Goal: Information Seeking & Learning: Learn about a topic

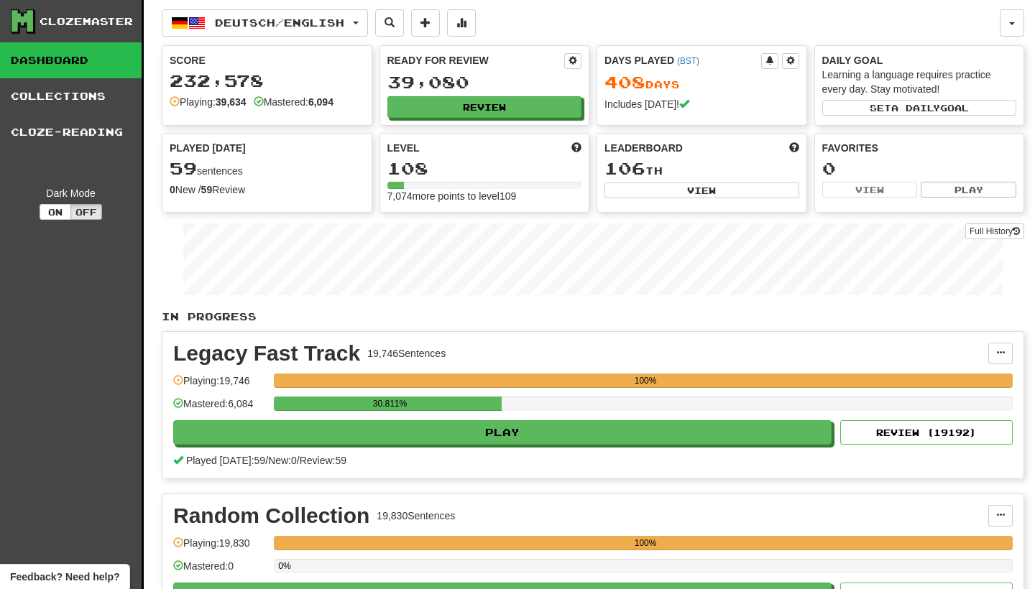
drag, startPoint x: 404, startPoint y: 427, endPoint x: 417, endPoint y: 339, distance: 89.4
click at [418, 339] on div "Legacy Fast Track 19,746 Sentences Manage Sentences Unpin from Dashboard Playin…" at bounding box center [592, 405] width 861 height 147
click at [502, 103] on button "Review" at bounding box center [485, 108] width 195 height 22
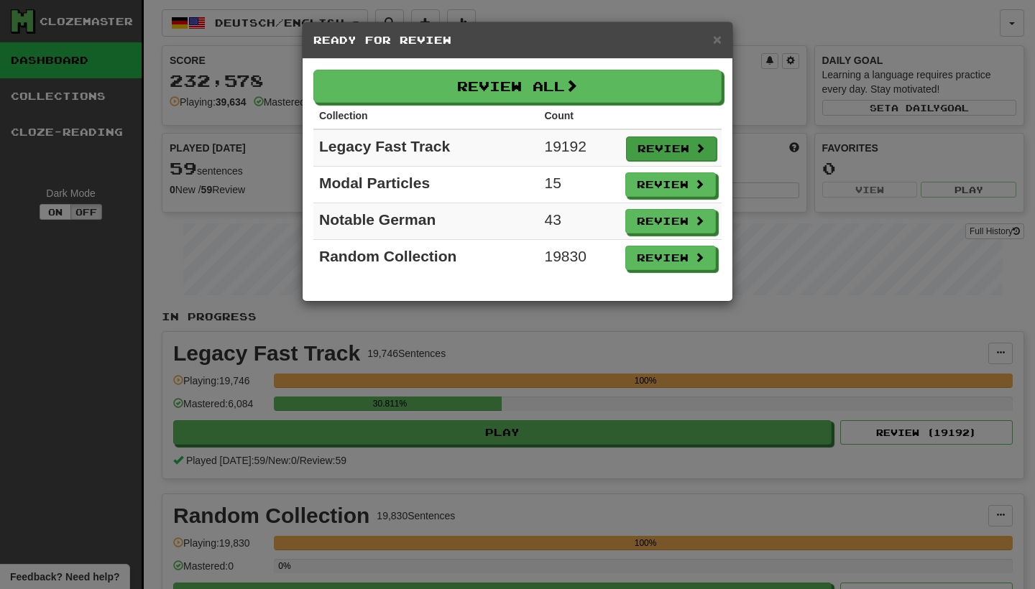
click at [658, 147] on button "Review" at bounding box center [671, 149] width 91 height 24
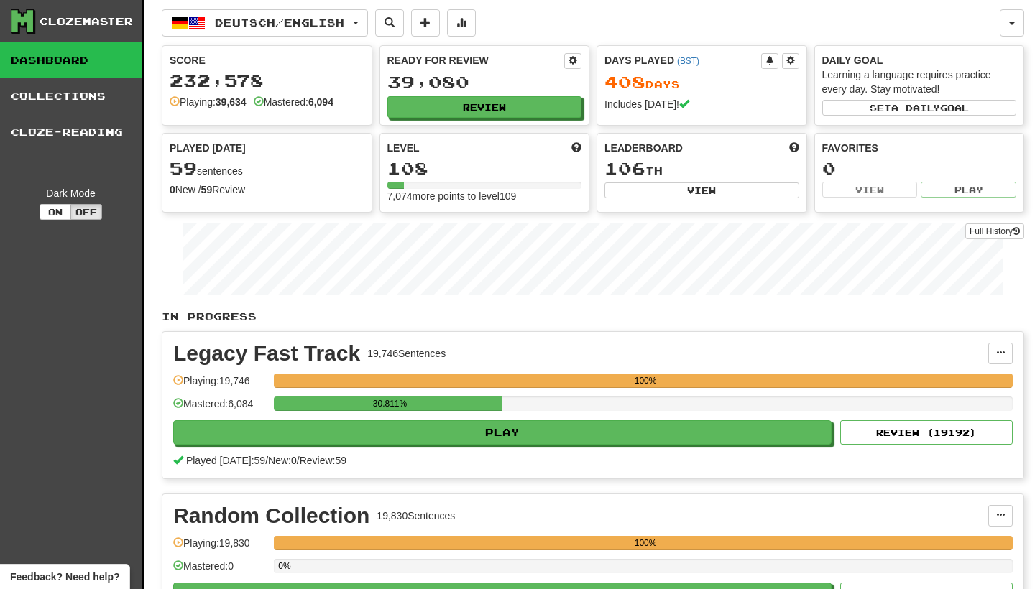
select select "********"
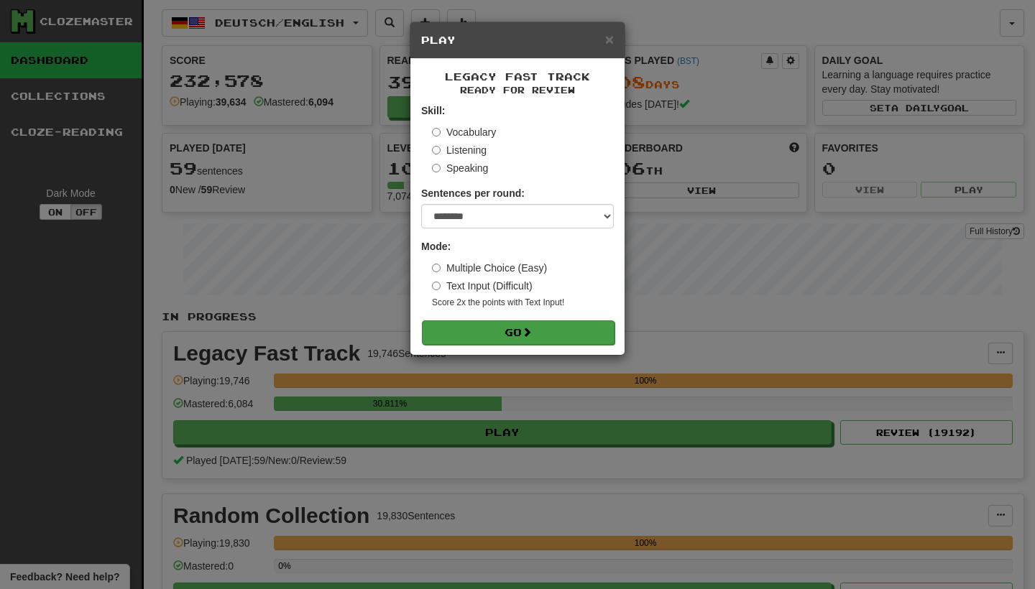
click at [584, 321] on button "Go" at bounding box center [518, 333] width 193 height 24
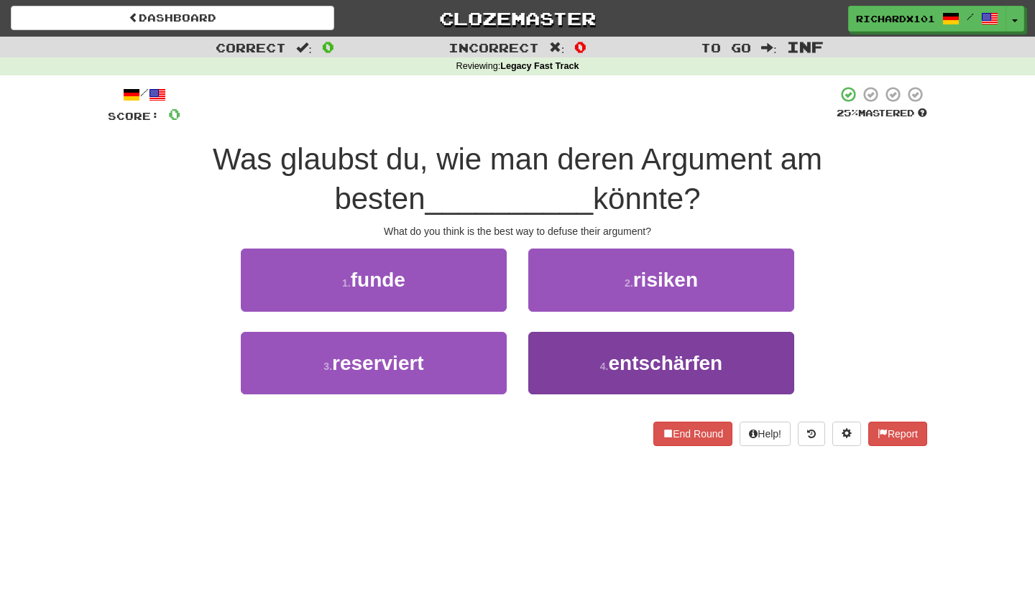
click at [596, 359] on button "4 . entschärfen" at bounding box center [661, 363] width 266 height 63
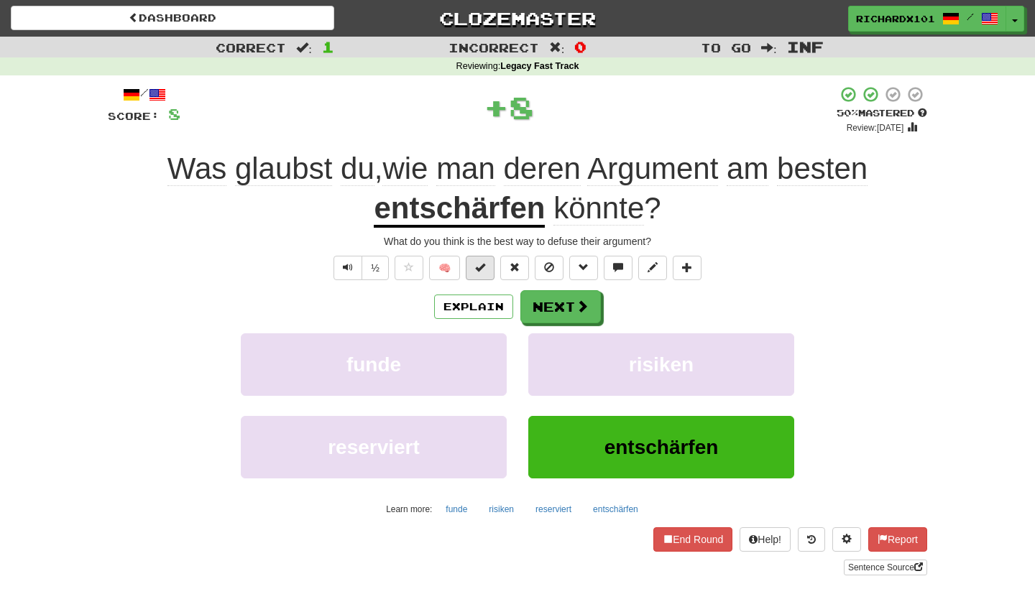
click at [486, 268] on button at bounding box center [480, 268] width 29 height 24
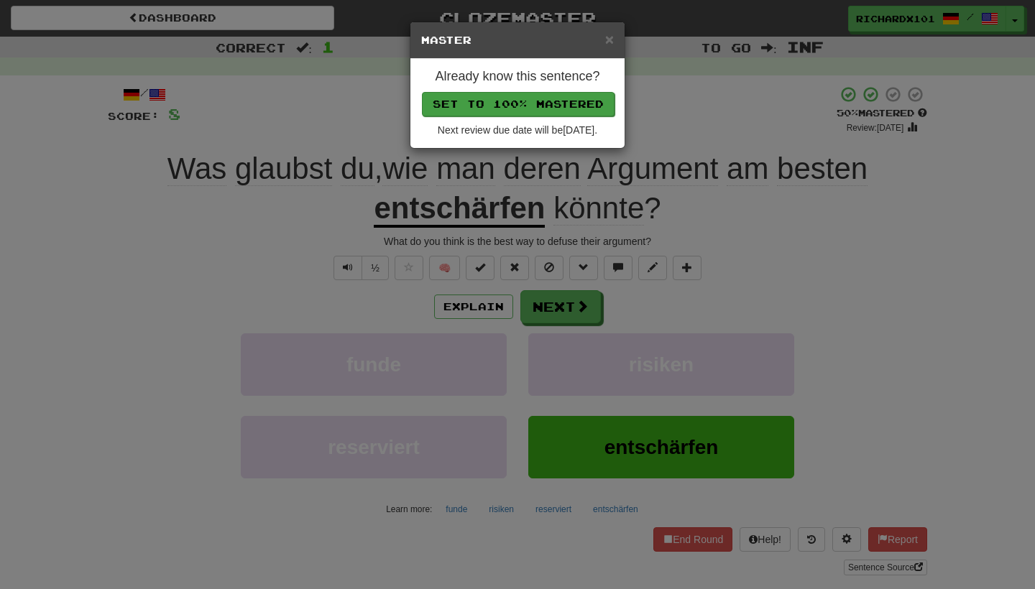
click at [536, 103] on button "Set to 100% Mastered" at bounding box center [518, 104] width 193 height 24
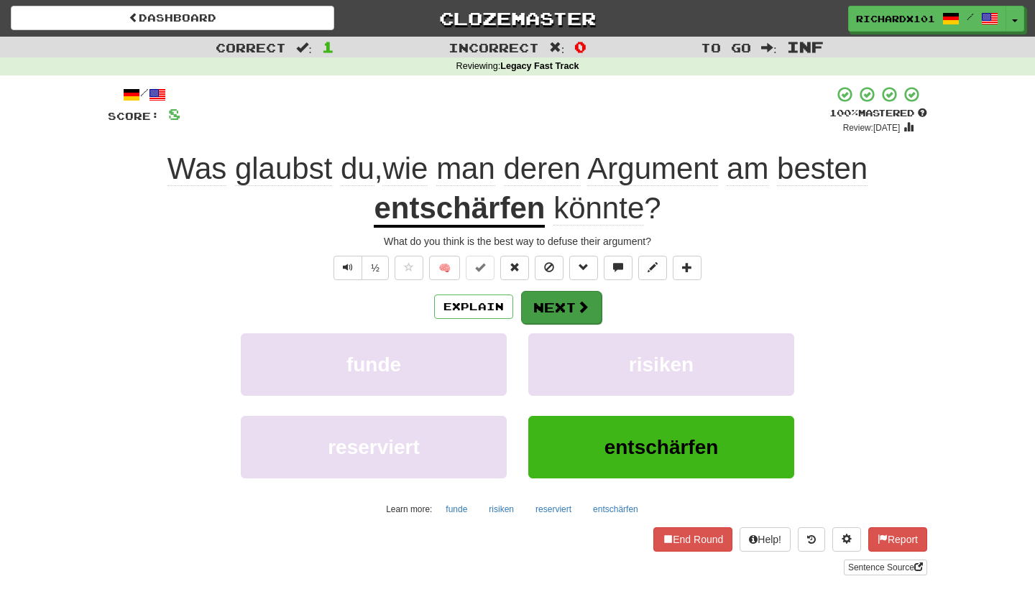
click at [548, 303] on button "Next" at bounding box center [561, 307] width 81 height 33
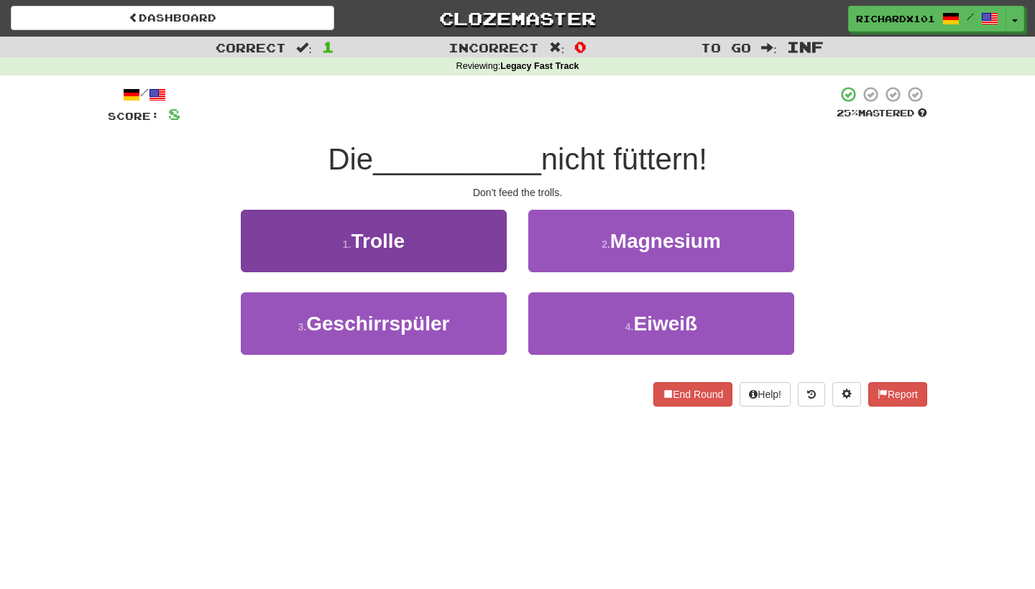
click at [450, 262] on button "1 . Trolle" at bounding box center [374, 241] width 266 height 63
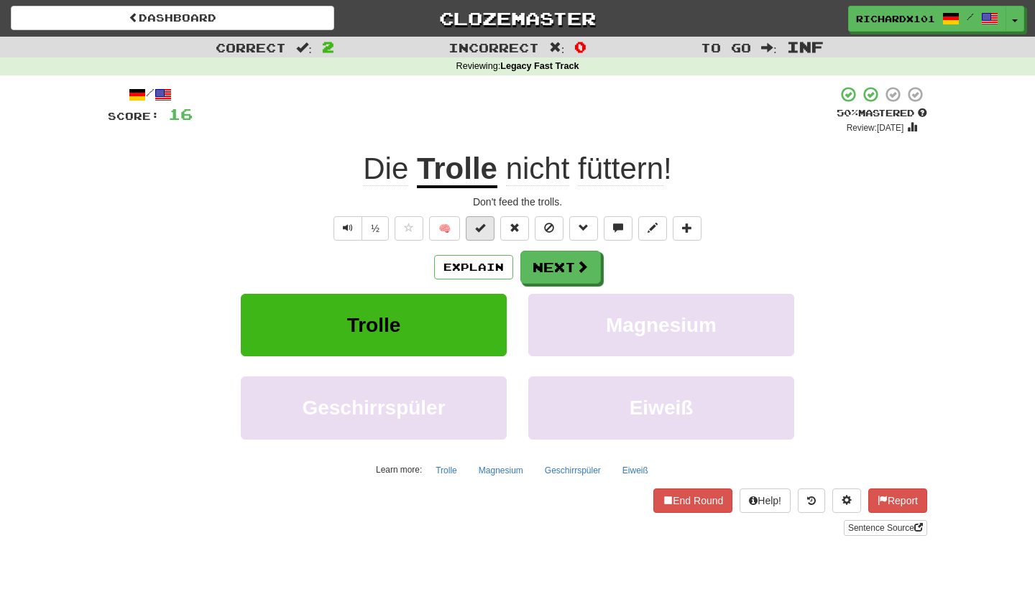
click at [479, 223] on span at bounding box center [480, 228] width 10 height 10
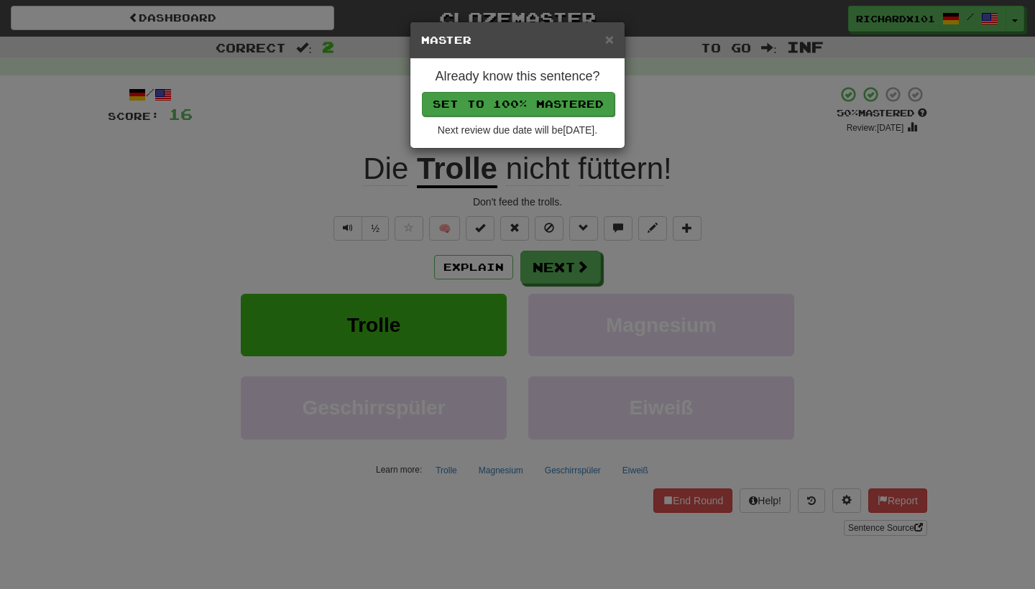
click at [532, 110] on button "Set to 100% Mastered" at bounding box center [518, 104] width 193 height 24
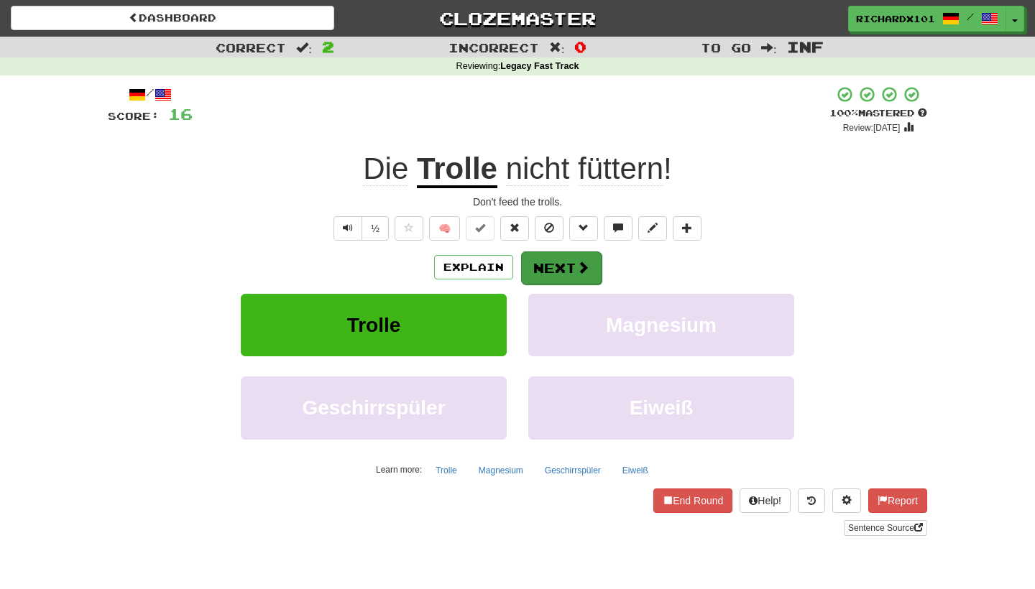
click at [541, 254] on button "Next" at bounding box center [561, 268] width 81 height 33
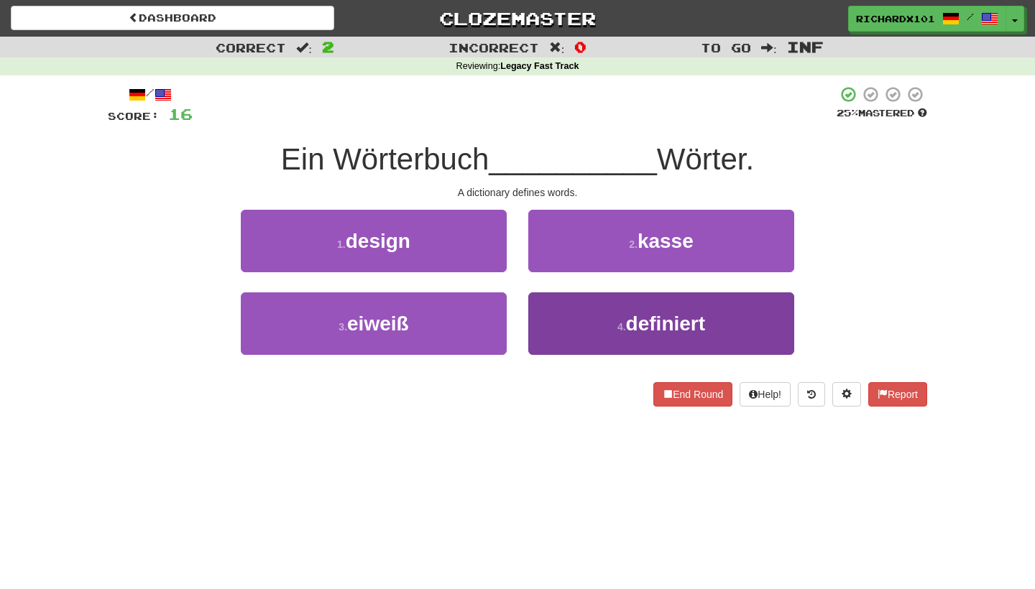
click at [567, 319] on button "4 . definiert" at bounding box center [661, 324] width 266 height 63
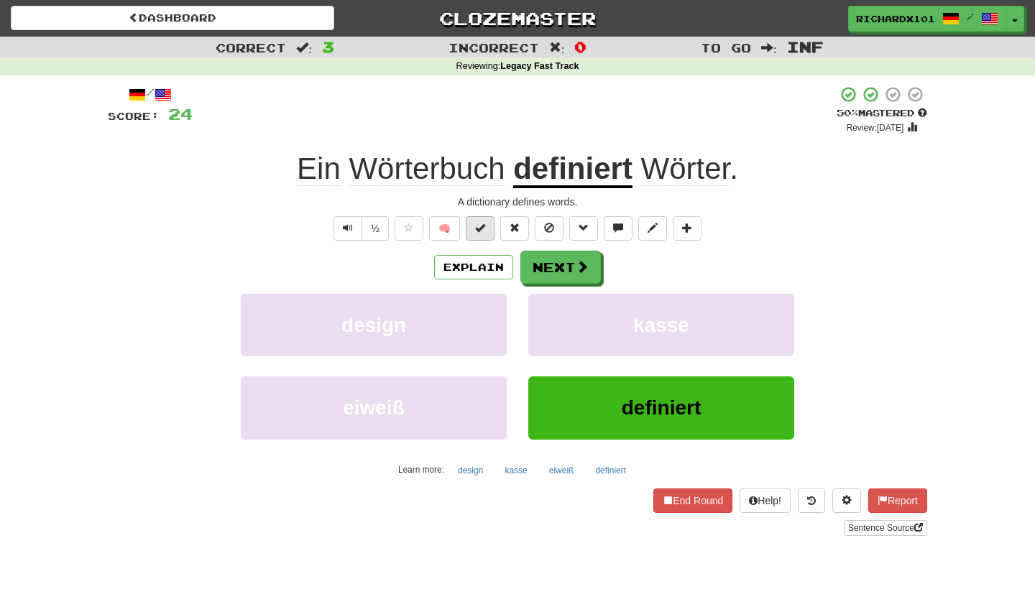
click at [482, 226] on span at bounding box center [480, 228] width 10 height 10
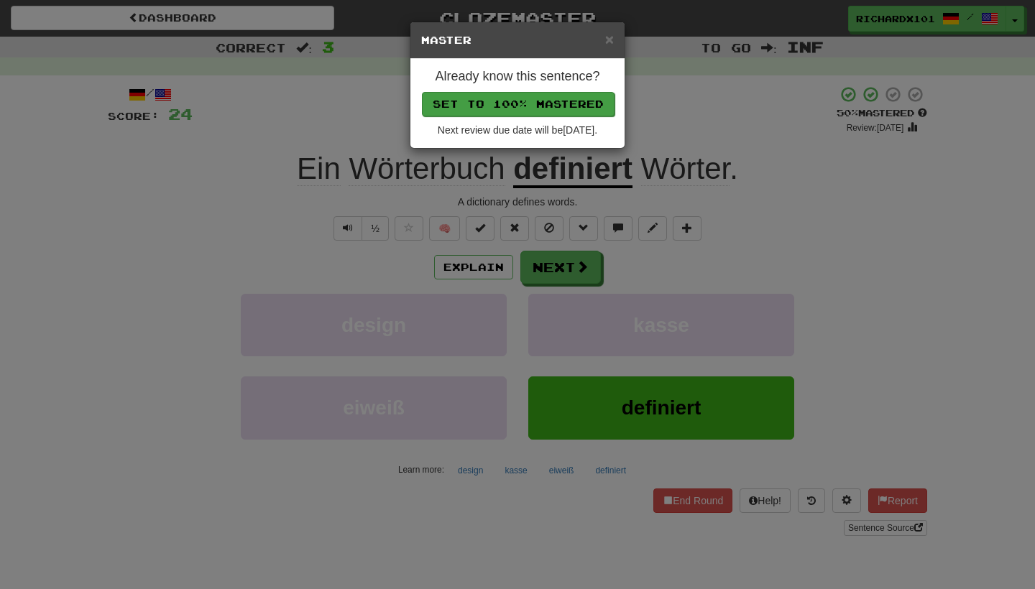
click at [519, 105] on button "Set to 100% Mastered" at bounding box center [518, 104] width 193 height 24
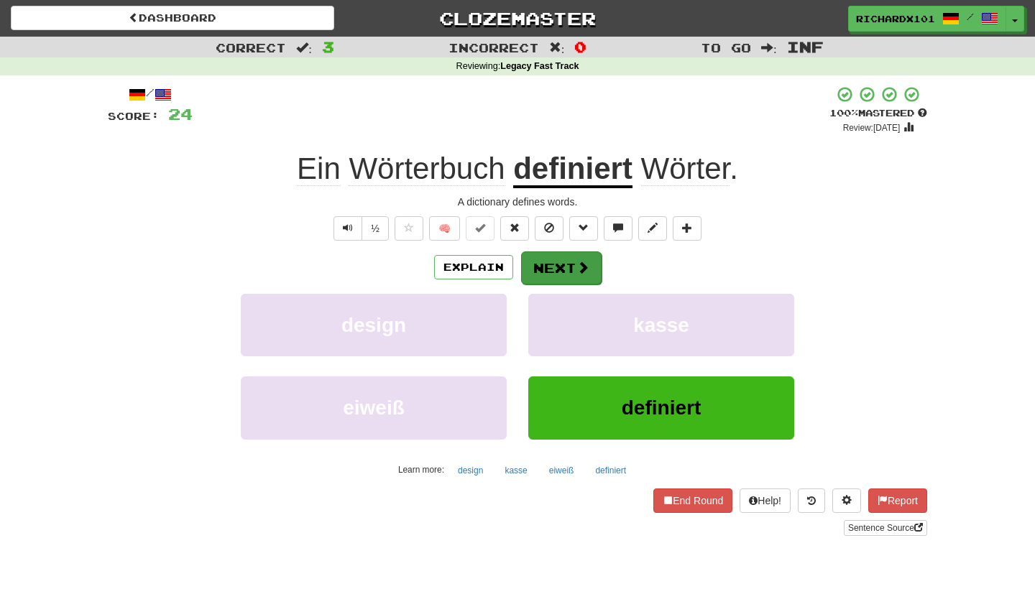
click at [536, 263] on button "Next" at bounding box center [561, 268] width 81 height 33
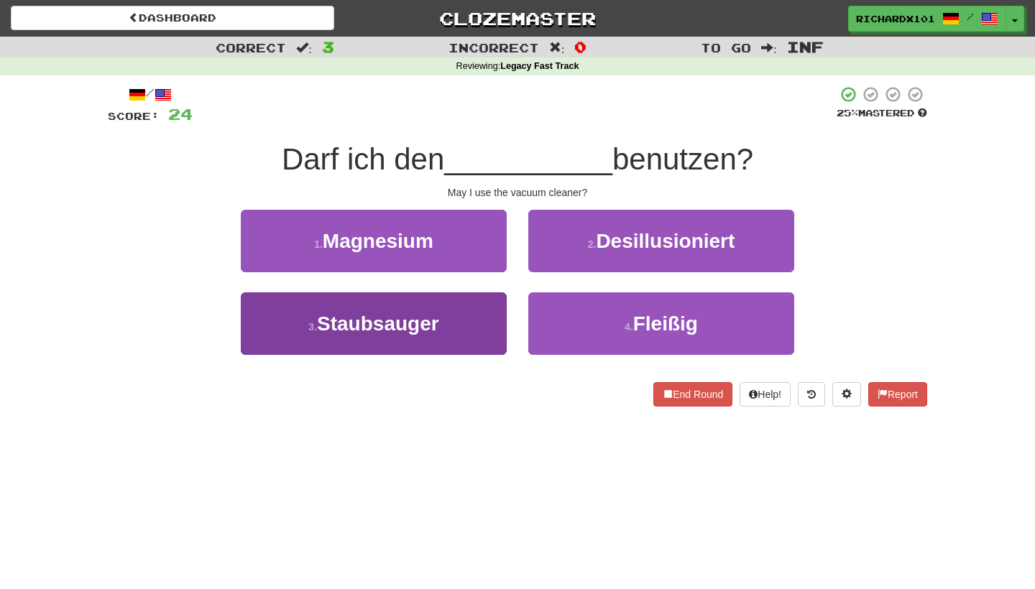
click at [459, 341] on button "3 . Staubsauger" at bounding box center [374, 324] width 266 height 63
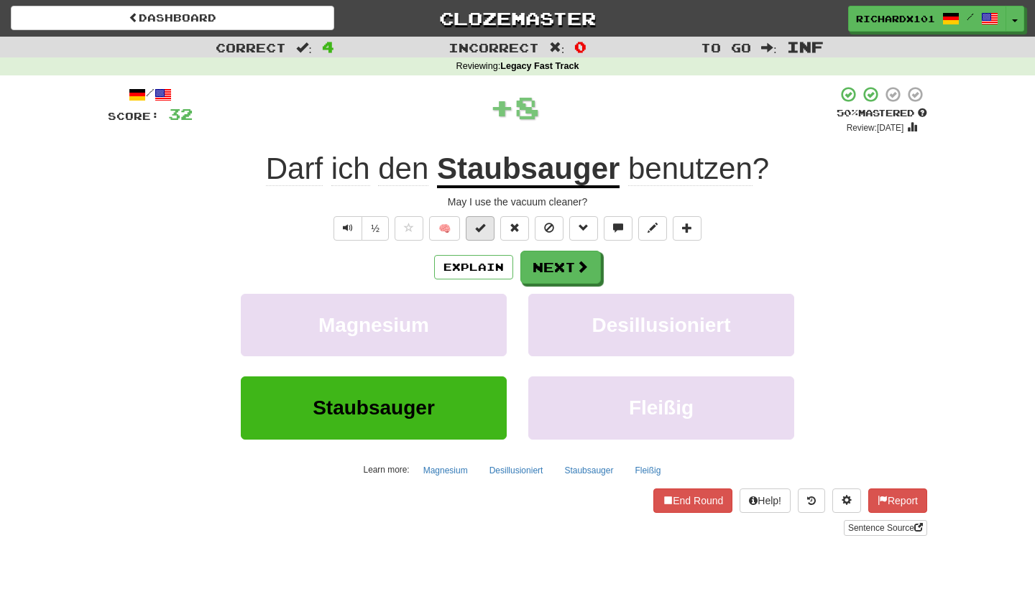
click at [488, 234] on button at bounding box center [480, 228] width 29 height 24
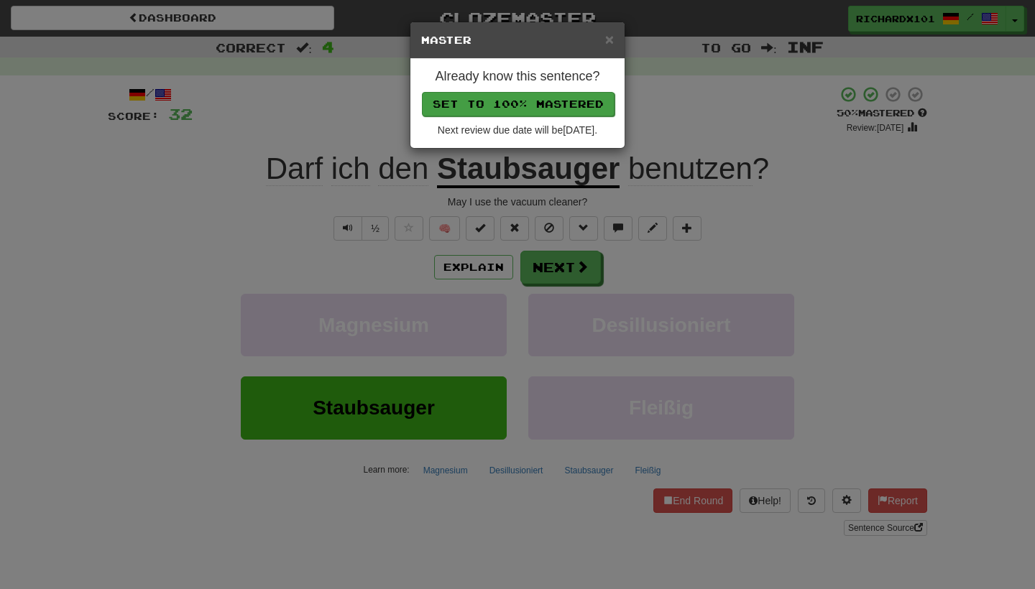
click at [529, 110] on button "Set to 100% Mastered" at bounding box center [518, 104] width 193 height 24
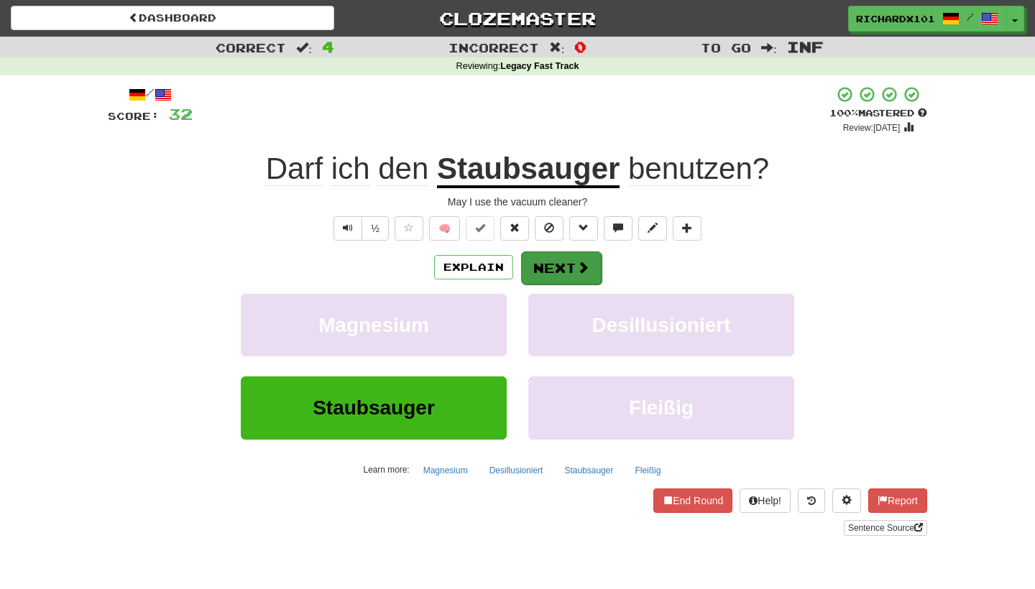
click at [539, 254] on button "Next" at bounding box center [561, 268] width 81 height 33
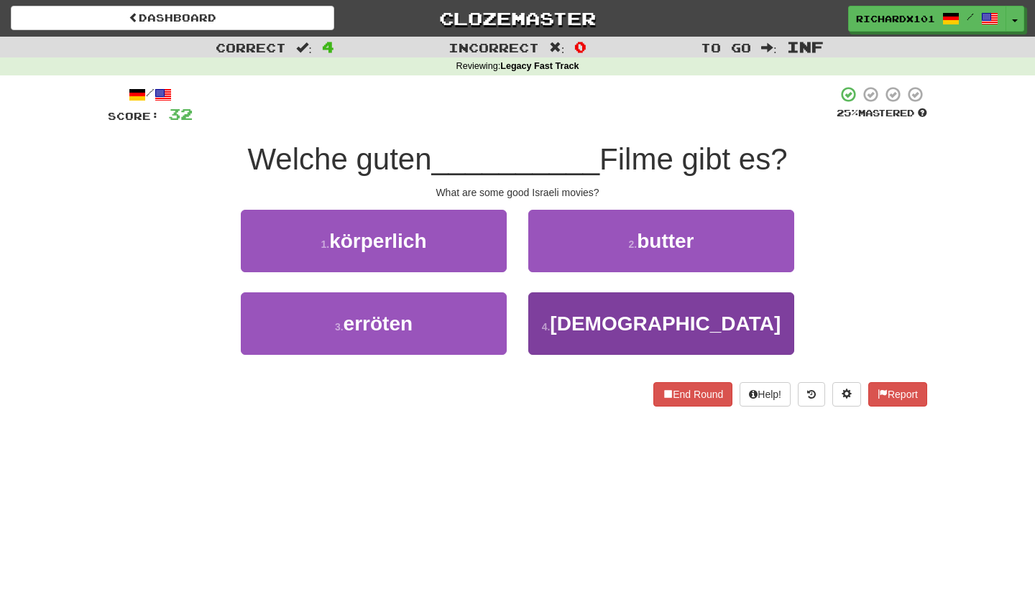
click at [554, 322] on button "4 . israelischen" at bounding box center [661, 324] width 266 height 63
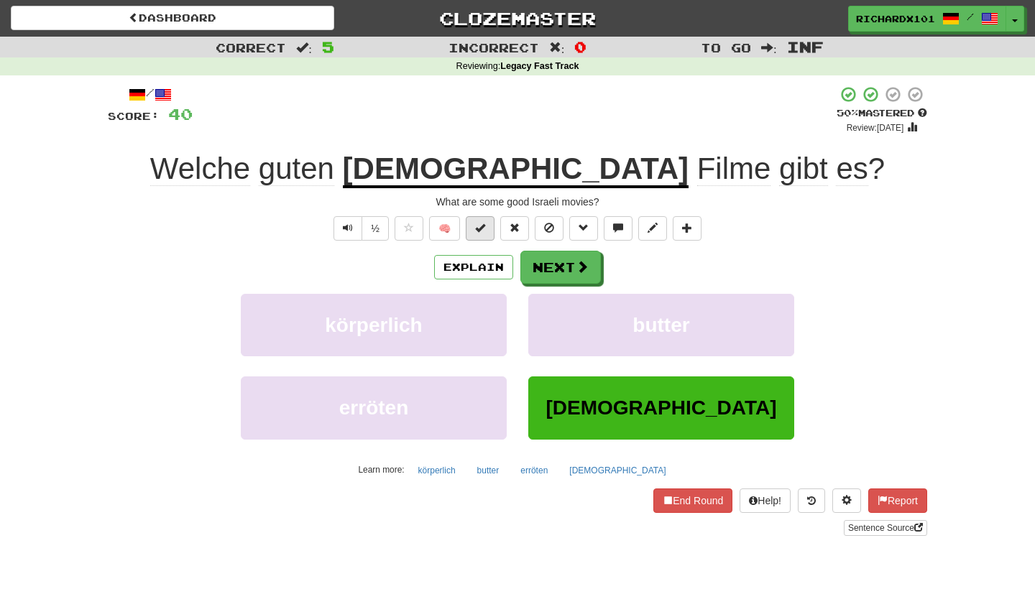
click at [488, 227] on button at bounding box center [480, 228] width 29 height 24
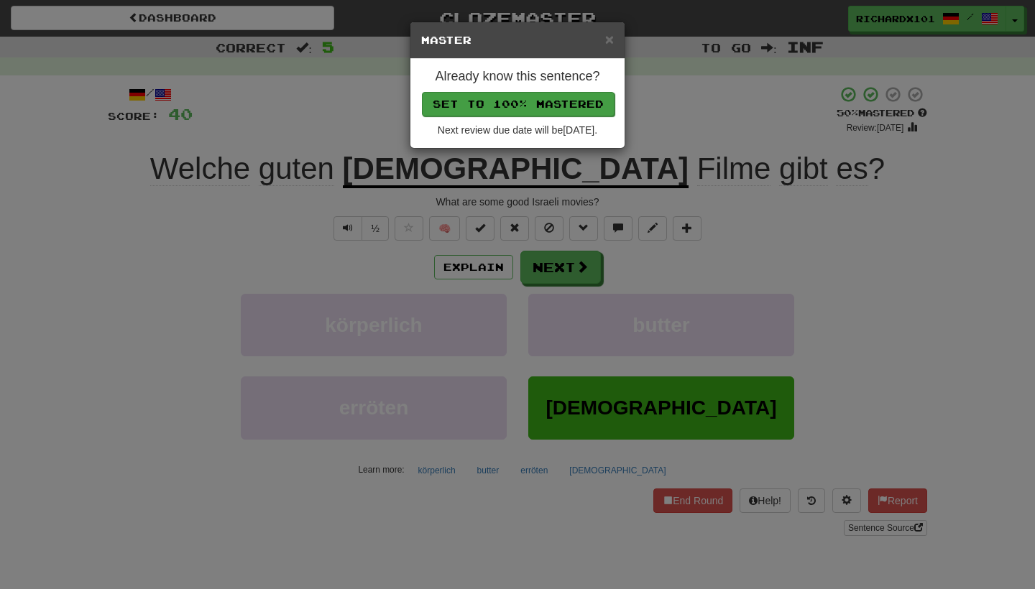
click at [539, 99] on button "Set to 100% Mastered" at bounding box center [518, 104] width 193 height 24
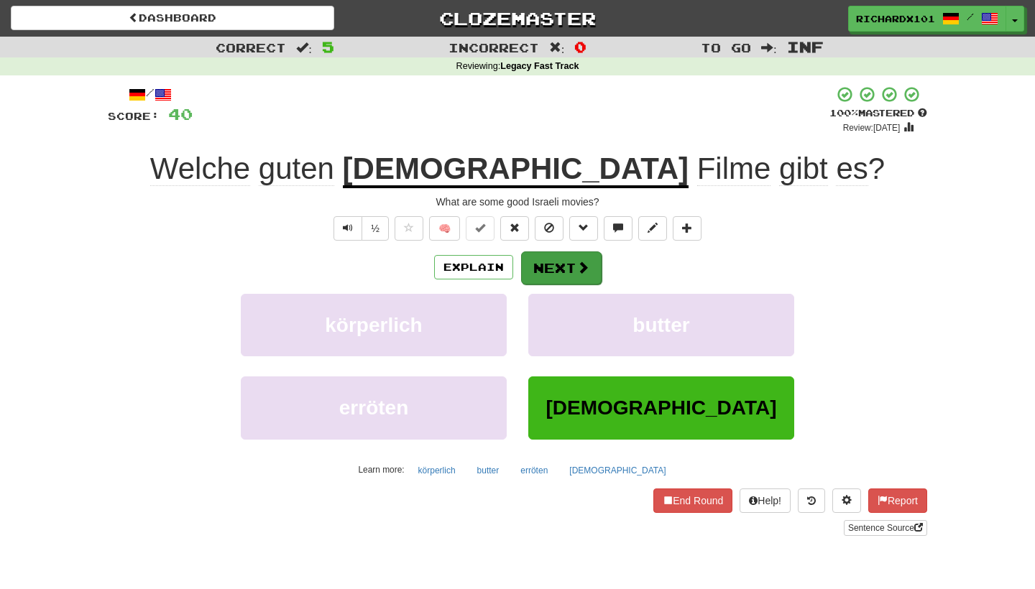
click at [566, 257] on button "Next" at bounding box center [561, 268] width 81 height 33
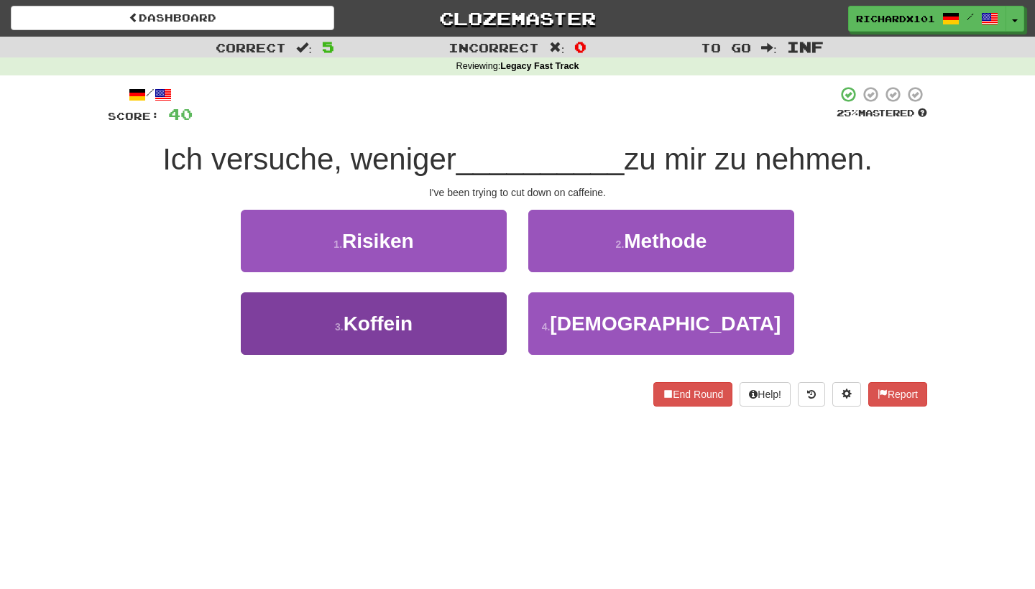
click at [469, 331] on button "3 . Koffein" at bounding box center [374, 324] width 266 height 63
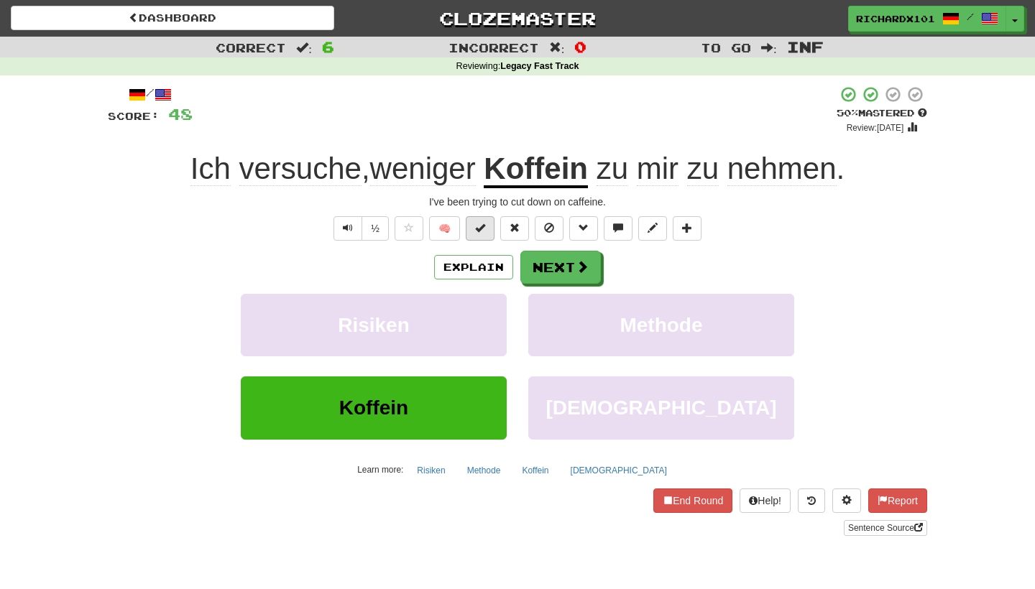
click at [476, 231] on span at bounding box center [480, 228] width 10 height 10
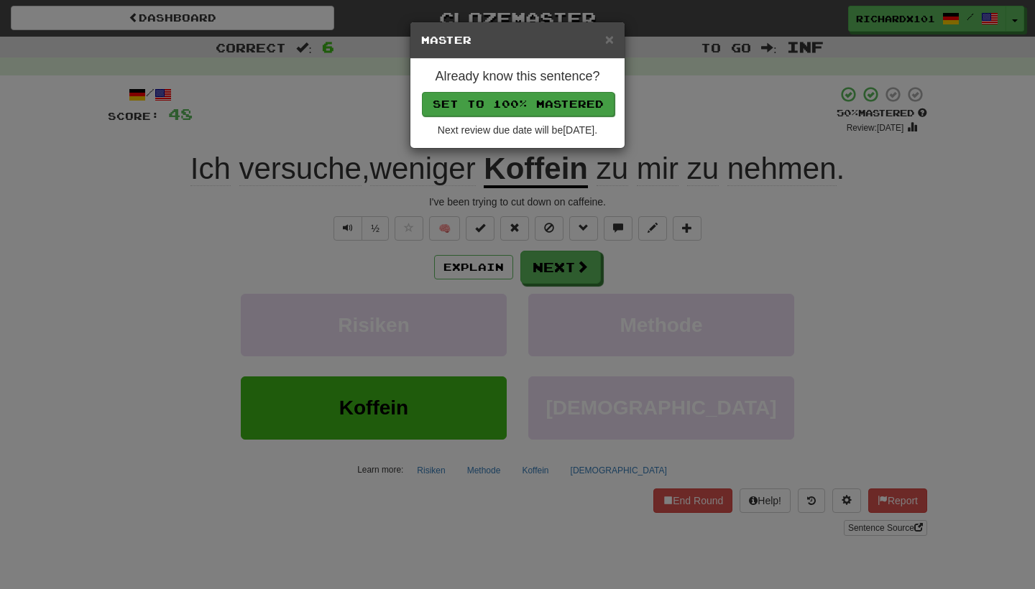
click at [546, 96] on button "Set to 100% Mastered" at bounding box center [518, 104] width 193 height 24
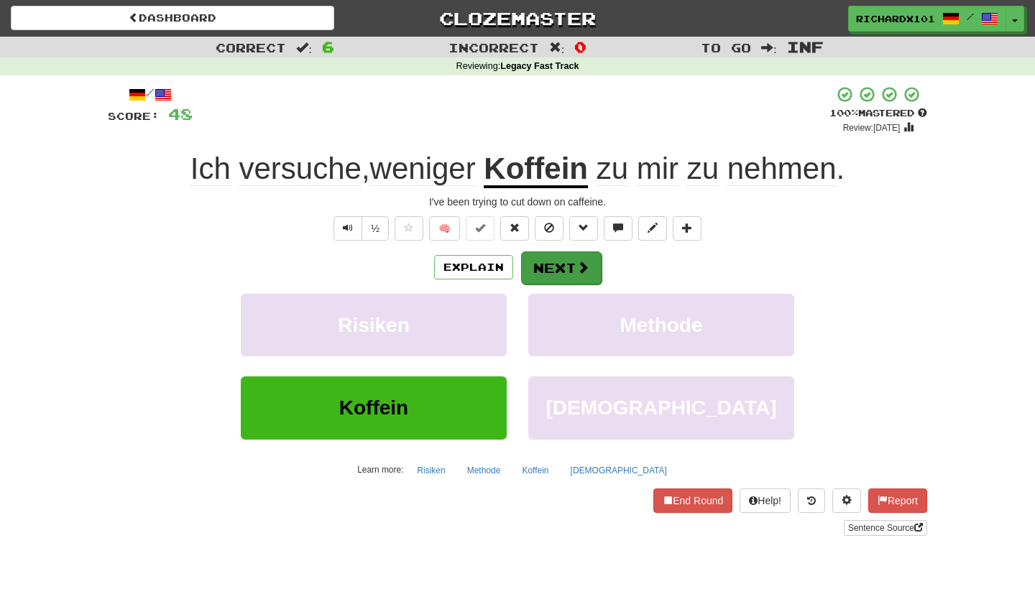
click at [551, 273] on button "Next" at bounding box center [561, 268] width 81 height 33
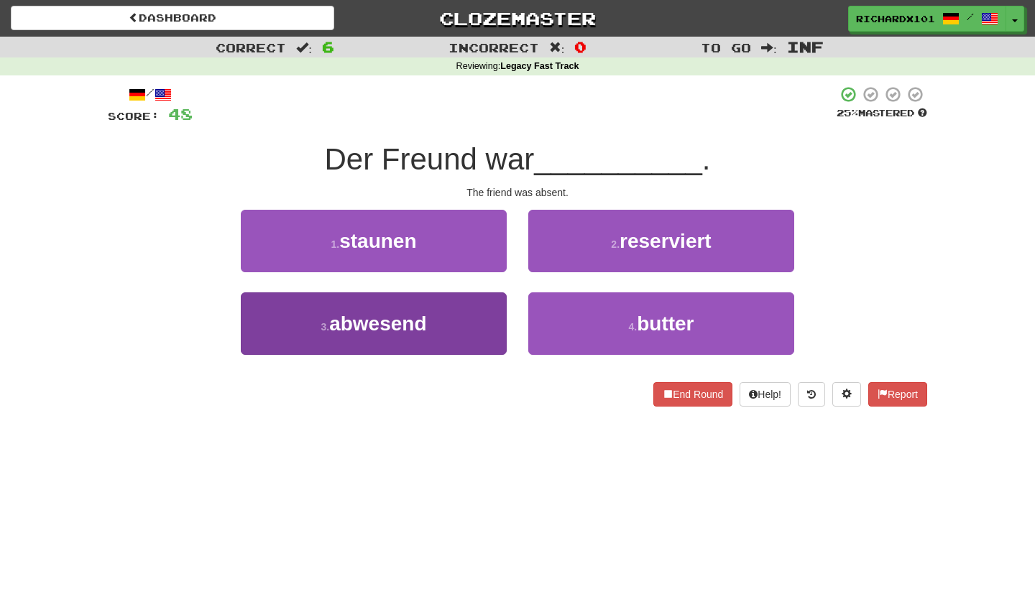
click at [482, 335] on button "3 . abwesend" at bounding box center [374, 324] width 266 height 63
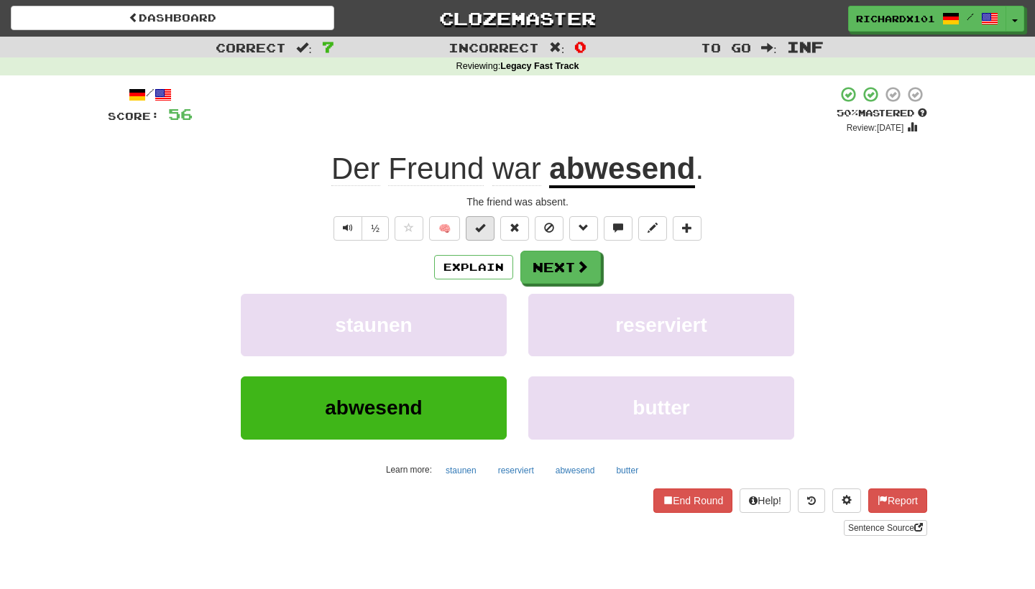
click at [490, 219] on button at bounding box center [480, 228] width 29 height 24
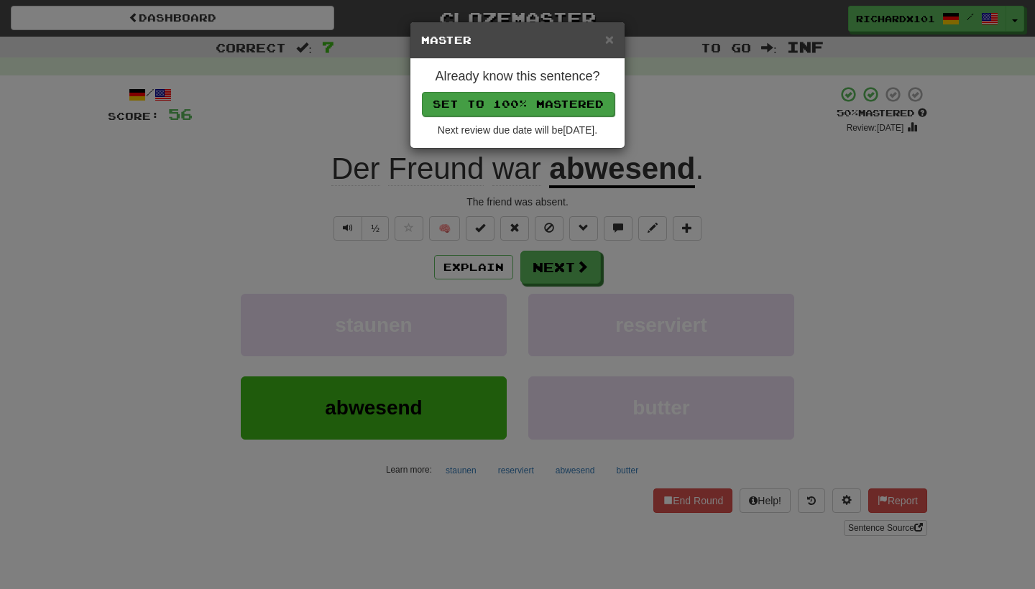
click at [528, 98] on button "Set to 100% Mastered" at bounding box center [518, 104] width 193 height 24
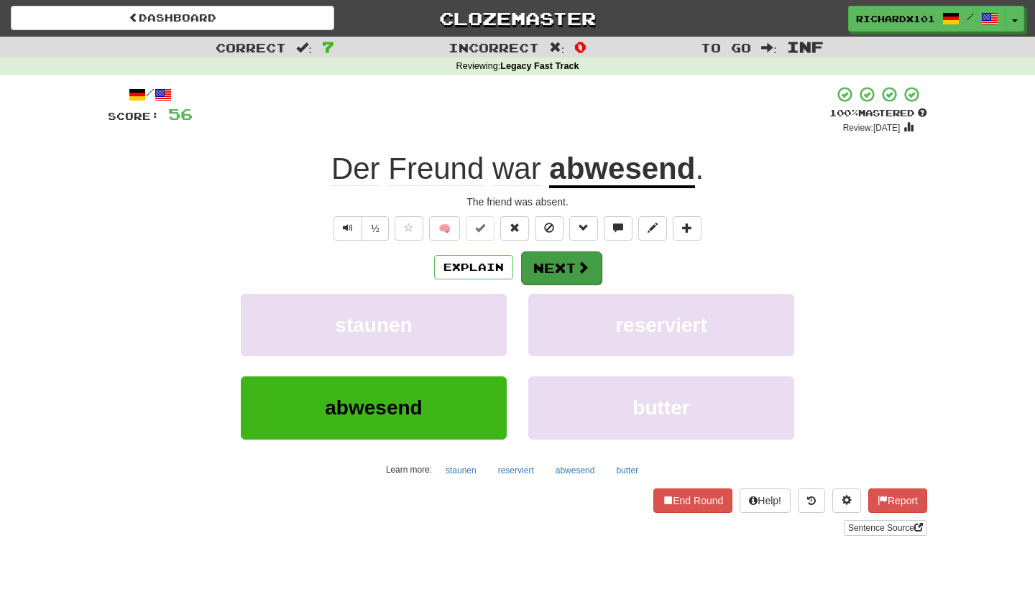
click at [549, 261] on button "Next" at bounding box center [561, 268] width 81 height 33
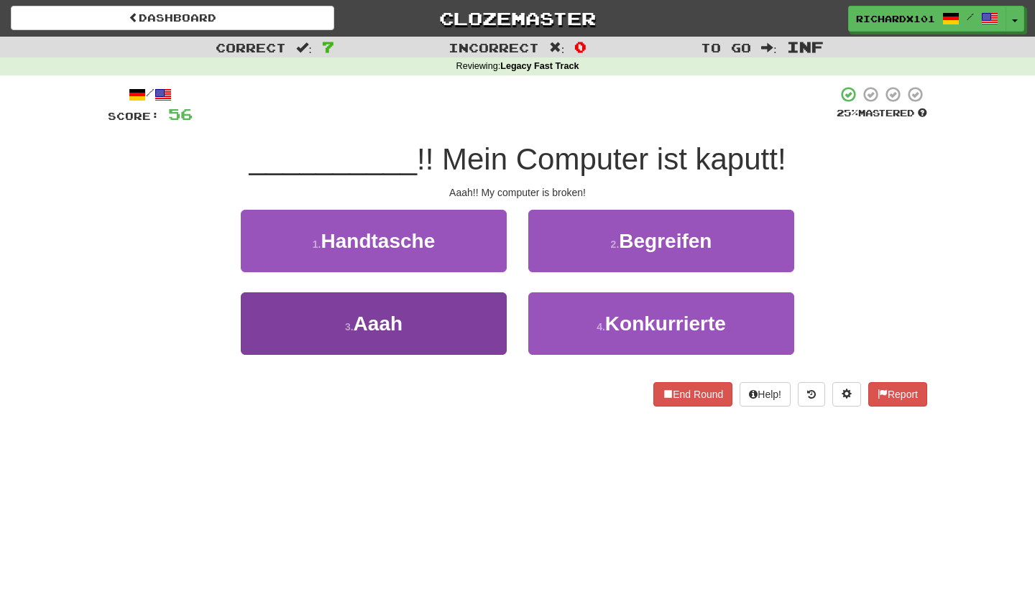
click at [474, 306] on button "3 . Aaah" at bounding box center [374, 324] width 266 height 63
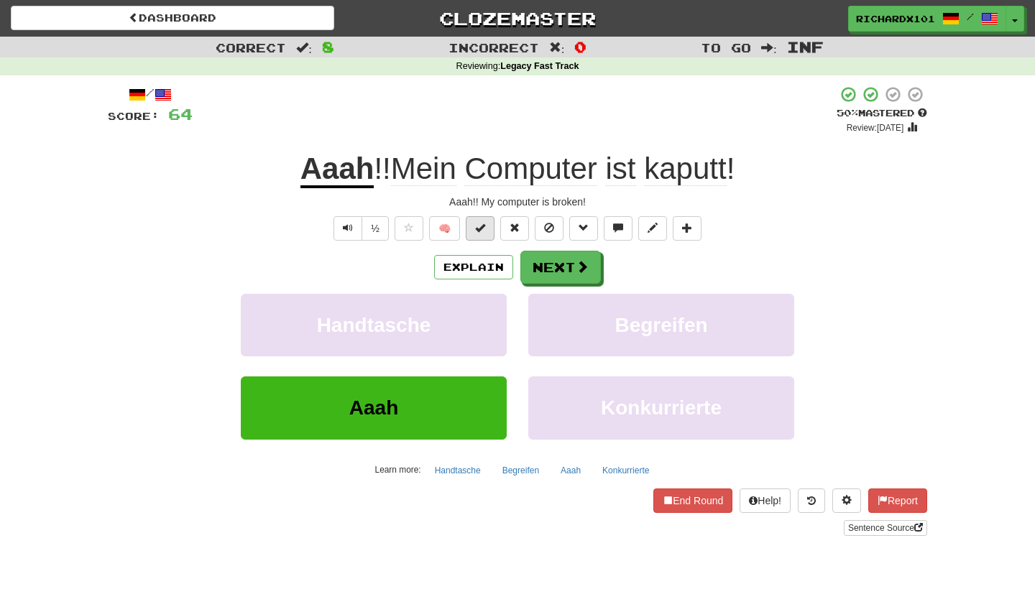
click at [479, 232] on button at bounding box center [480, 228] width 29 height 24
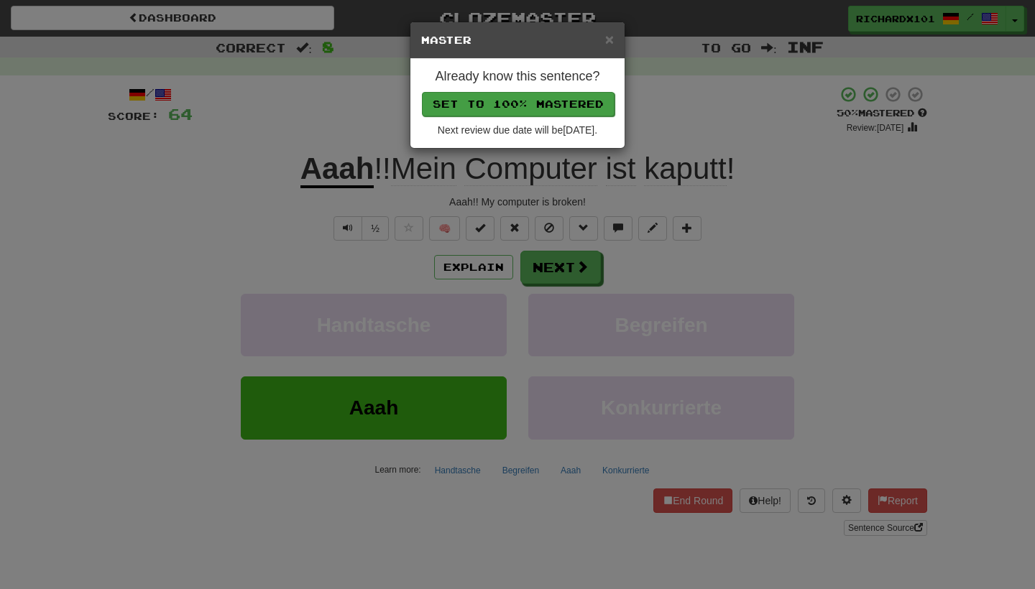
click at [520, 107] on button "Set to 100% Mastered" at bounding box center [518, 104] width 193 height 24
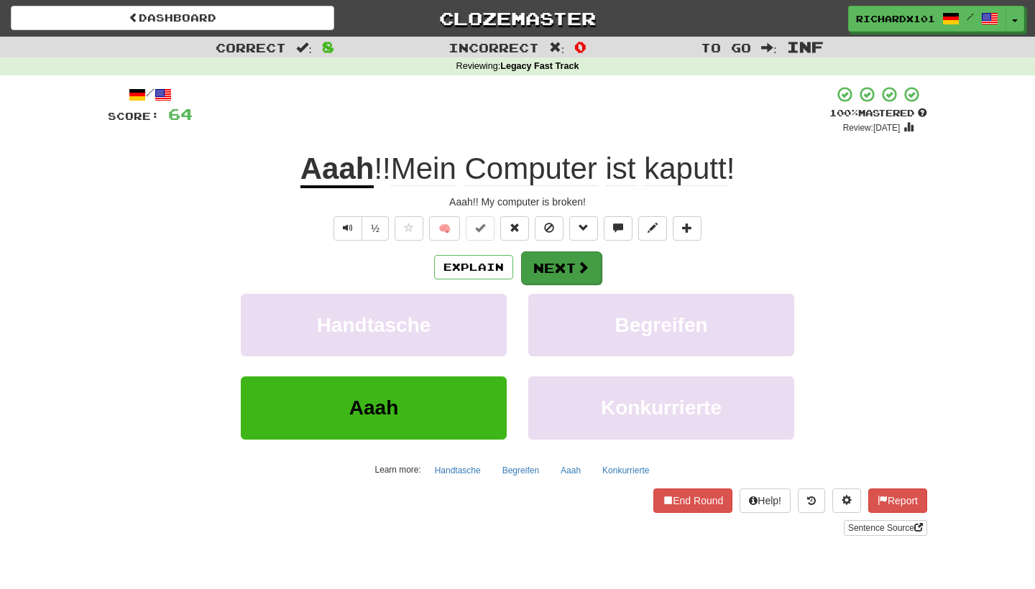
click at [546, 265] on button "Next" at bounding box center [561, 268] width 81 height 33
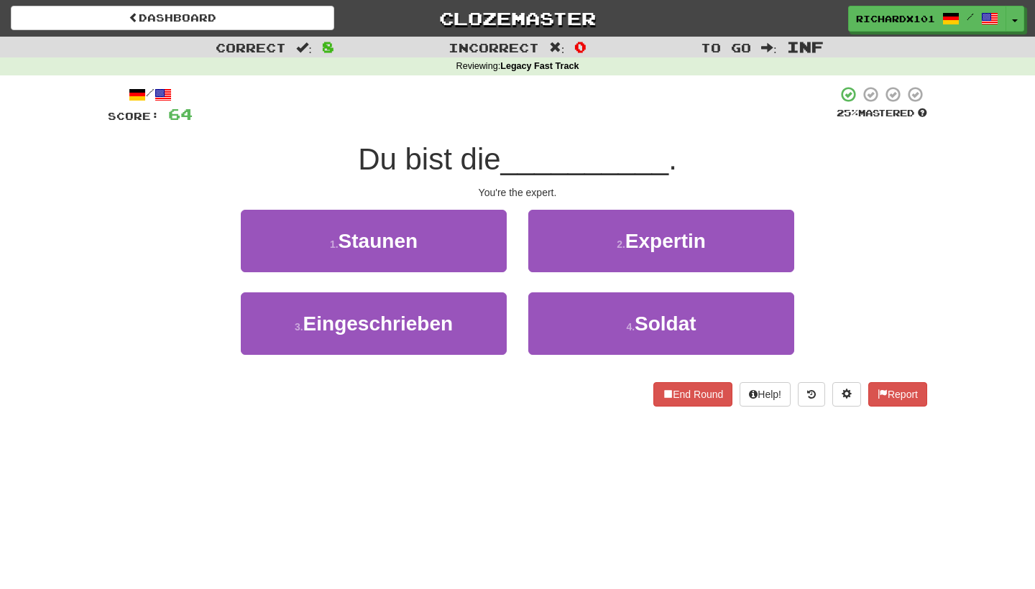
click at [546, 265] on button "2 . Expertin" at bounding box center [661, 241] width 266 height 63
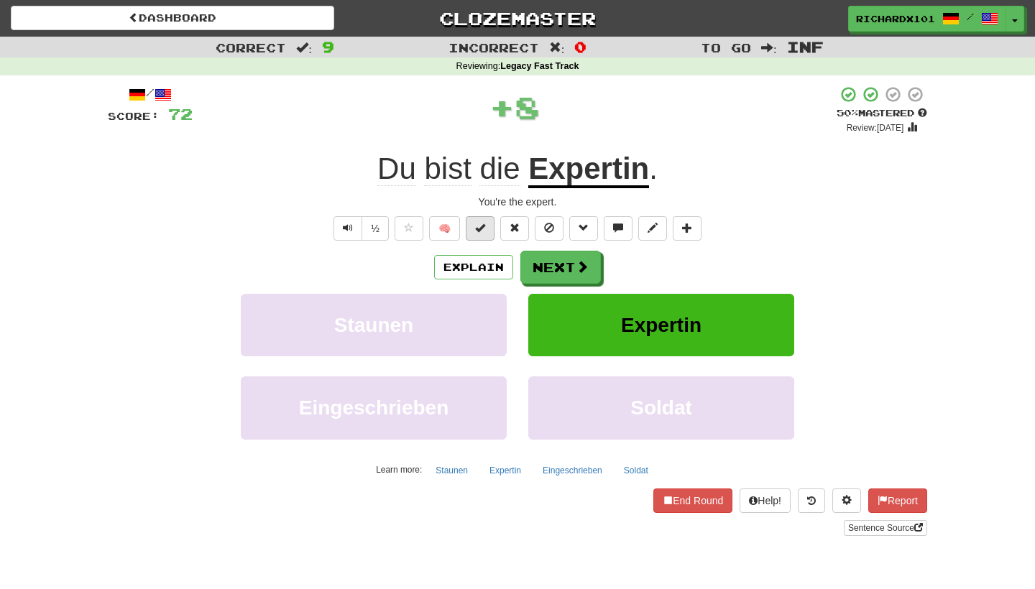
click at [485, 229] on span at bounding box center [480, 228] width 10 height 10
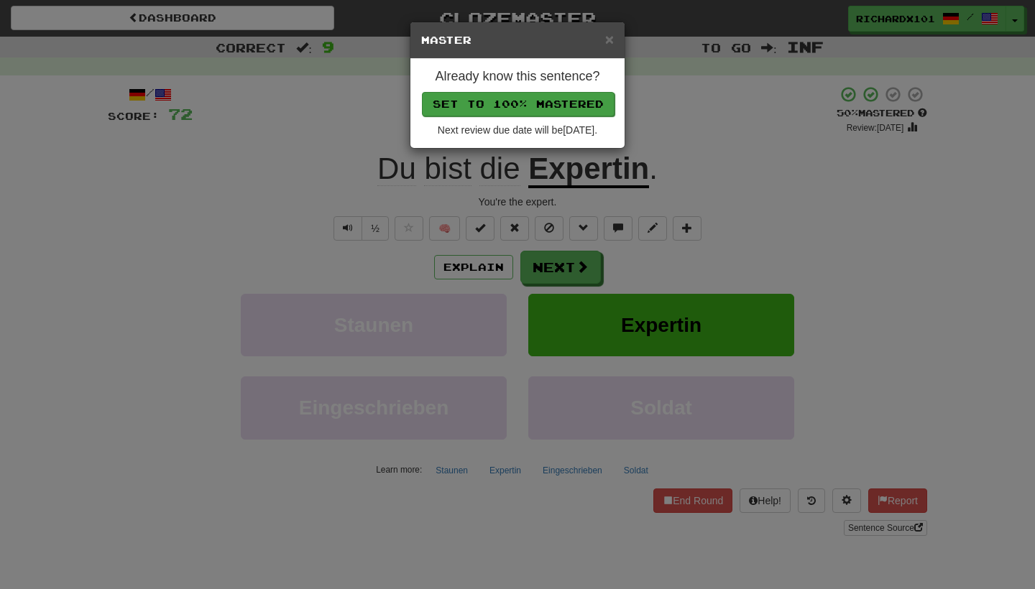
click at [528, 104] on button "Set to 100% Mastered" at bounding box center [518, 104] width 193 height 24
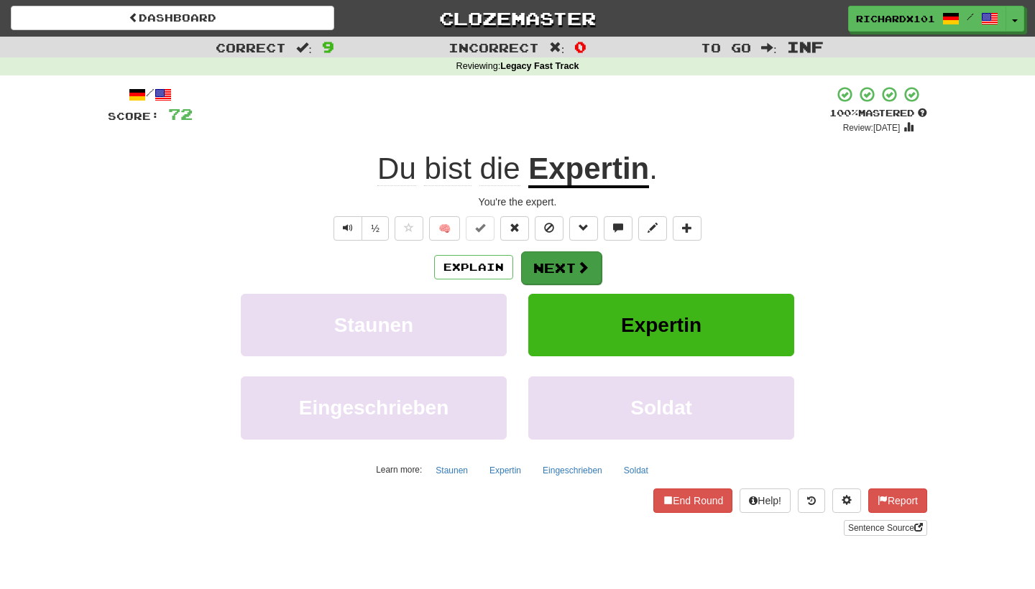
click at [536, 260] on button "Next" at bounding box center [561, 268] width 81 height 33
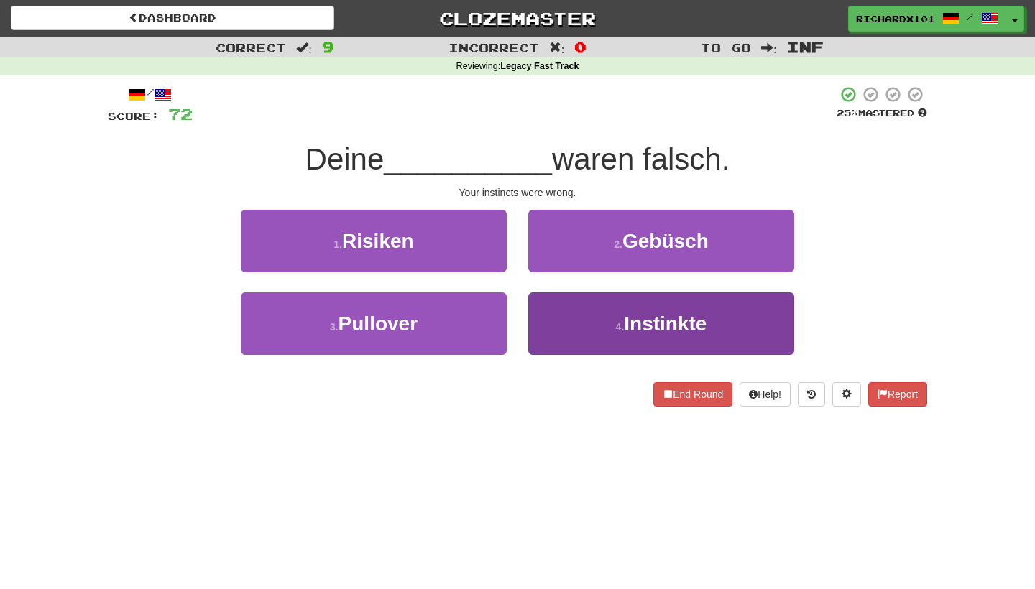
click at [569, 303] on button "4 . Instinkte" at bounding box center [661, 324] width 266 height 63
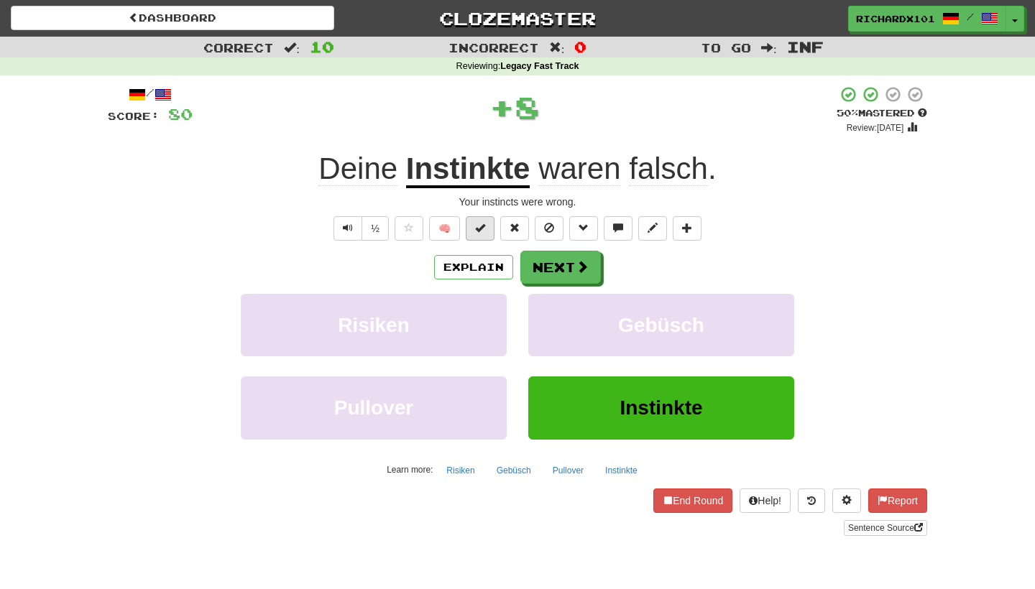
click at [488, 229] on button at bounding box center [480, 228] width 29 height 24
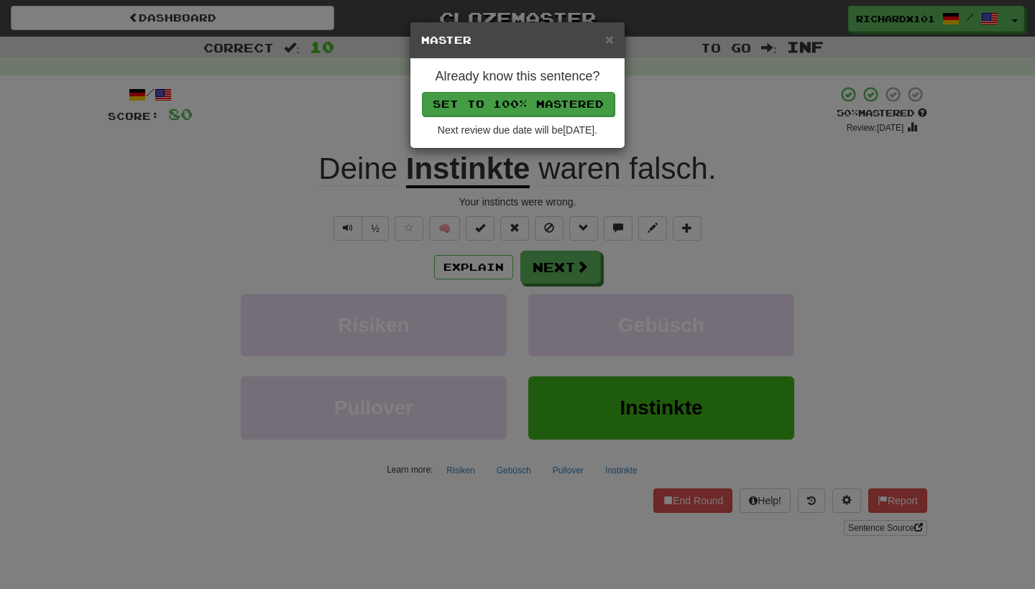
click at [525, 94] on button "Set to 100% Mastered" at bounding box center [518, 104] width 193 height 24
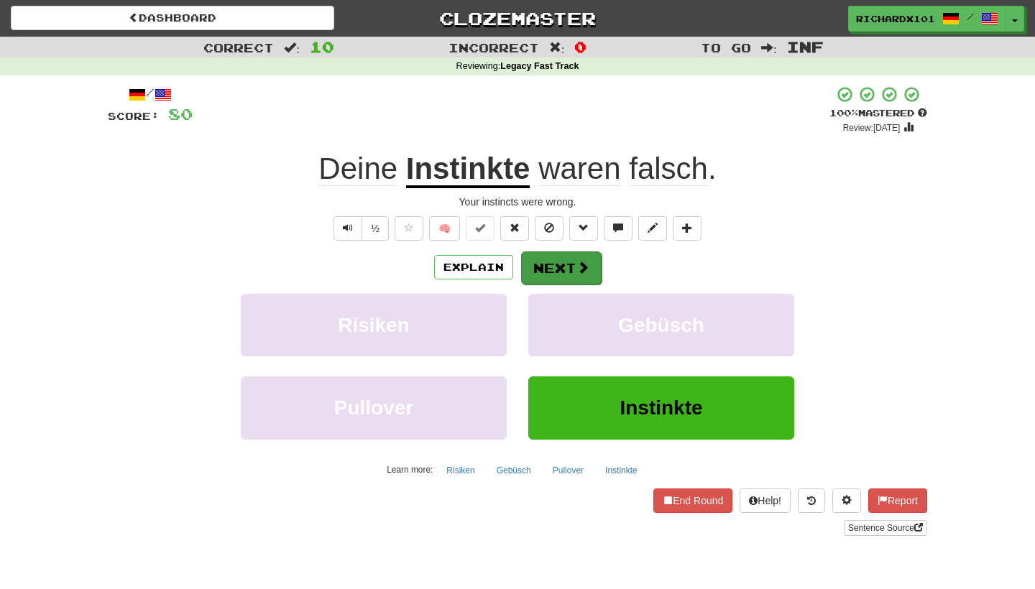
click at [558, 260] on button "Next" at bounding box center [561, 268] width 81 height 33
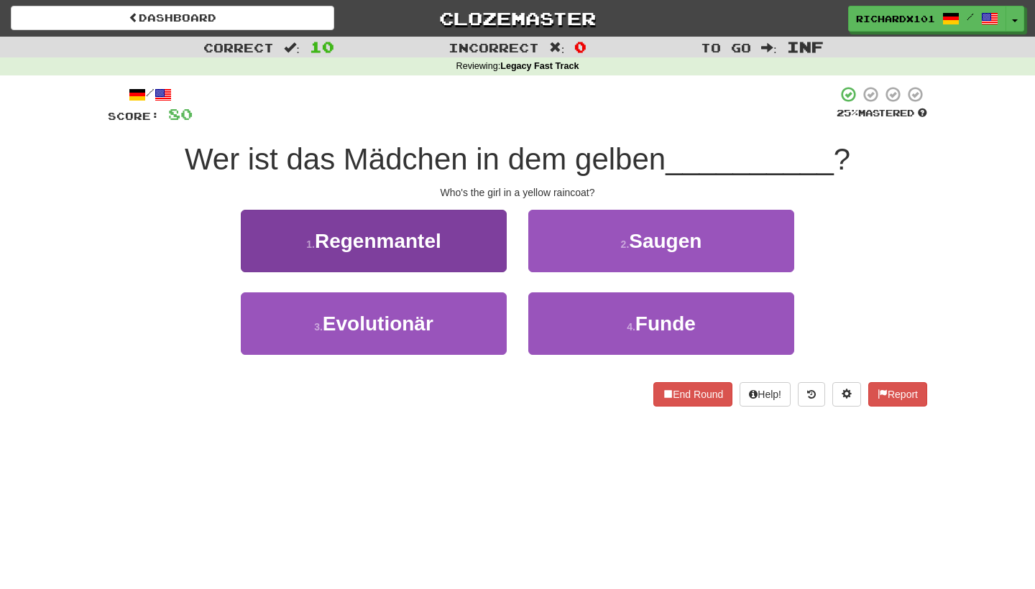
click at [487, 253] on button "1 . Regenmantel" at bounding box center [374, 241] width 266 height 63
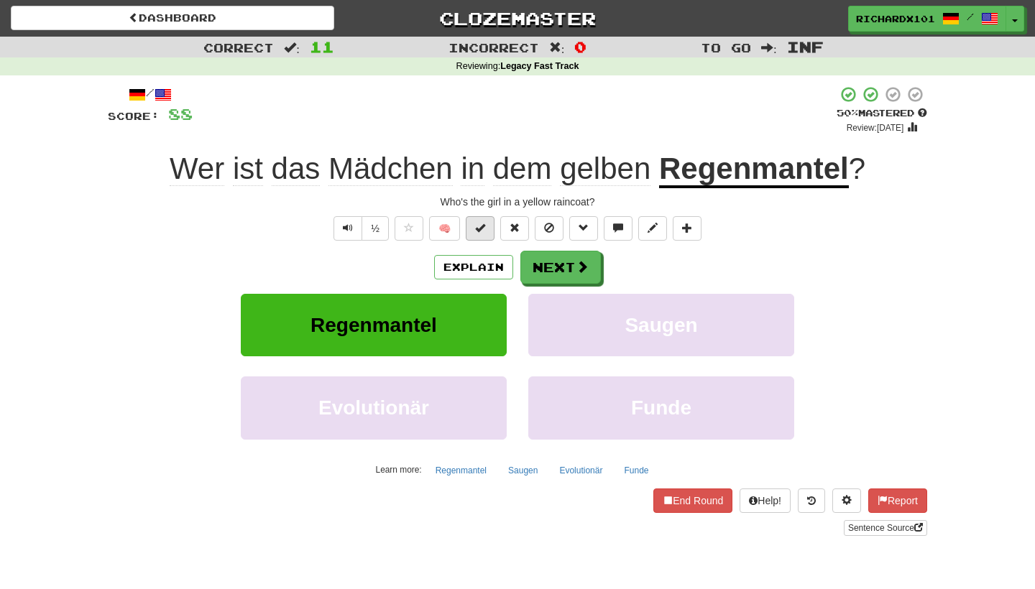
click at [484, 223] on span at bounding box center [480, 228] width 10 height 10
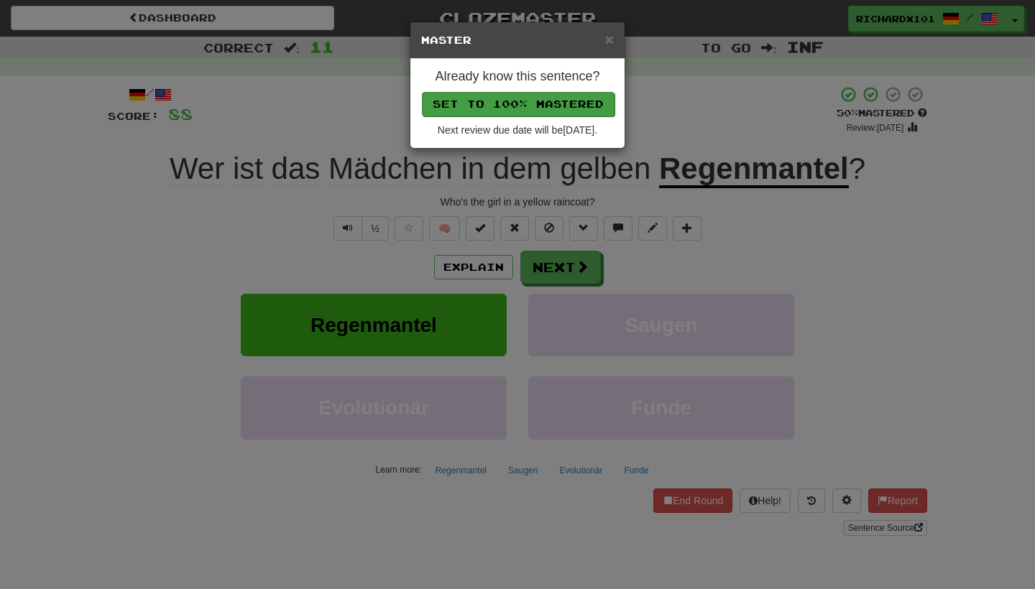
click at [544, 93] on button "Set to 100% Mastered" at bounding box center [518, 104] width 193 height 24
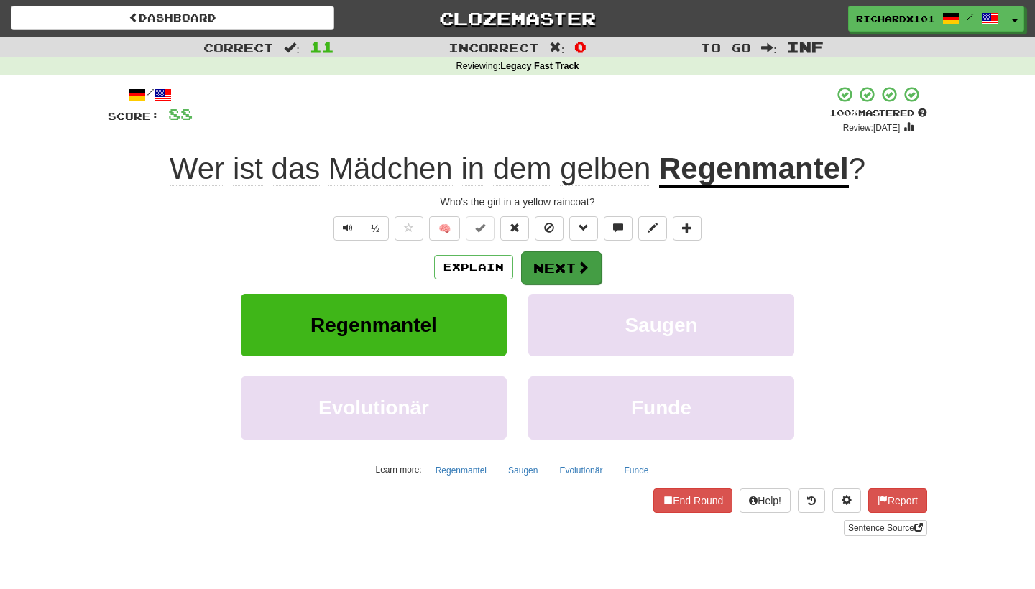
click at [566, 265] on button "Next" at bounding box center [561, 268] width 81 height 33
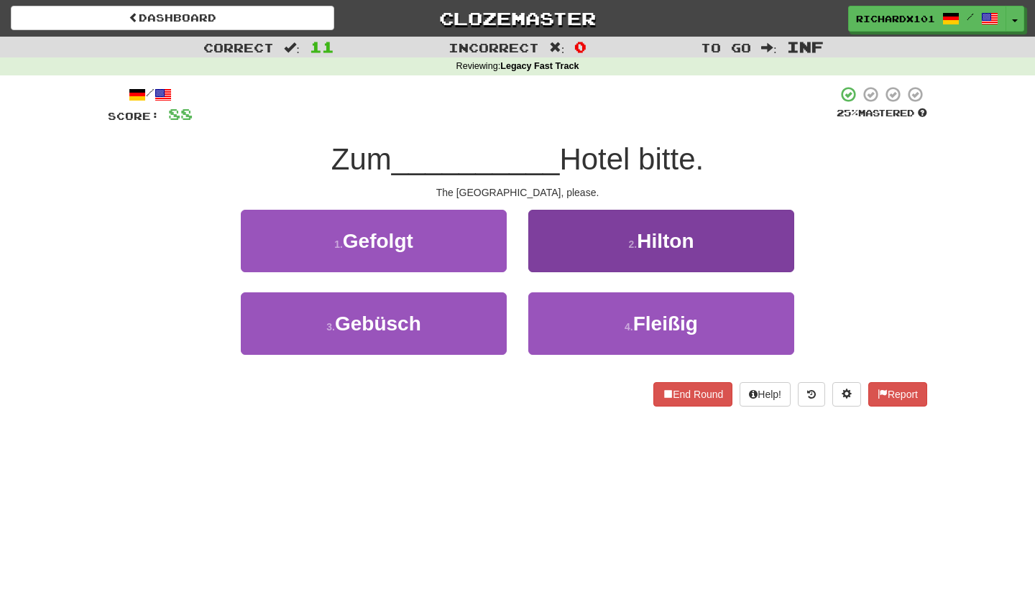
click at [608, 240] on button "2 . Hilton" at bounding box center [661, 241] width 266 height 63
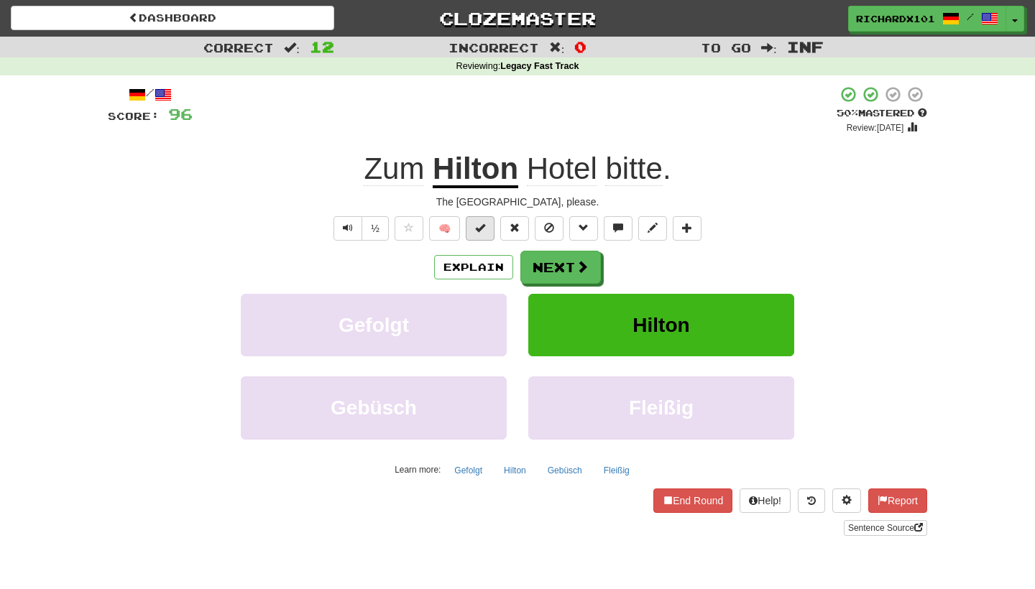
click at [484, 229] on span at bounding box center [480, 228] width 10 height 10
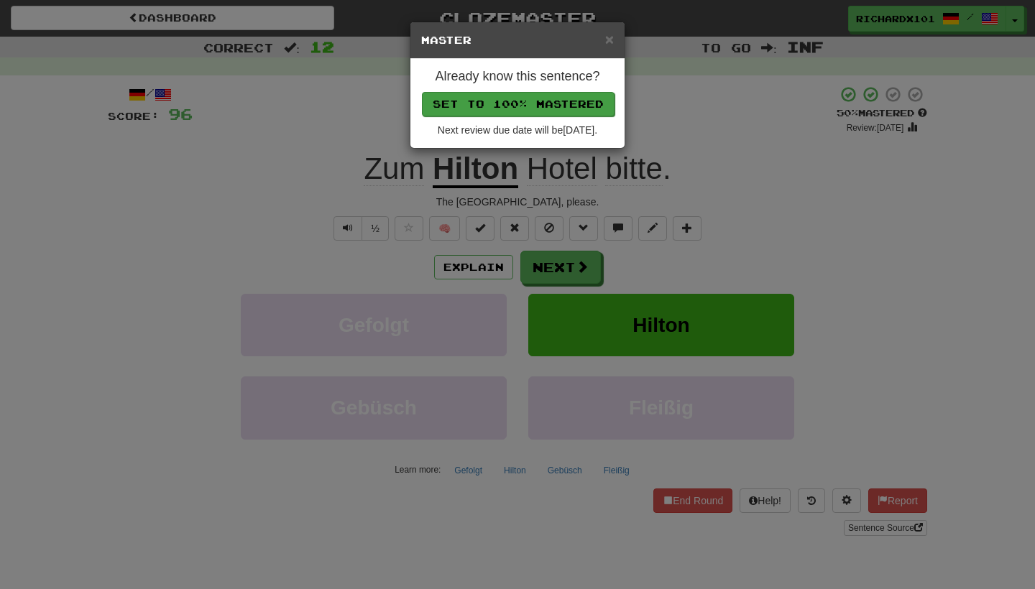
click at [544, 98] on button "Set to 100% Mastered" at bounding box center [518, 104] width 193 height 24
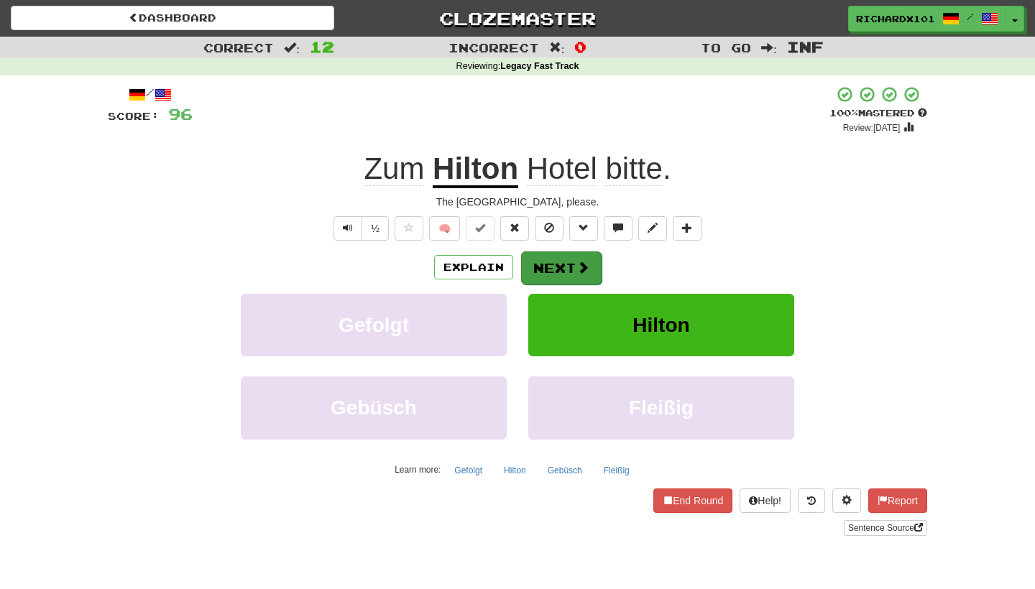
click at [577, 263] on span at bounding box center [583, 267] width 13 height 13
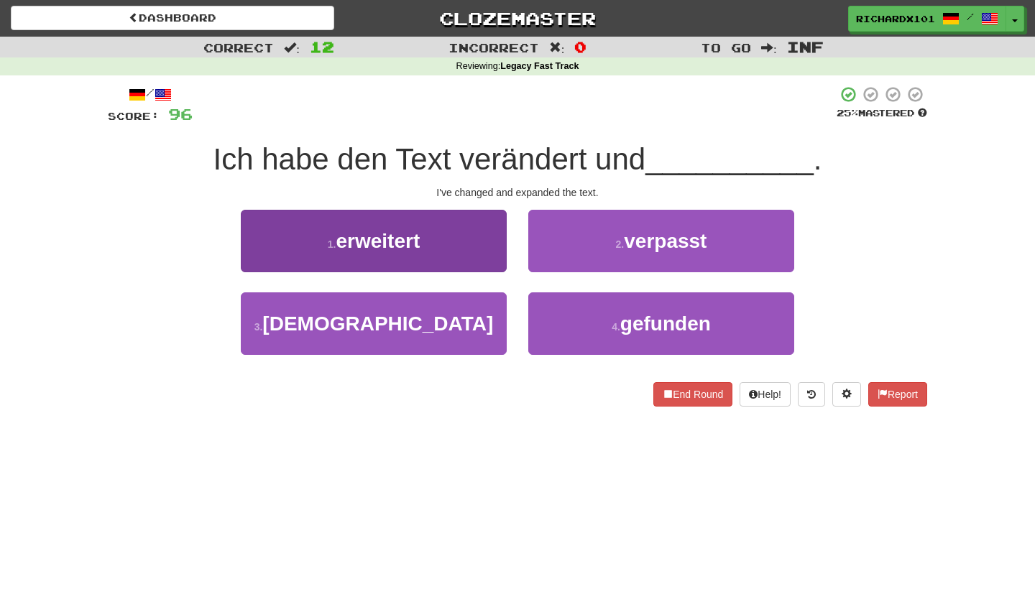
click at [486, 250] on button "1 . erweitert" at bounding box center [374, 241] width 266 height 63
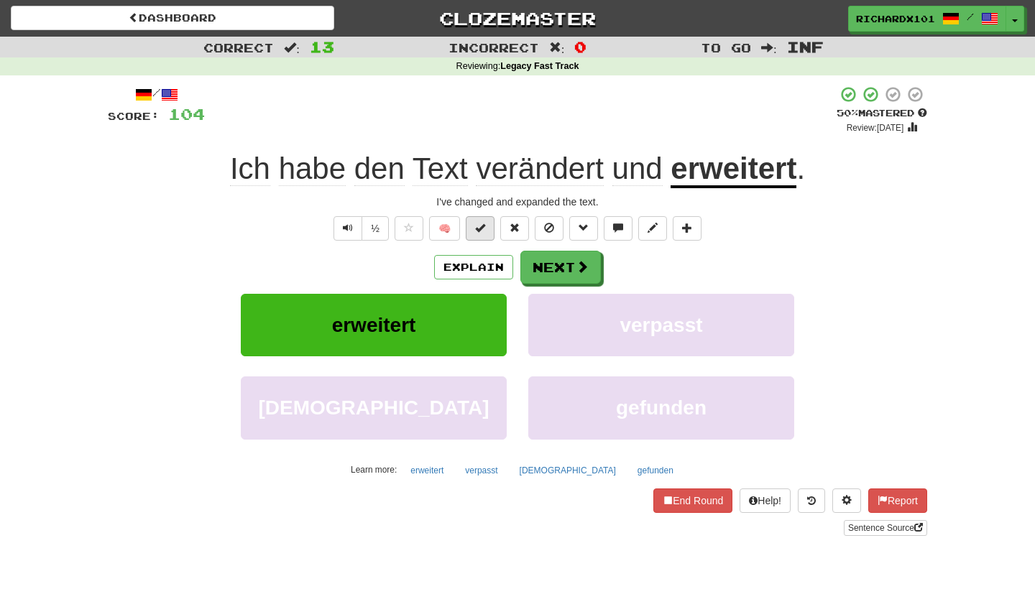
click at [481, 227] on span at bounding box center [480, 228] width 10 height 10
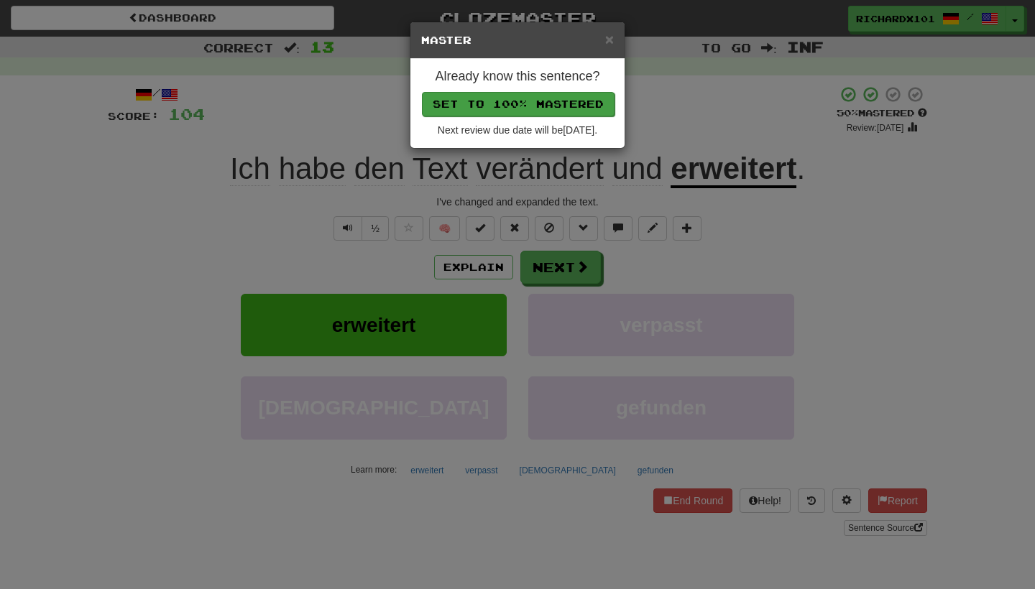
click at [530, 96] on button "Set to 100% Mastered" at bounding box center [518, 104] width 193 height 24
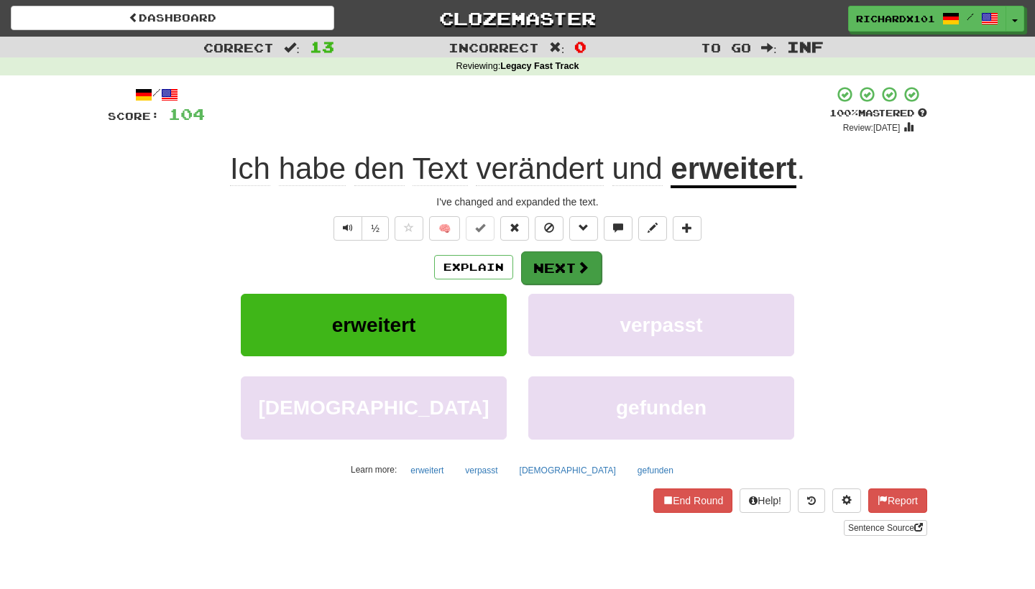
click at [574, 260] on button "Next" at bounding box center [561, 268] width 81 height 33
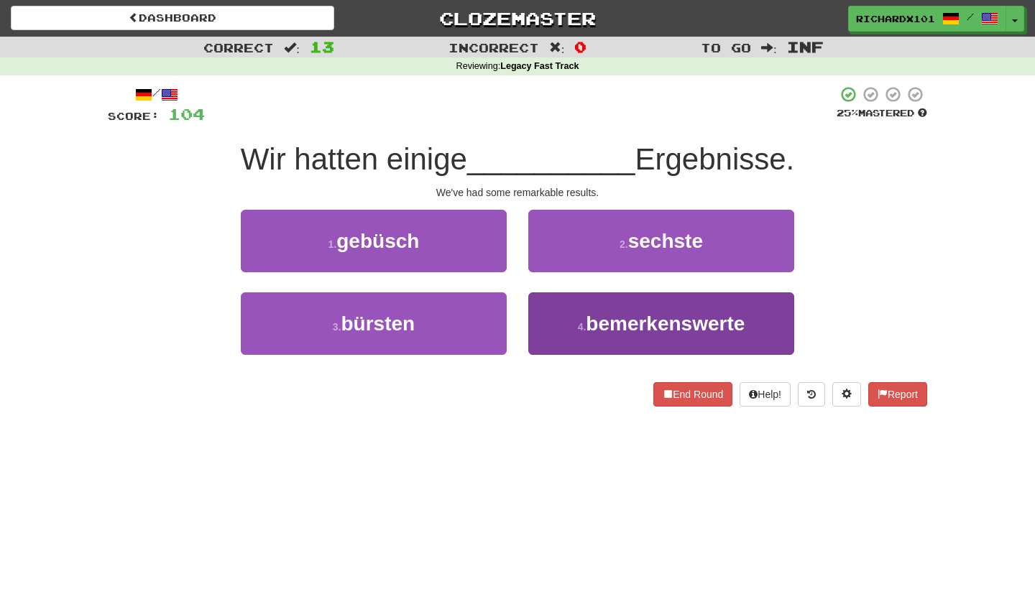
click at [593, 299] on button "4 . bemerkenswerte" at bounding box center [661, 324] width 266 height 63
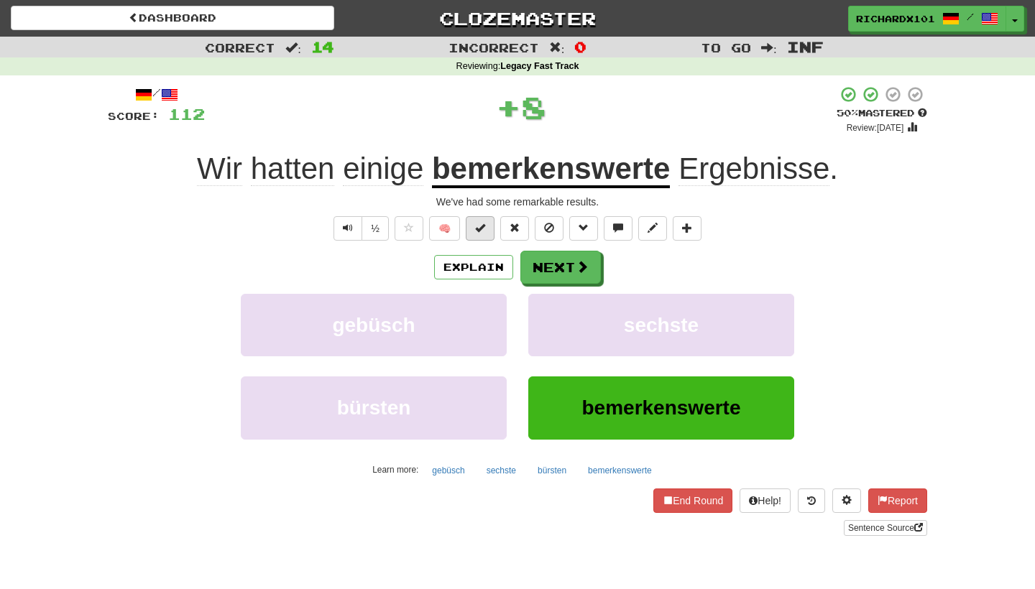
click at [490, 236] on button at bounding box center [480, 228] width 29 height 24
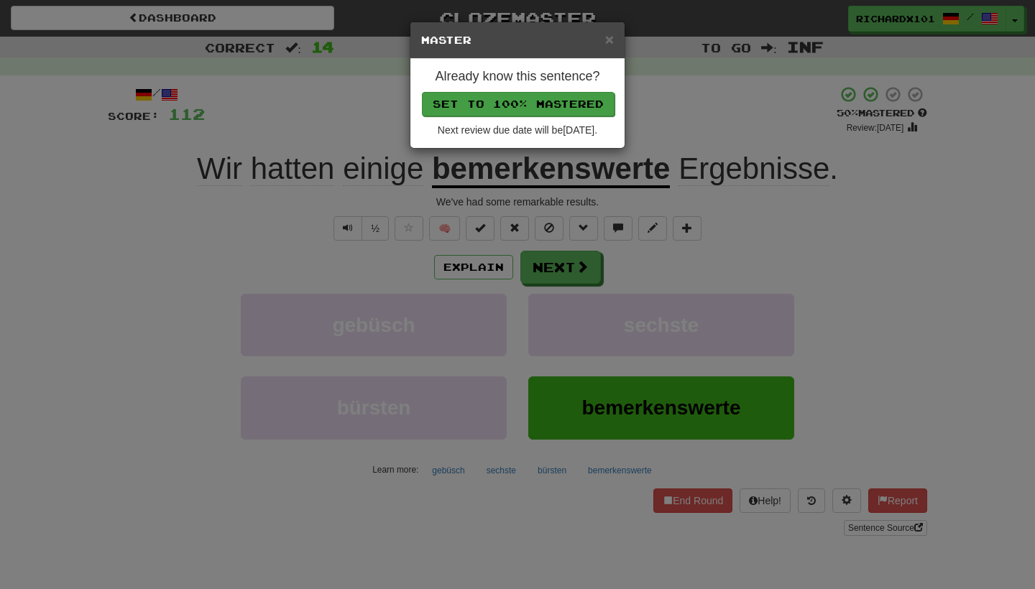
click at [531, 104] on button "Set to 100% Mastered" at bounding box center [518, 104] width 193 height 24
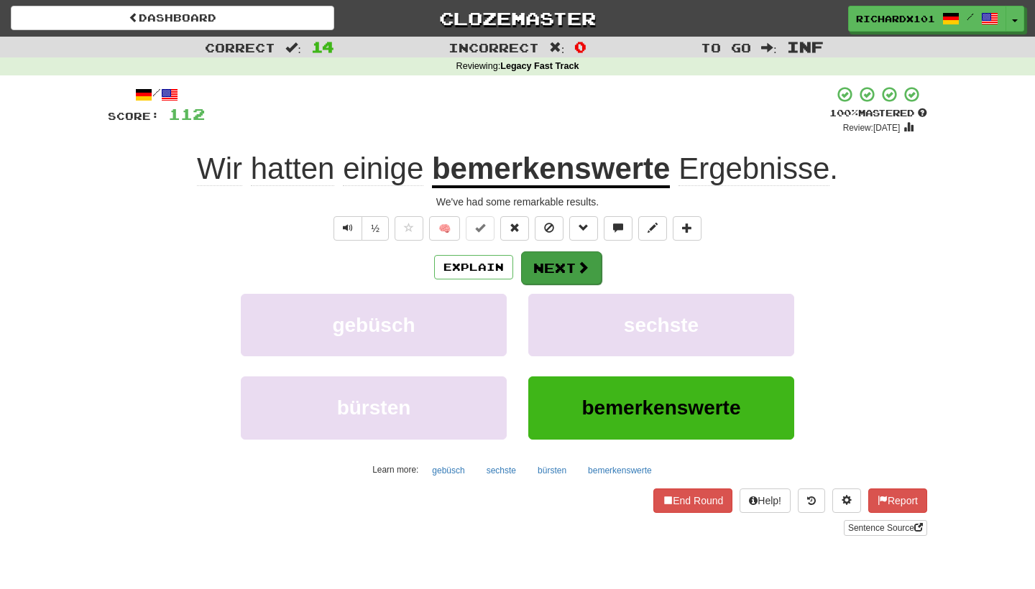
click at [565, 270] on button "Next" at bounding box center [561, 268] width 81 height 33
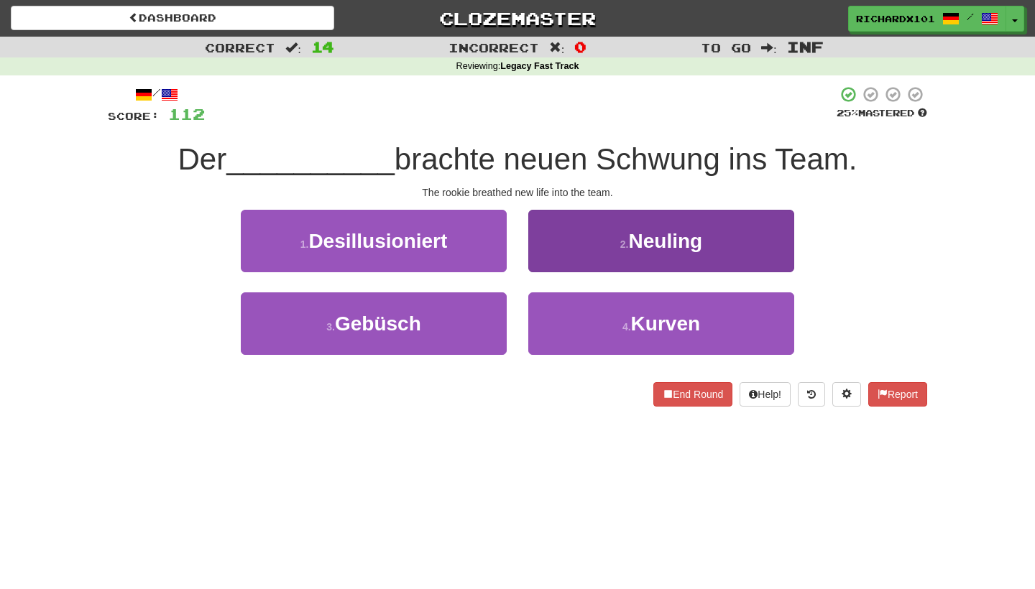
click at [597, 221] on button "2 . Neuling" at bounding box center [661, 241] width 266 height 63
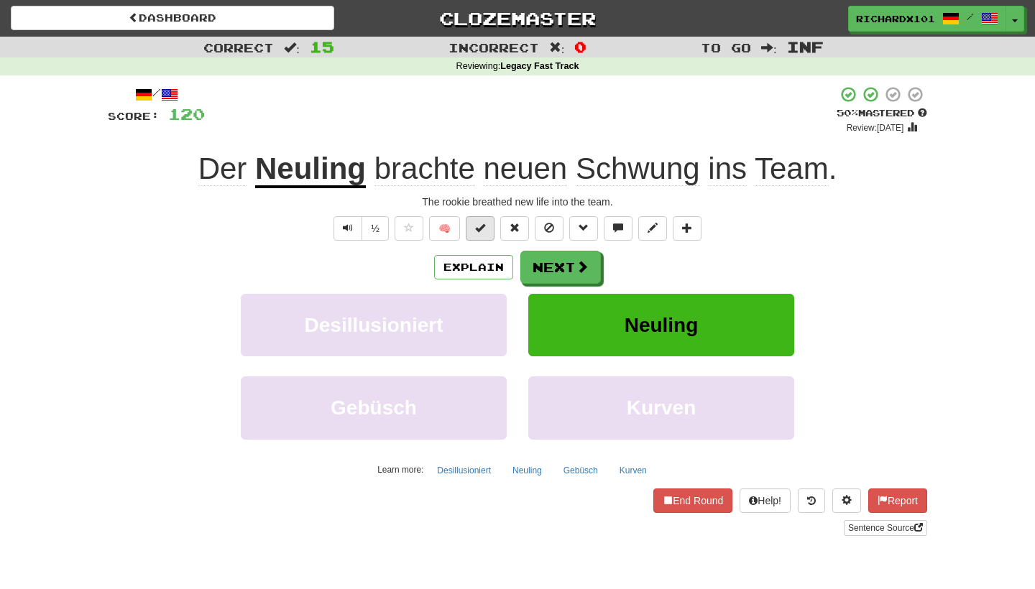
click at [482, 225] on span at bounding box center [480, 228] width 10 height 10
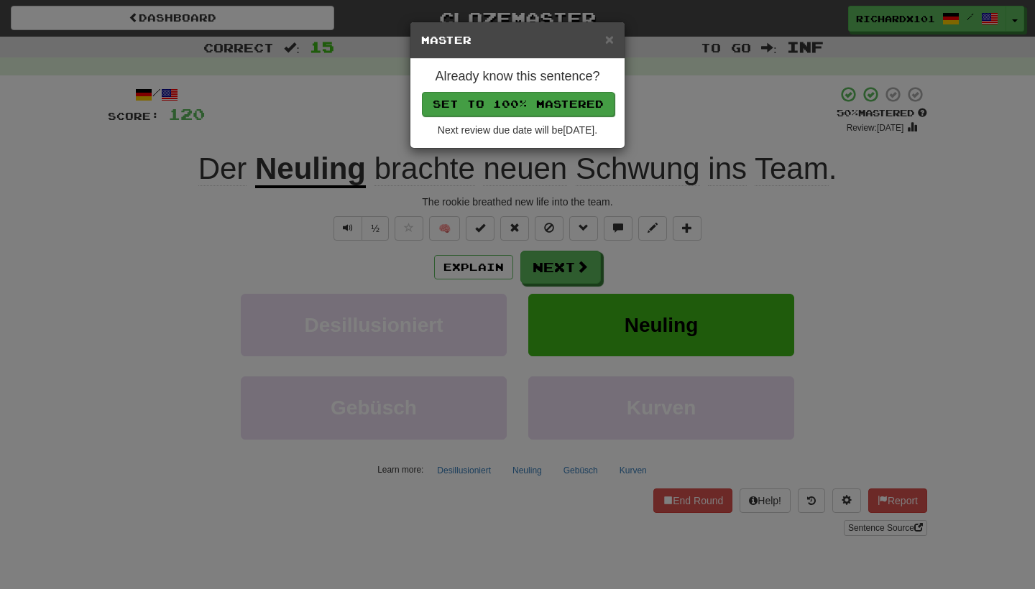
click at [528, 105] on button "Set to 100% Mastered" at bounding box center [518, 104] width 193 height 24
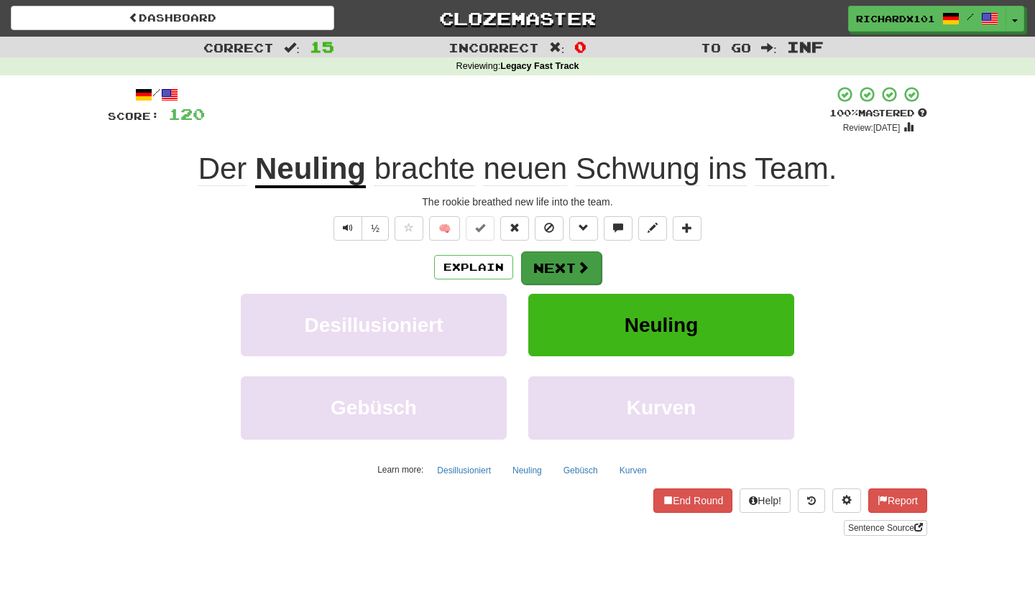
click at [541, 262] on button "Next" at bounding box center [561, 268] width 81 height 33
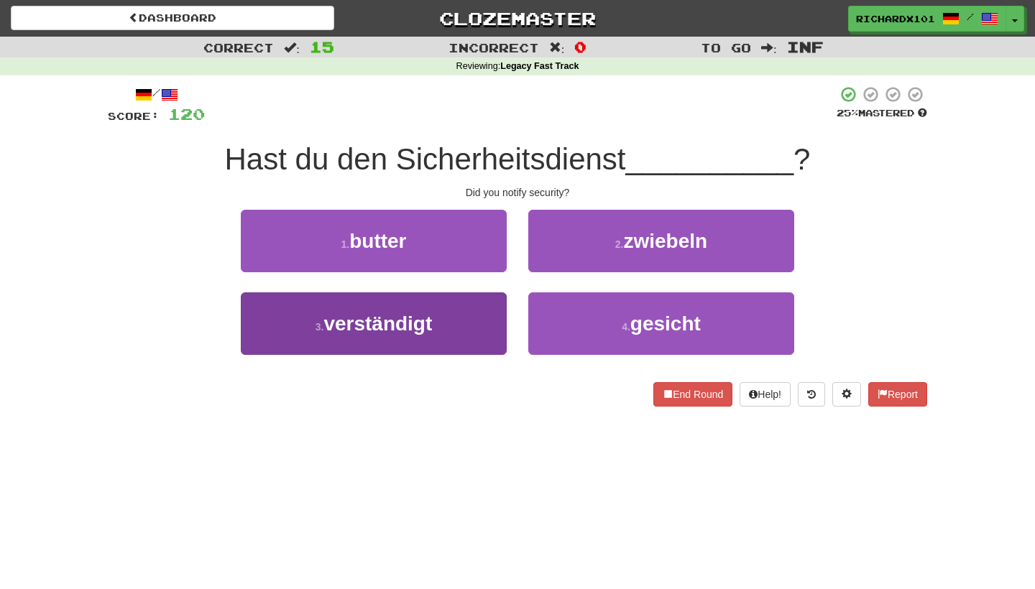
click at [483, 329] on button "3 . verständigt" at bounding box center [374, 324] width 266 height 63
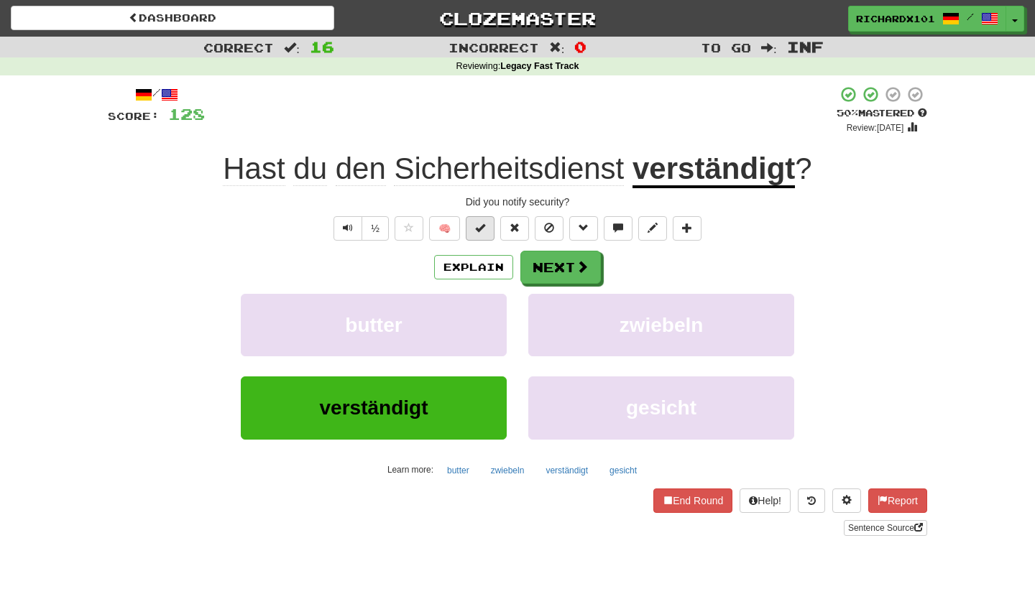
click at [487, 229] on button at bounding box center [480, 228] width 29 height 24
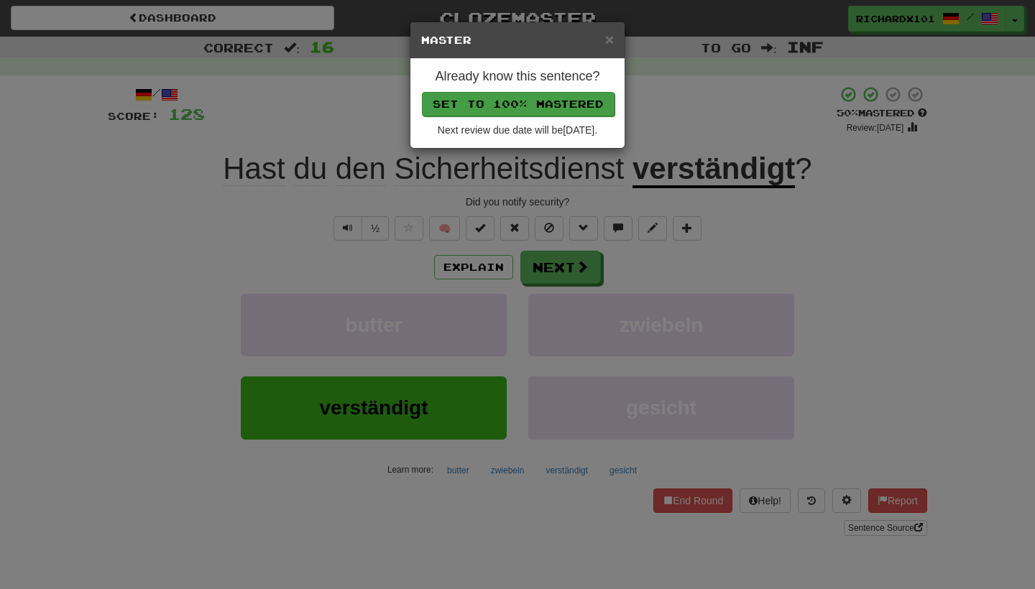
click at [532, 96] on button "Set to 100% Mastered" at bounding box center [518, 104] width 193 height 24
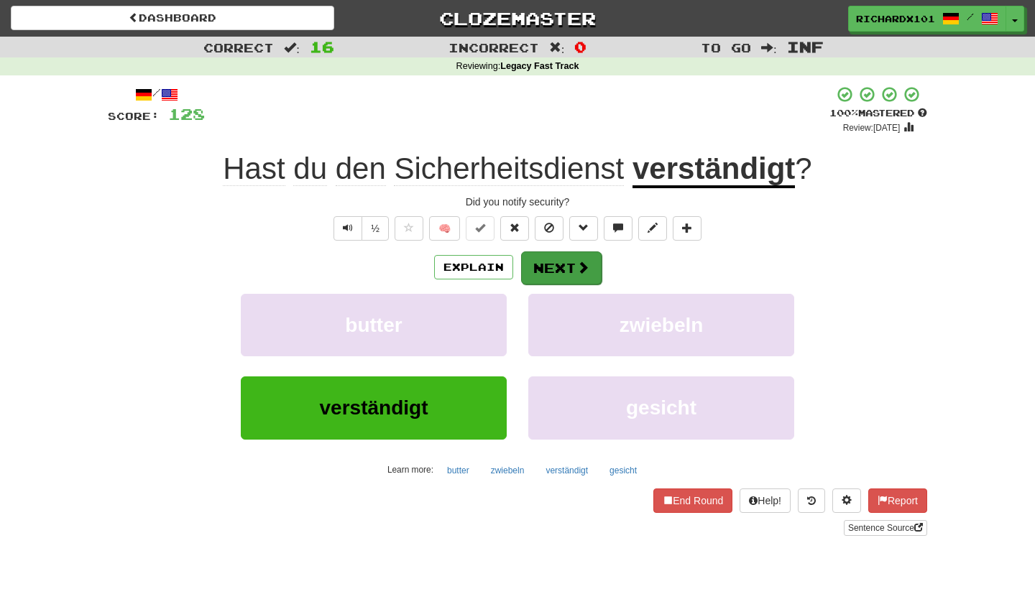
click at [558, 260] on button "Next" at bounding box center [561, 268] width 81 height 33
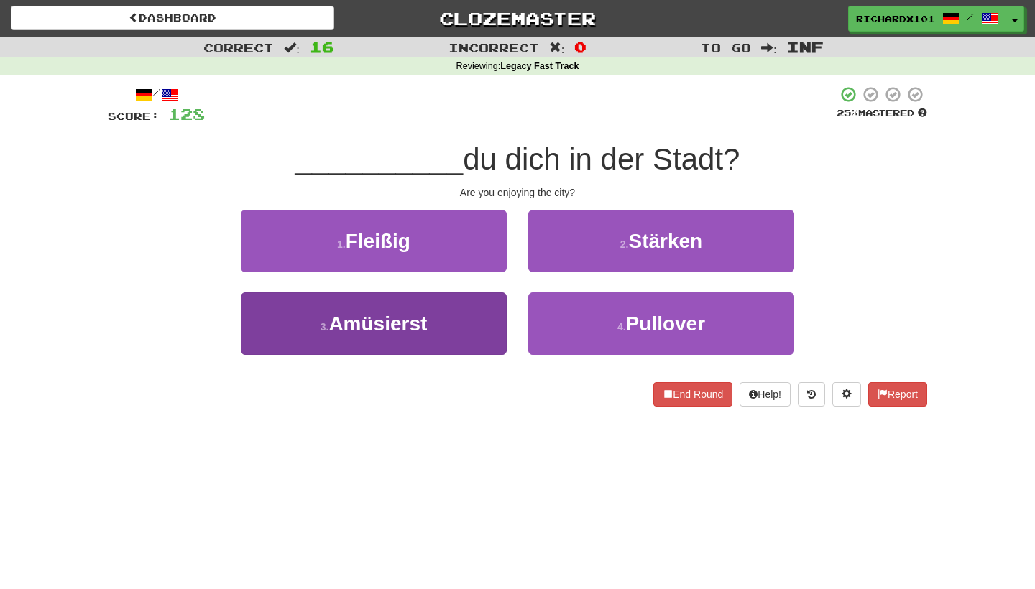
click at [484, 322] on button "3 . Amüsierst" at bounding box center [374, 324] width 266 height 63
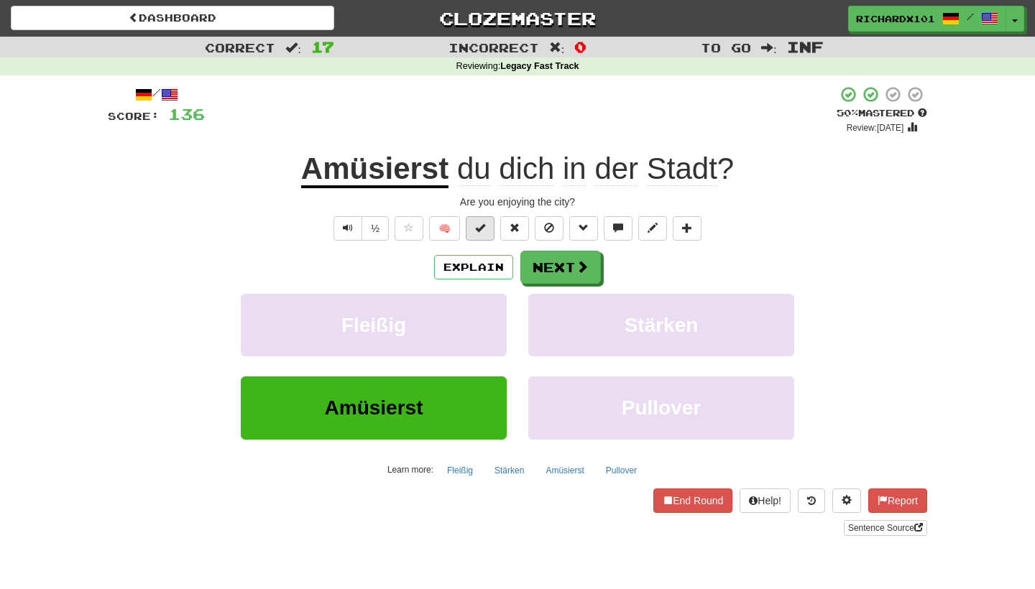
click at [484, 233] on button at bounding box center [480, 228] width 29 height 24
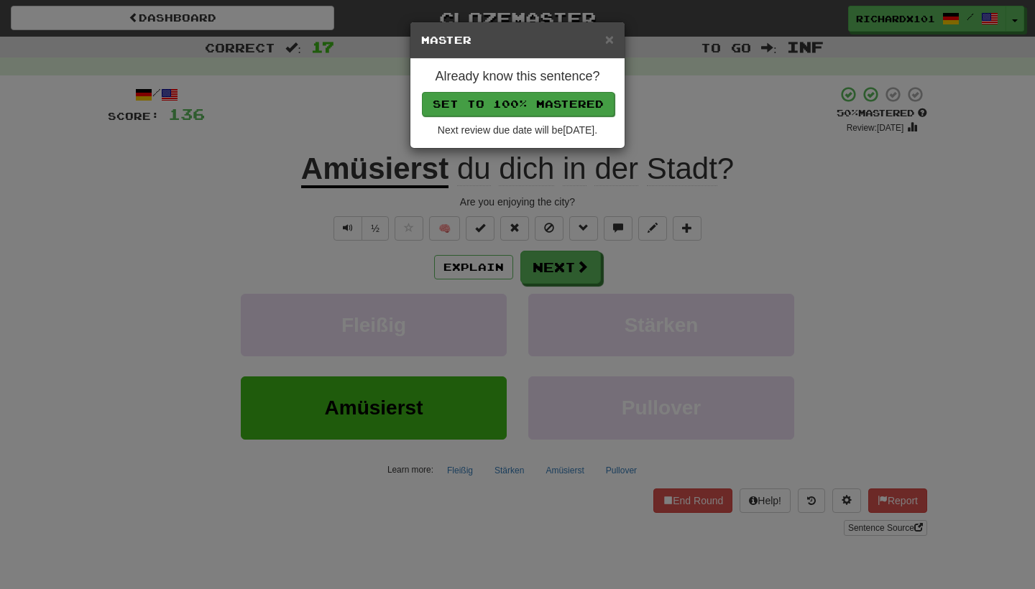
click at [528, 105] on button "Set to 100% Mastered" at bounding box center [518, 104] width 193 height 24
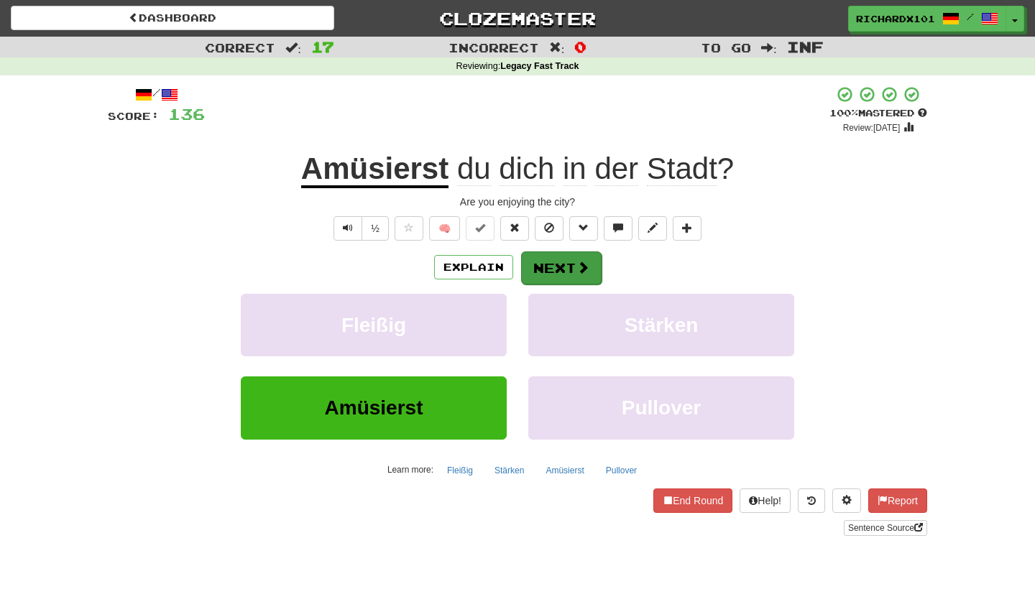
click at [570, 267] on button "Next" at bounding box center [561, 268] width 81 height 33
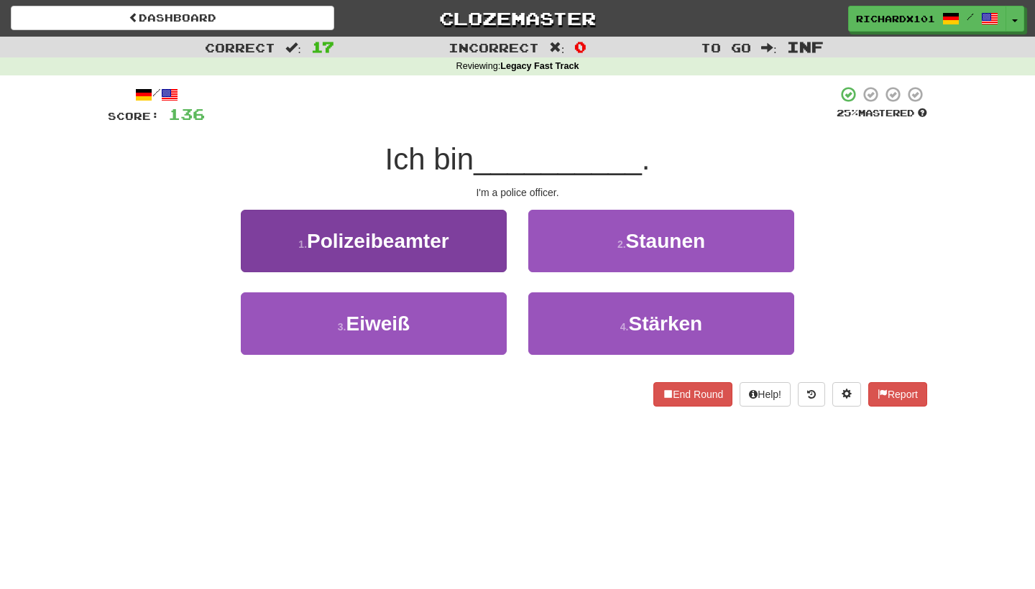
click at [494, 242] on button "1 . Polizeibeamter" at bounding box center [374, 241] width 266 height 63
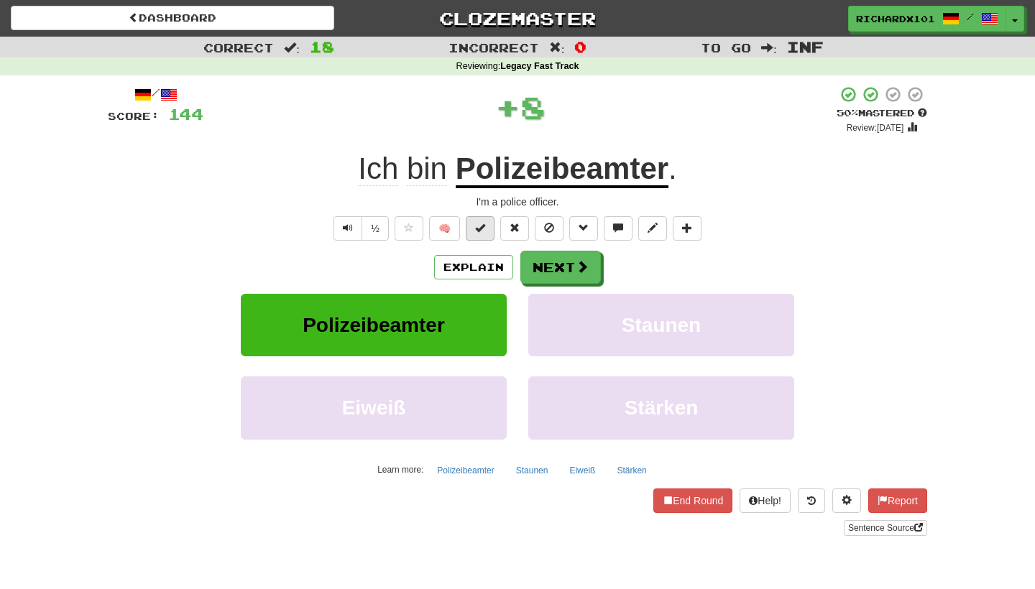
click at [485, 230] on span at bounding box center [480, 228] width 10 height 10
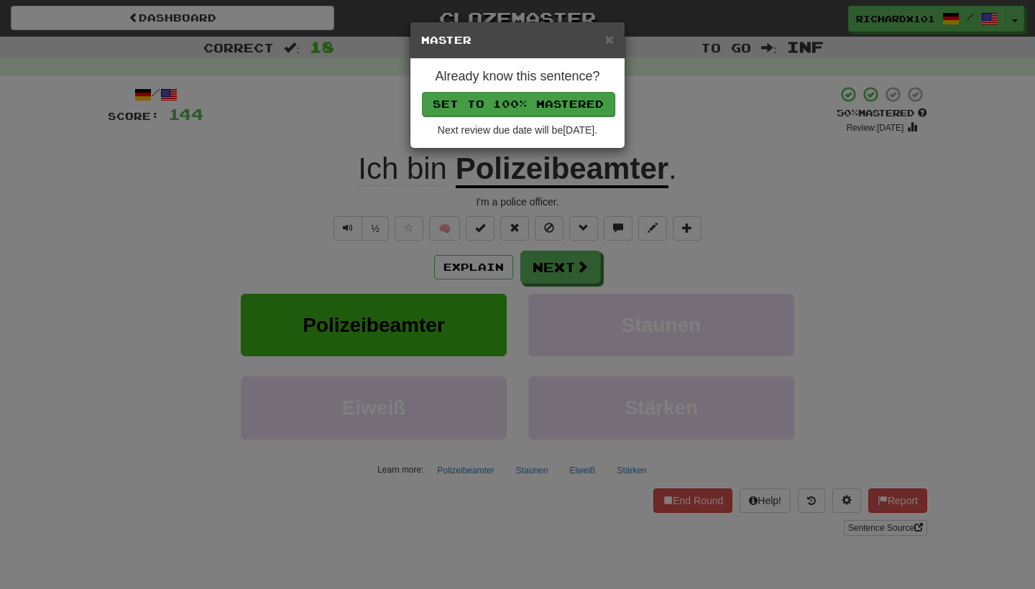
click at [540, 106] on button "Set to 100% Mastered" at bounding box center [518, 104] width 193 height 24
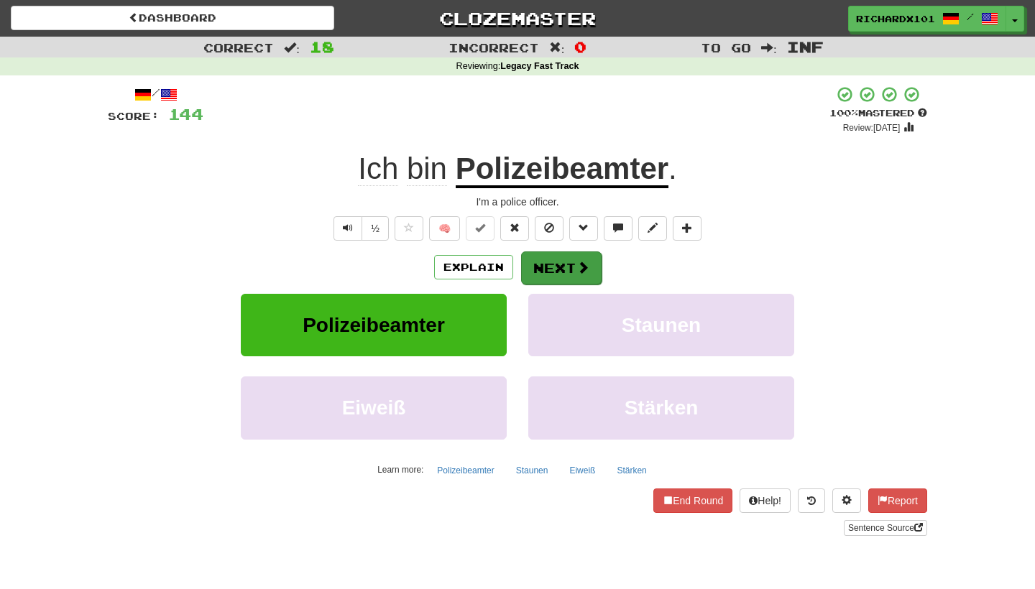
click at [550, 260] on button "Next" at bounding box center [561, 268] width 81 height 33
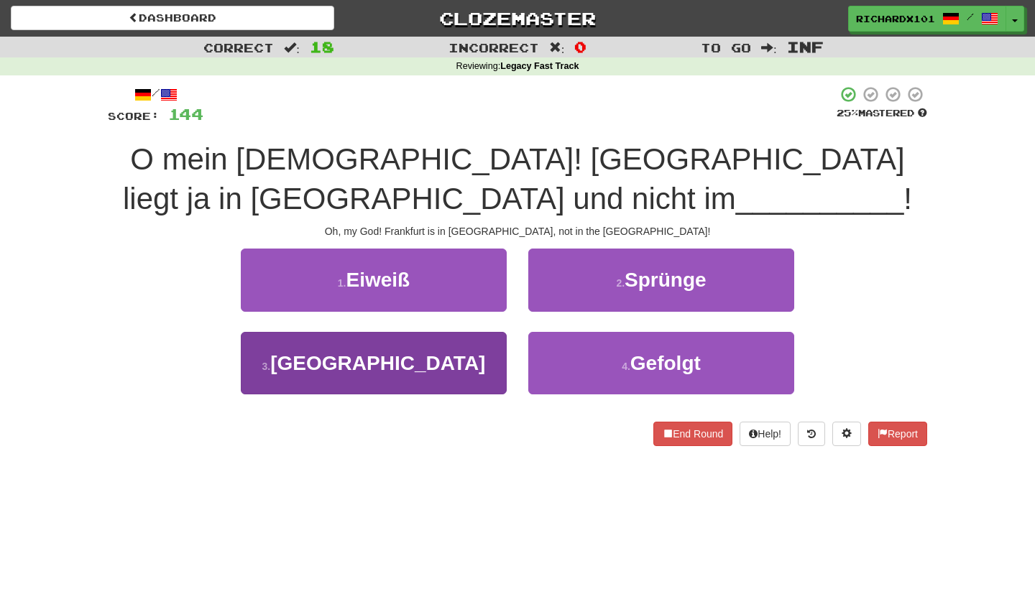
click at [494, 349] on button "3 . Nahen Osten" at bounding box center [374, 363] width 266 height 63
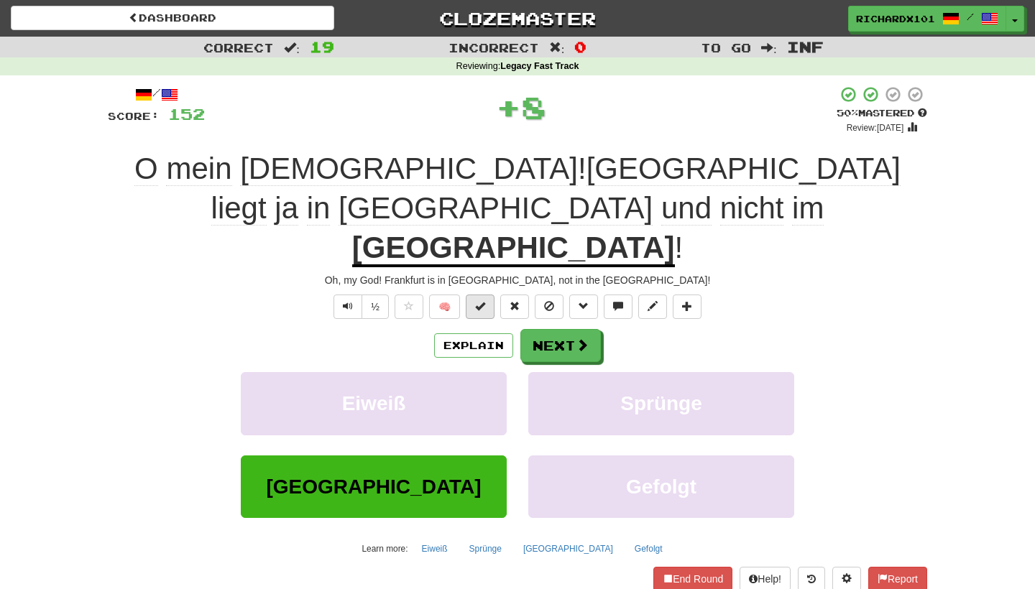
click at [480, 301] on span at bounding box center [480, 306] width 10 height 10
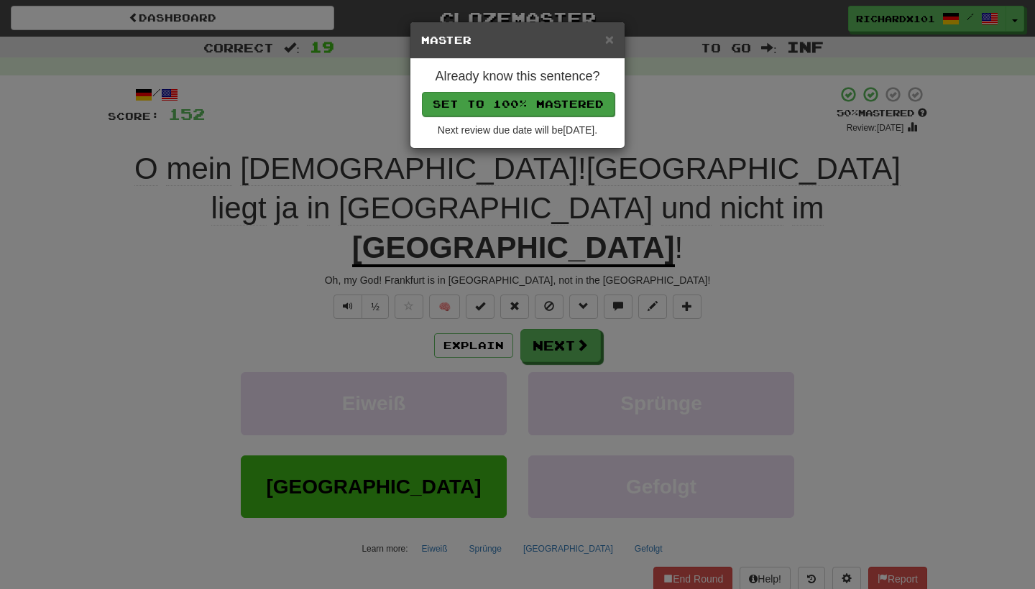
click at [533, 108] on button "Set to 100% Mastered" at bounding box center [518, 104] width 193 height 24
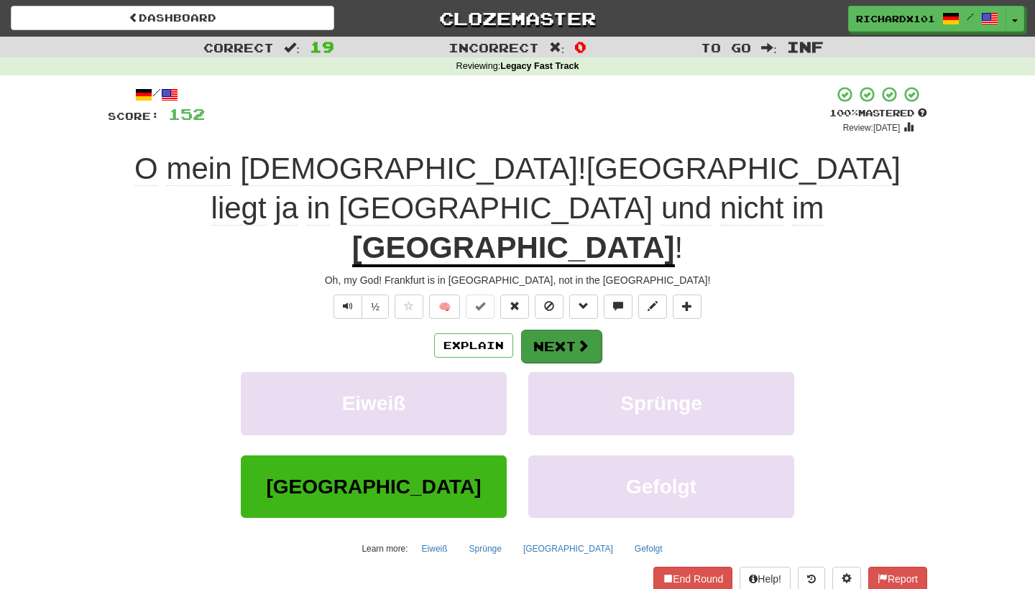
click at [559, 330] on button "Next" at bounding box center [561, 346] width 81 height 33
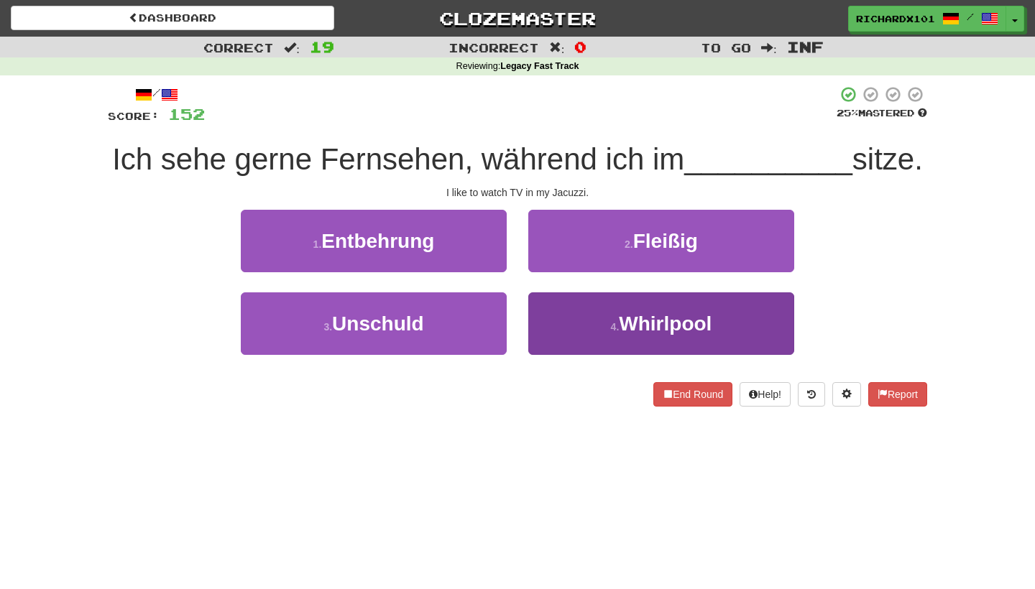
click at [581, 323] on button "4 . Whirlpool" at bounding box center [661, 324] width 266 height 63
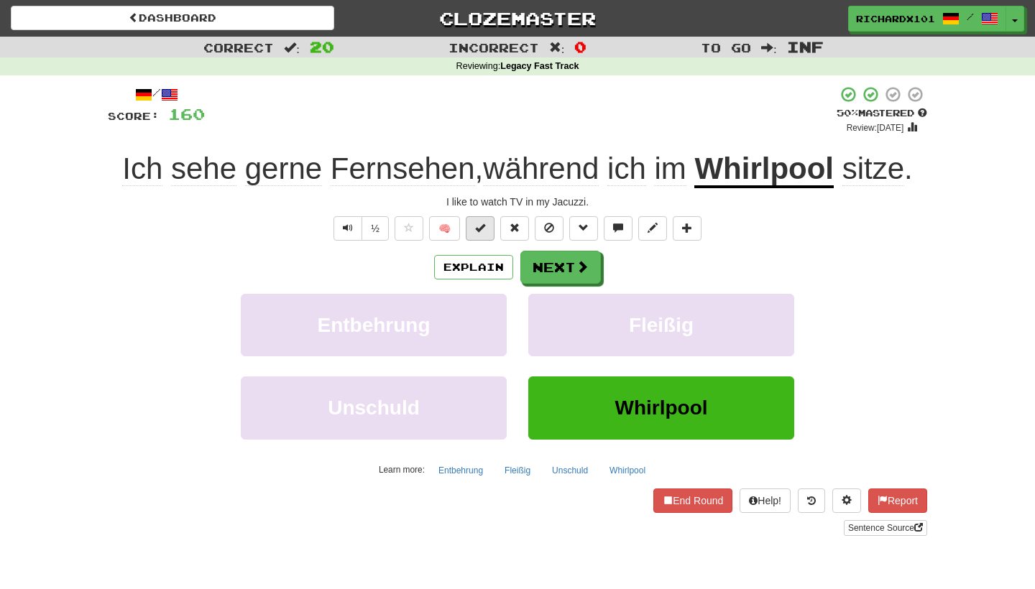
click at [484, 225] on span at bounding box center [480, 228] width 10 height 10
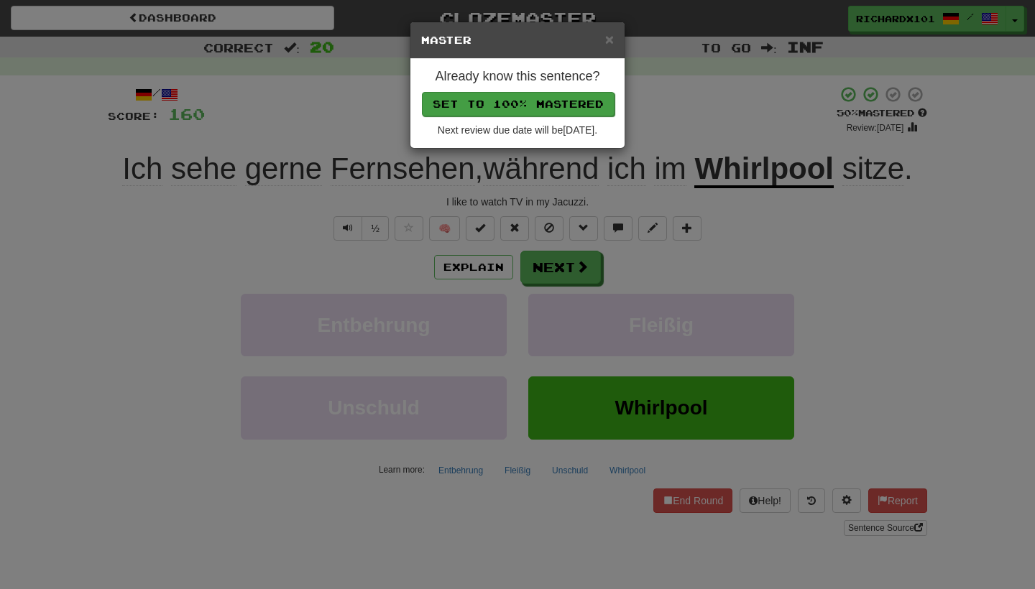
click at [533, 98] on button "Set to 100% Mastered" at bounding box center [518, 104] width 193 height 24
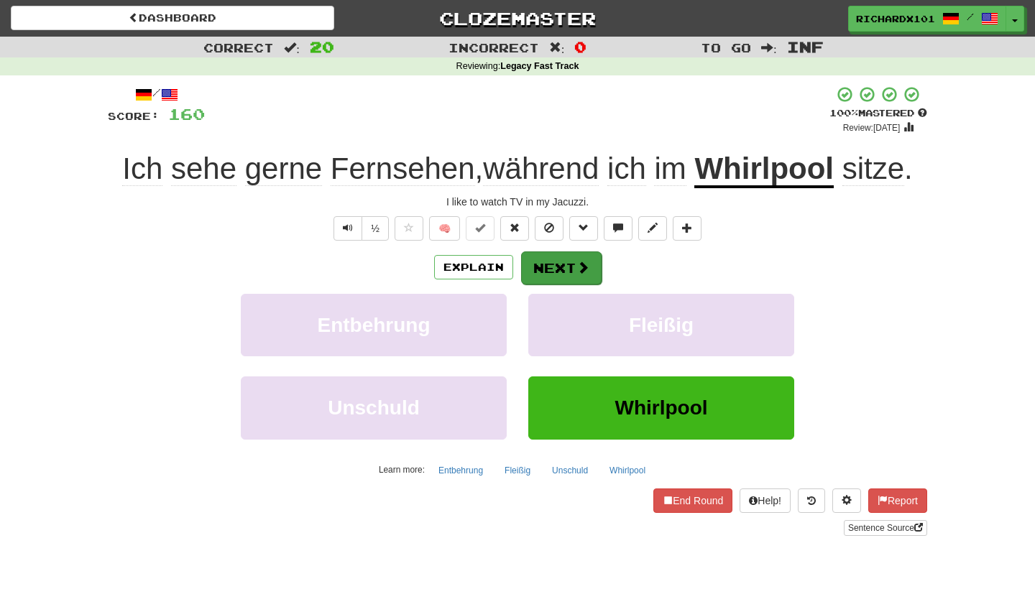
click at [544, 258] on button "Next" at bounding box center [561, 268] width 81 height 33
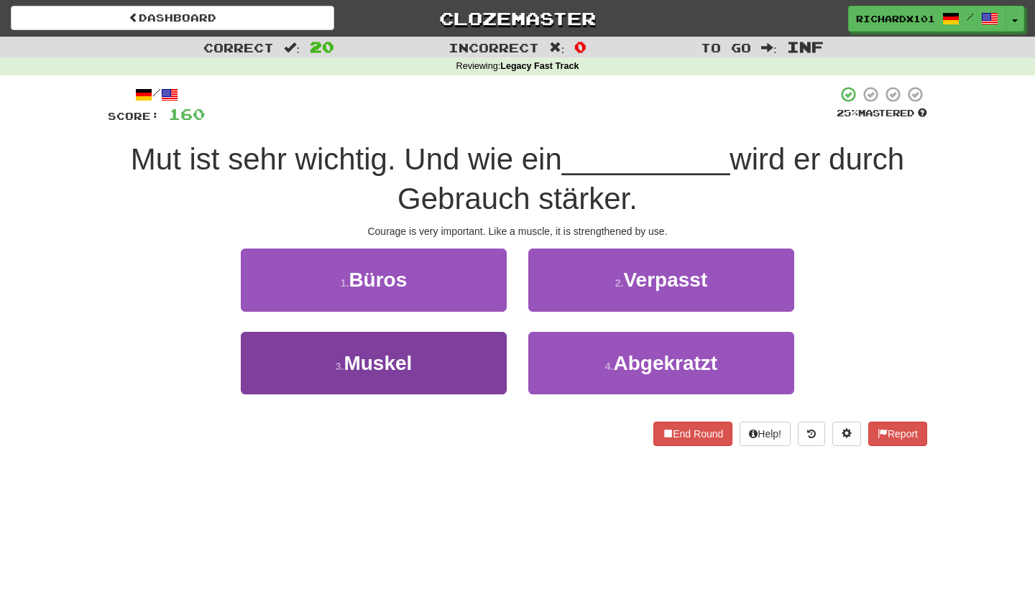
click at [459, 372] on button "3 . Muskel" at bounding box center [374, 363] width 266 height 63
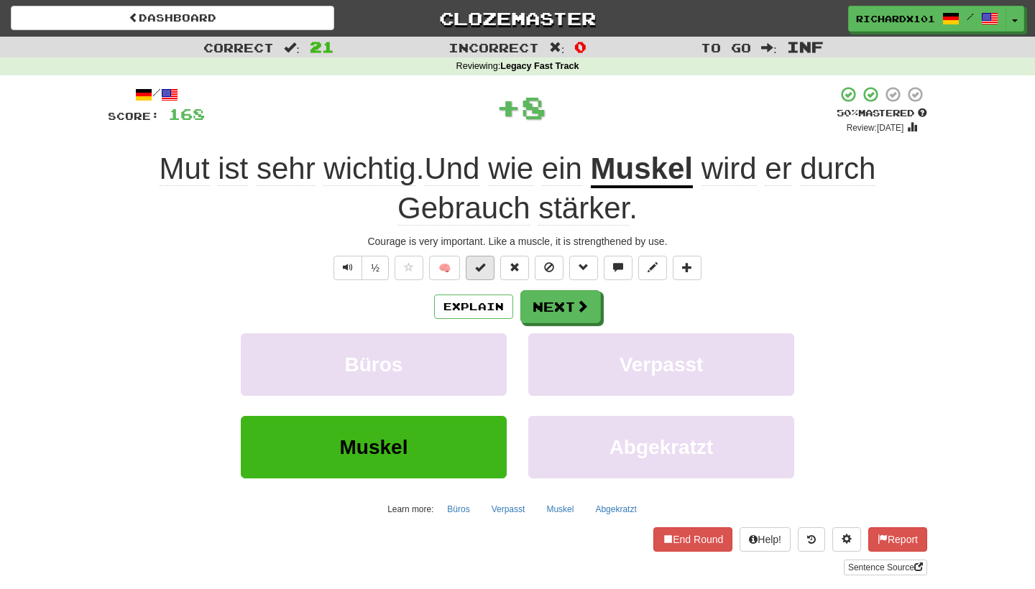
click at [485, 267] on span at bounding box center [480, 267] width 10 height 10
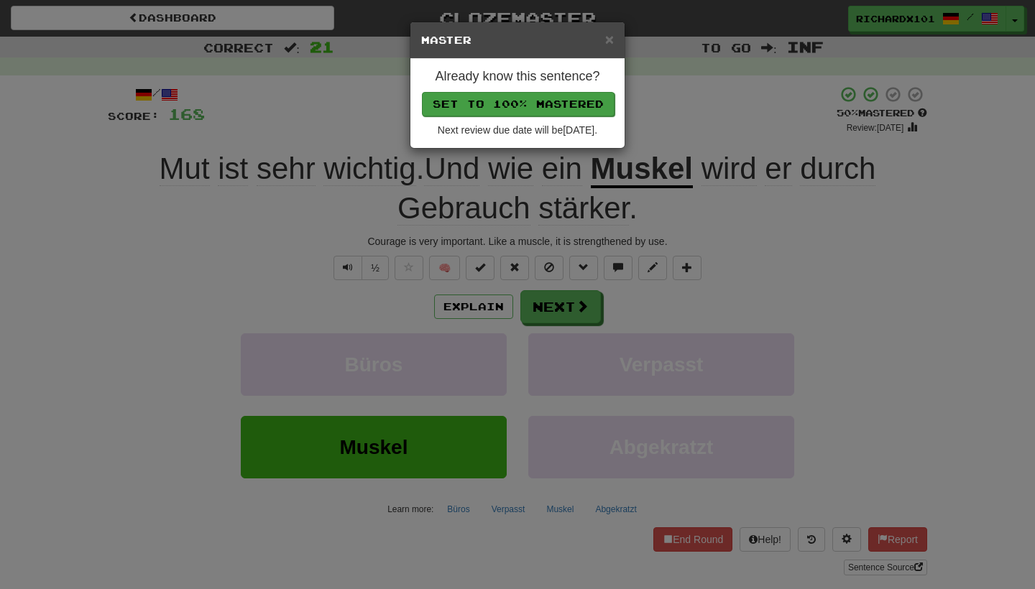
click at [559, 98] on button "Set to 100% Mastered" at bounding box center [518, 104] width 193 height 24
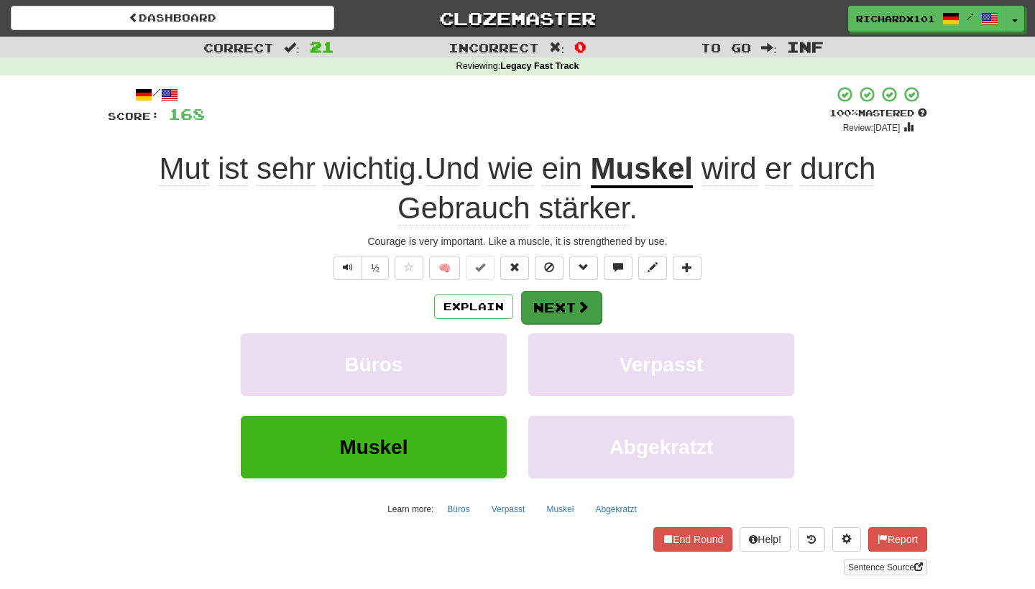
click at [547, 308] on button "Next" at bounding box center [561, 307] width 81 height 33
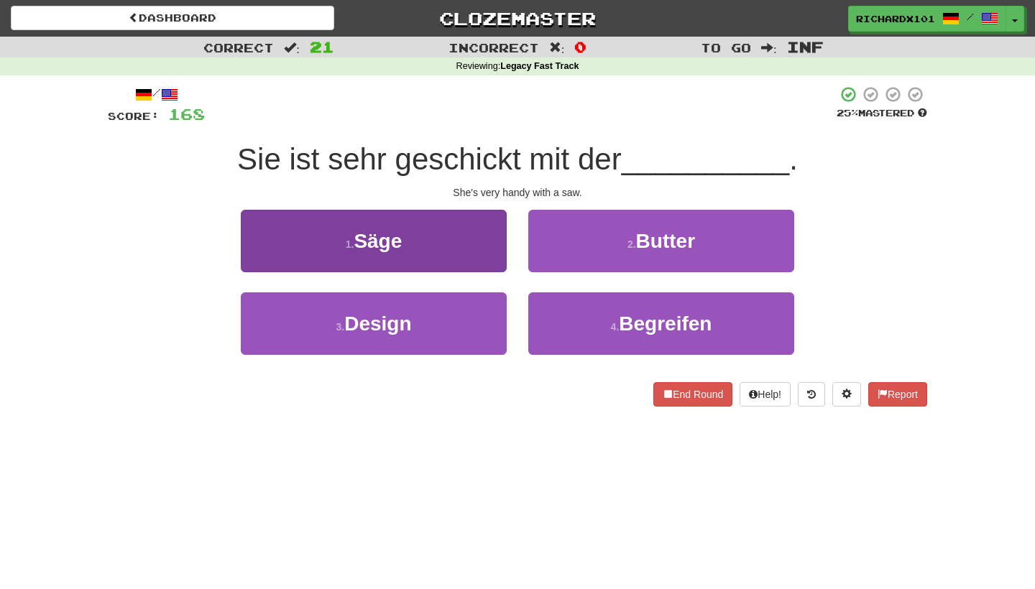
click at [464, 255] on button "1 . Säge" at bounding box center [374, 241] width 266 height 63
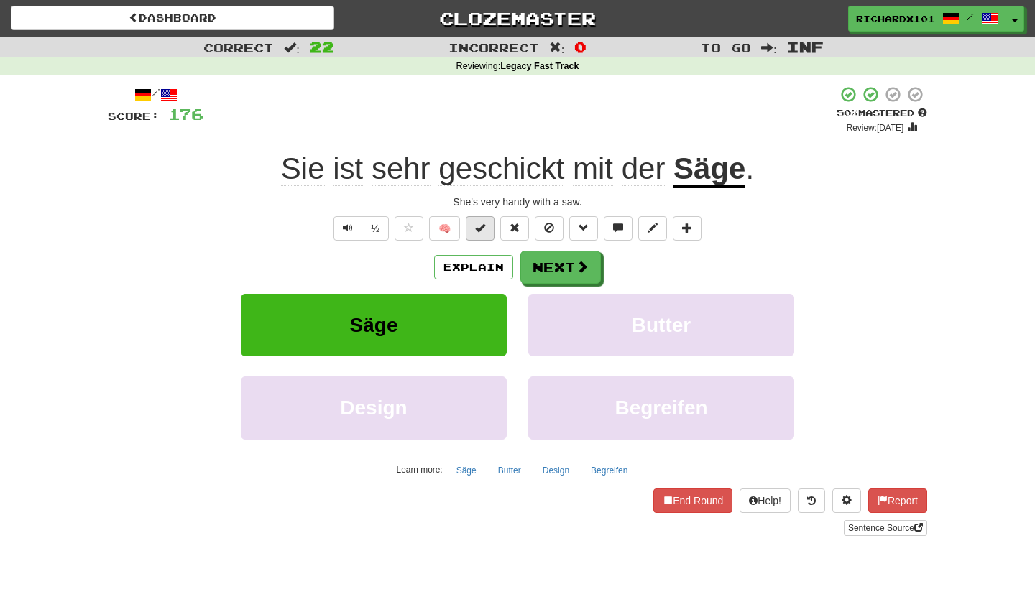
click at [480, 226] on span at bounding box center [480, 228] width 10 height 10
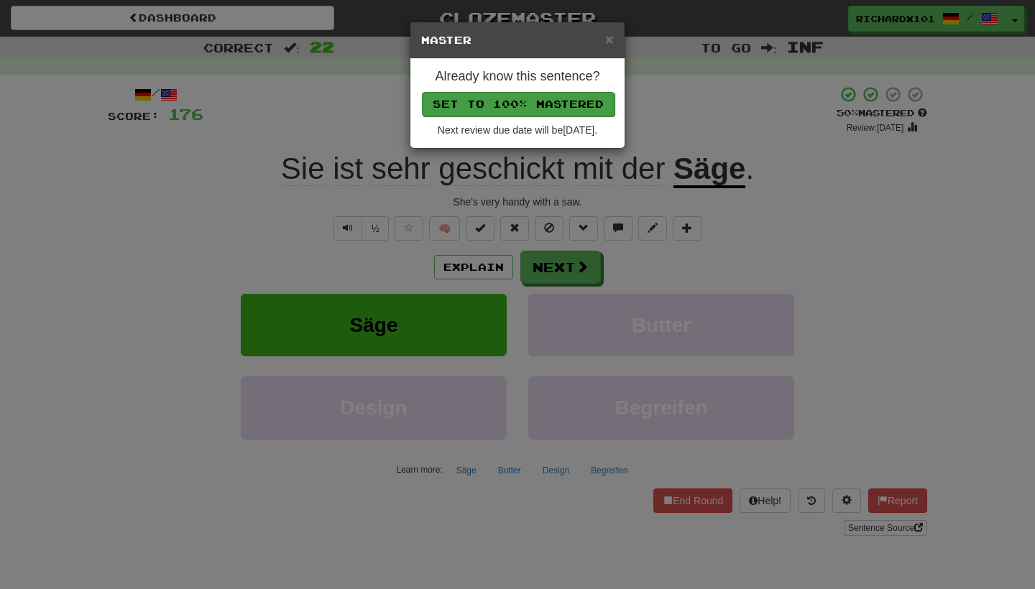
click at [544, 101] on button "Set to 100% Mastered" at bounding box center [518, 104] width 193 height 24
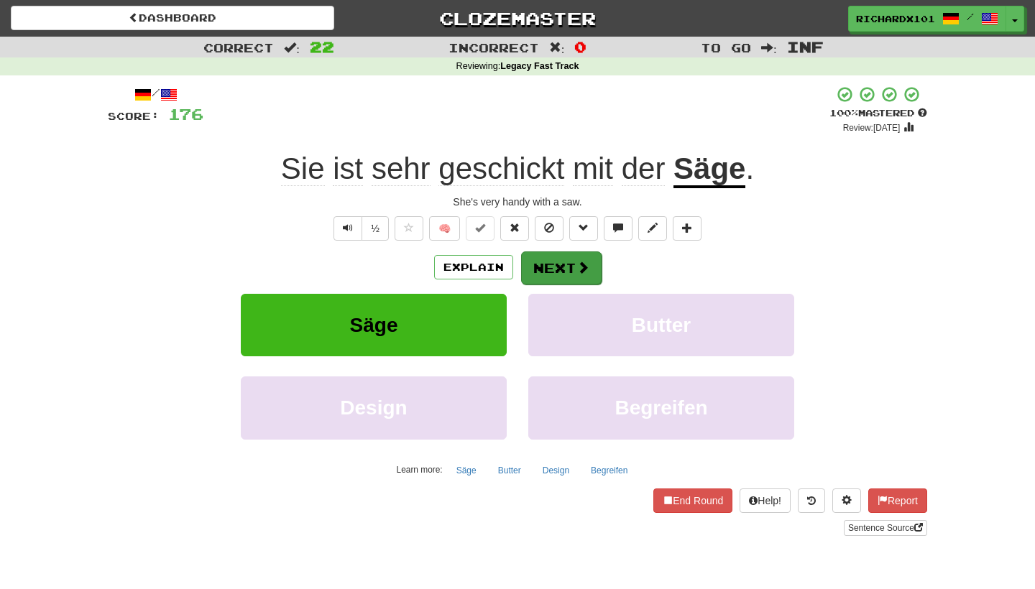
click at [555, 267] on button "Next" at bounding box center [561, 268] width 81 height 33
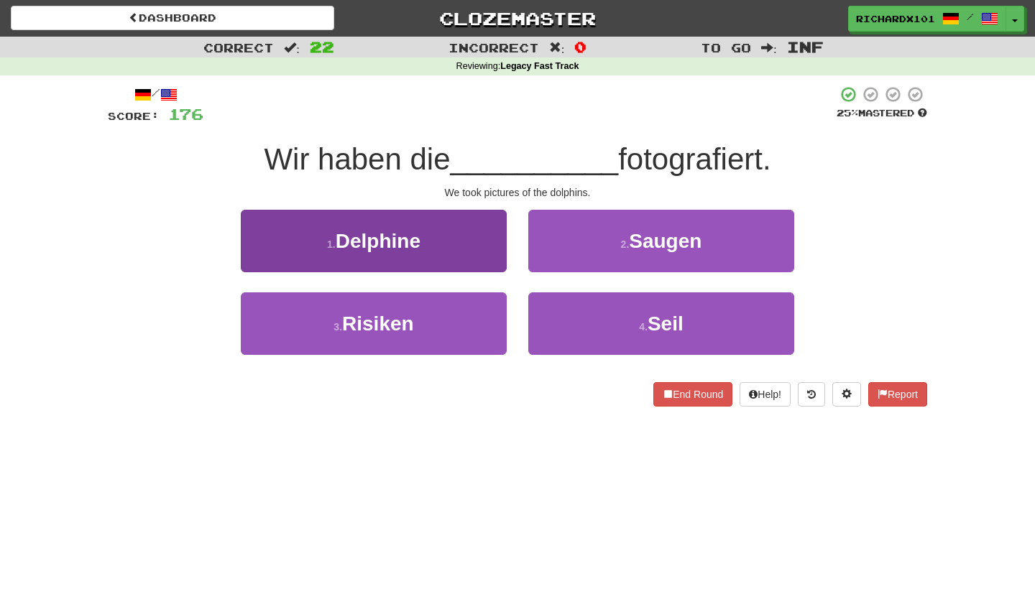
click at [483, 260] on button "1 . Delphine" at bounding box center [374, 241] width 266 height 63
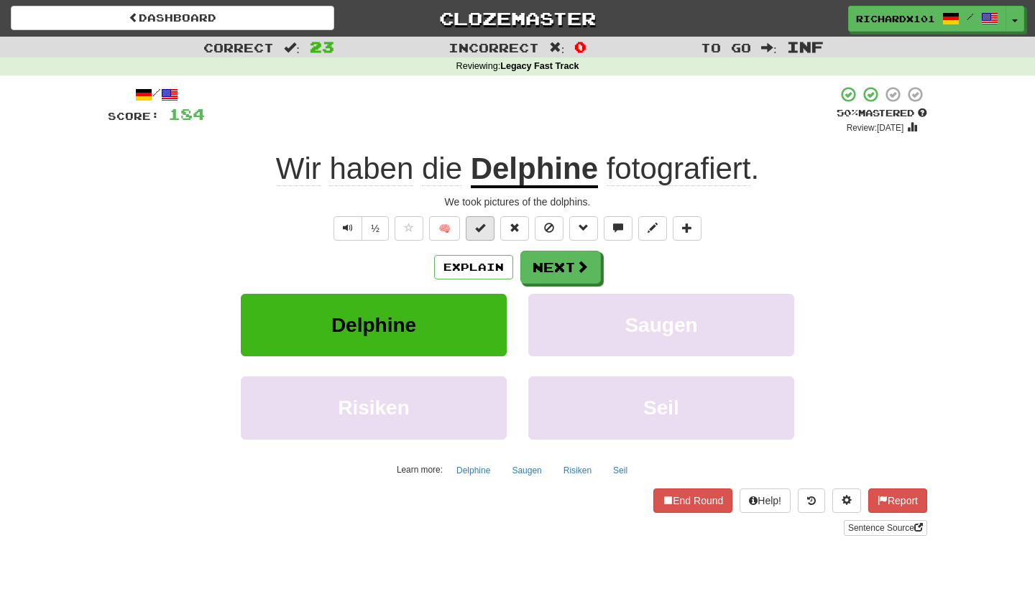
click at [482, 219] on button at bounding box center [480, 228] width 29 height 24
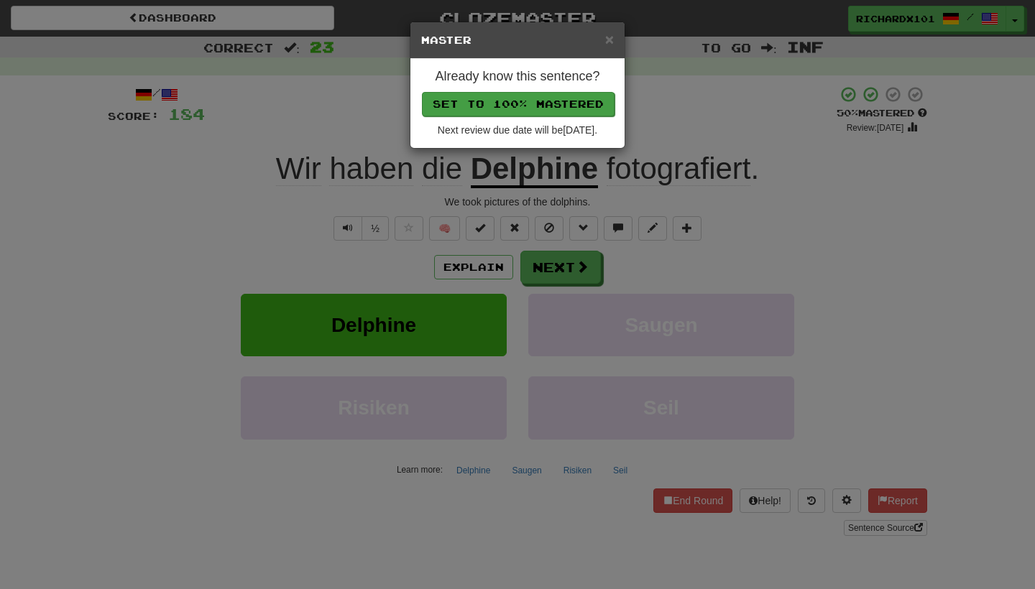
click at [520, 98] on button "Set to 100% Mastered" at bounding box center [518, 104] width 193 height 24
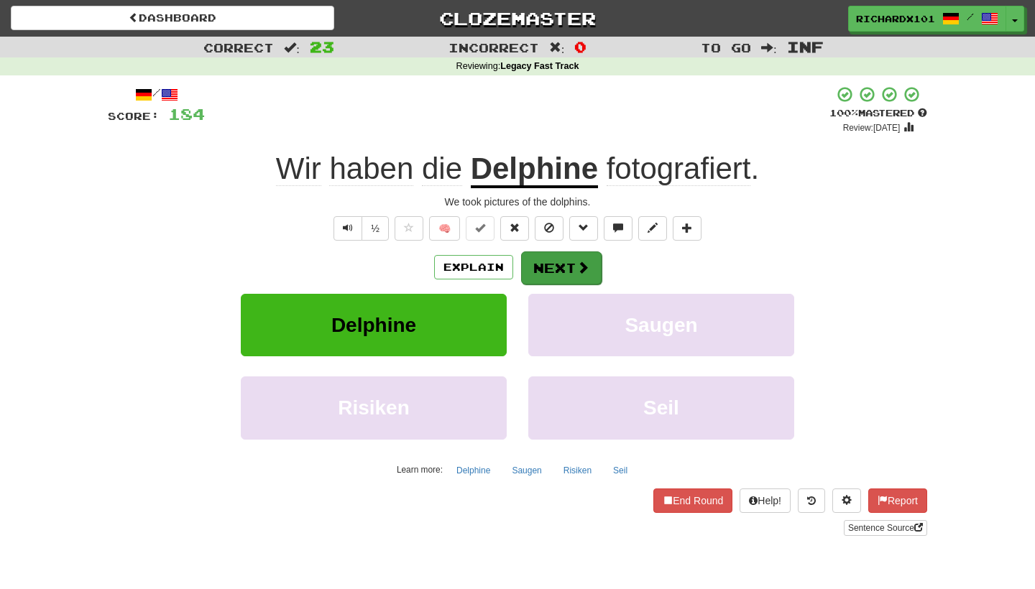
click at [559, 261] on button "Next" at bounding box center [561, 268] width 81 height 33
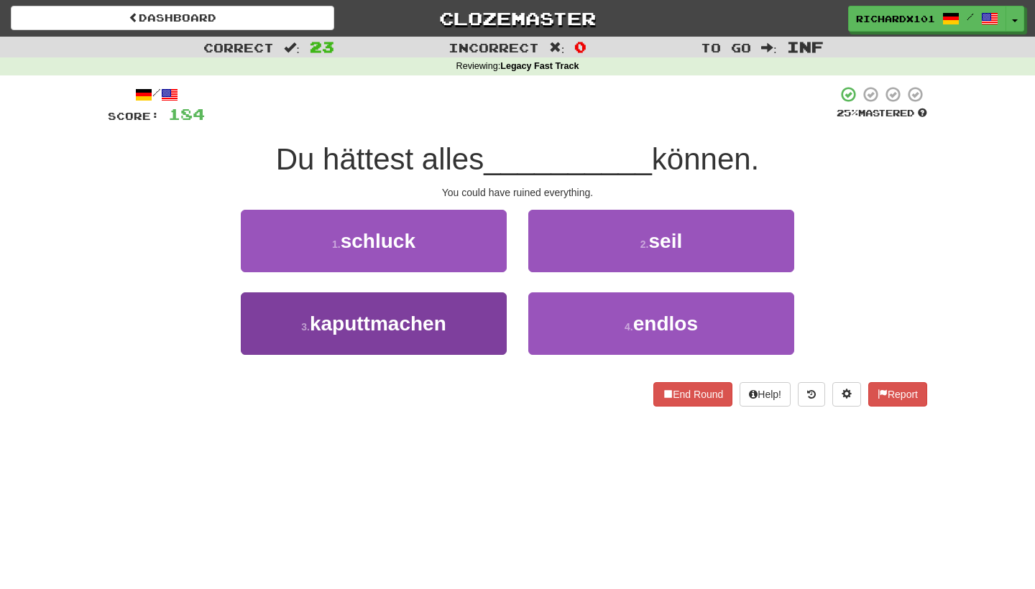
click at [485, 322] on button "3 . kaputtmachen" at bounding box center [374, 324] width 266 height 63
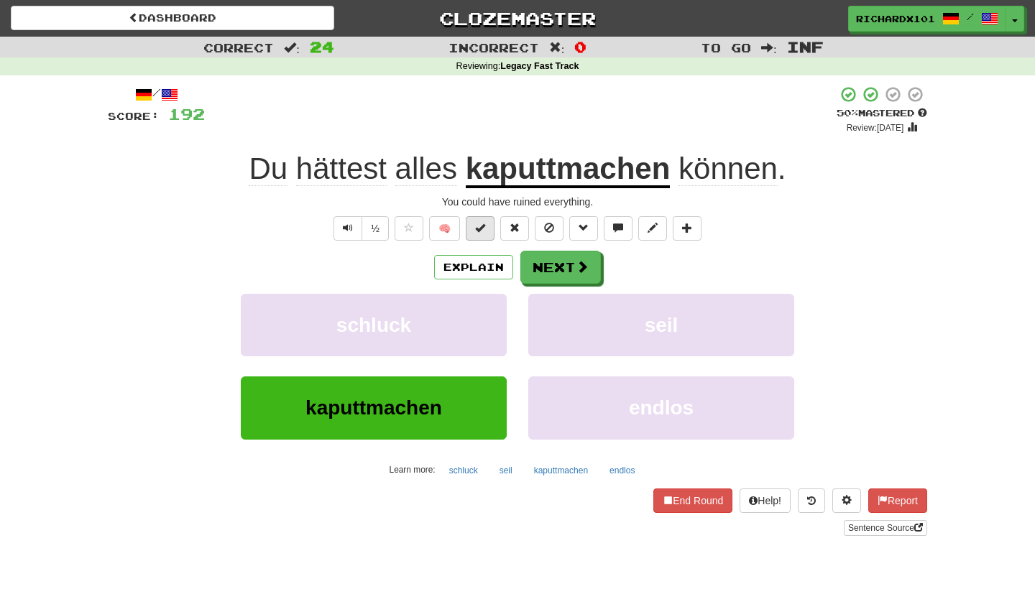
click at [482, 231] on button at bounding box center [480, 228] width 29 height 24
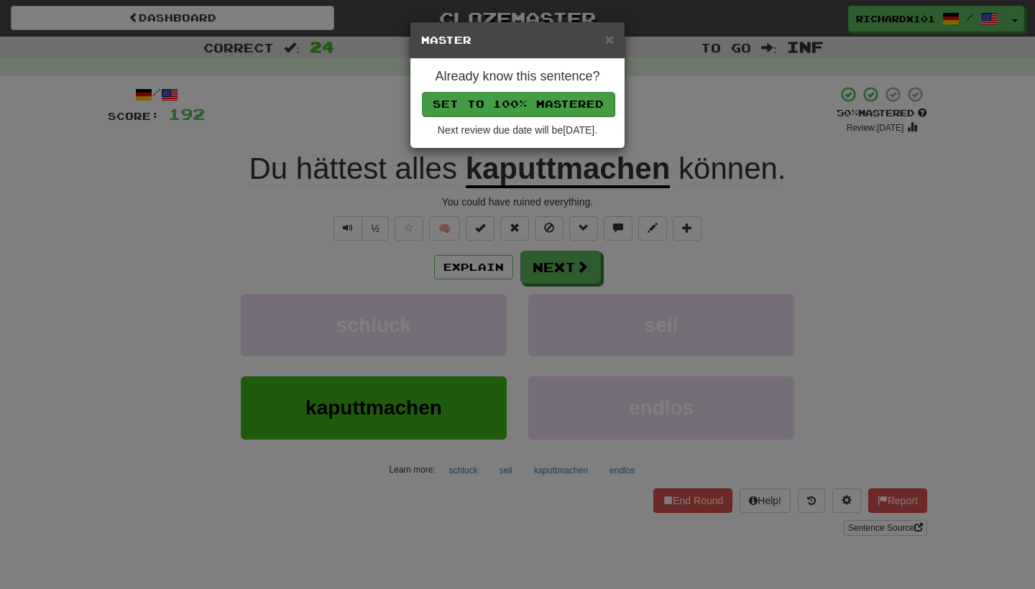
click at [540, 112] on button "Set to 100% Mastered" at bounding box center [518, 104] width 193 height 24
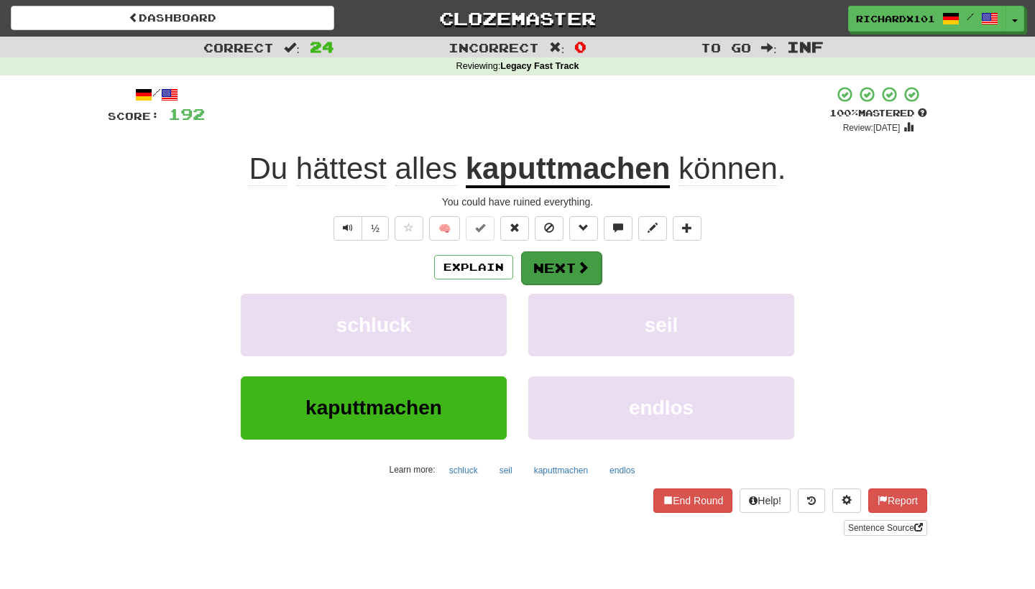
click at [538, 255] on button "Next" at bounding box center [561, 268] width 81 height 33
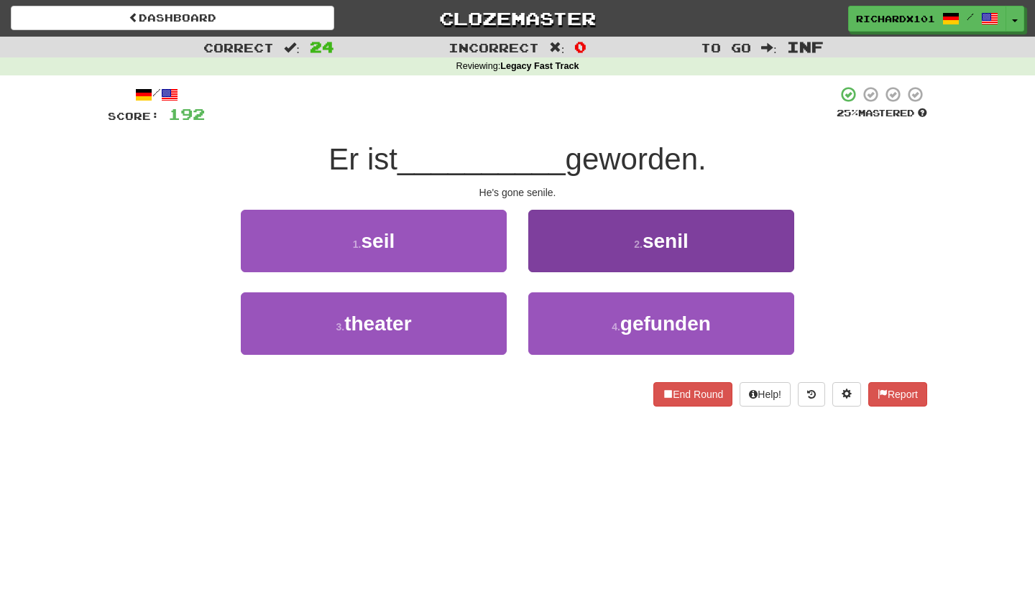
click at [567, 243] on button "2 . senil" at bounding box center [661, 241] width 266 height 63
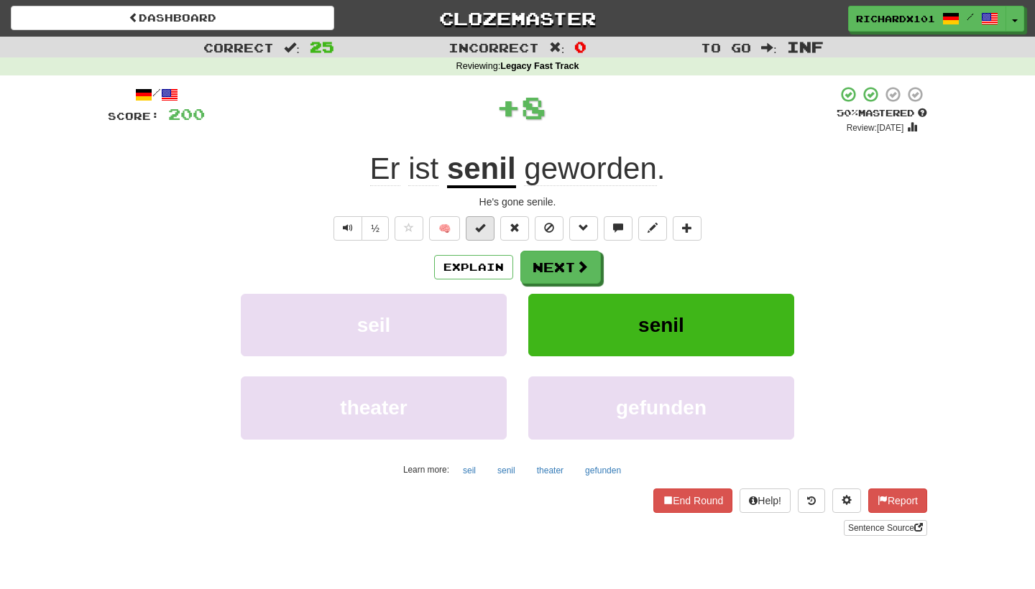
click at [487, 234] on button at bounding box center [480, 228] width 29 height 24
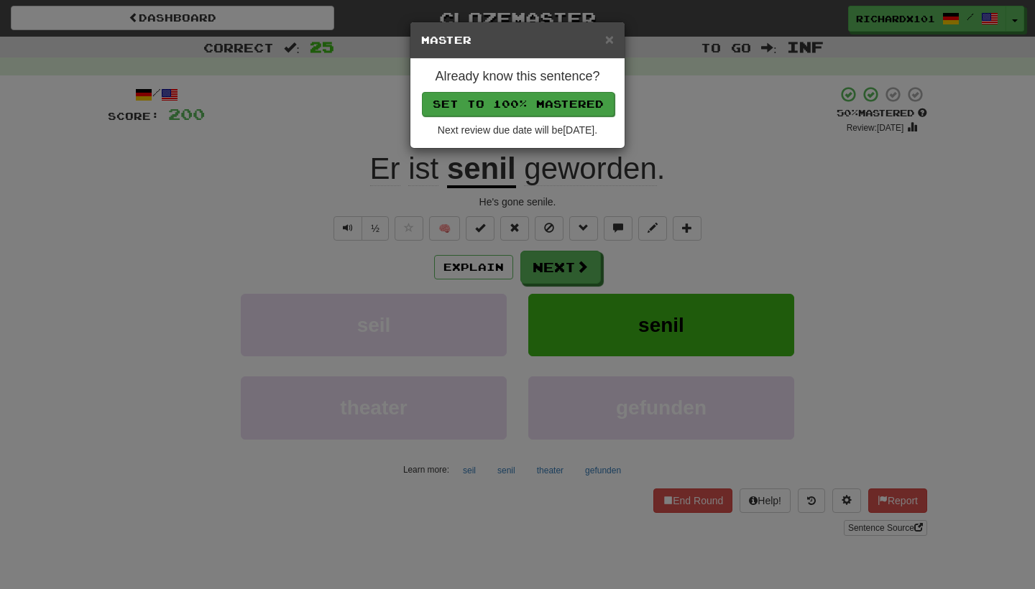
click at [537, 100] on button "Set to 100% Mastered" at bounding box center [518, 104] width 193 height 24
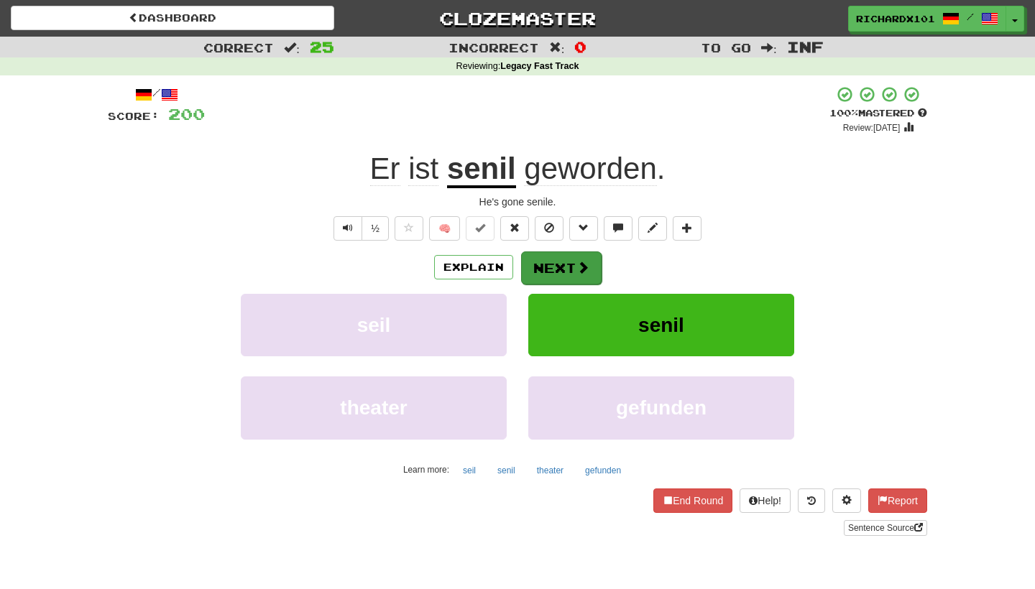
click at [541, 256] on button "Next" at bounding box center [561, 268] width 81 height 33
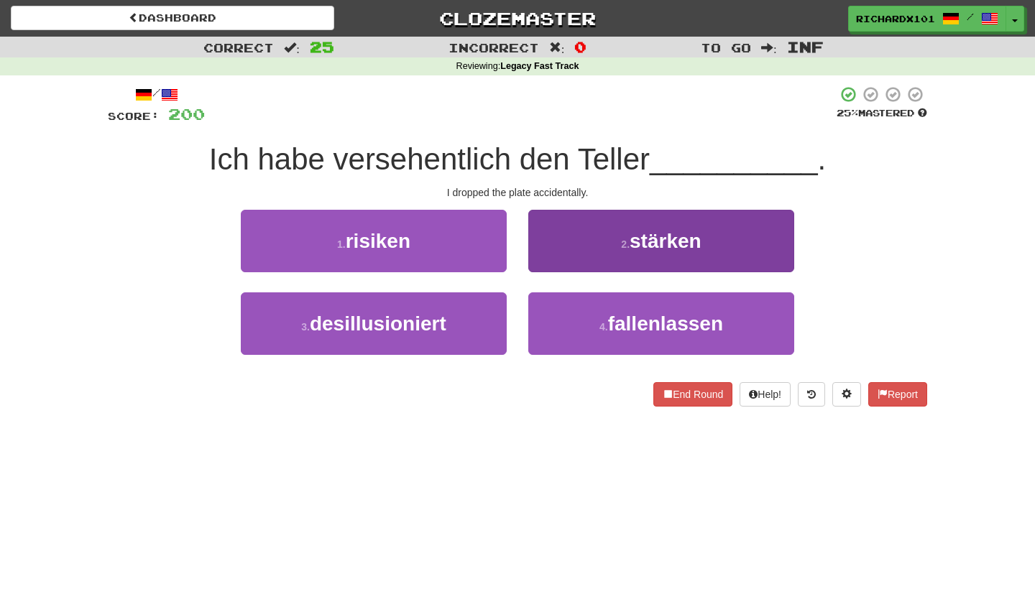
click at [558, 313] on button "4 . fallenlassen" at bounding box center [661, 324] width 266 height 63
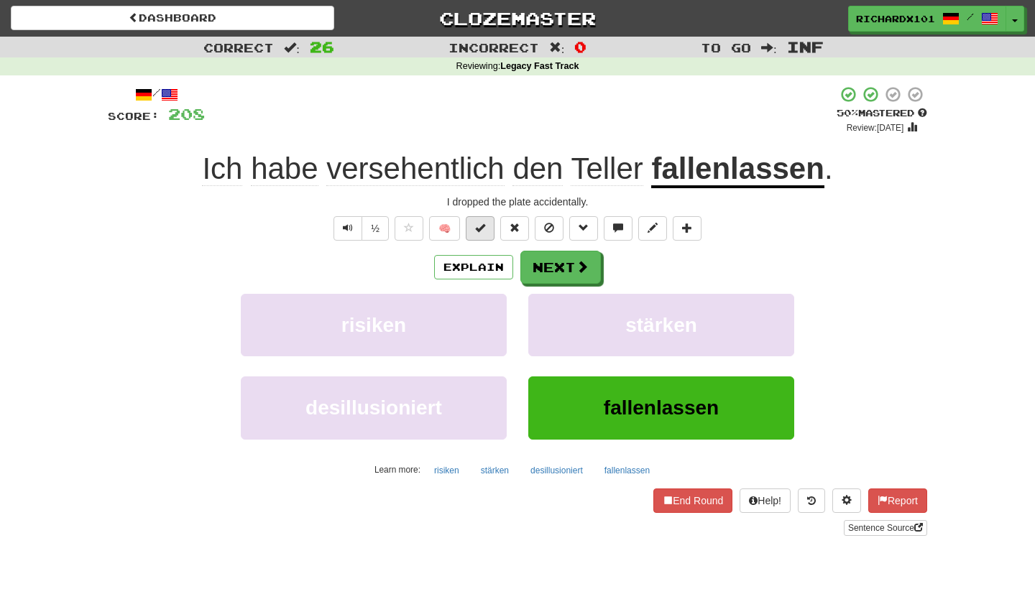
click at [487, 231] on button at bounding box center [480, 228] width 29 height 24
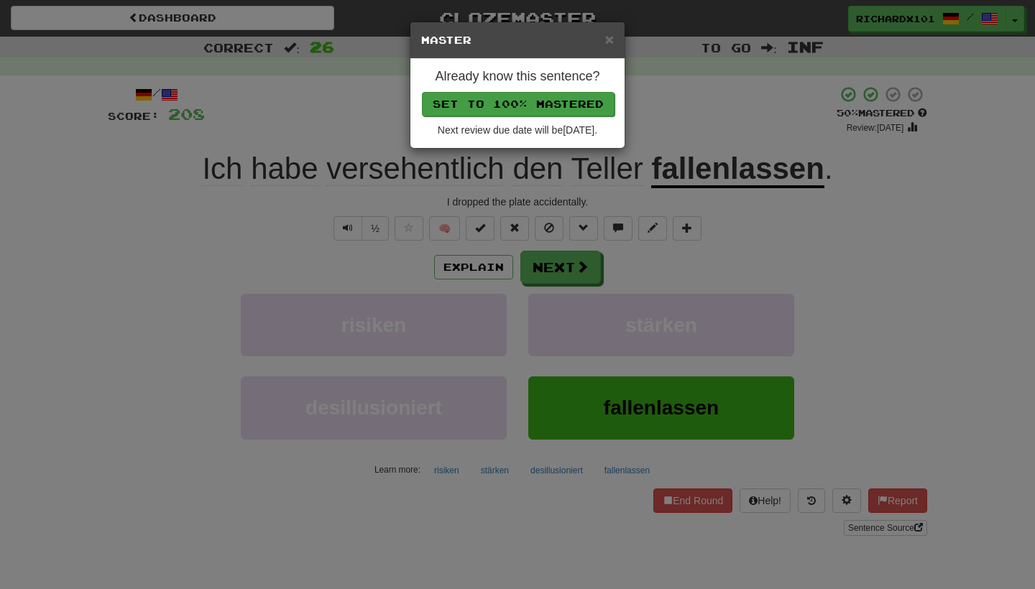
click at [532, 105] on button "Set to 100% Mastered" at bounding box center [518, 104] width 193 height 24
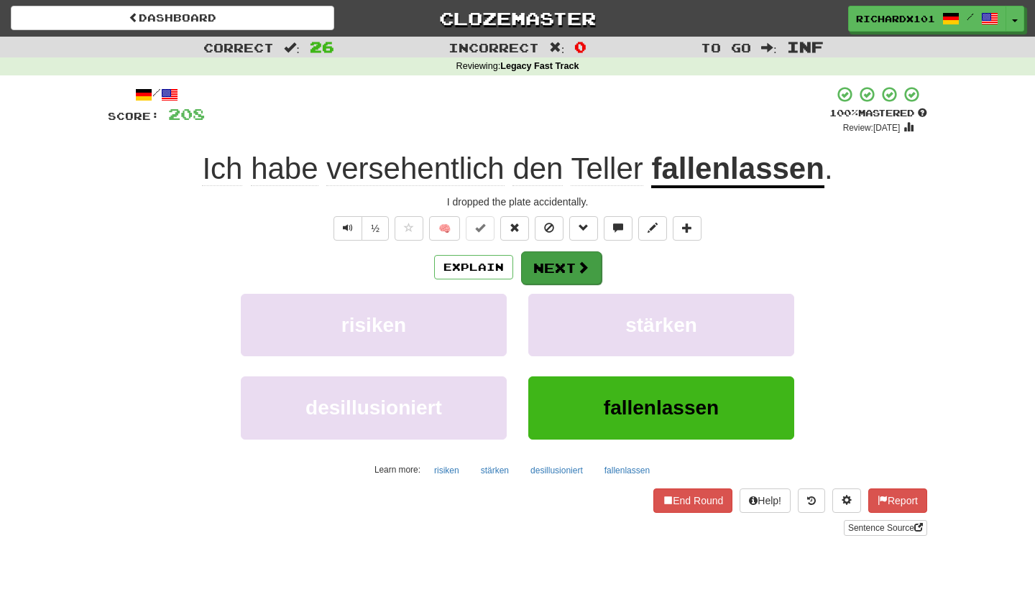
click at [543, 272] on button "Next" at bounding box center [561, 268] width 81 height 33
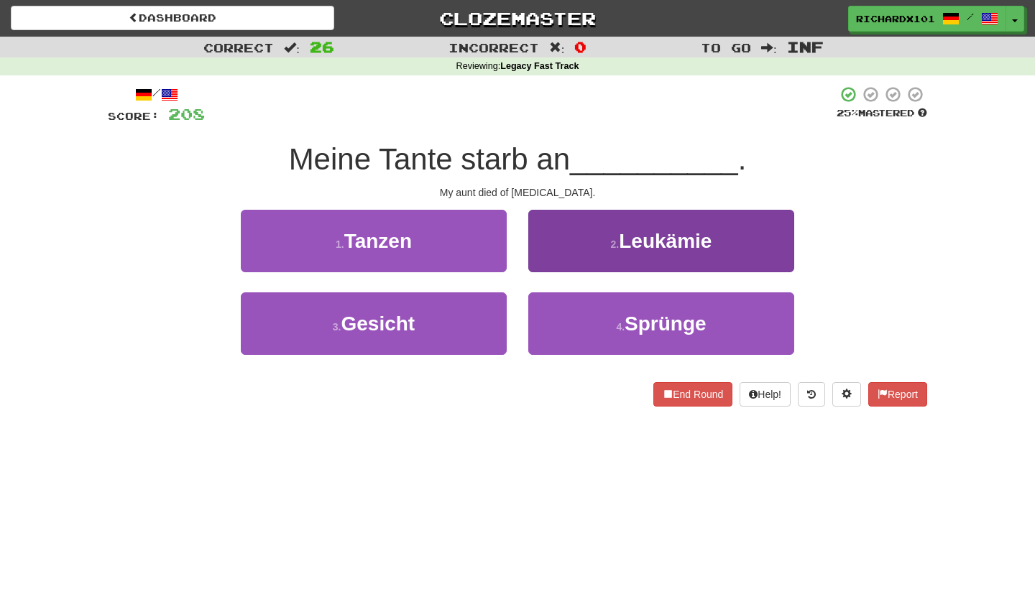
click at [561, 244] on button "2 . Leukämie" at bounding box center [661, 241] width 266 height 63
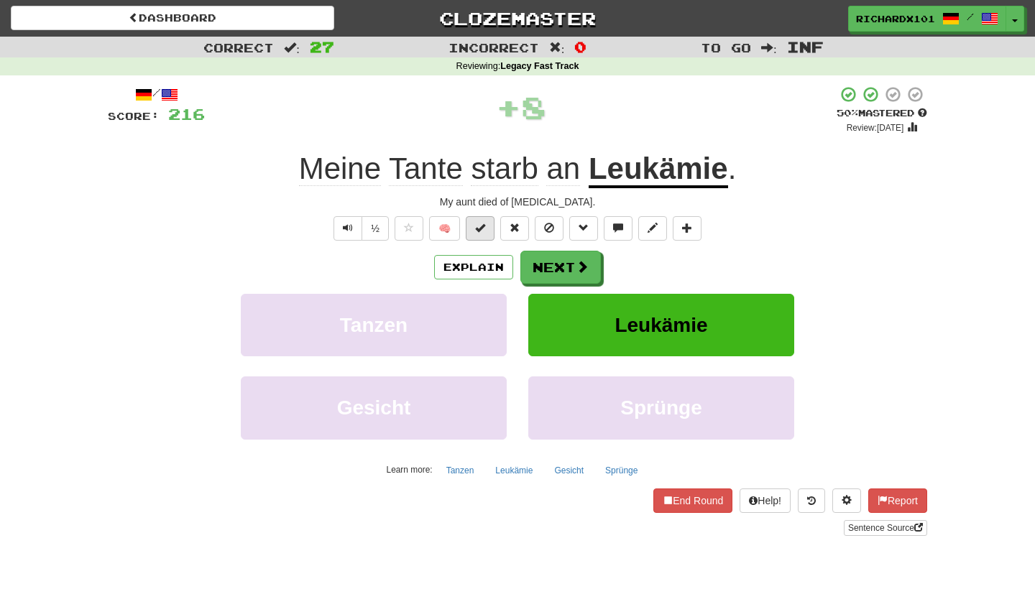
click at [490, 229] on button at bounding box center [480, 228] width 29 height 24
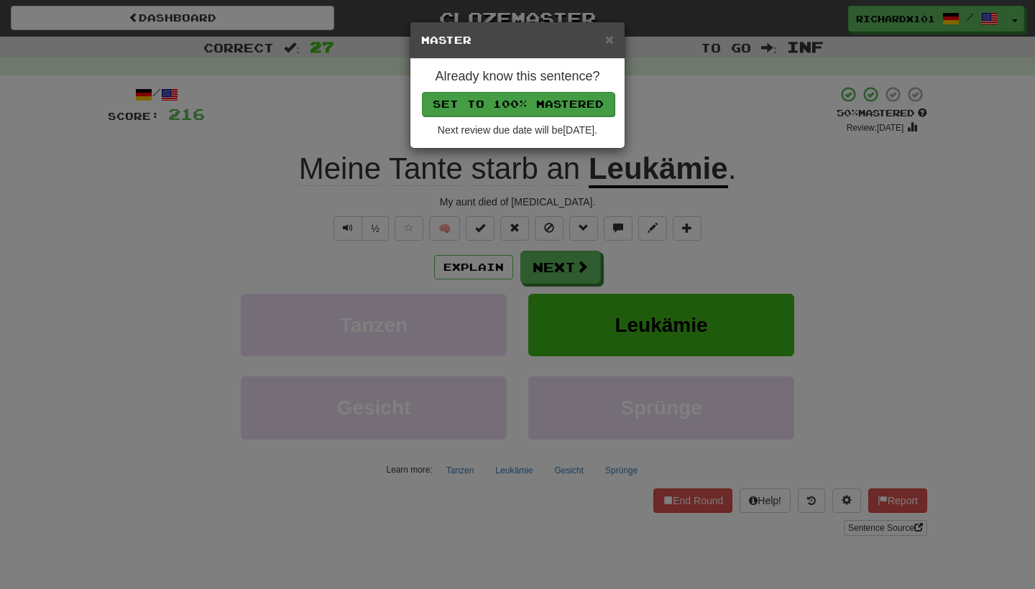
click at [541, 101] on button "Set to 100% Mastered" at bounding box center [518, 104] width 193 height 24
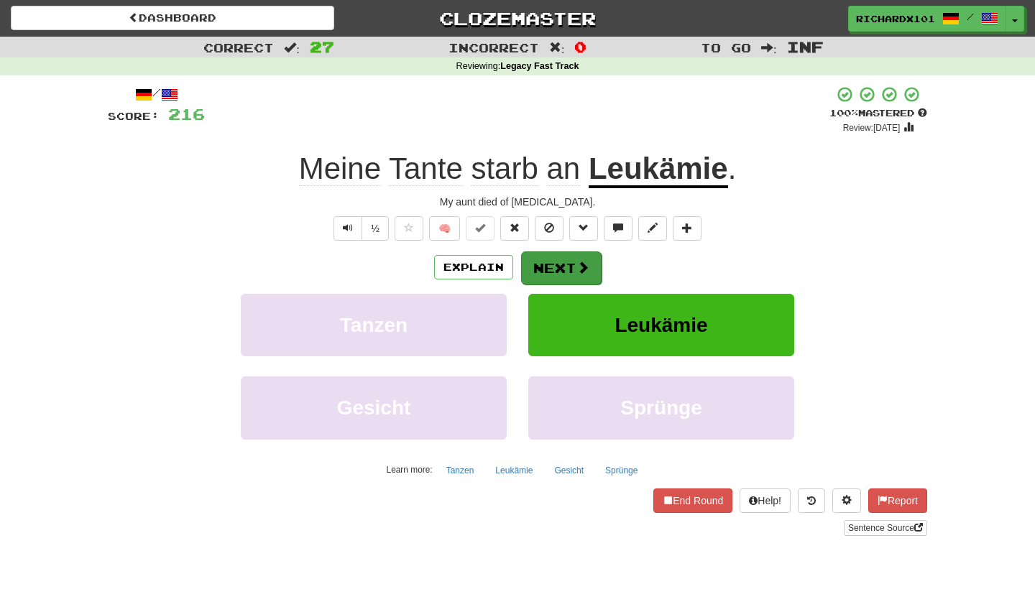
click at [557, 263] on button "Next" at bounding box center [561, 268] width 81 height 33
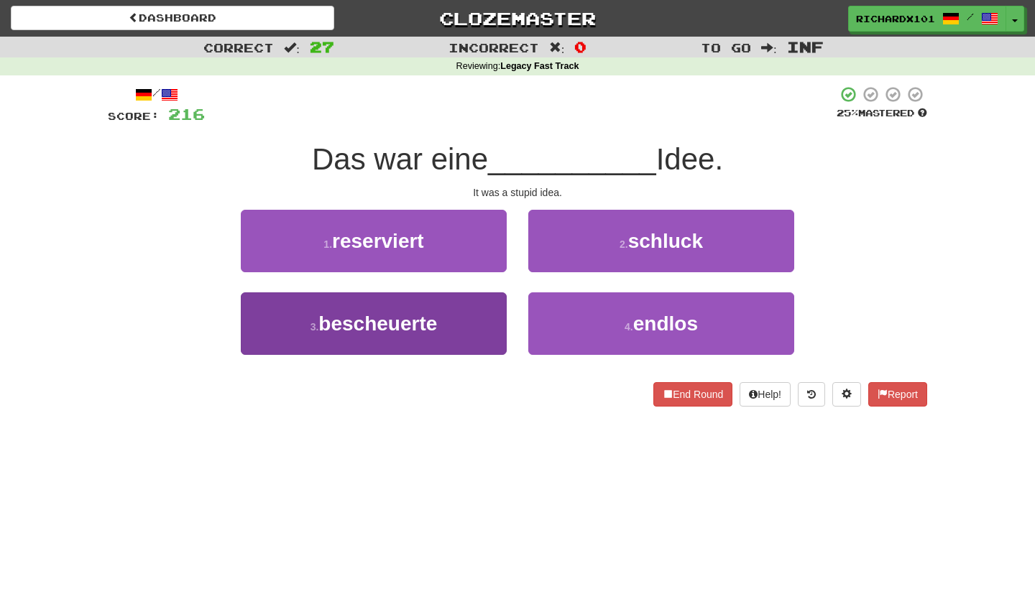
click at [495, 325] on button "3 . bescheuerte" at bounding box center [374, 324] width 266 height 63
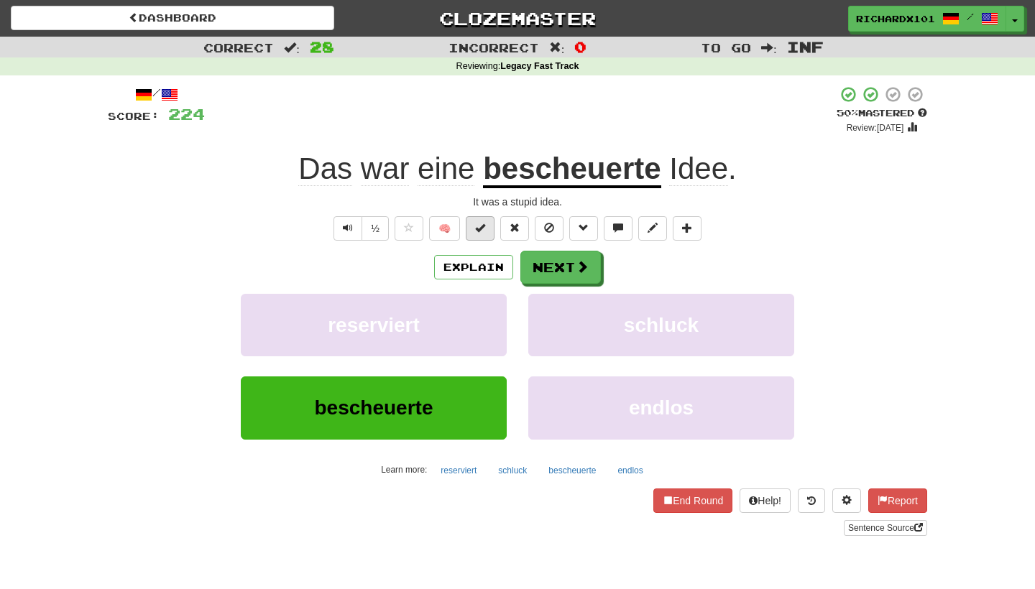
click at [482, 223] on span at bounding box center [480, 228] width 10 height 10
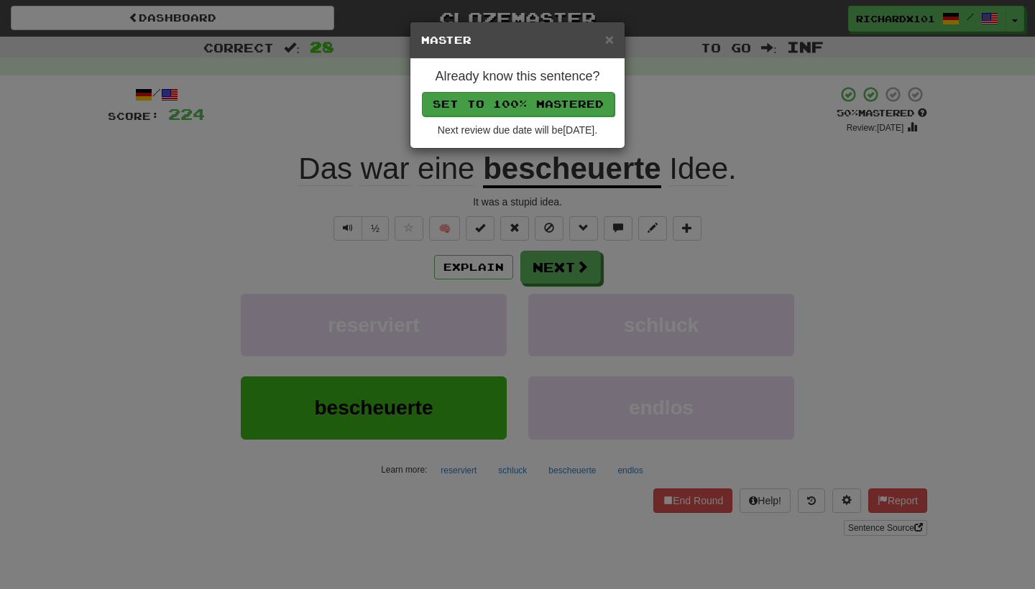
click at [544, 102] on button "Set to 100% Mastered" at bounding box center [518, 104] width 193 height 24
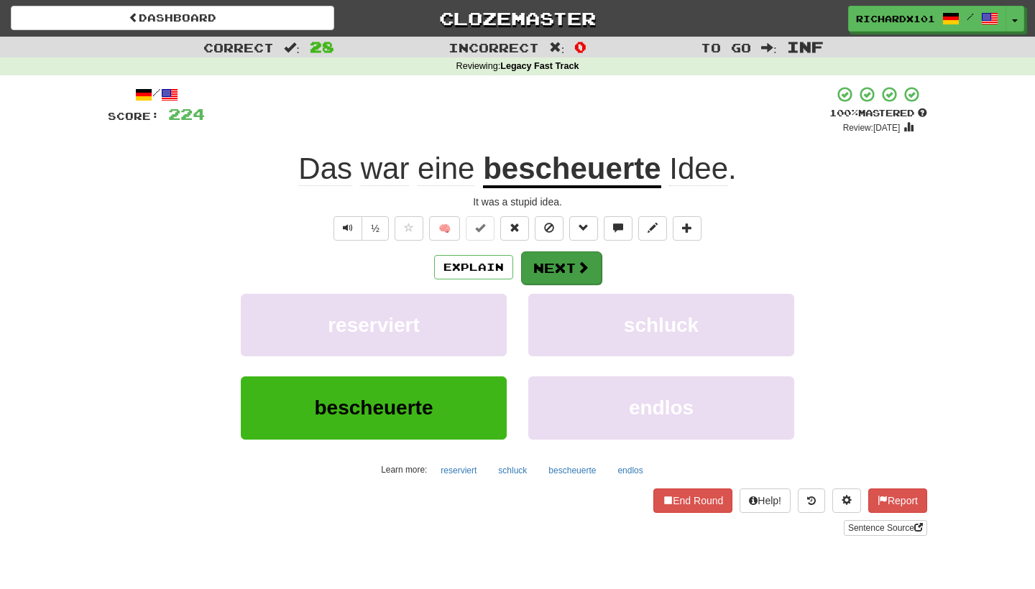
click at [554, 260] on button "Next" at bounding box center [561, 268] width 81 height 33
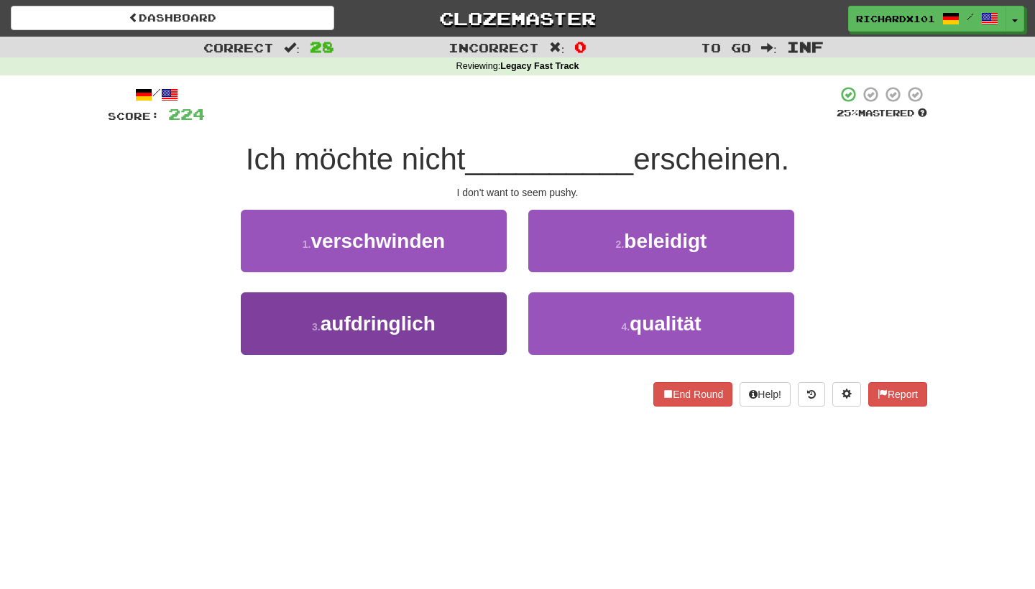
click at [462, 329] on button "3 . aufdringlich" at bounding box center [374, 324] width 266 height 63
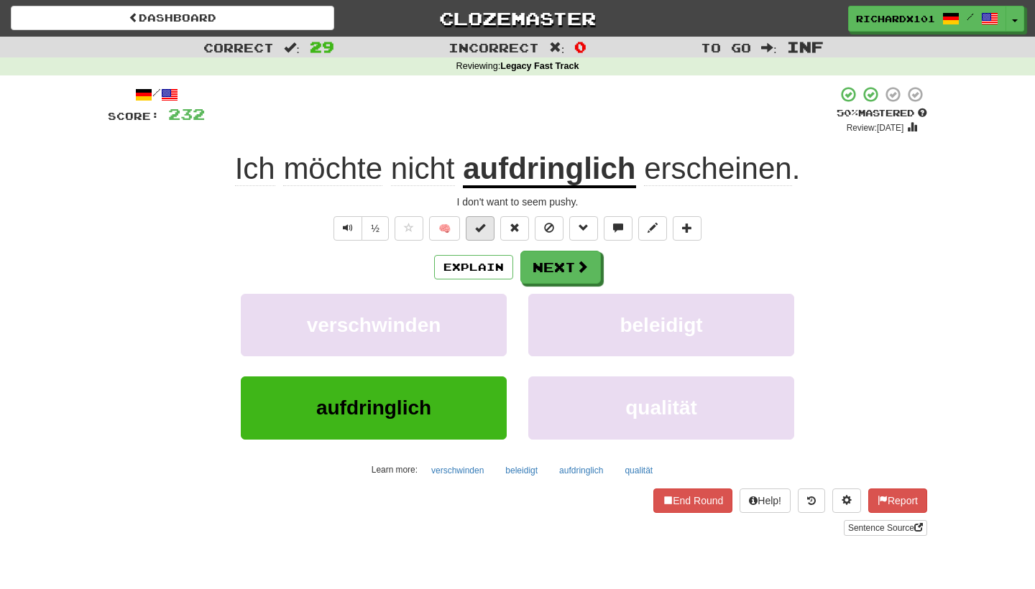
click at [490, 228] on button at bounding box center [480, 228] width 29 height 24
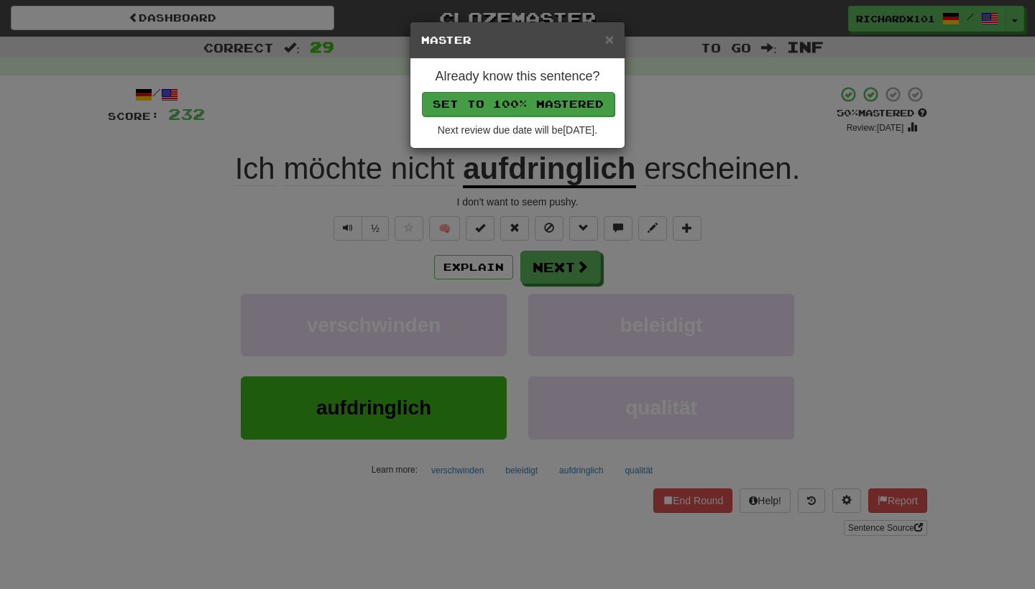
click at [547, 101] on button "Set to 100% Mastered" at bounding box center [518, 104] width 193 height 24
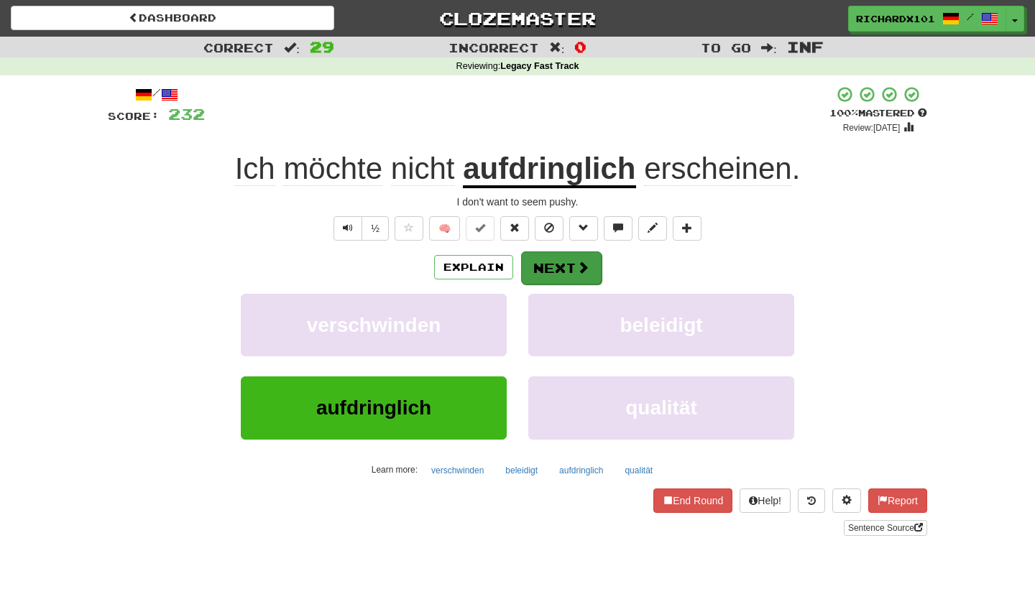
click at [540, 265] on button "Next" at bounding box center [561, 268] width 81 height 33
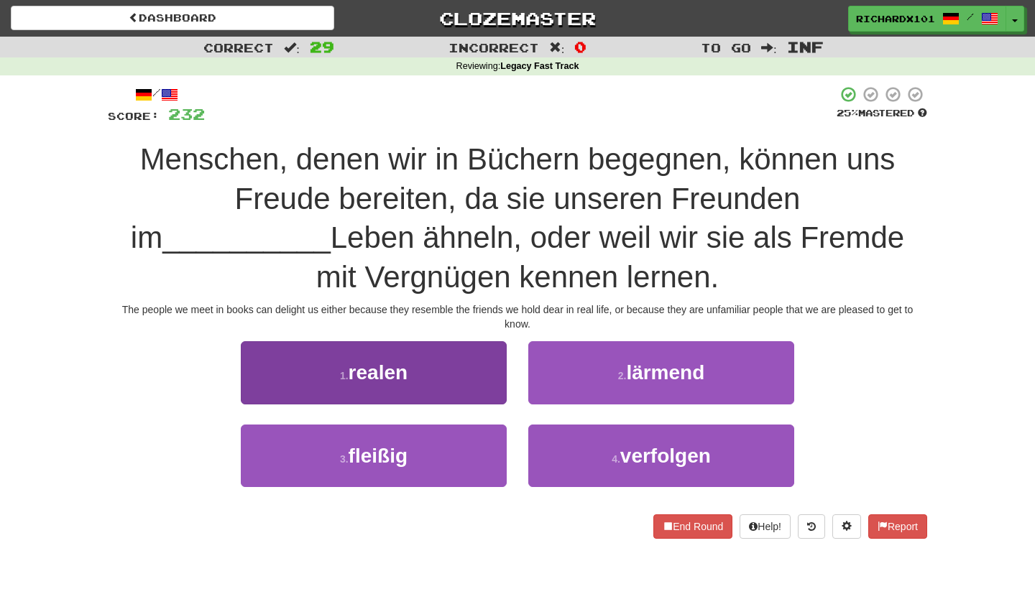
click at [443, 355] on button "1 . realen" at bounding box center [374, 372] width 266 height 63
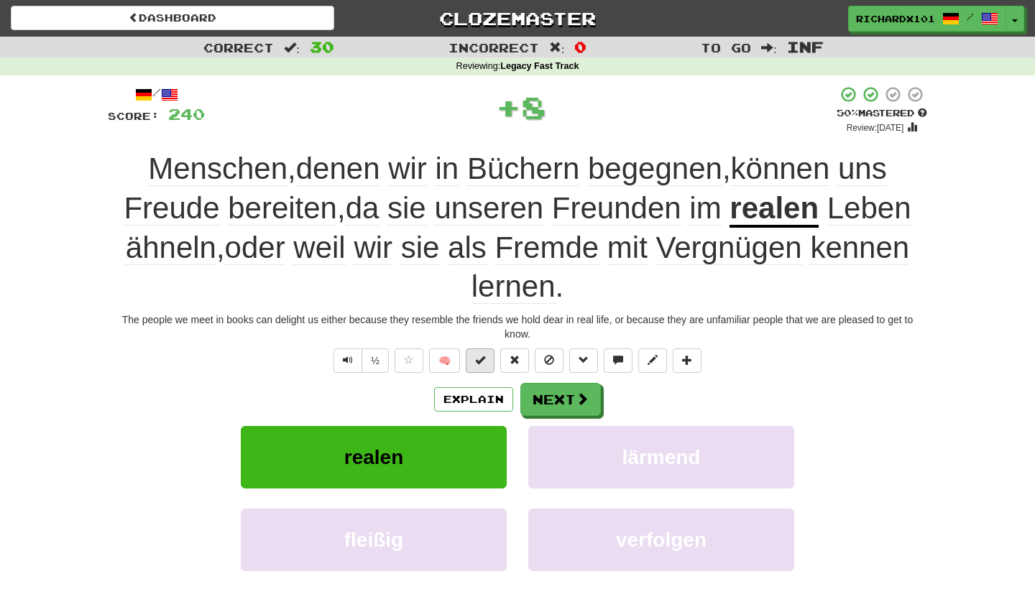
click at [483, 349] on button at bounding box center [480, 361] width 29 height 24
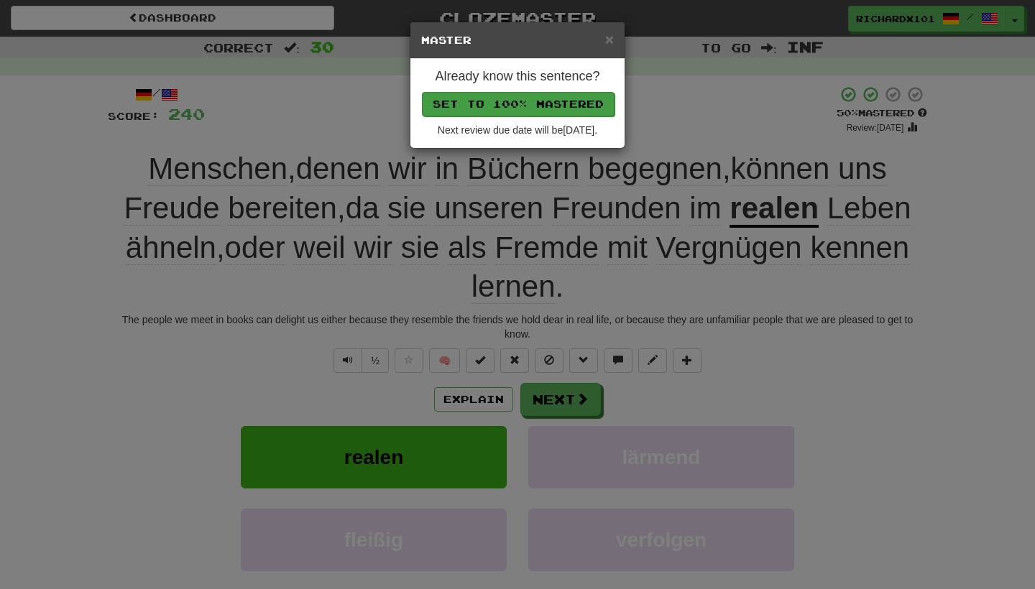
click at [574, 106] on button "Set to 100% Mastered" at bounding box center [518, 104] width 193 height 24
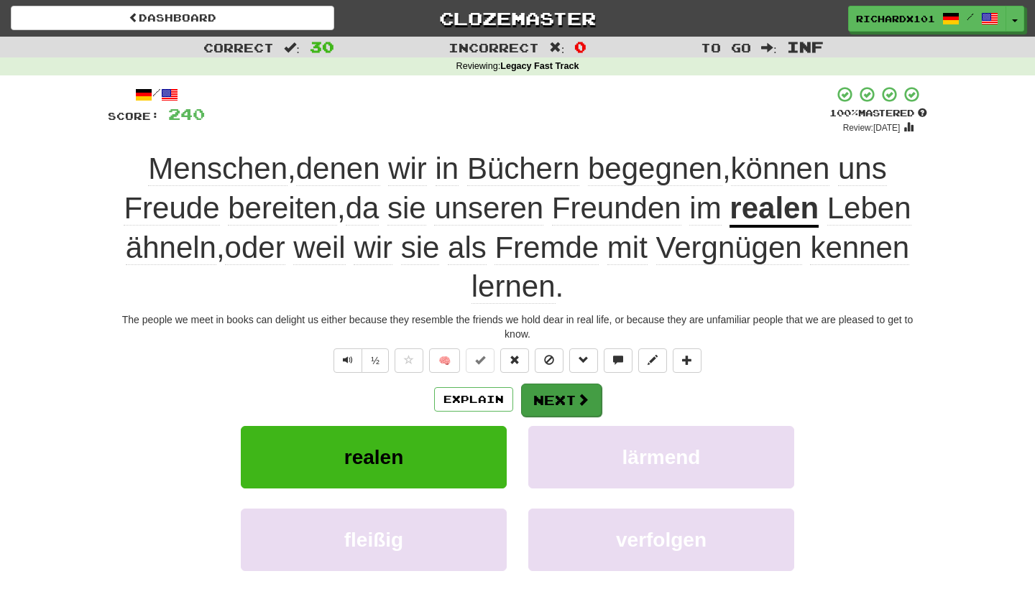
click at [580, 394] on span at bounding box center [583, 399] width 13 height 13
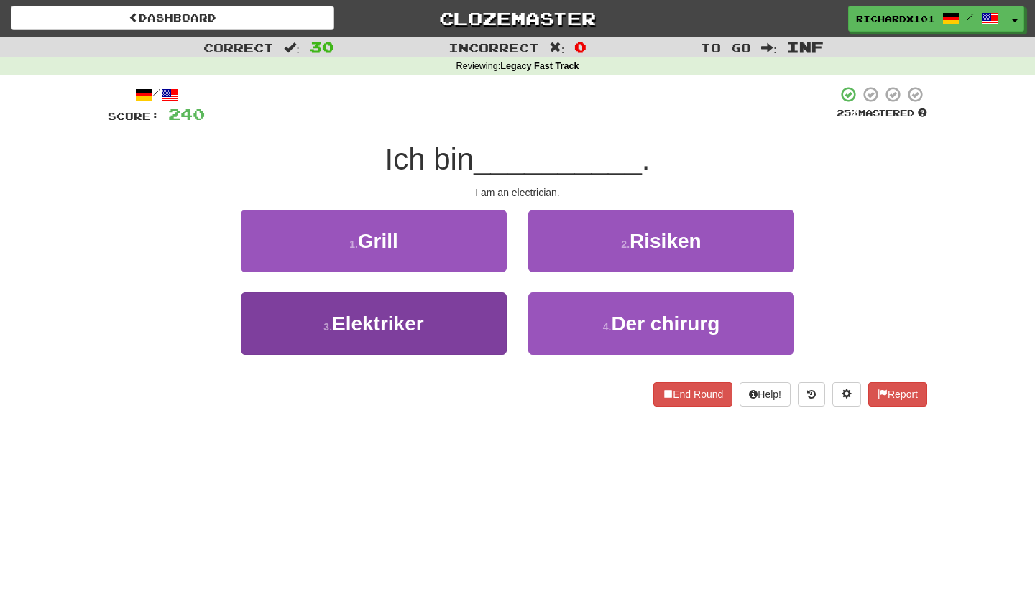
click at [311, 316] on button "3 . Elektriker" at bounding box center [374, 324] width 266 height 63
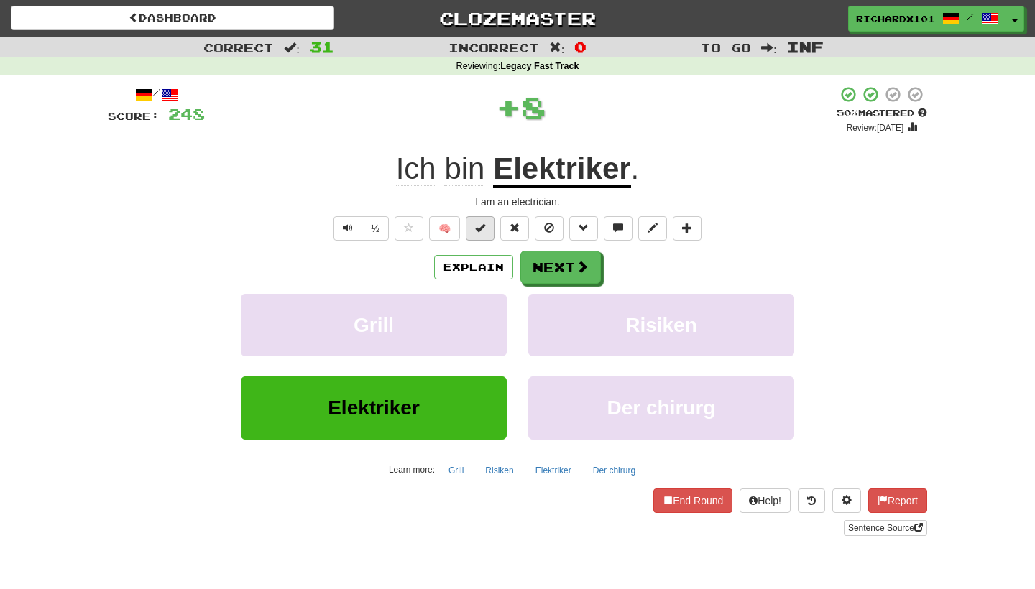
click at [481, 231] on span at bounding box center [480, 228] width 10 height 10
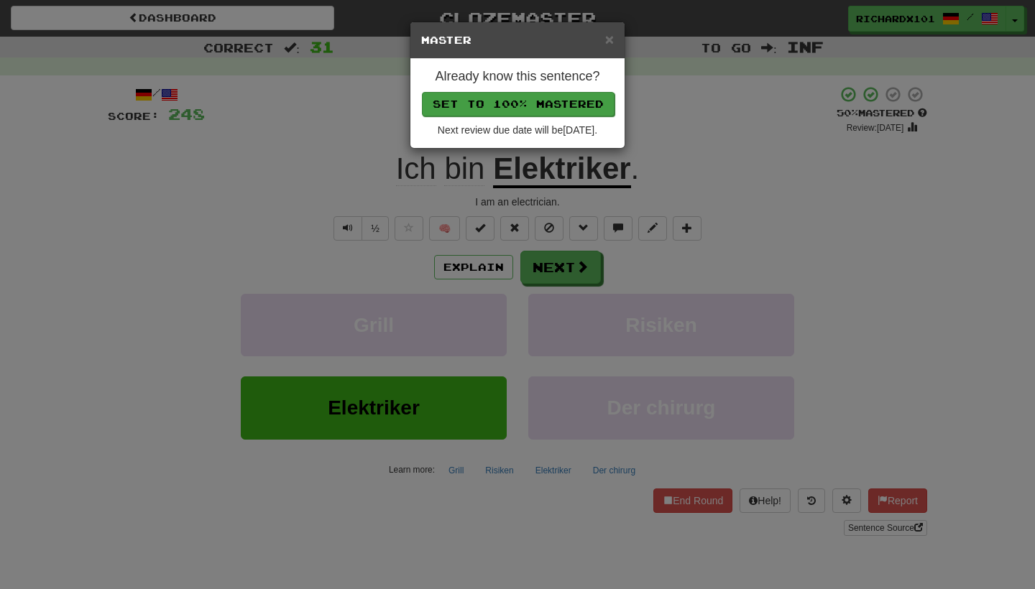
click at [509, 107] on button "Set to 100% Mastered" at bounding box center [518, 104] width 193 height 24
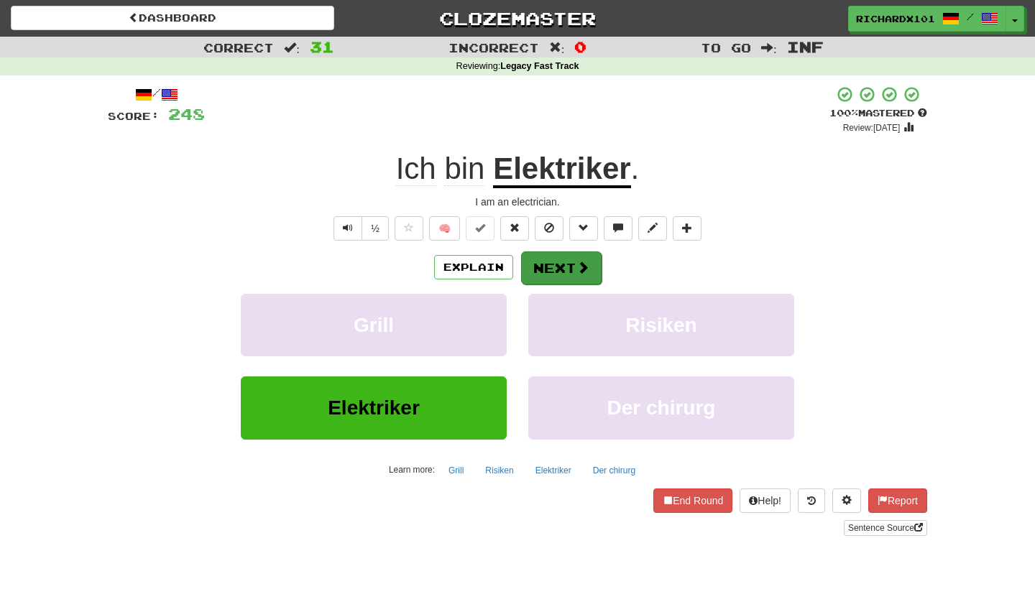
click at [548, 271] on button "Next" at bounding box center [561, 268] width 81 height 33
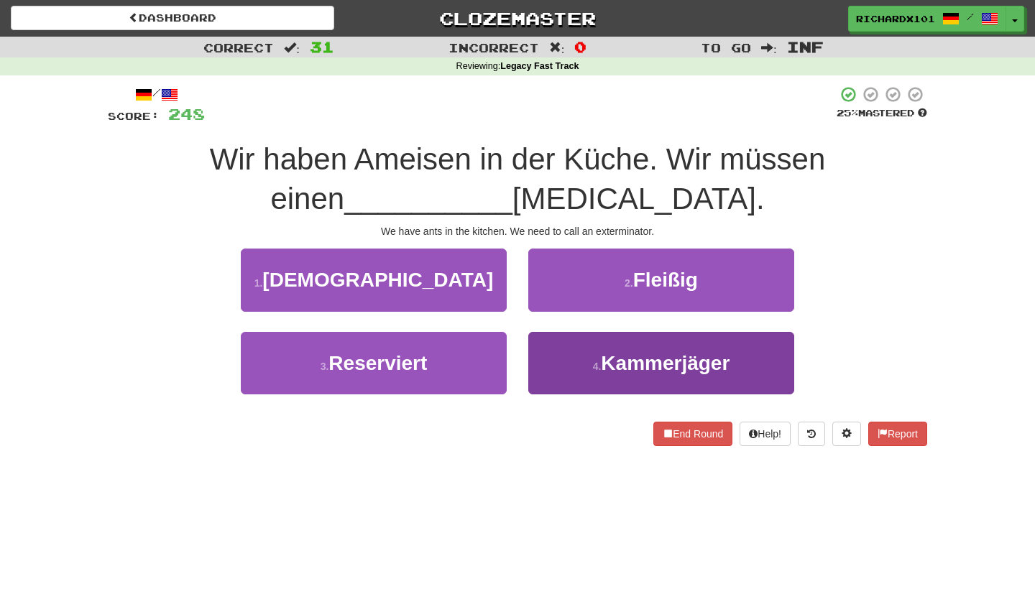
click at [574, 358] on button "4 . Kammerjäger" at bounding box center [661, 363] width 266 height 63
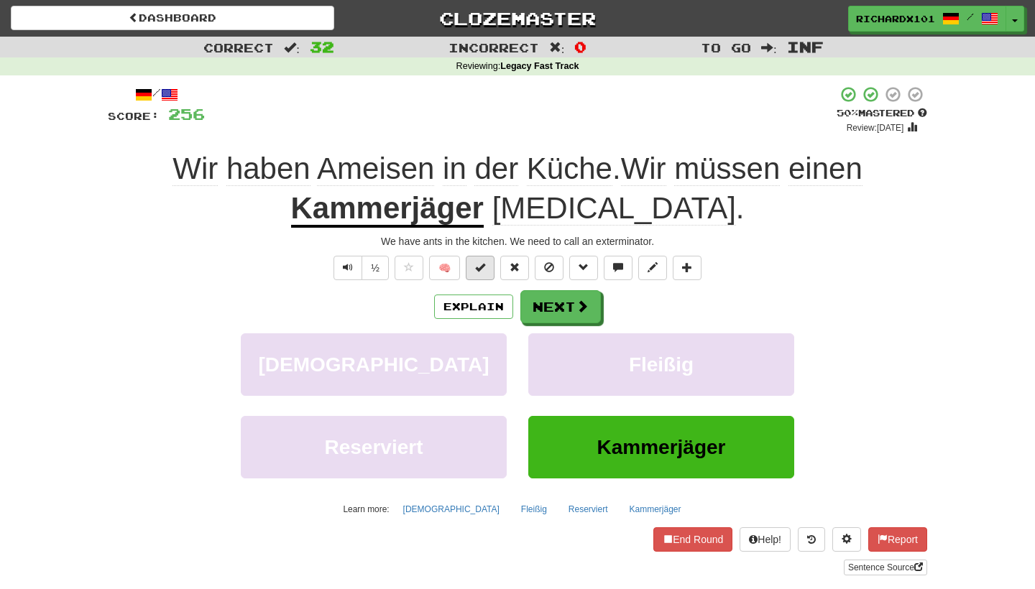
click at [477, 262] on span at bounding box center [480, 267] width 10 height 10
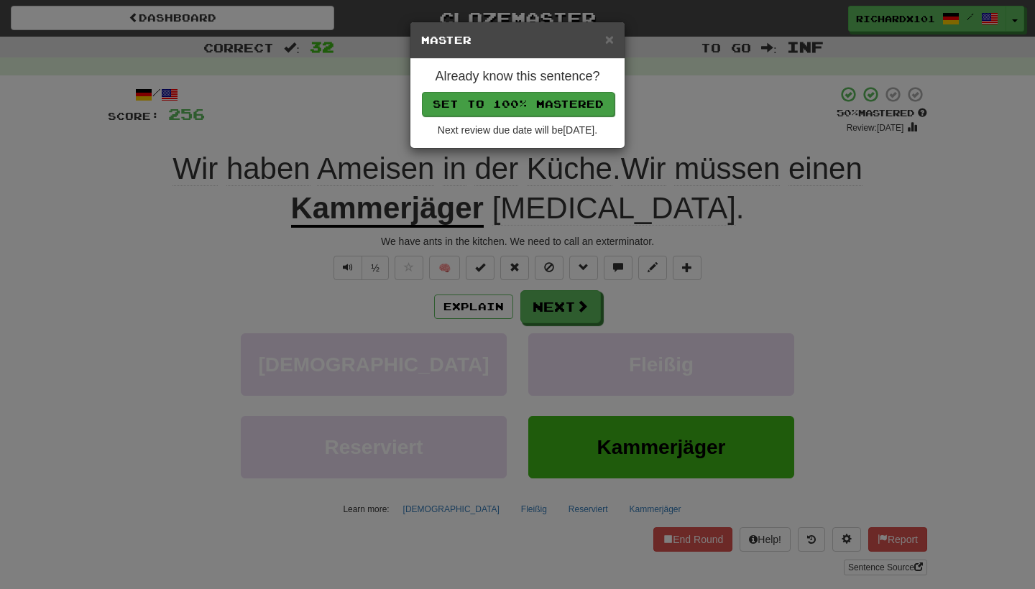
click at [542, 106] on button "Set to 100% Mastered" at bounding box center [518, 104] width 193 height 24
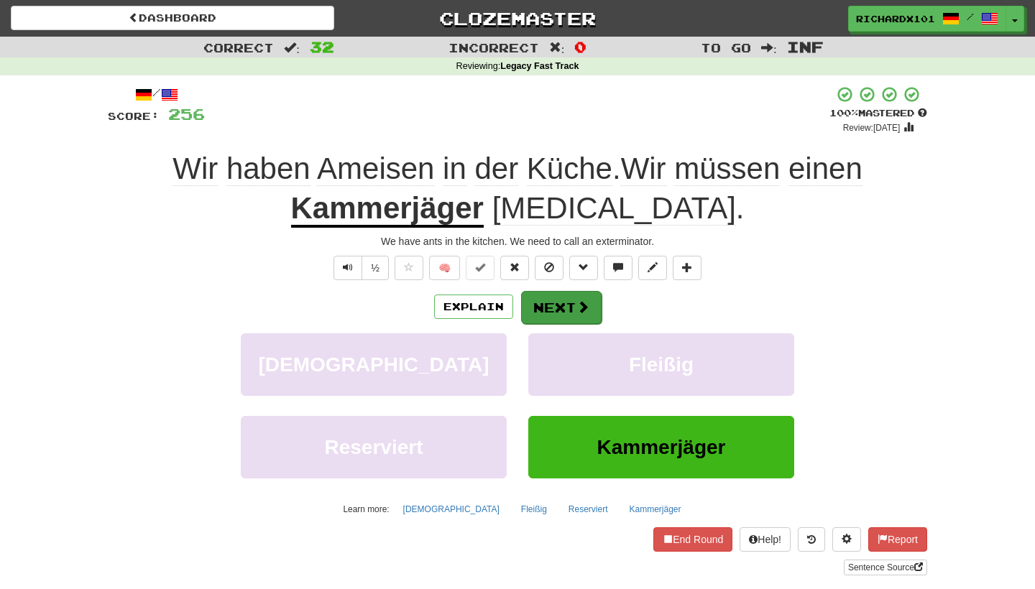
click at [551, 302] on button "Next" at bounding box center [561, 307] width 81 height 33
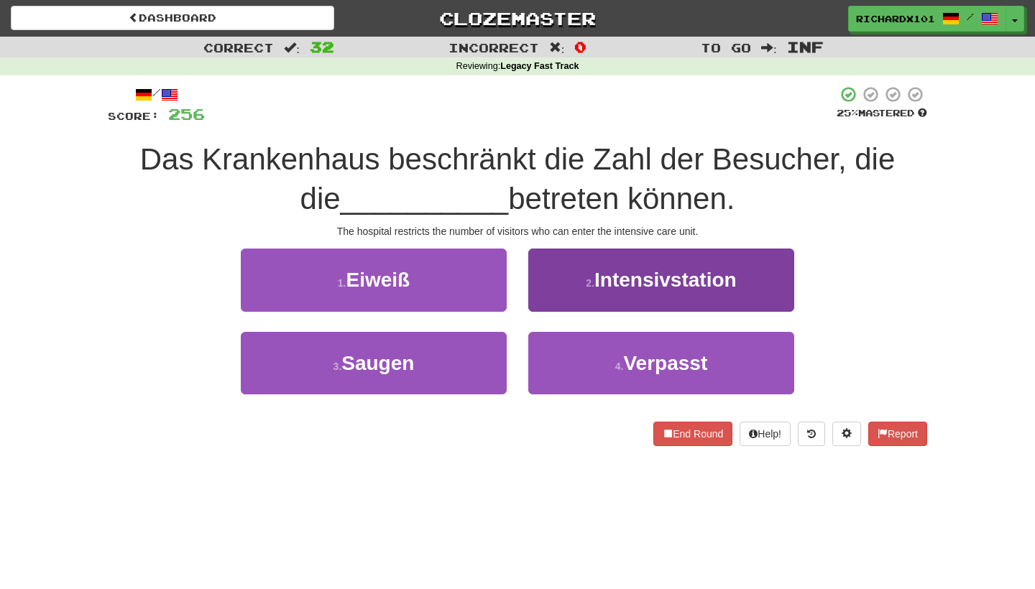
click at [559, 290] on button "2 . Intensivstation" at bounding box center [661, 280] width 266 height 63
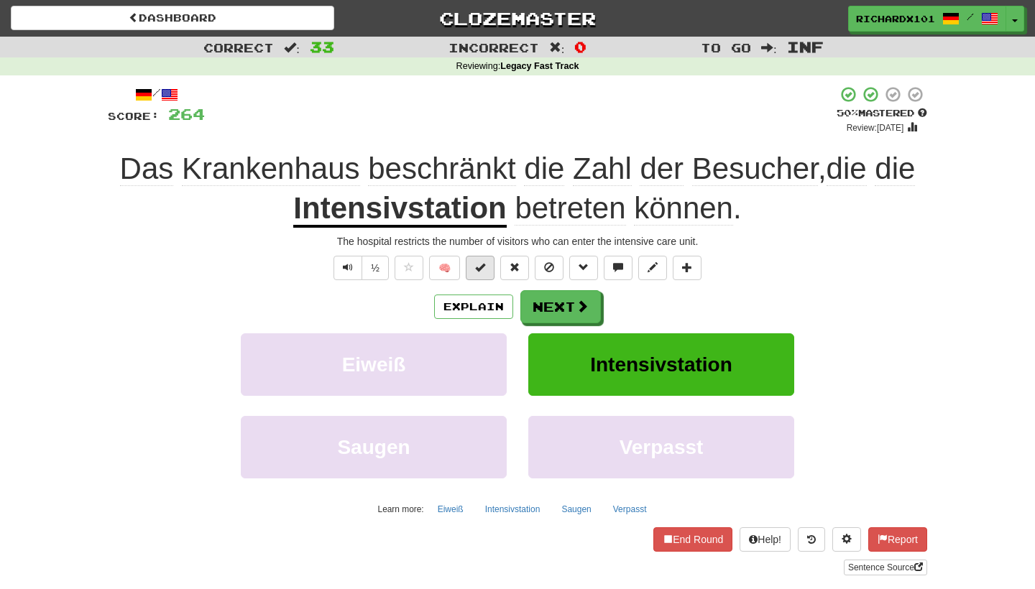
click at [487, 263] on button at bounding box center [480, 268] width 29 height 24
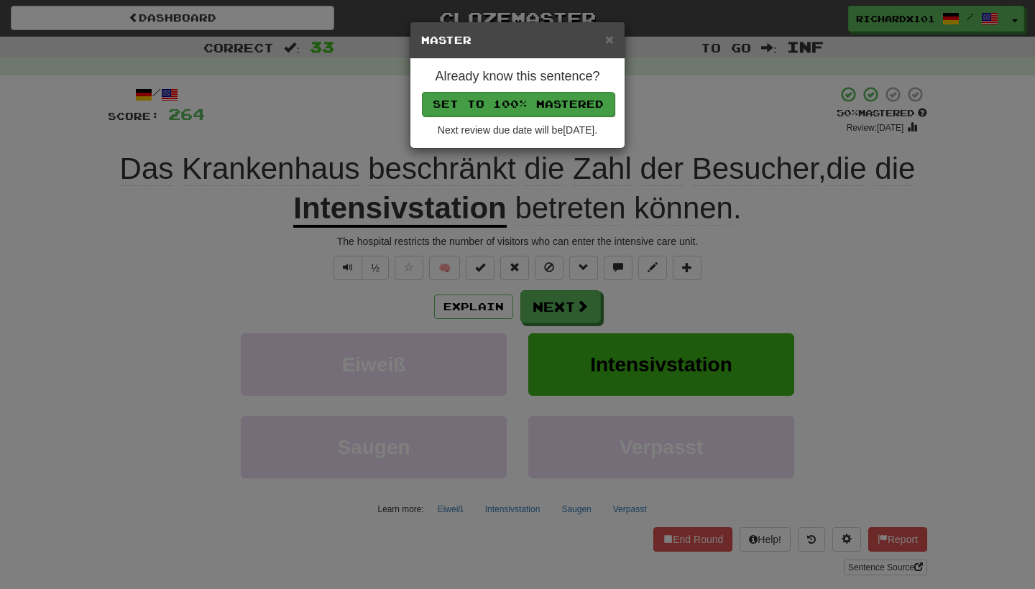
click at [554, 105] on button "Set to 100% Mastered" at bounding box center [518, 104] width 193 height 24
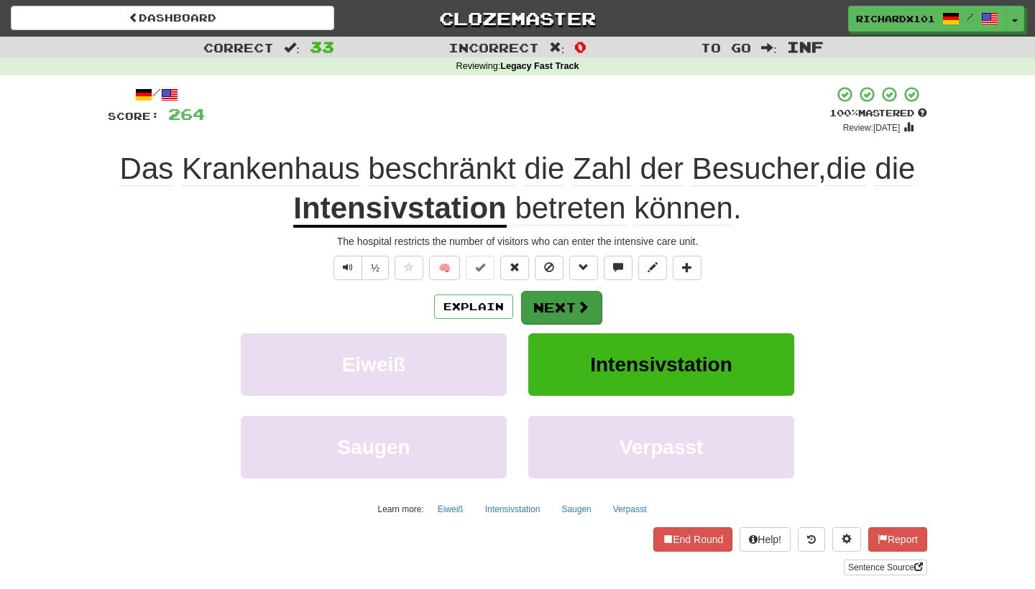
click at [546, 311] on button "Next" at bounding box center [561, 307] width 81 height 33
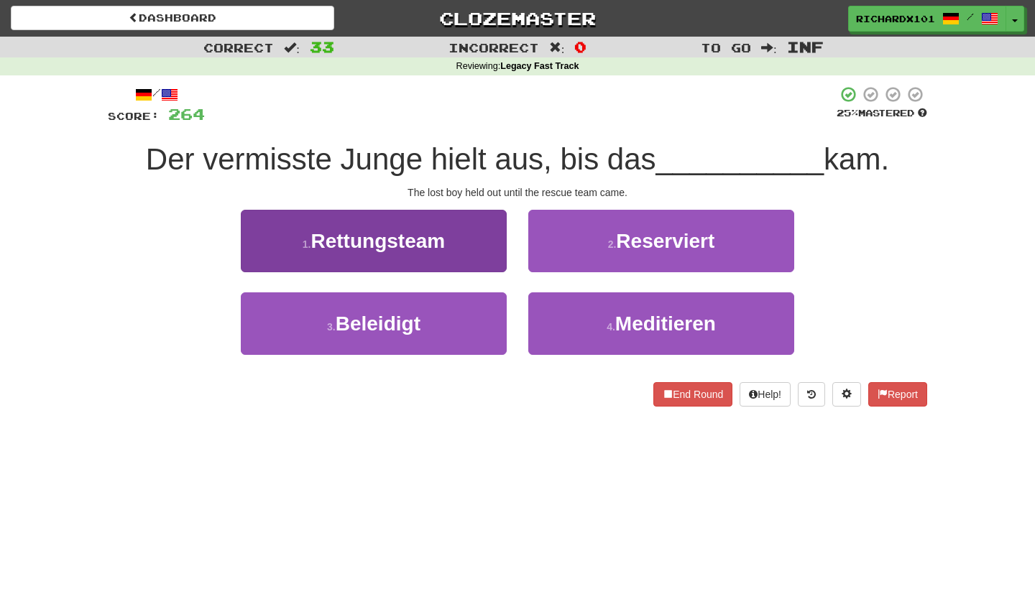
click at [474, 252] on button "1 . Rettungsteam" at bounding box center [374, 241] width 266 height 63
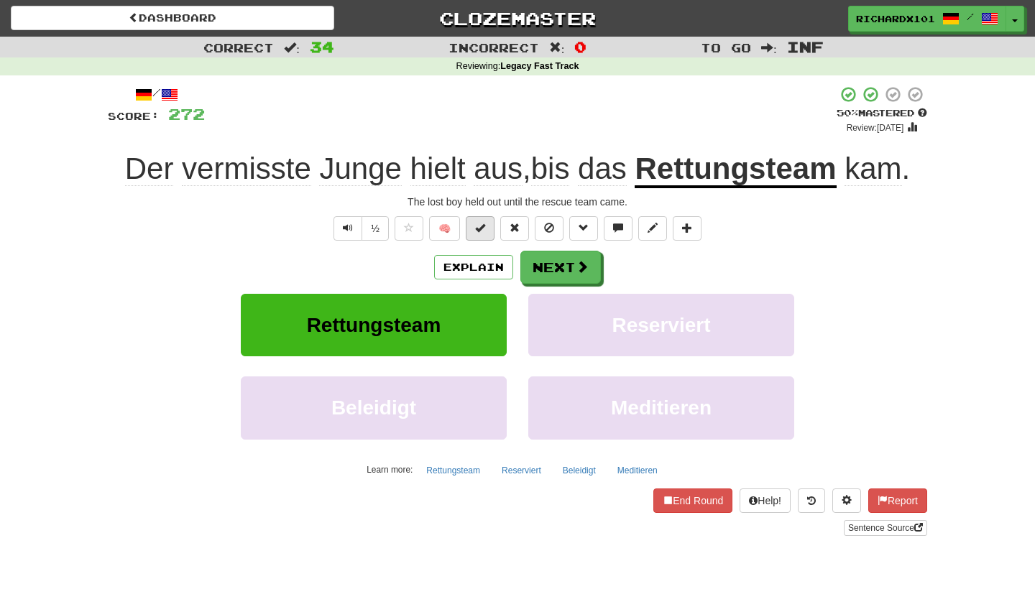
click at [487, 227] on button at bounding box center [480, 228] width 29 height 24
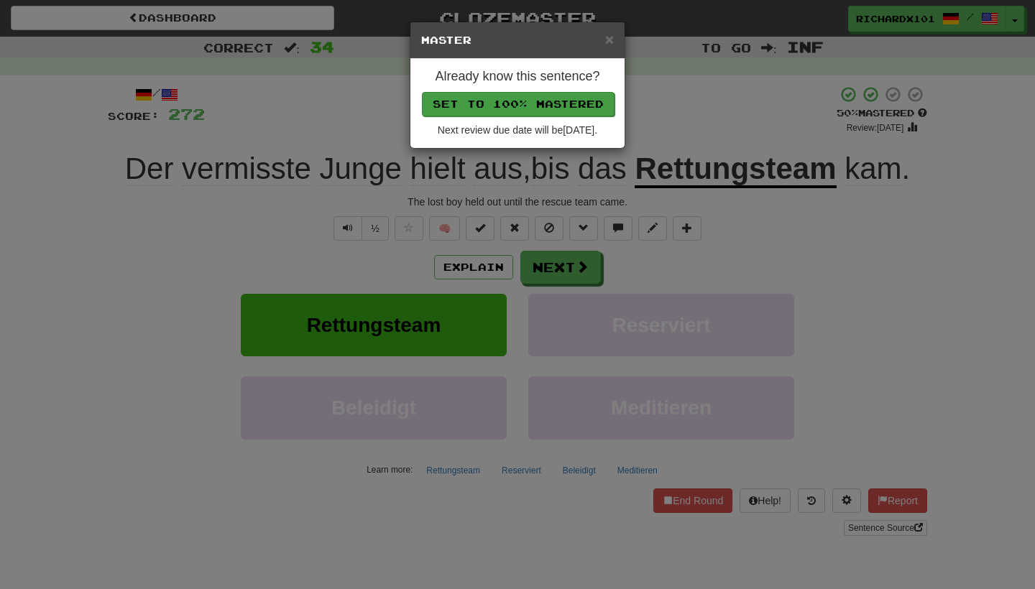
click at [511, 96] on button "Set to 100% Mastered" at bounding box center [518, 104] width 193 height 24
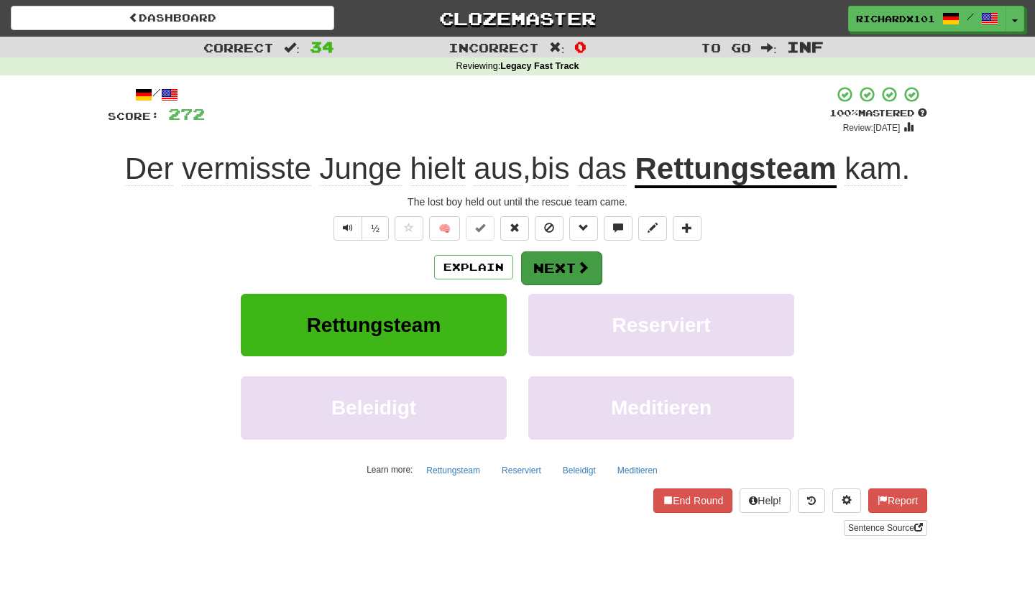
click at [563, 264] on button "Next" at bounding box center [561, 268] width 81 height 33
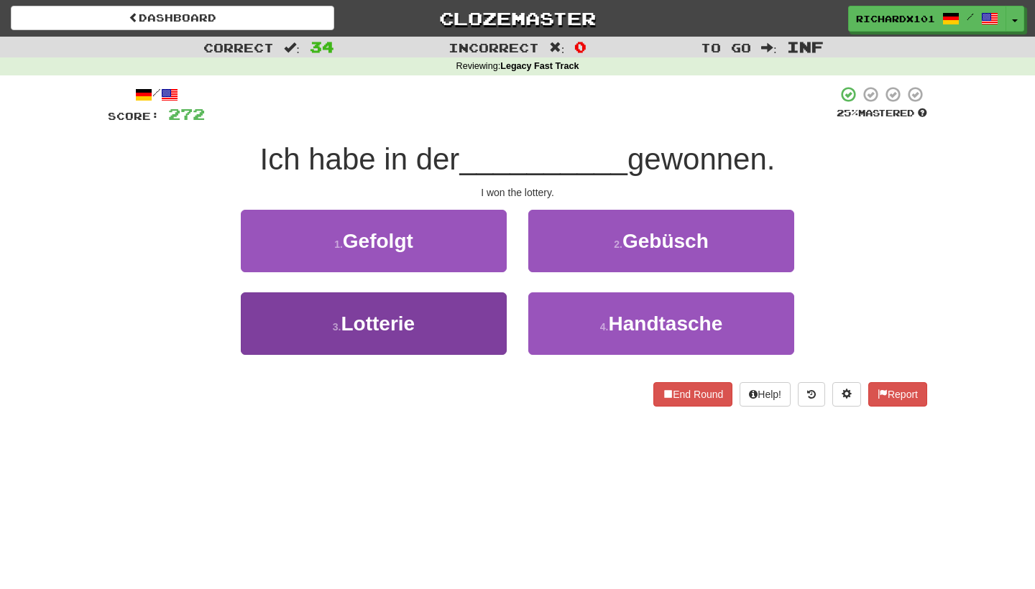
click at [475, 323] on button "3 . Lotterie" at bounding box center [374, 324] width 266 height 63
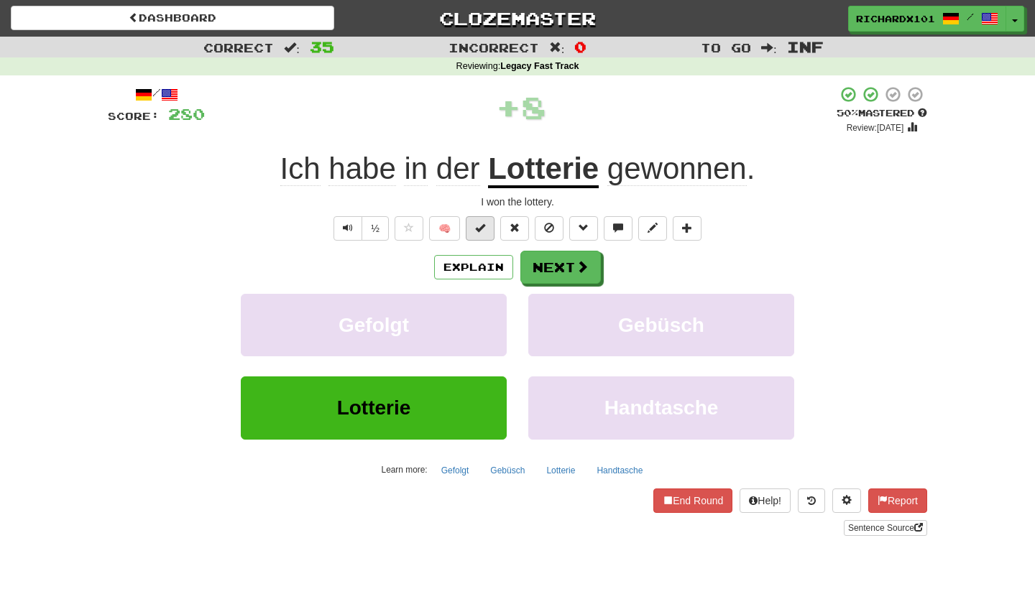
click at [483, 228] on span at bounding box center [480, 228] width 10 height 10
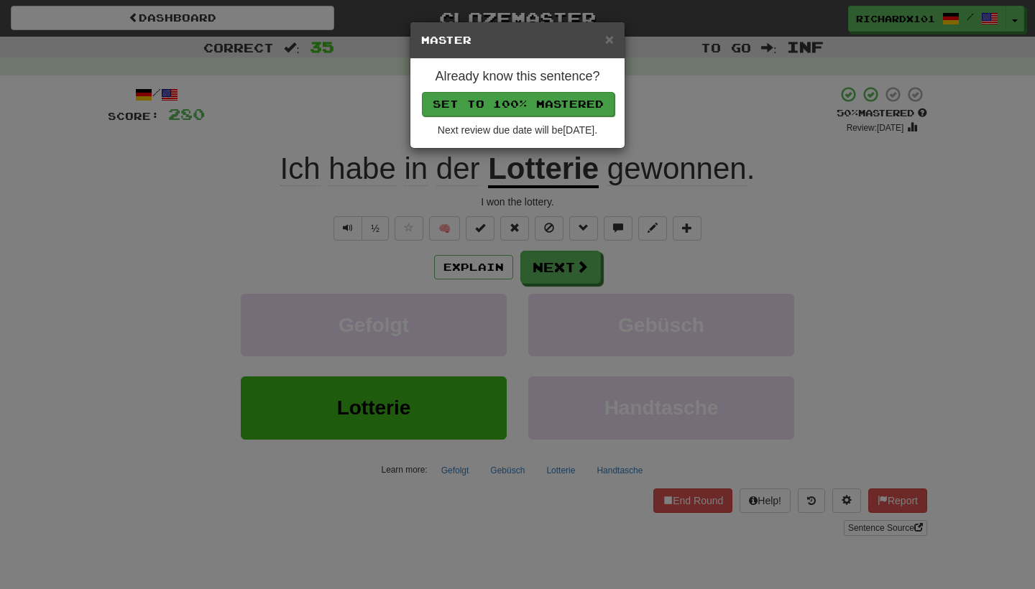
click at [531, 109] on button "Set to 100% Mastered" at bounding box center [518, 104] width 193 height 24
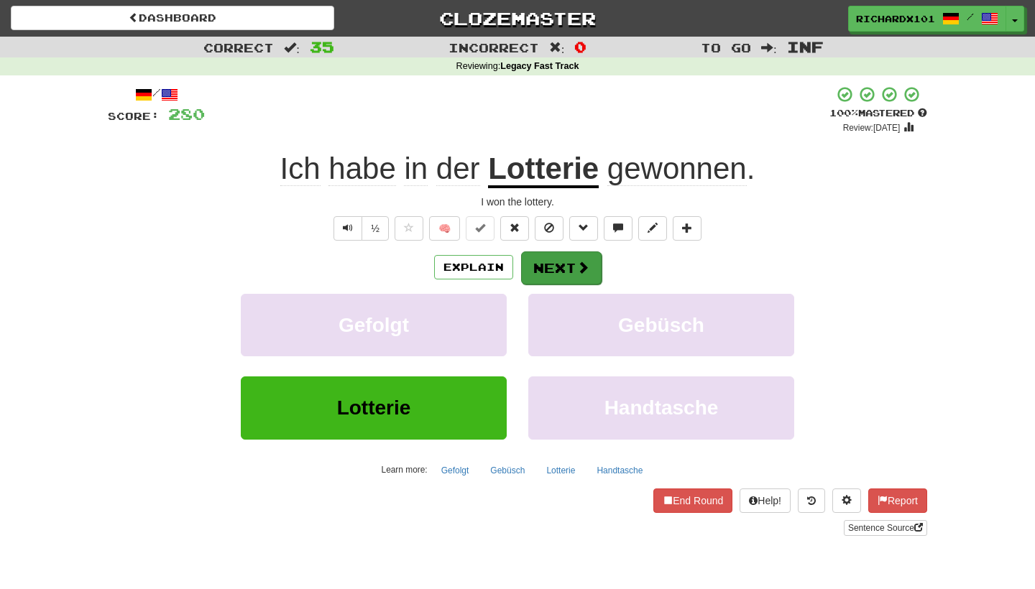
click at [555, 266] on button "Next" at bounding box center [561, 268] width 81 height 33
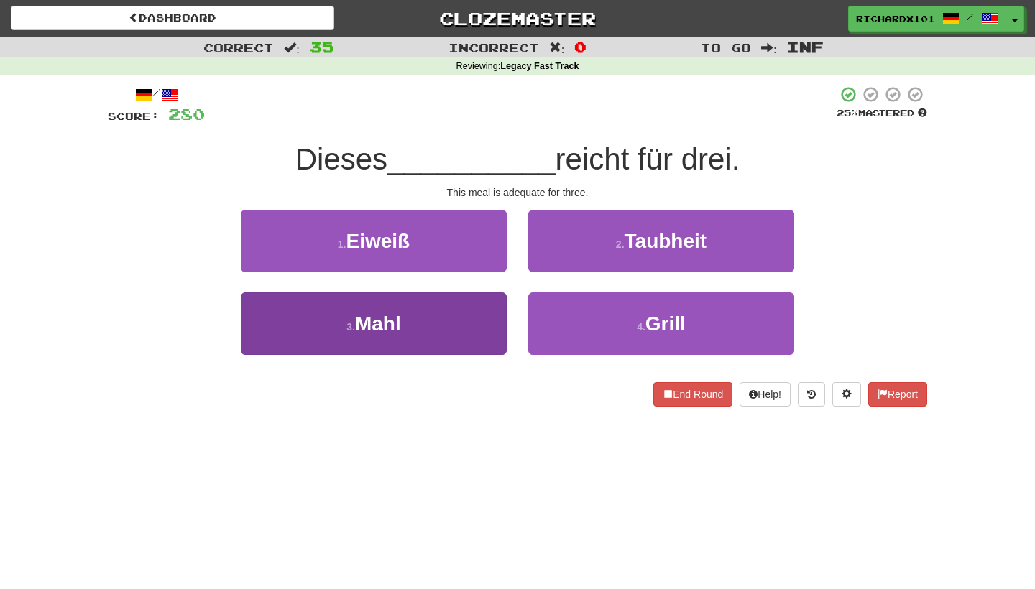
click at [479, 316] on button "3 . Mahl" at bounding box center [374, 324] width 266 height 63
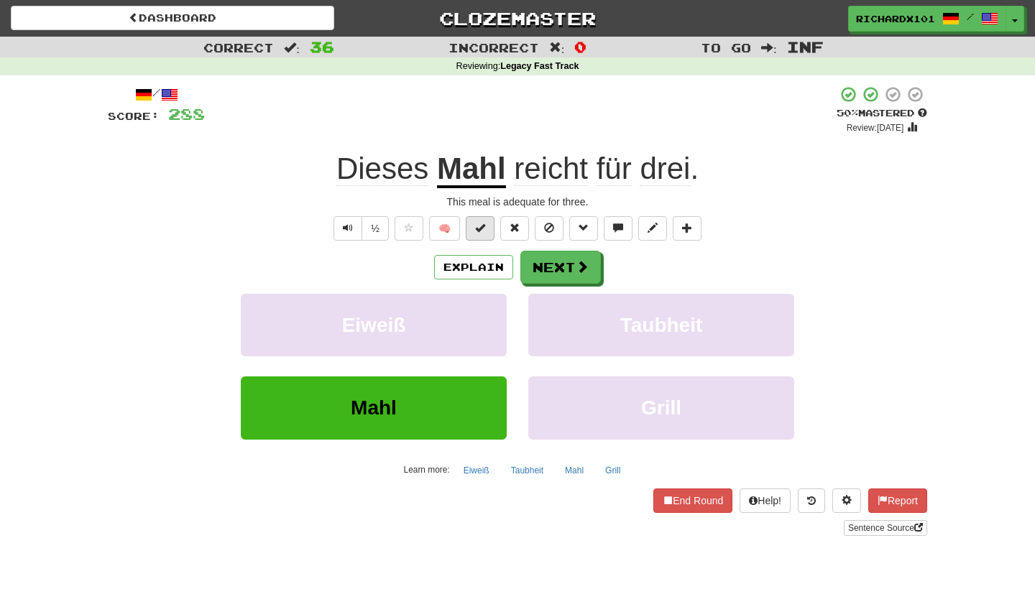
click at [479, 225] on span at bounding box center [480, 228] width 10 height 10
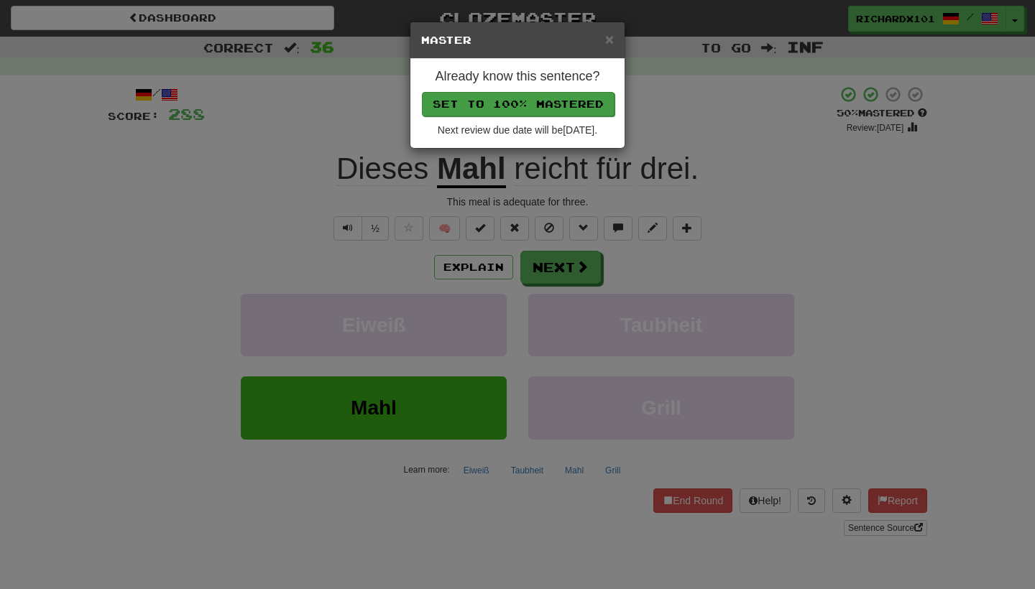
click at [522, 101] on button "Set to 100% Mastered" at bounding box center [518, 104] width 193 height 24
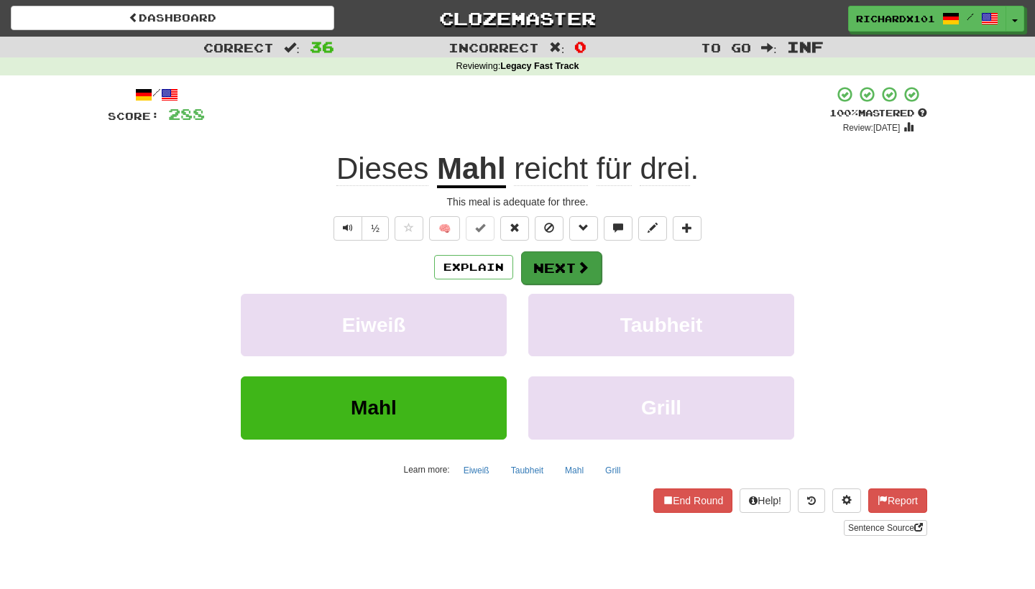
click at [549, 264] on button "Next" at bounding box center [561, 268] width 81 height 33
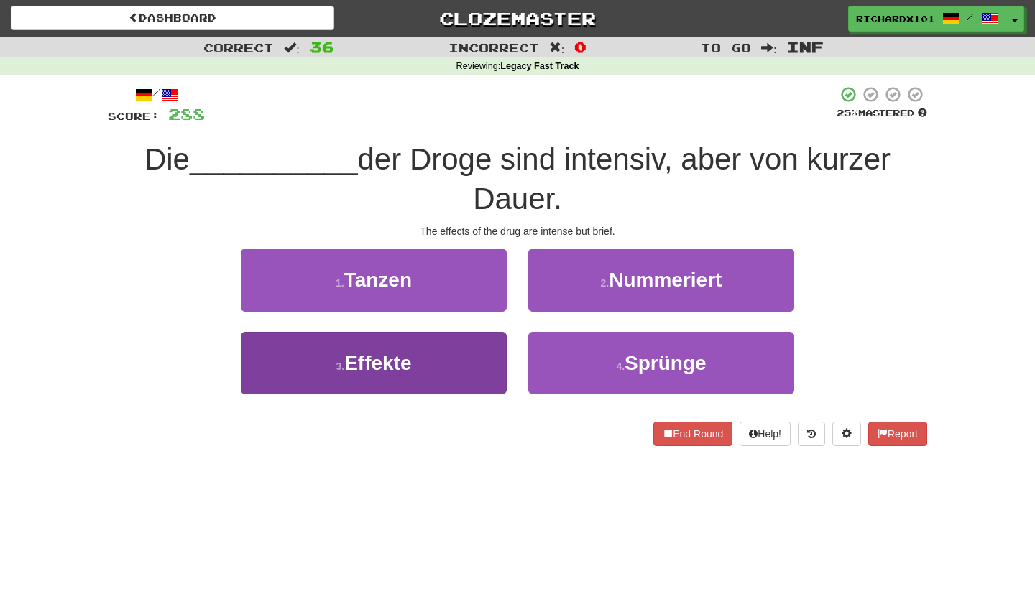
click at [467, 362] on button "3 . Effekte" at bounding box center [374, 363] width 266 height 63
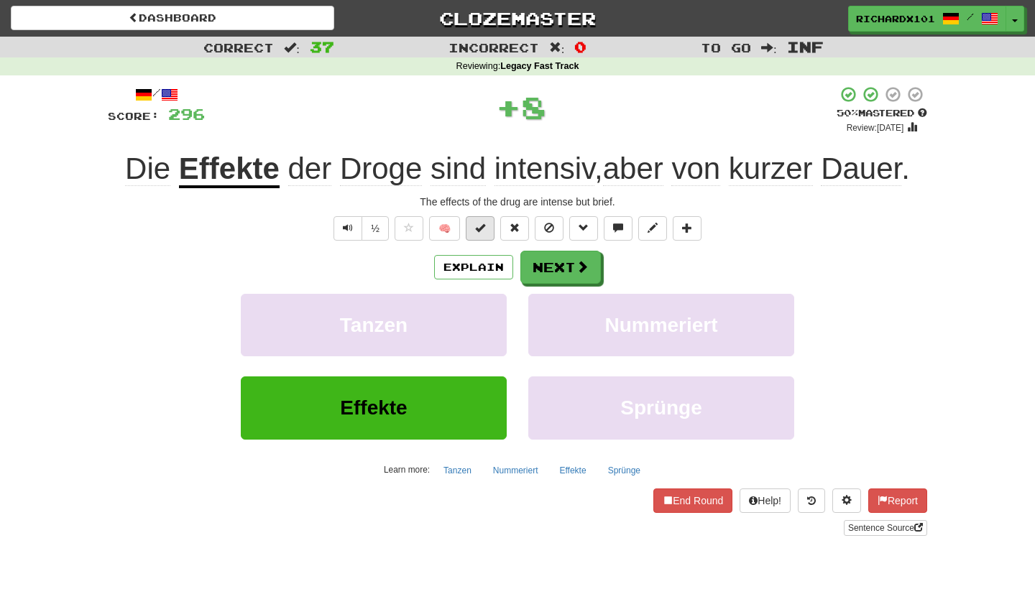
click at [482, 224] on span at bounding box center [480, 228] width 10 height 10
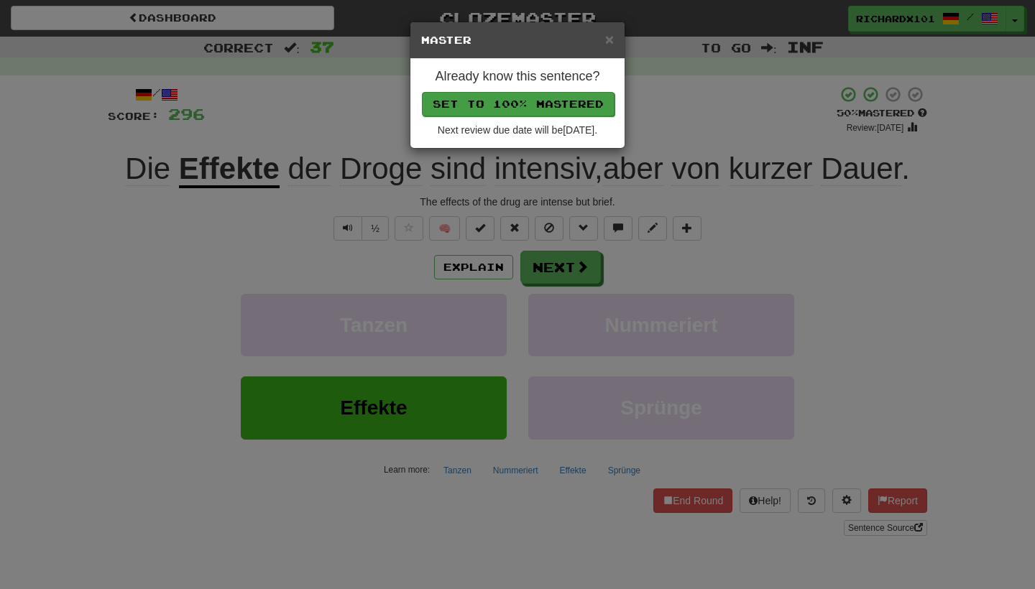
click at [523, 95] on button "Set to 100% Mastered" at bounding box center [518, 104] width 193 height 24
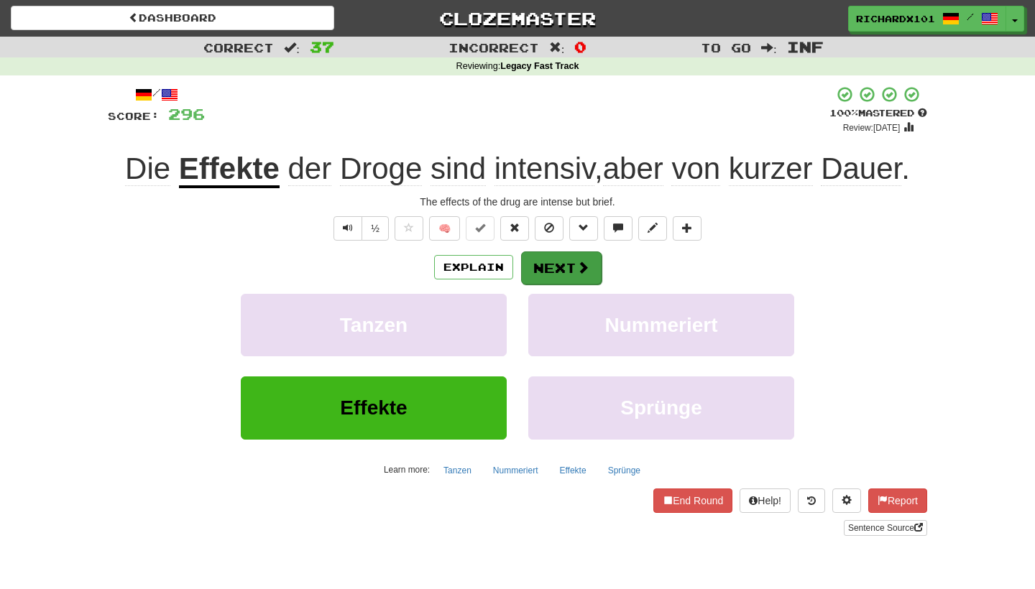
click at [548, 270] on button "Next" at bounding box center [561, 268] width 81 height 33
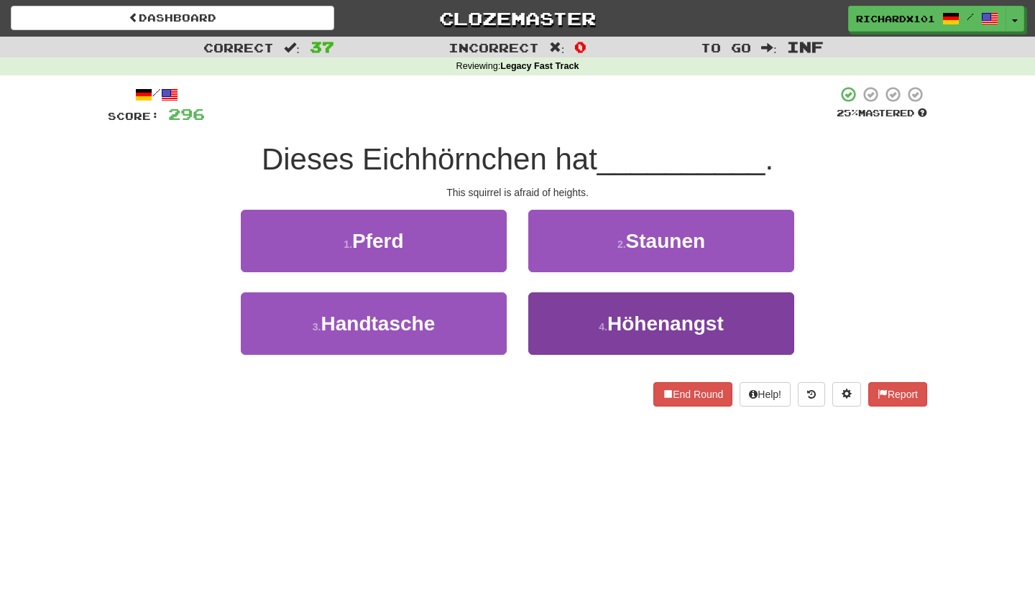
click at [558, 311] on button "4 . Höhenangst" at bounding box center [661, 324] width 266 height 63
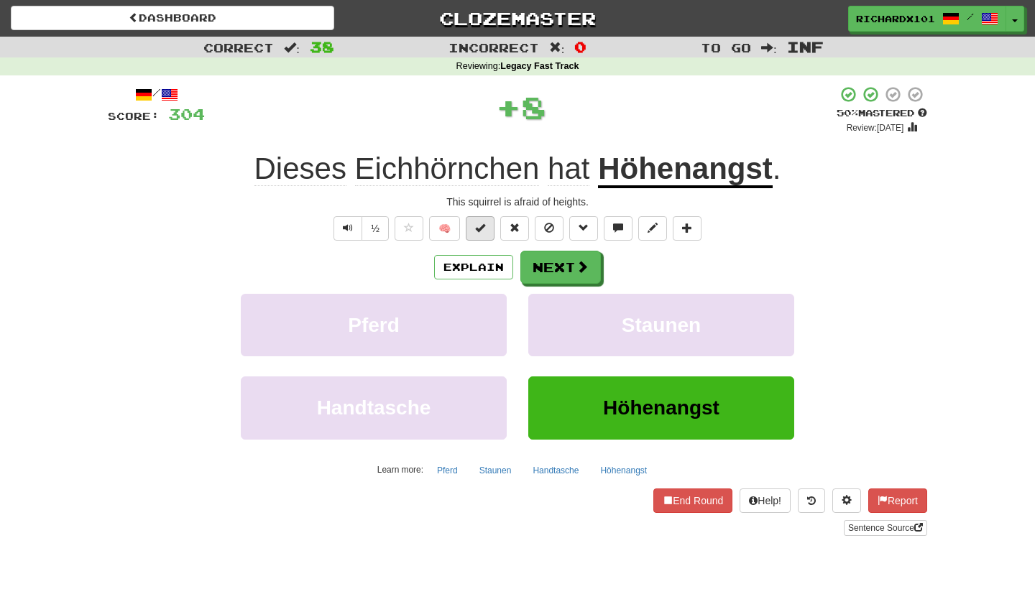
click at [485, 229] on span at bounding box center [480, 228] width 10 height 10
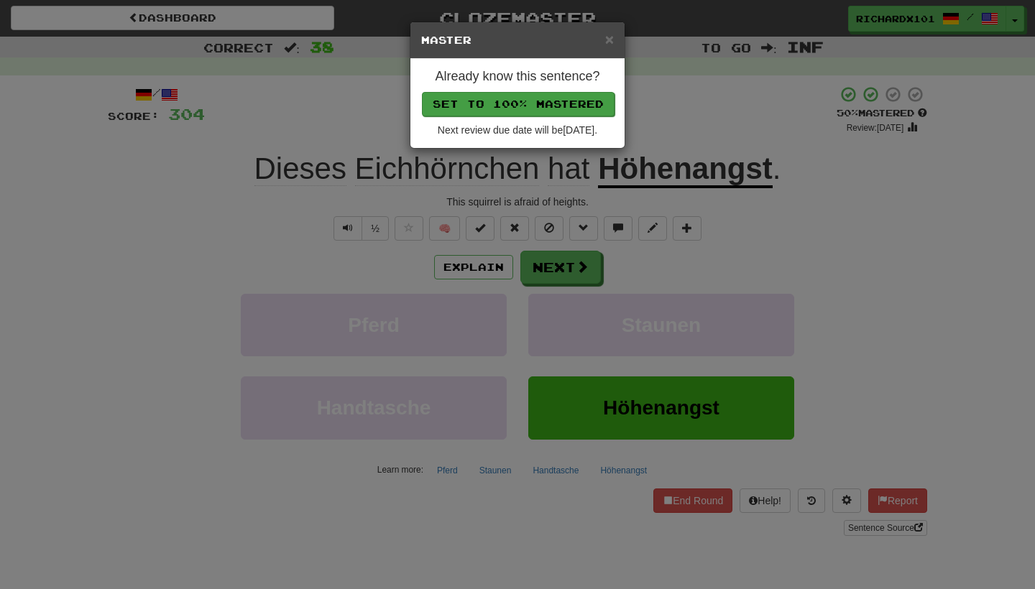
click at [523, 93] on button "Set to 100% Mastered" at bounding box center [518, 104] width 193 height 24
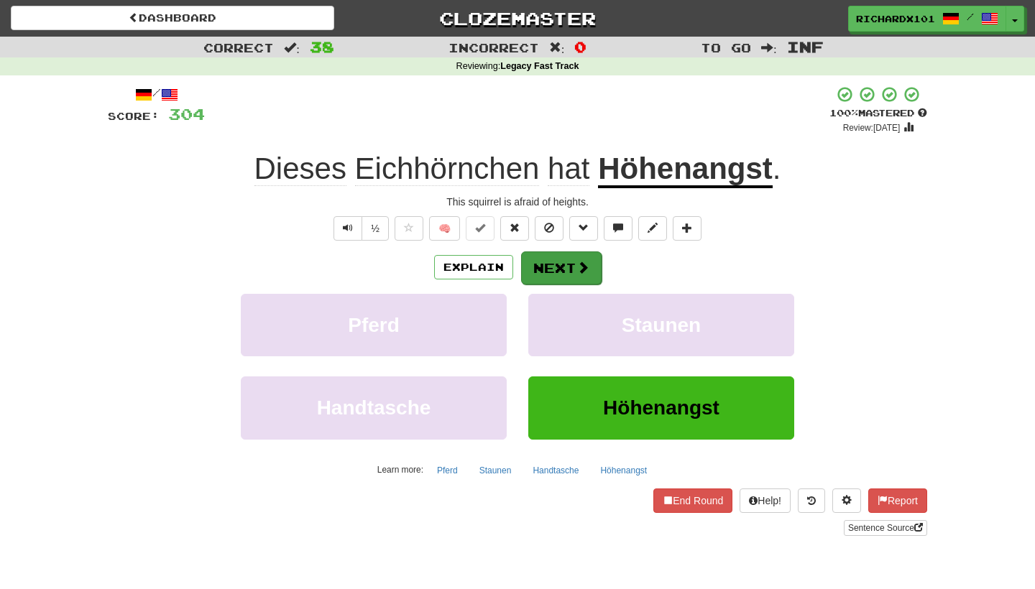
click at [543, 265] on button "Next" at bounding box center [561, 268] width 81 height 33
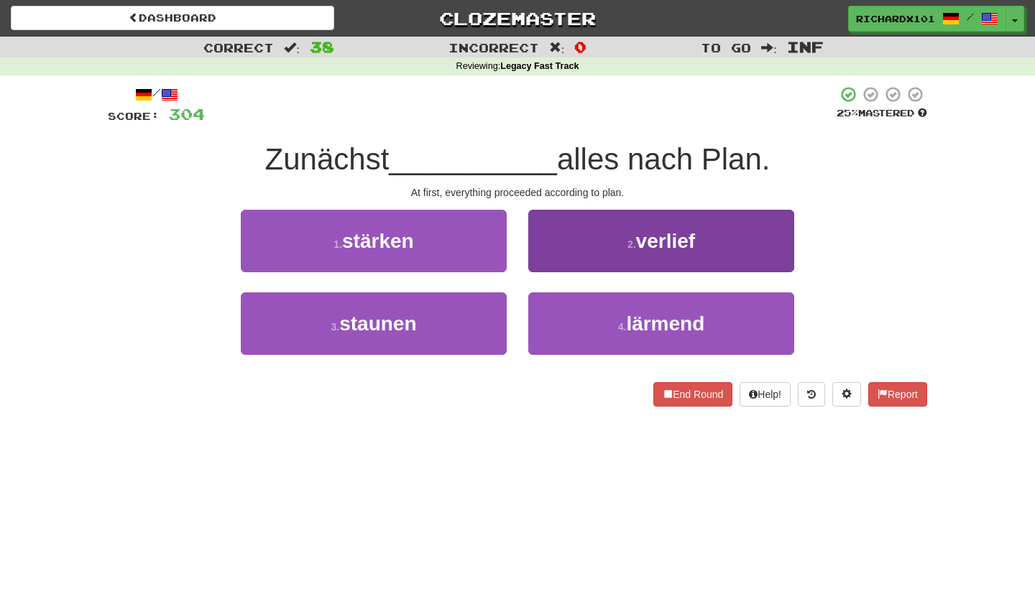
click at [559, 253] on button "2 . verlief" at bounding box center [661, 241] width 266 height 63
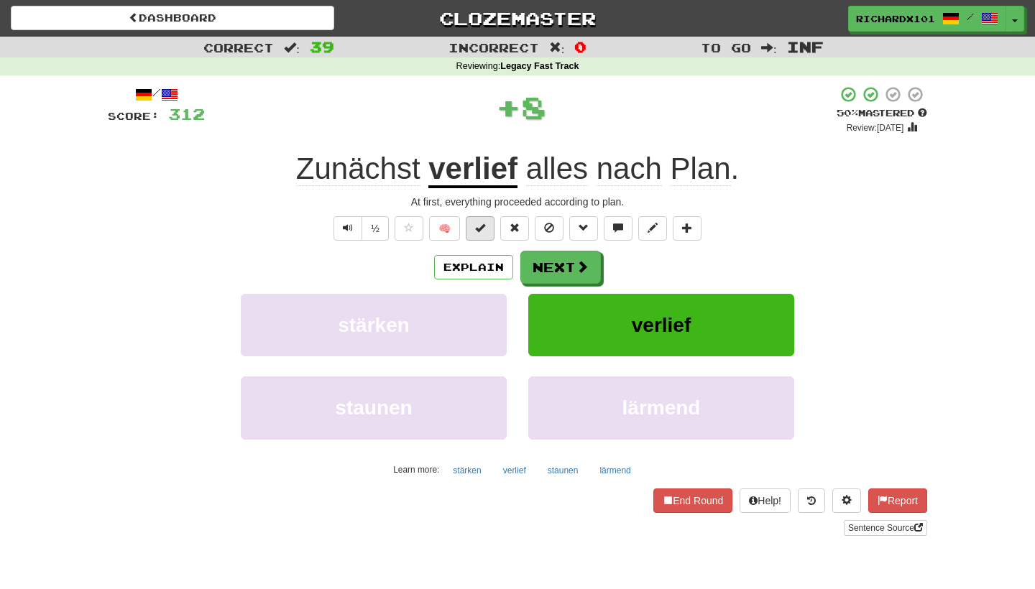
click at [488, 231] on button at bounding box center [480, 228] width 29 height 24
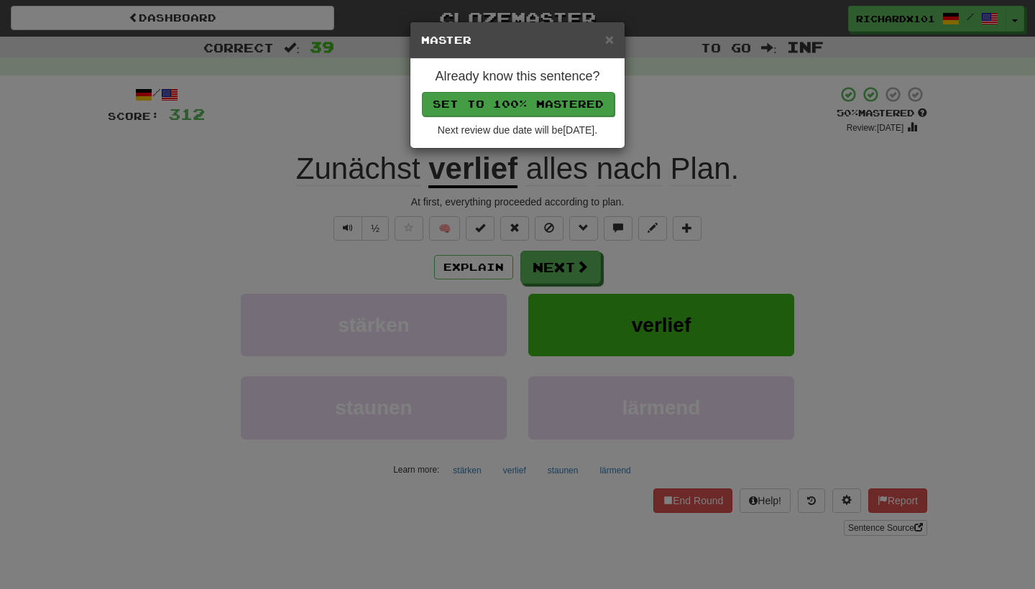
click at [530, 105] on button "Set to 100% Mastered" at bounding box center [518, 104] width 193 height 24
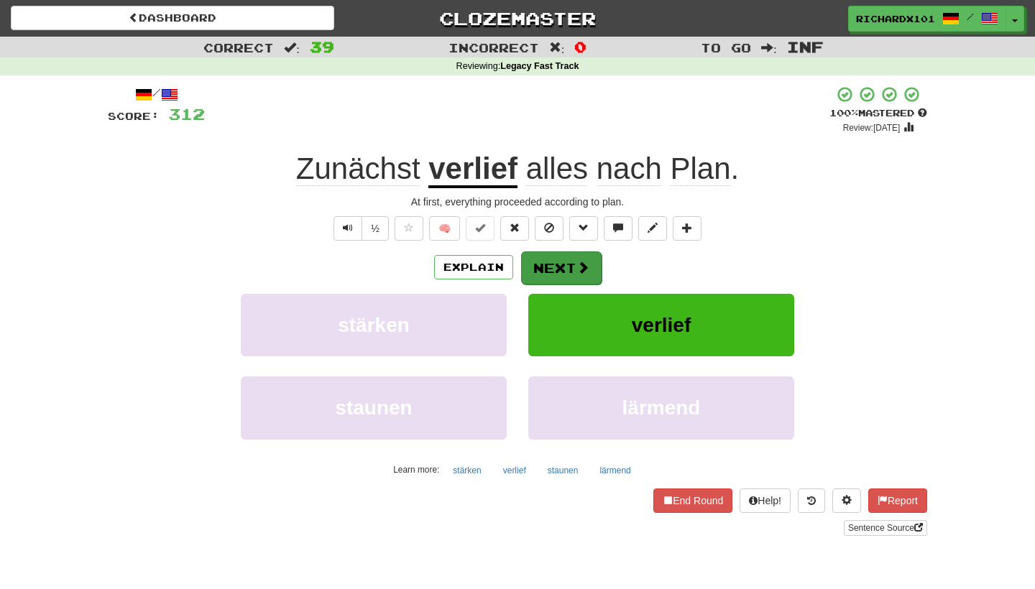
click at [584, 261] on span at bounding box center [583, 267] width 13 height 13
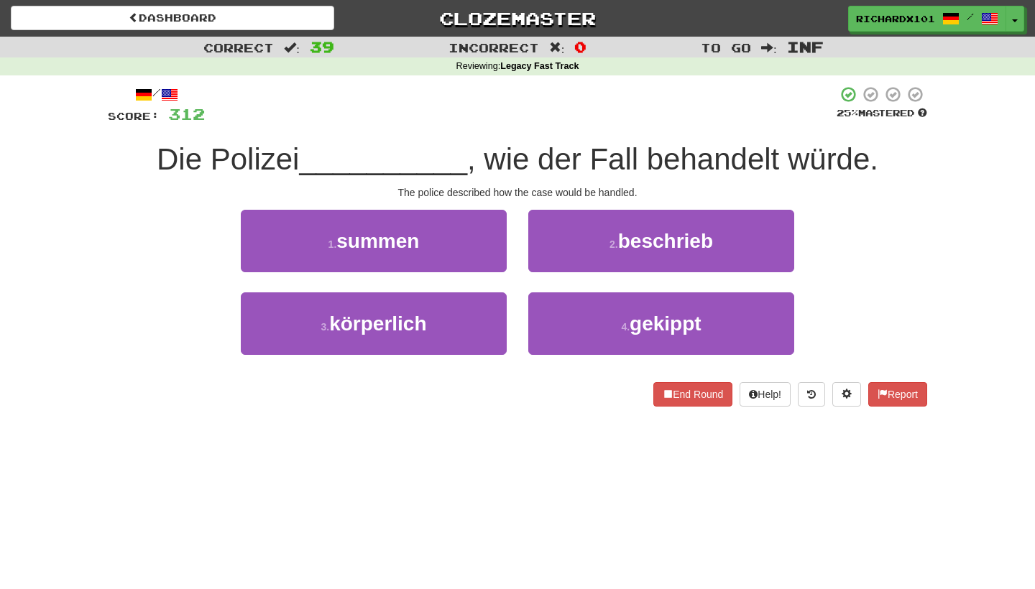
click at [584, 260] on button "2 . beschrieb" at bounding box center [661, 241] width 266 height 63
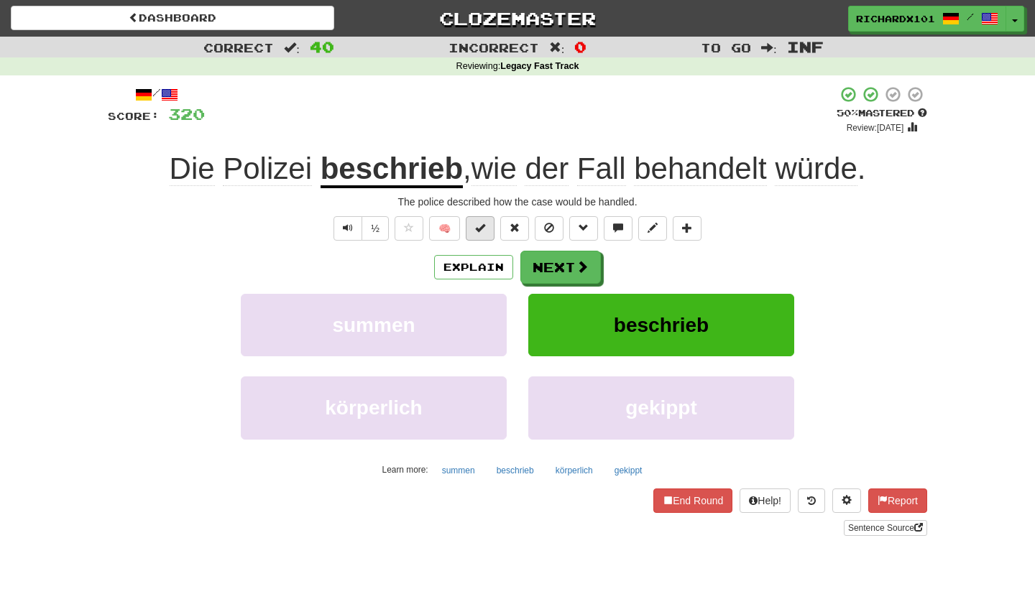
click at [483, 228] on span at bounding box center [480, 228] width 10 height 10
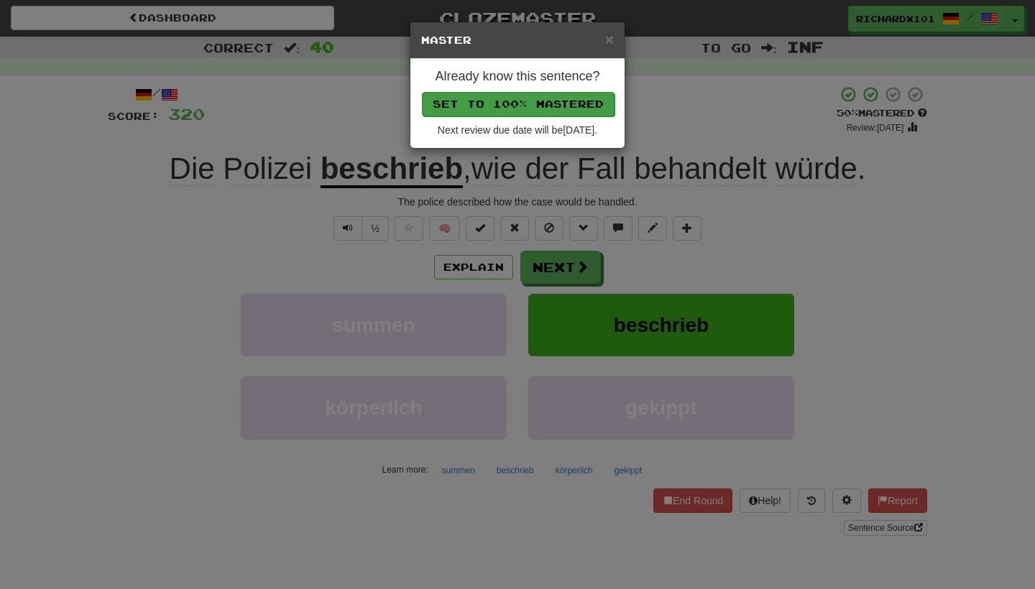
click at [525, 103] on button "Set to 100% Mastered" at bounding box center [518, 104] width 193 height 24
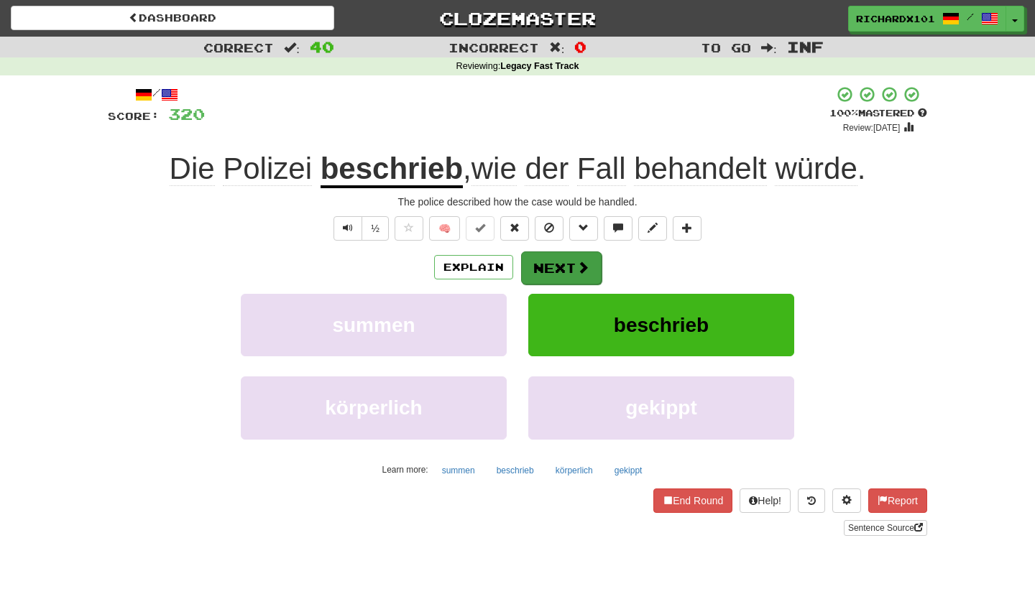
click at [542, 259] on button "Next" at bounding box center [561, 268] width 81 height 33
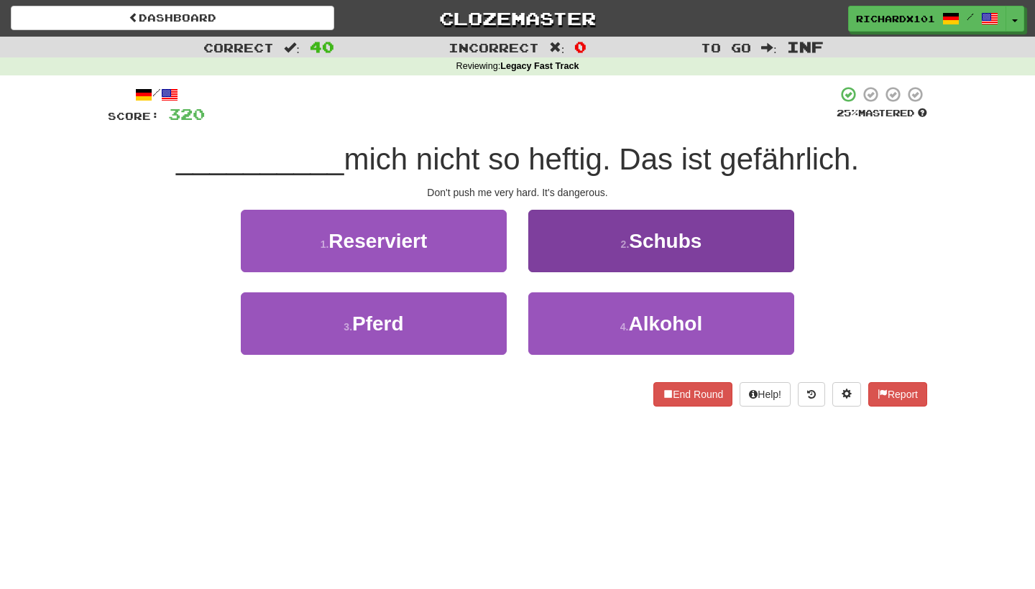
click at [563, 242] on button "2 . Schubs" at bounding box center [661, 241] width 266 height 63
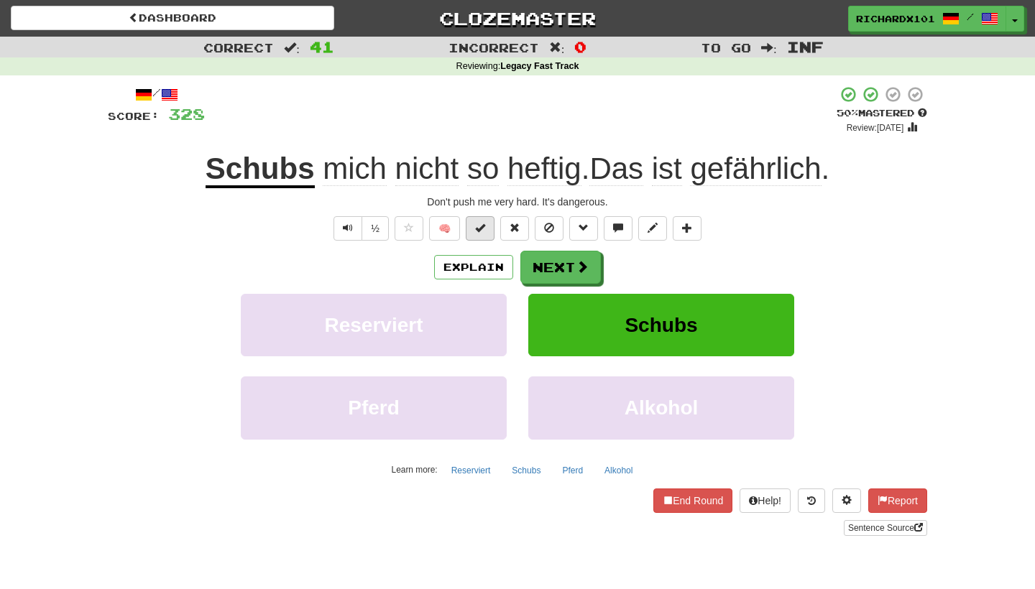
click at [485, 225] on span at bounding box center [480, 228] width 10 height 10
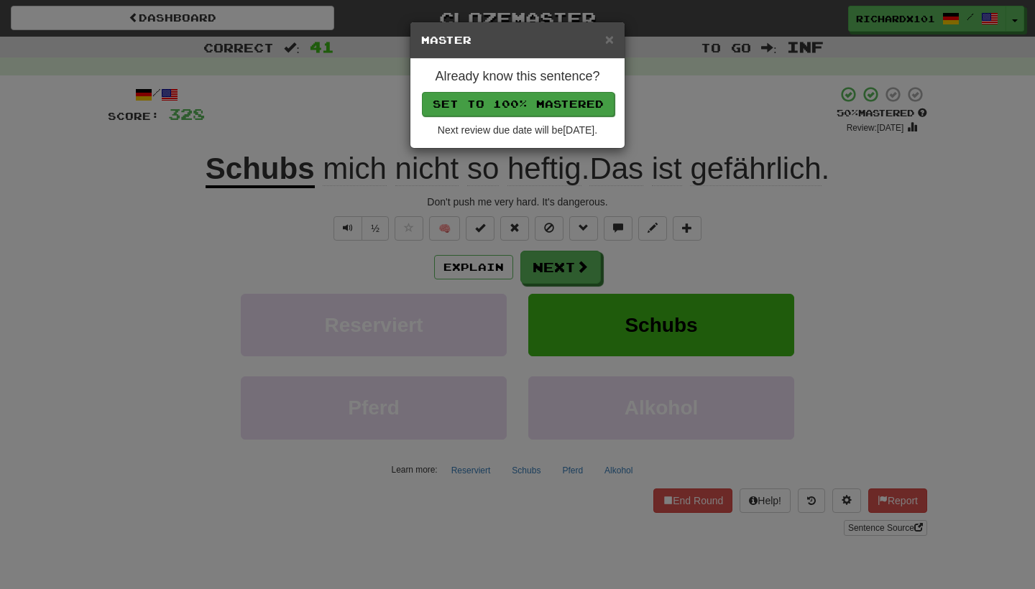
click at [523, 96] on button "Set to 100% Mastered" at bounding box center [518, 104] width 193 height 24
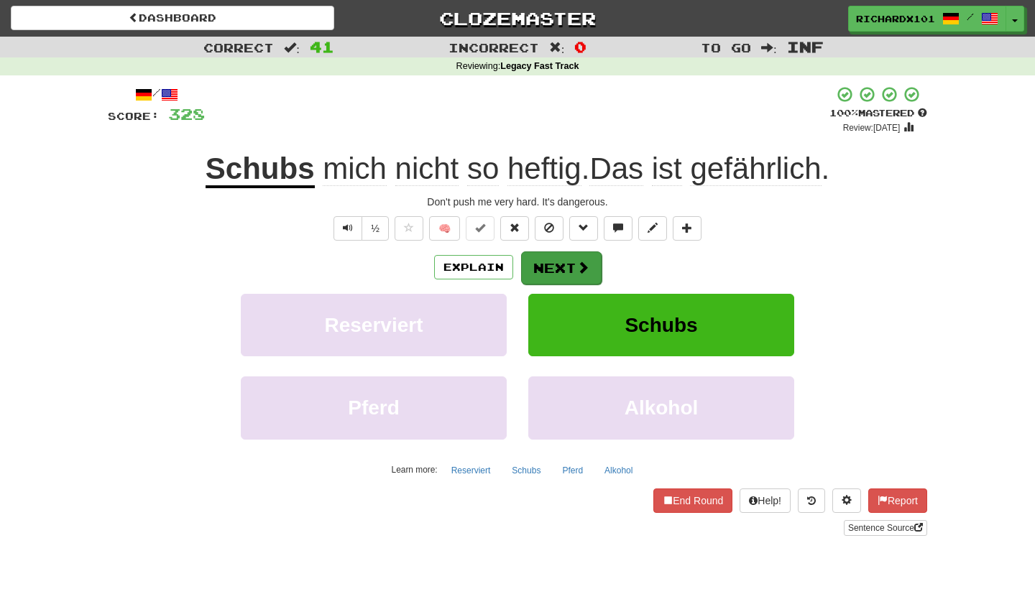
click at [552, 260] on button "Next" at bounding box center [561, 268] width 81 height 33
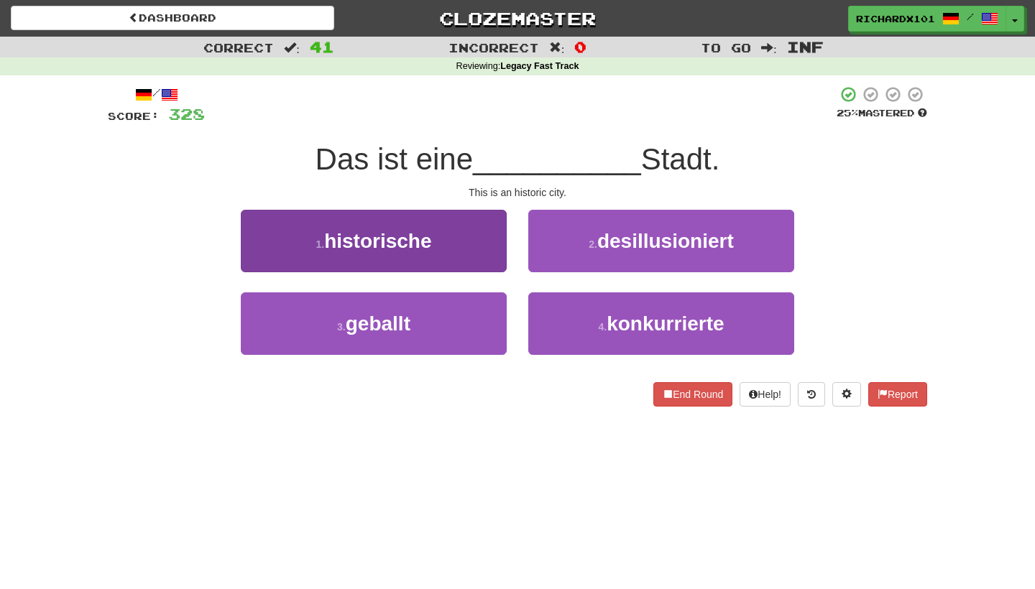
click at [483, 244] on button "1 . historische" at bounding box center [374, 241] width 266 height 63
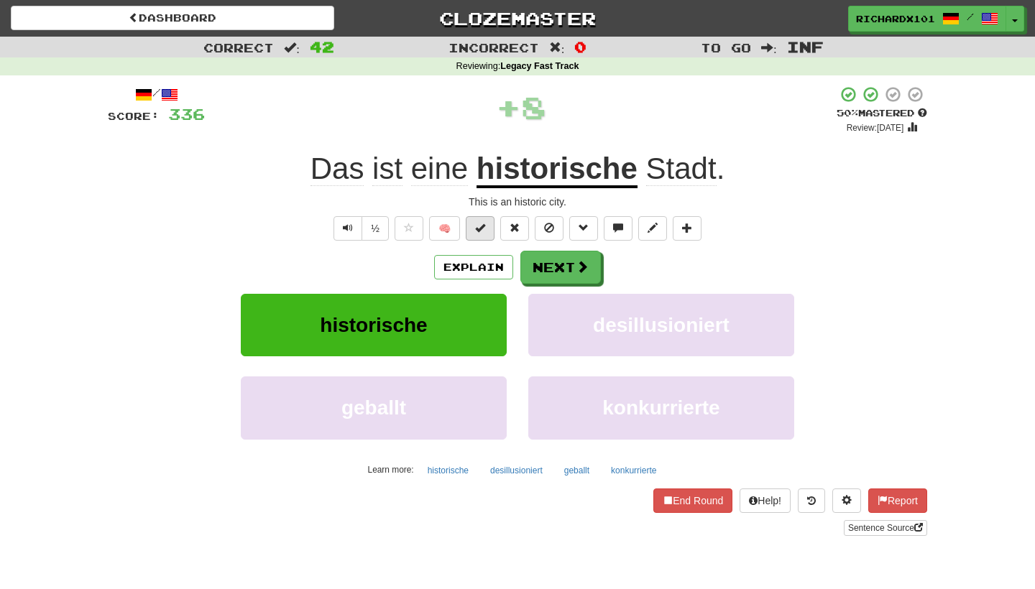
click at [487, 219] on button at bounding box center [480, 228] width 29 height 24
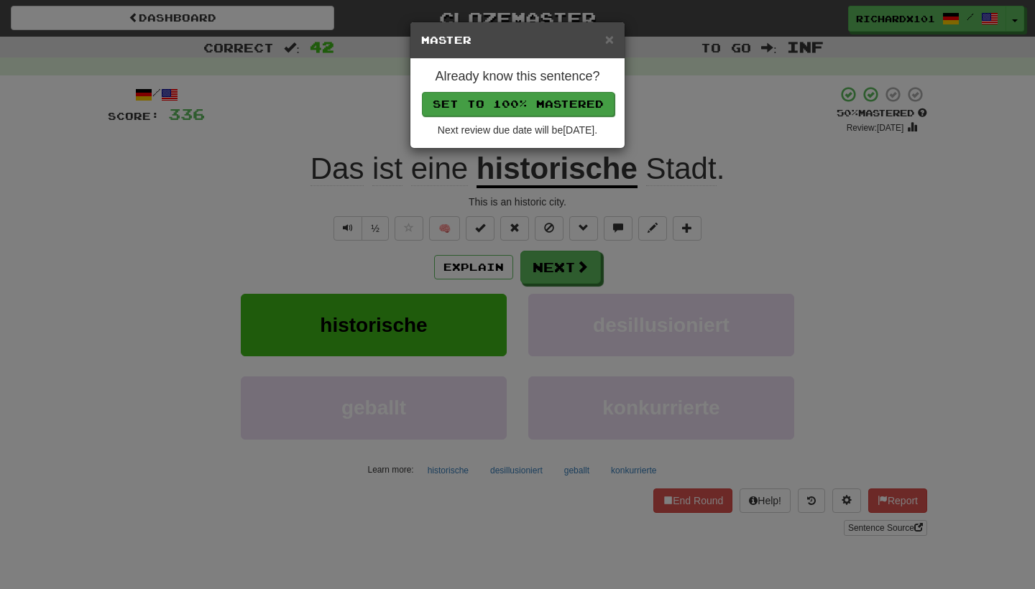
click at [515, 98] on button "Set to 100% Mastered" at bounding box center [518, 104] width 193 height 24
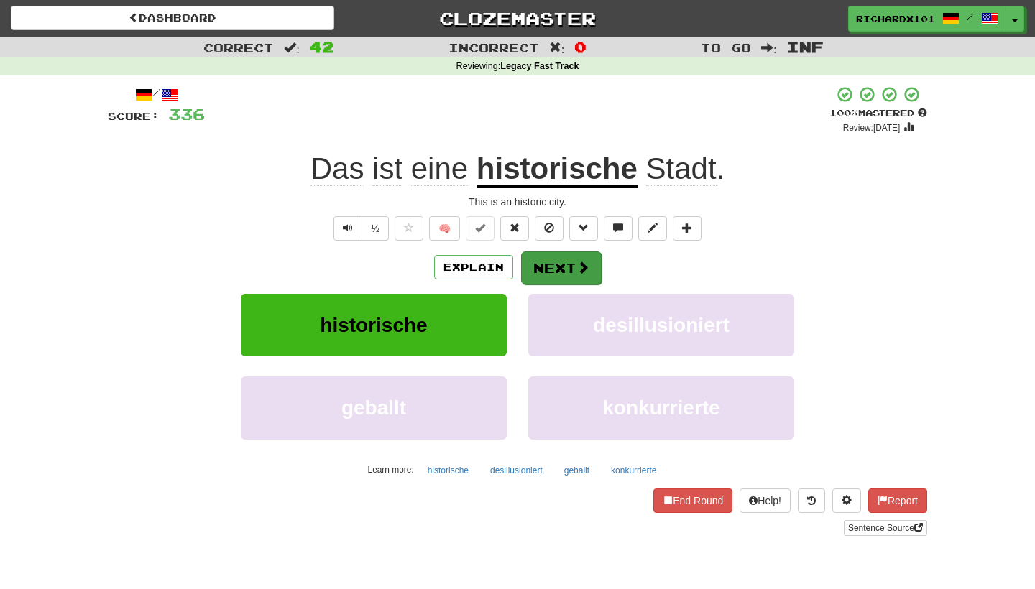
click at [552, 260] on button "Next" at bounding box center [561, 268] width 81 height 33
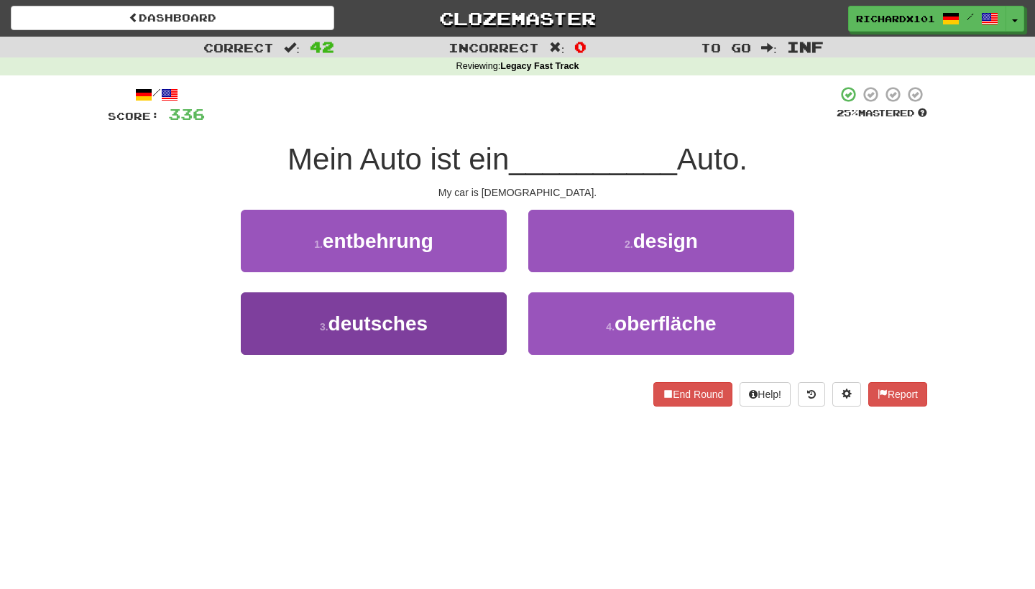
click at [480, 311] on button "3 . deutsches" at bounding box center [374, 324] width 266 height 63
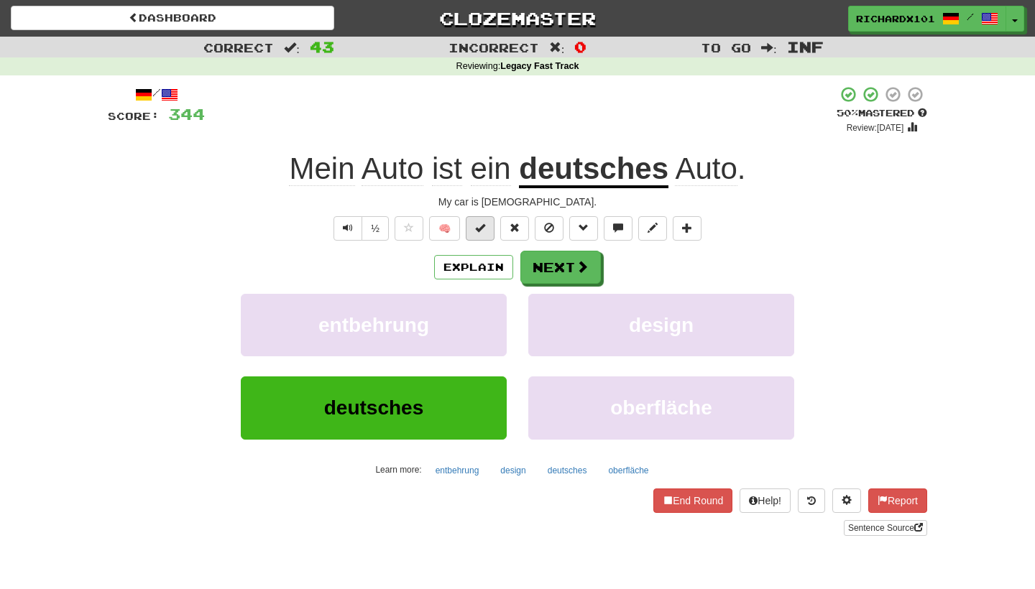
click at [481, 229] on span at bounding box center [480, 228] width 10 height 10
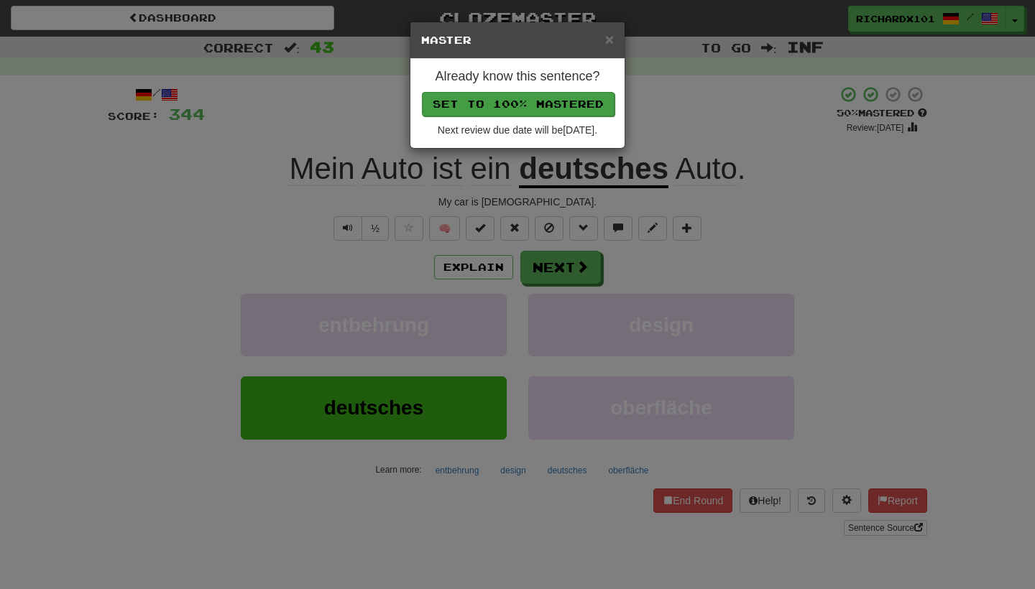
click at [525, 101] on button "Set to 100% Mastered" at bounding box center [518, 104] width 193 height 24
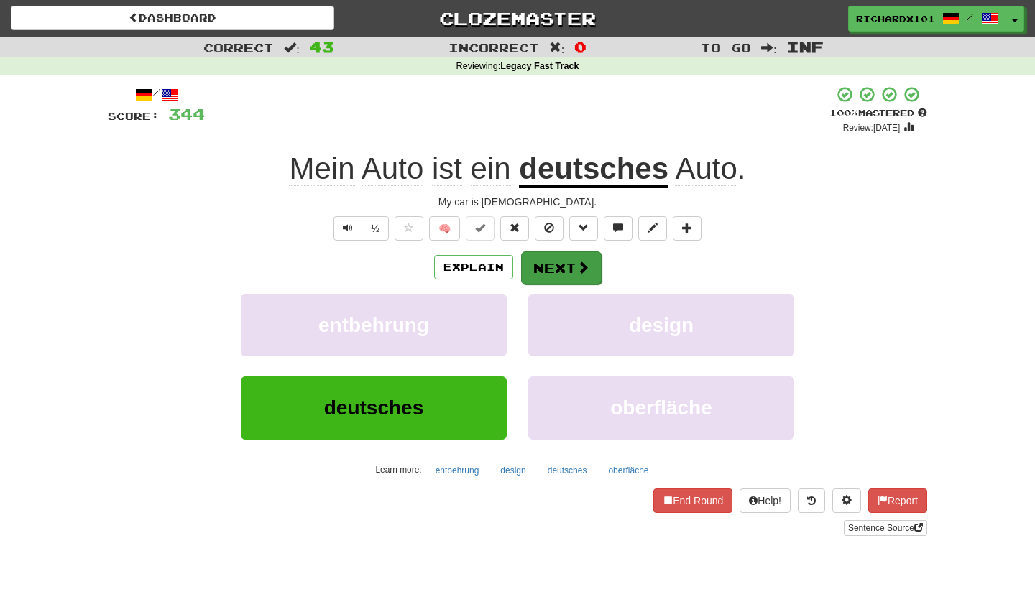
click at [551, 255] on button "Next" at bounding box center [561, 268] width 81 height 33
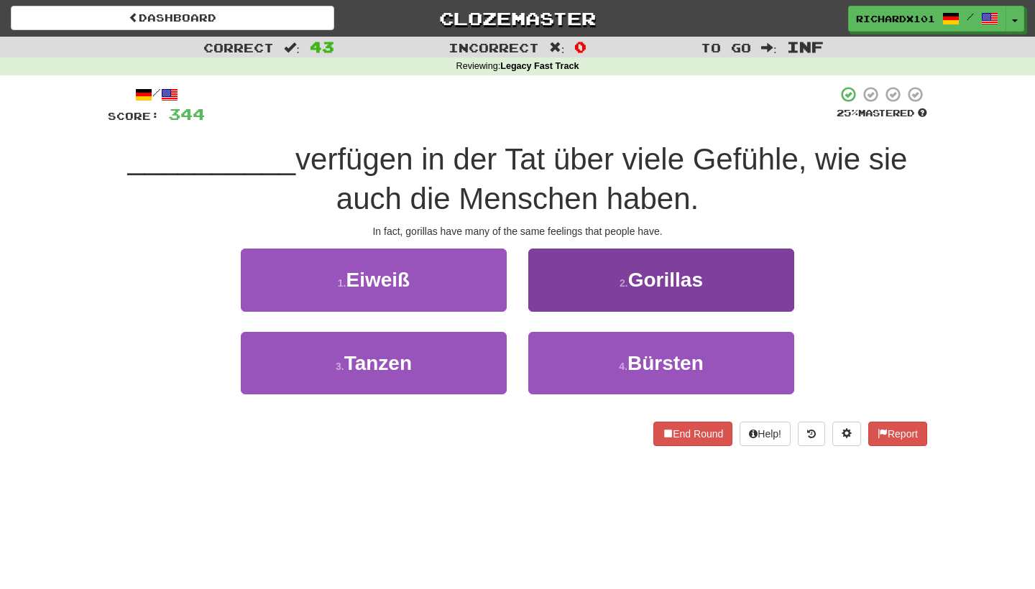
click at [563, 261] on button "2 . Gorillas" at bounding box center [661, 280] width 266 height 63
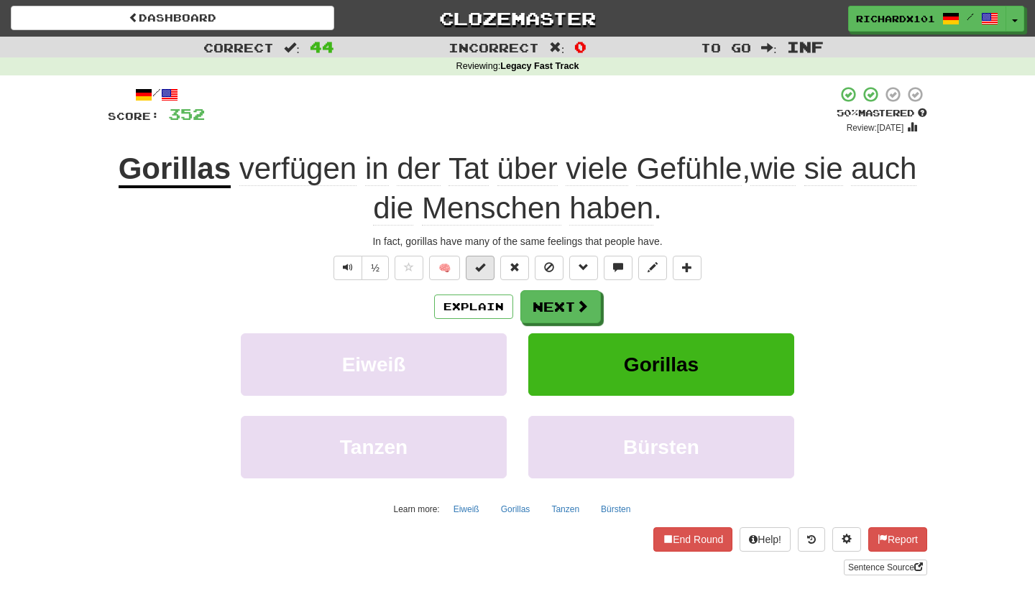
click at [488, 267] on button at bounding box center [480, 268] width 29 height 24
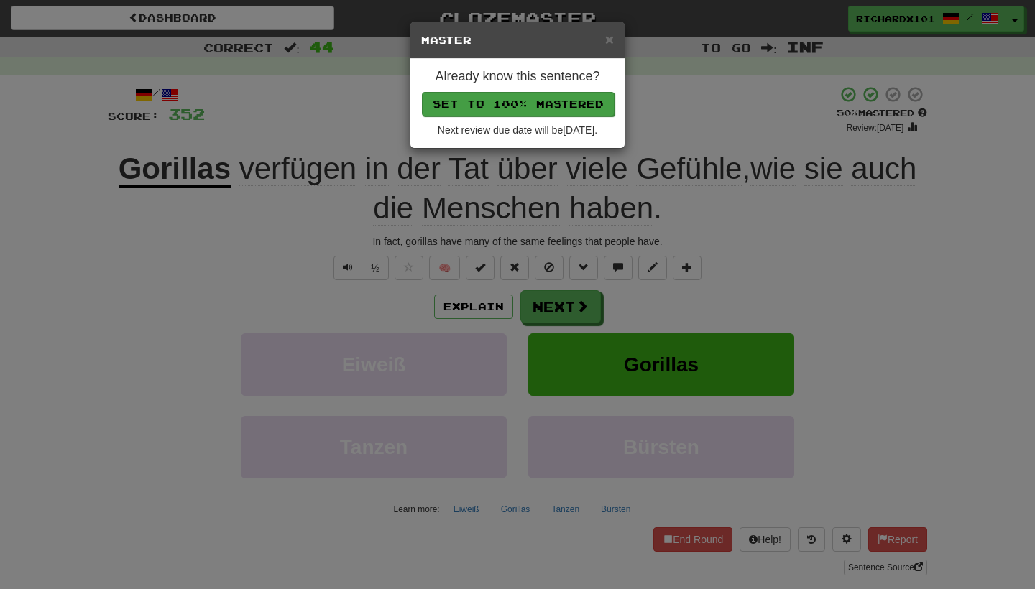
click at [531, 96] on button "Set to 100% Mastered" at bounding box center [518, 104] width 193 height 24
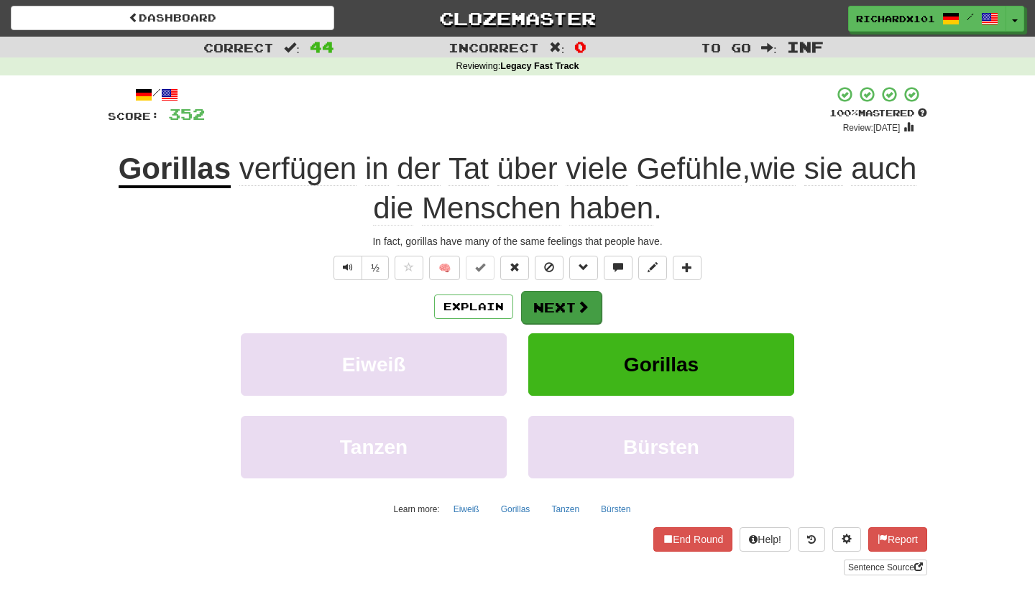
click at [552, 300] on button "Next" at bounding box center [561, 307] width 81 height 33
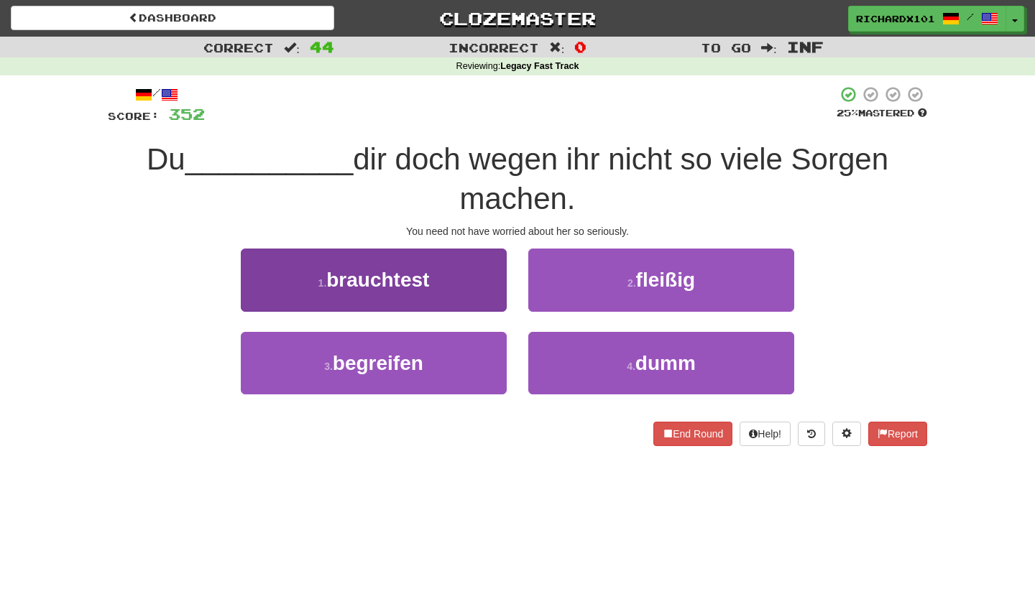
click at [473, 290] on button "1 . brauchtest" at bounding box center [374, 280] width 266 height 63
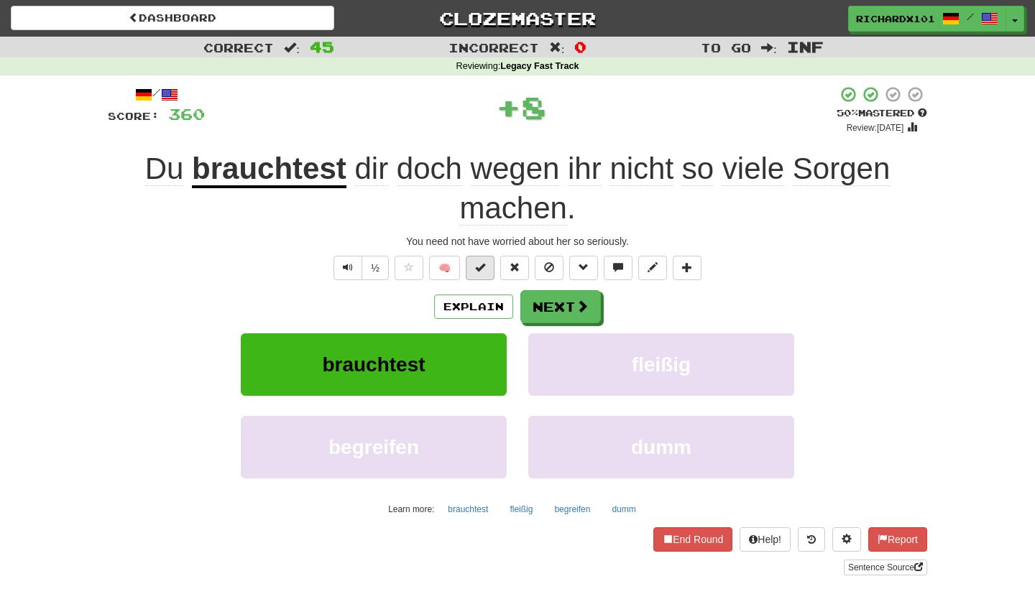
click at [485, 269] on span at bounding box center [480, 267] width 10 height 10
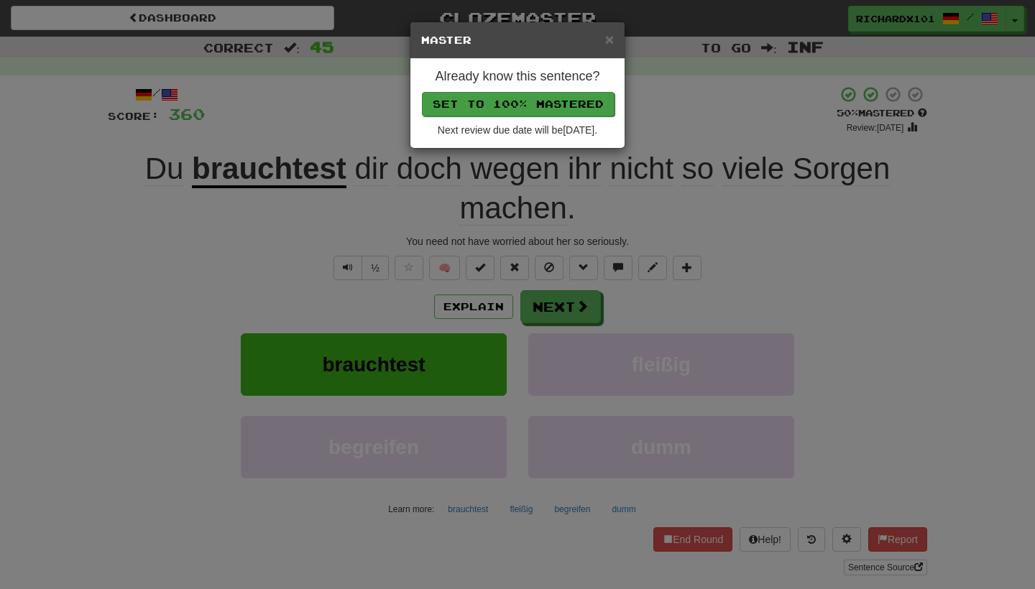
click at [531, 106] on button "Set to 100% Mastered" at bounding box center [518, 104] width 193 height 24
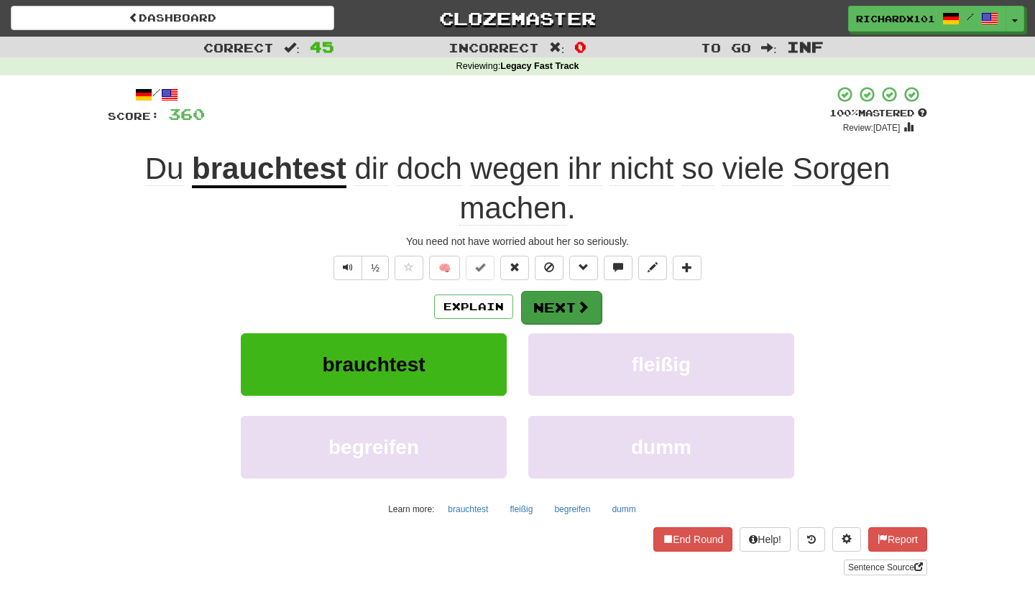
click at [543, 318] on button "Next" at bounding box center [561, 307] width 81 height 33
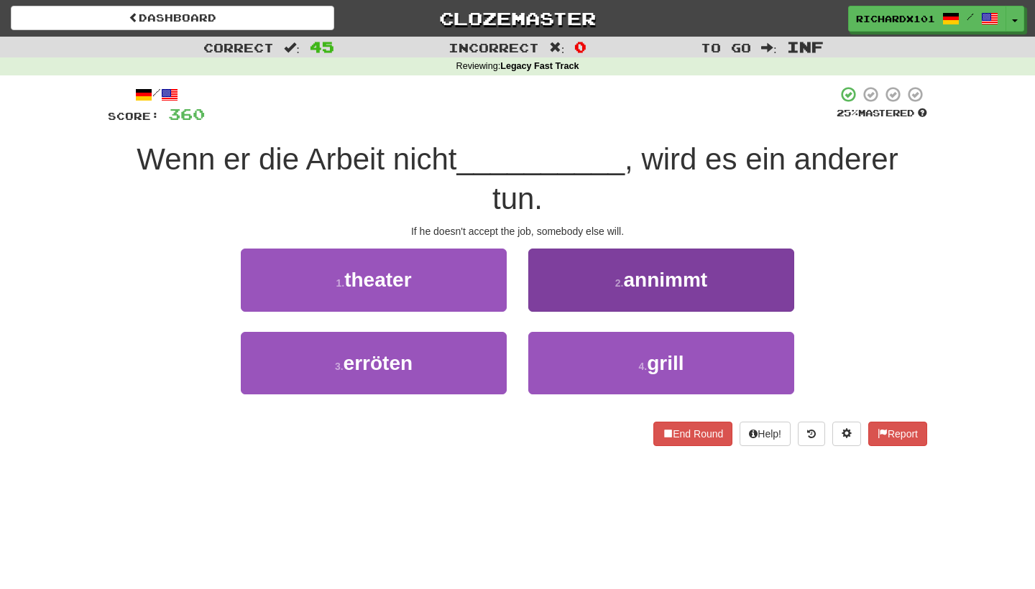
click at [565, 249] on button "2 . annimmt" at bounding box center [661, 280] width 266 height 63
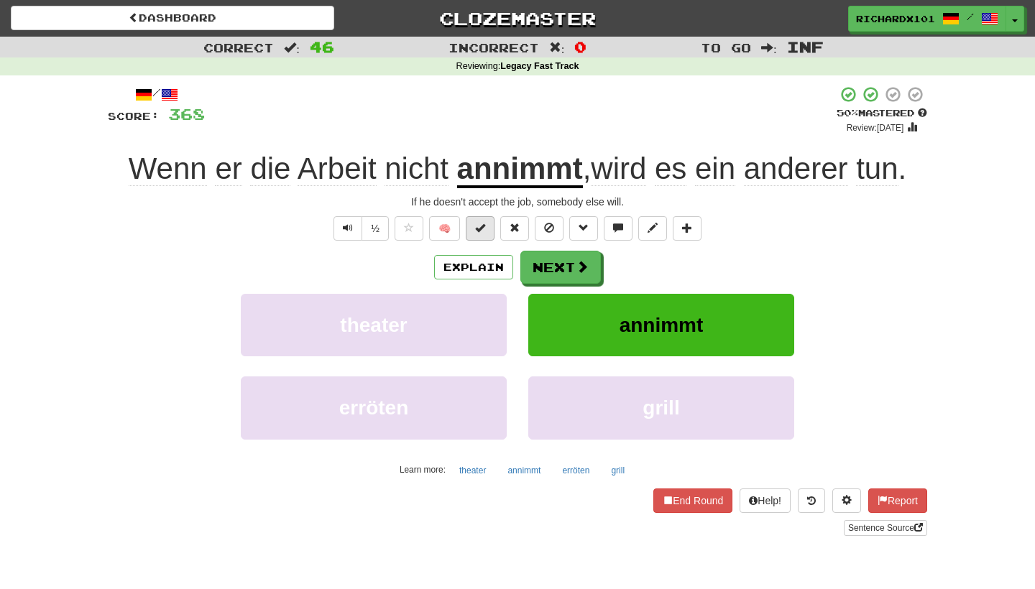
click at [491, 227] on button at bounding box center [480, 228] width 29 height 24
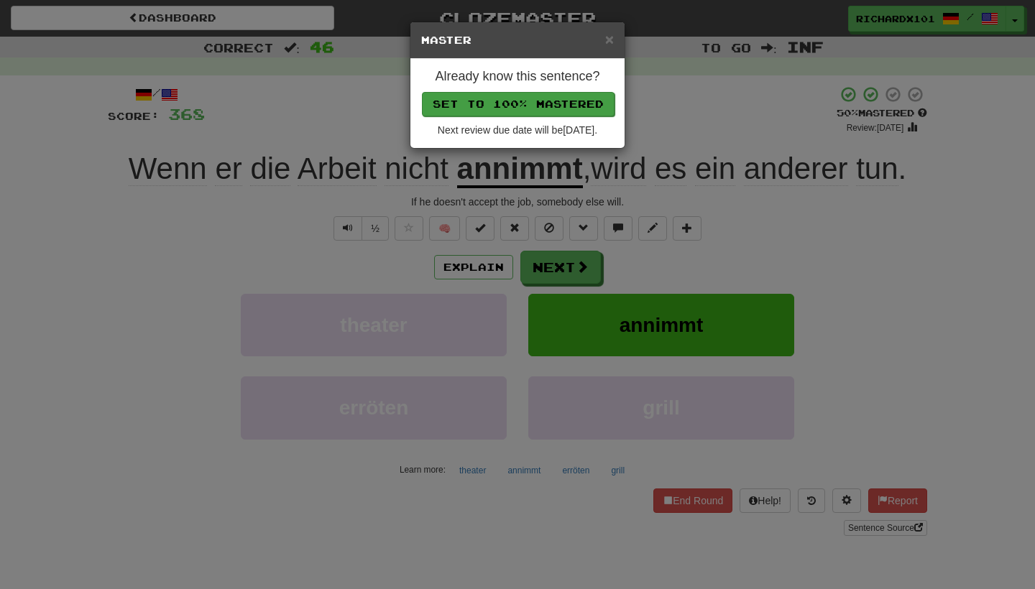
click at [550, 96] on button "Set to 100% Mastered" at bounding box center [518, 104] width 193 height 24
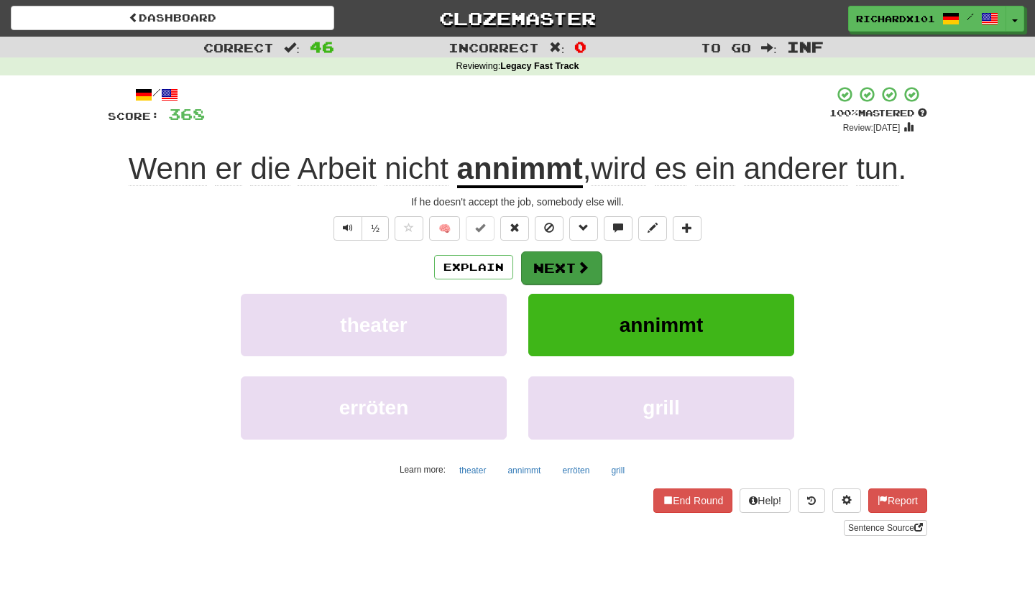
click at [562, 272] on button "Next" at bounding box center [561, 268] width 81 height 33
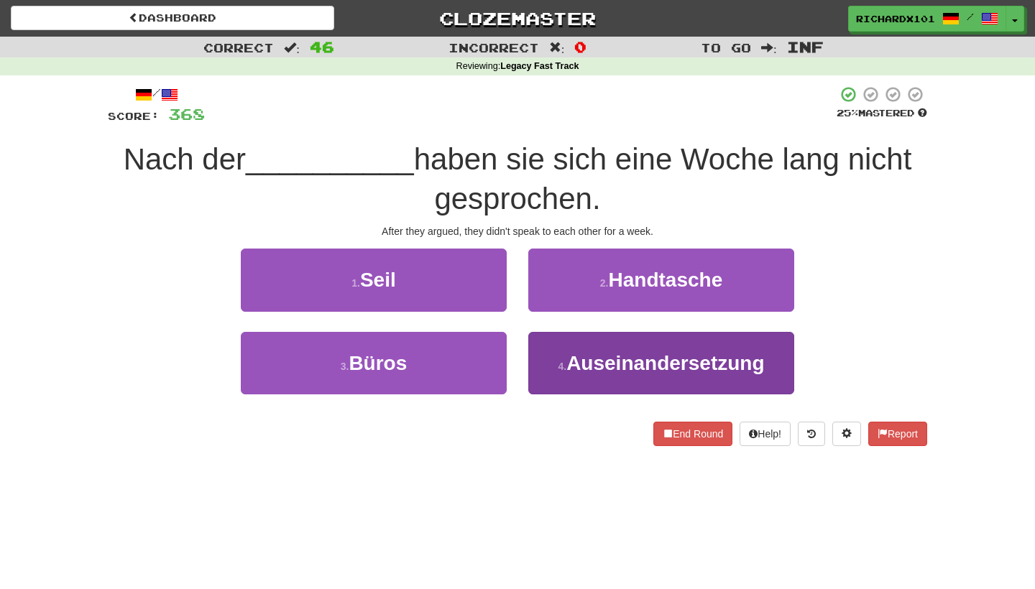
click at [602, 361] on span "Auseinandersetzung" at bounding box center [665, 363] width 198 height 22
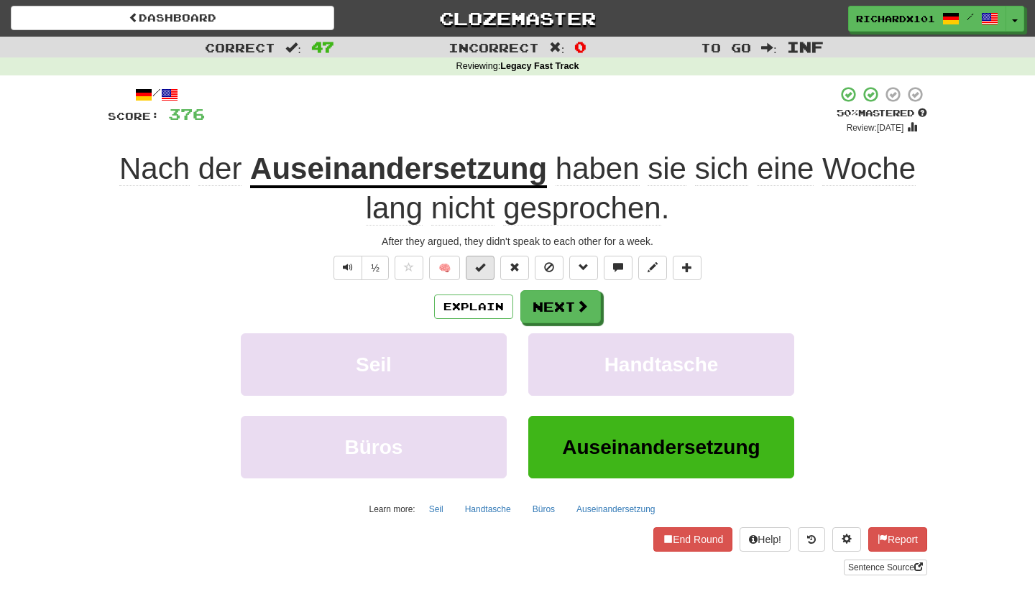
click at [486, 272] on button at bounding box center [480, 268] width 29 height 24
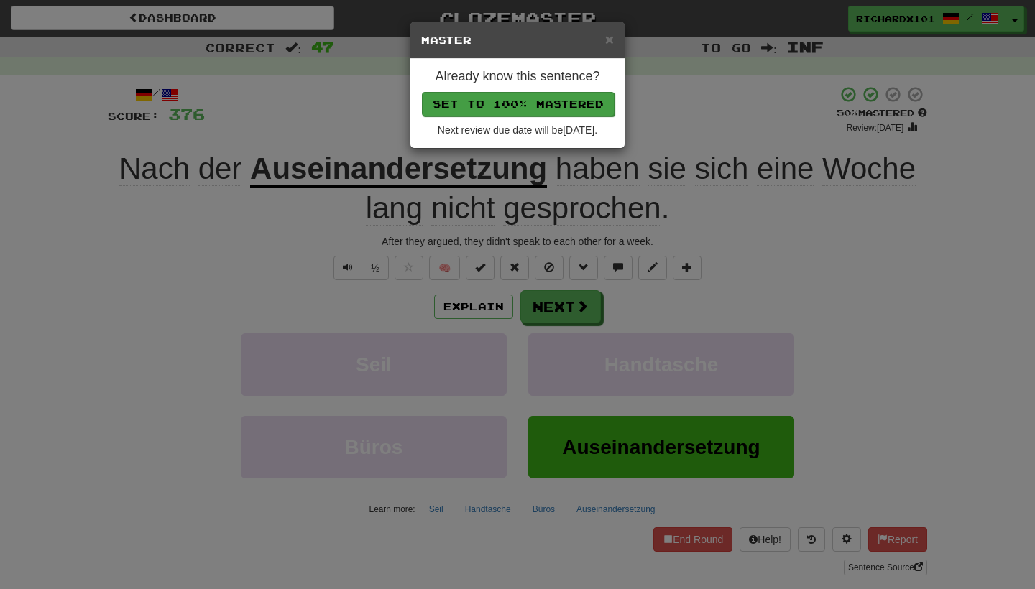
click at [539, 98] on button "Set to 100% Mastered" at bounding box center [518, 104] width 193 height 24
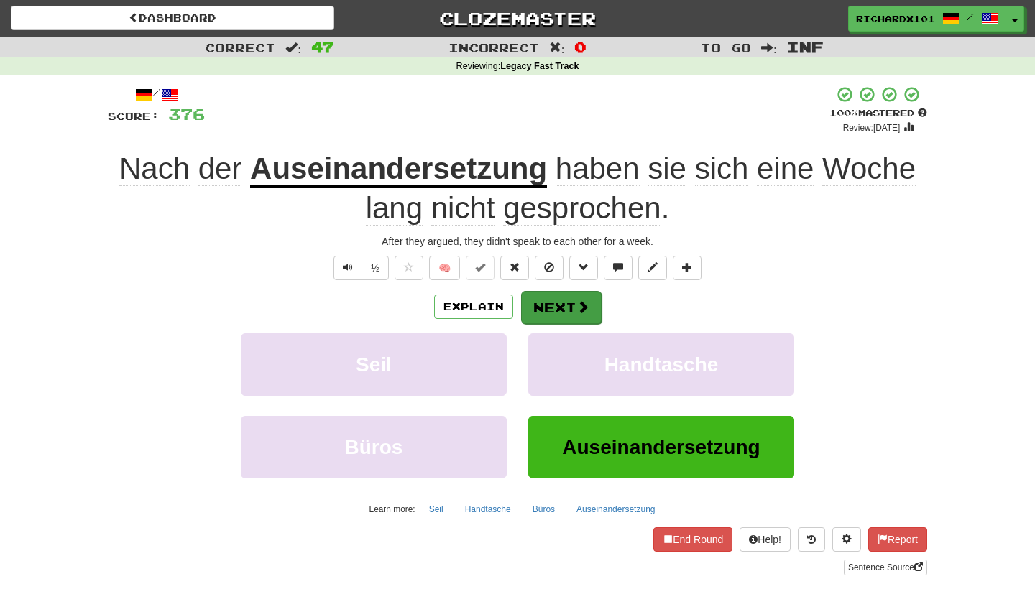
click at [546, 294] on button "Next" at bounding box center [561, 307] width 81 height 33
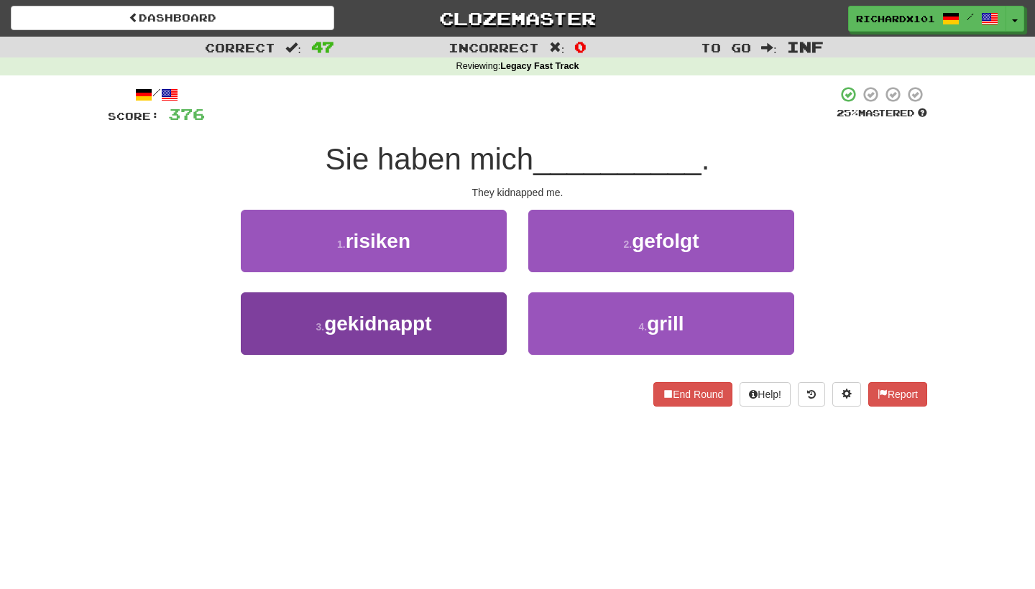
click at [479, 332] on button "3 . gekidnappt" at bounding box center [374, 324] width 266 height 63
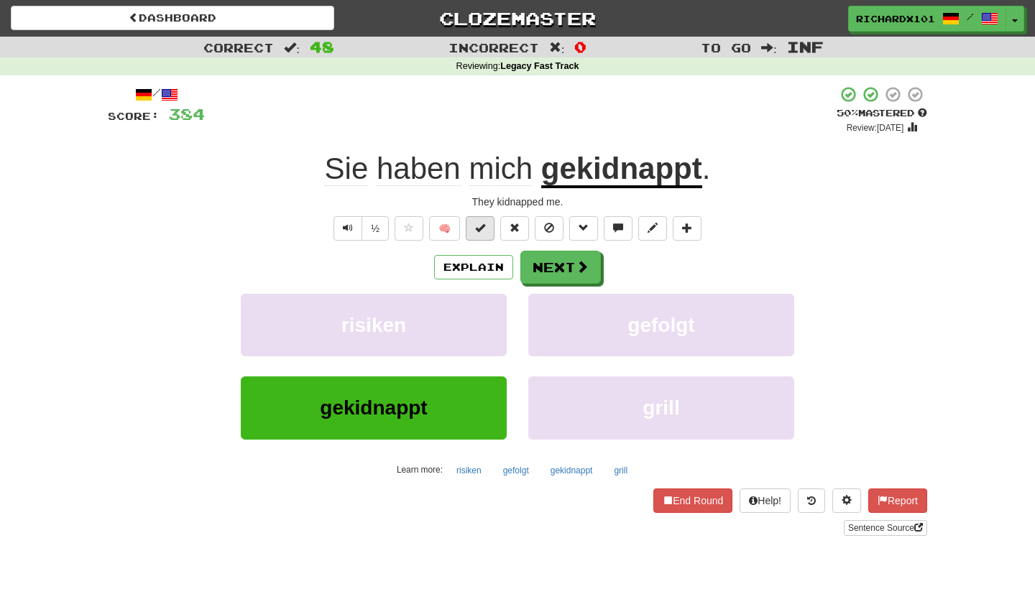
click at [489, 229] on button at bounding box center [480, 228] width 29 height 24
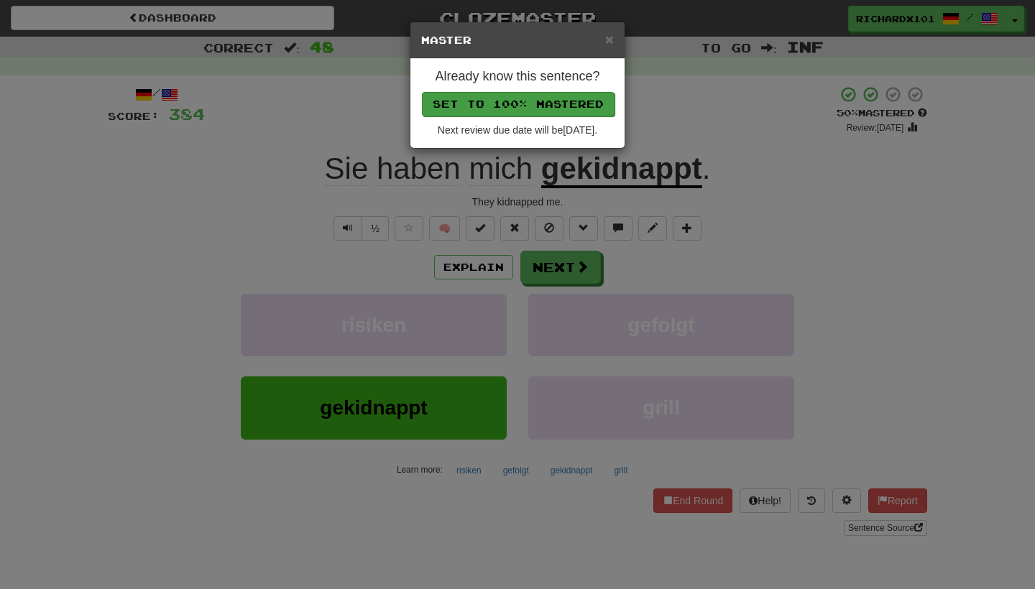
click at [536, 98] on button "Set to 100% Mastered" at bounding box center [518, 104] width 193 height 24
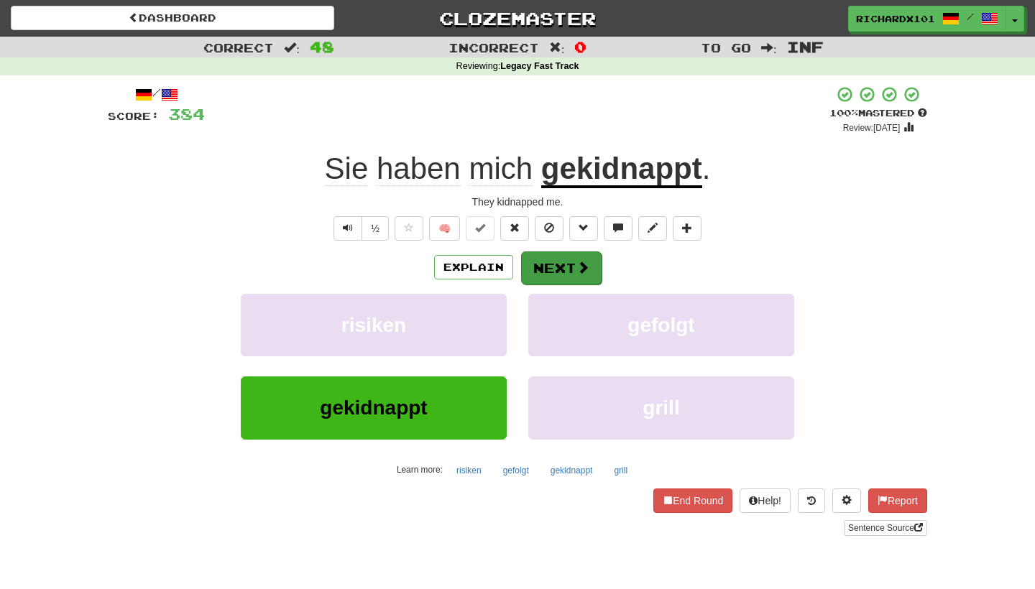
click at [547, 264] on button "Next" at bounding box center [561, 268] width 81 height 33
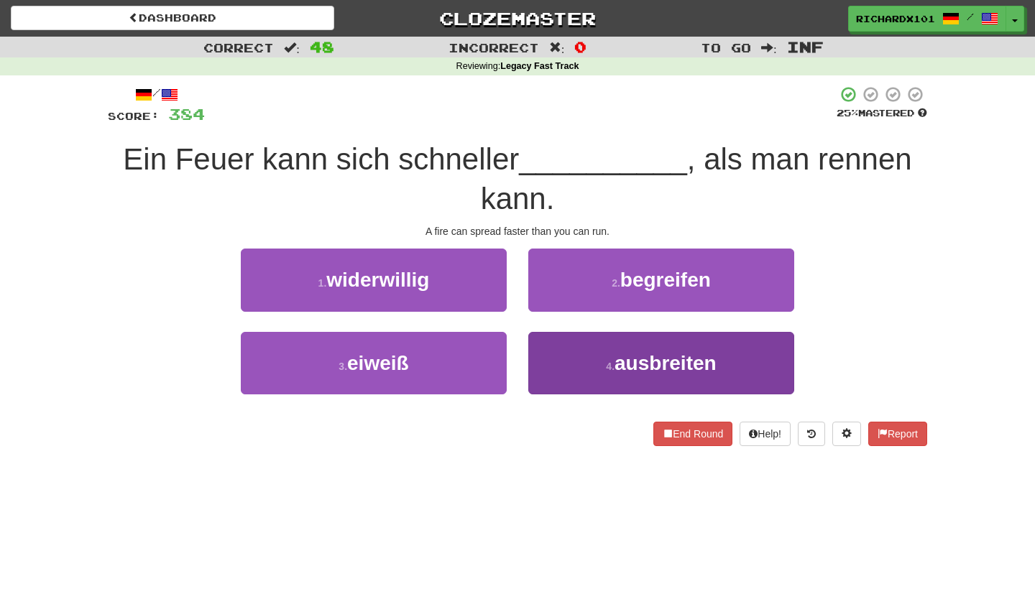
click at [582, 349] on button "4 . ausbreiten" at bounding box center [661, 363] width 266 height 63
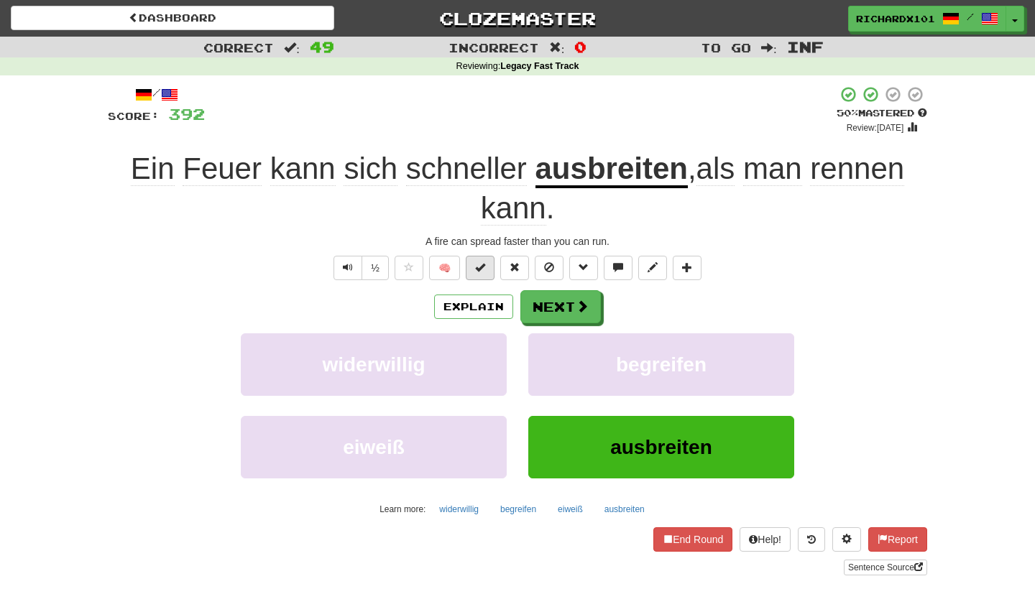
click at [484, 267] on span at bounding box center [480, 267] width 10 height 10
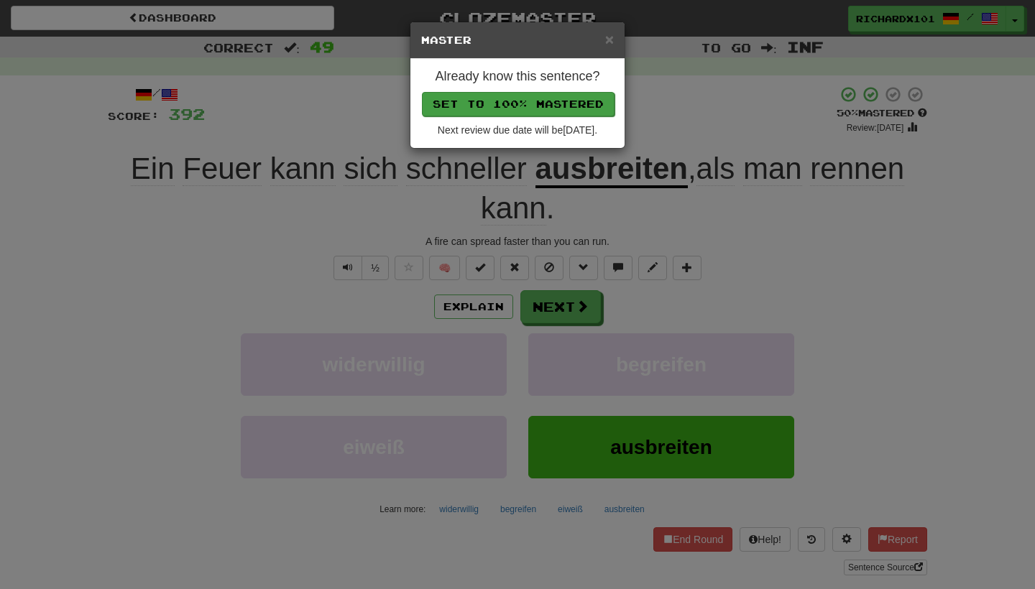
click at [525, 103] on button "Set to 100% Mastered" at bounding box center [518, 104] width 193 height 24
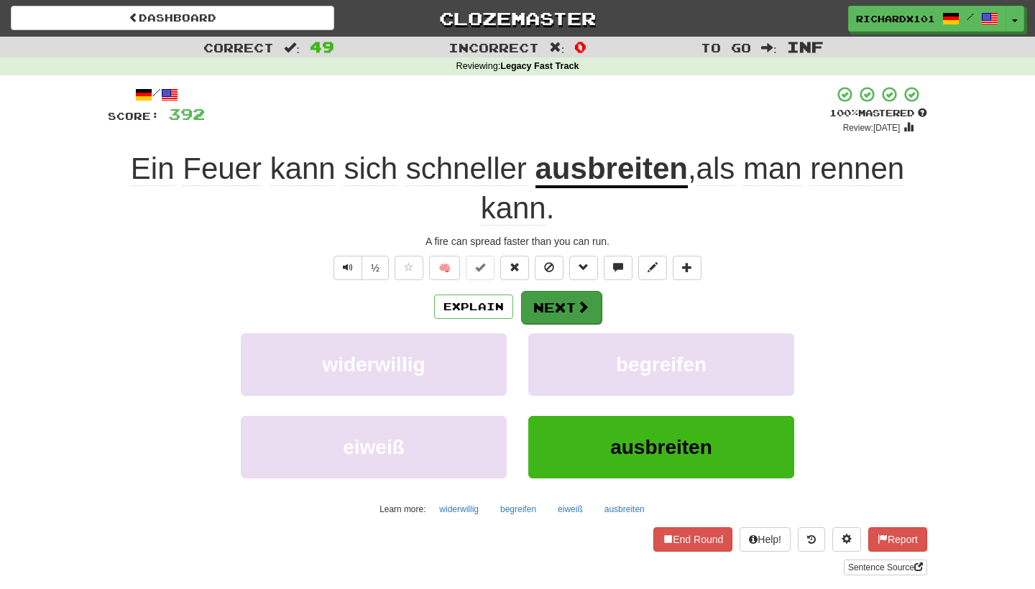
click at [541, 309] on button "Next" at bounding box center [561, 307] width 81 height 33
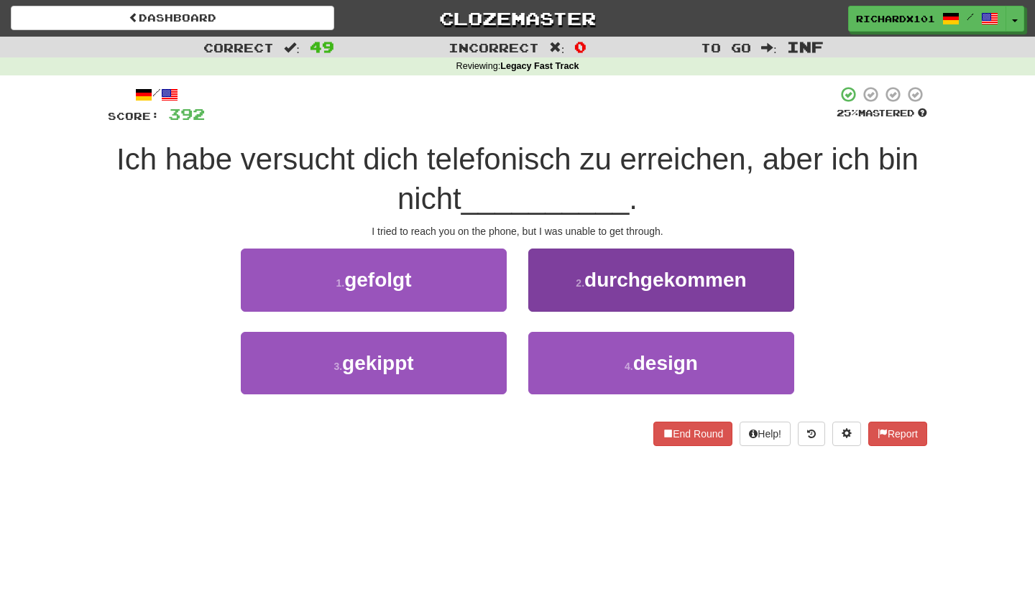
click at [569, 282] on button "2 . durchgekommen" at bounding box center [661, 280] width 266 height 63
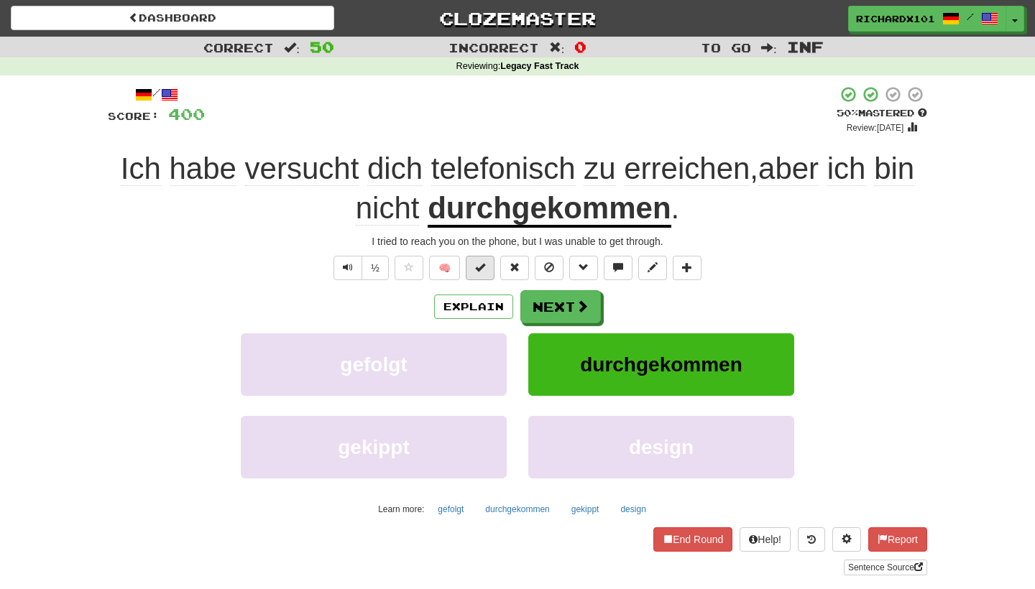
click at [489, 268] on button at bounding box center [480, 268] width 29 height 24
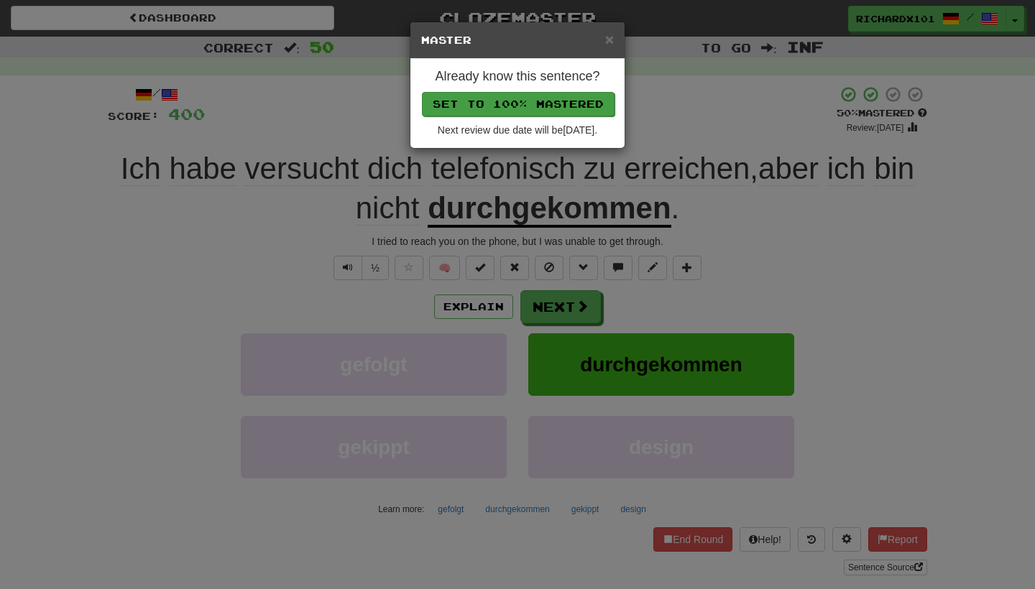
click at [540, 92] on button "Set to 100% Mastered" at bounding box center [518, 104] width 193 height 24
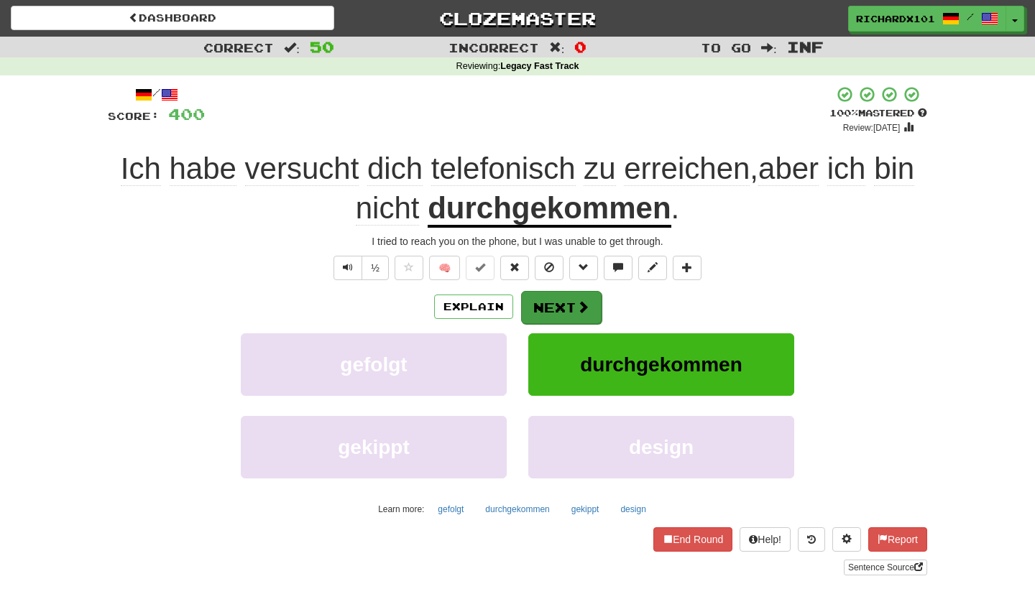
click at [568, 303] on button "Next" at bounding box center [561, 307] width 81 height 33
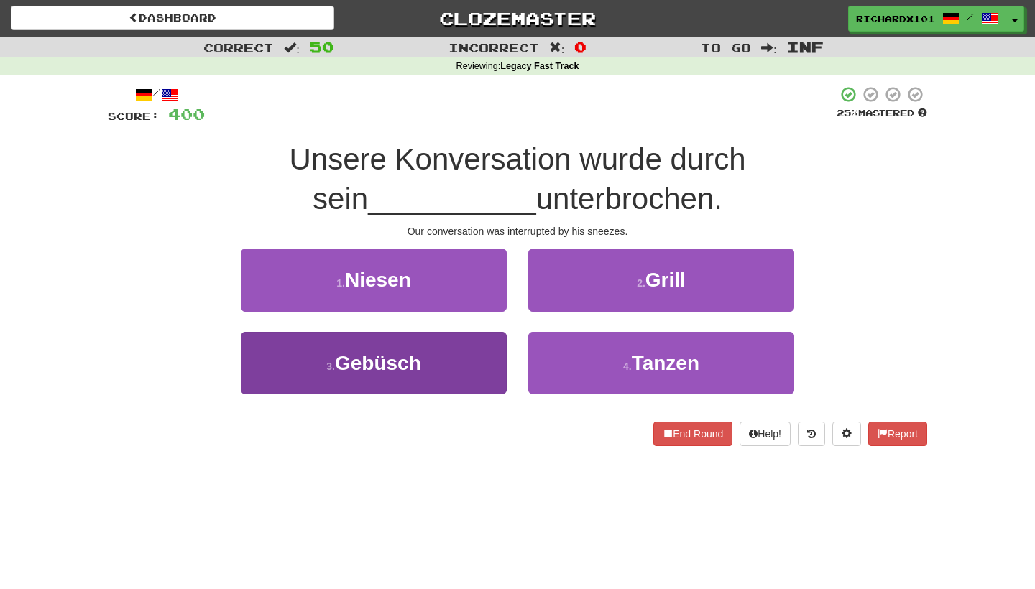
click at [467, 364] on button "3 . Gebüsch" at bounding box center [374, 363] width 266 height 63
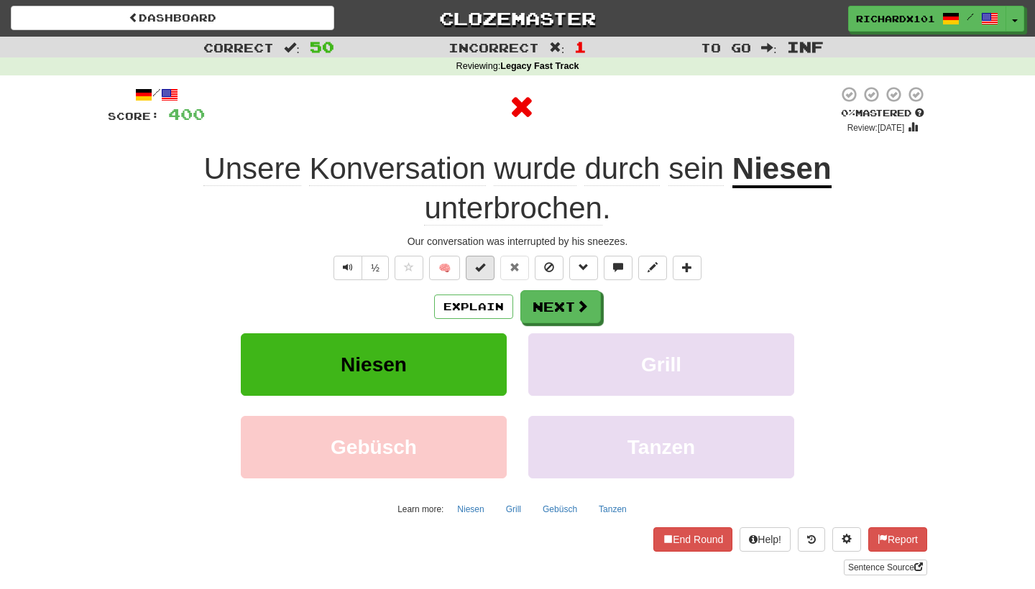
click at [485, 268] on span at bounding box center [480, 267] width 10 height 10
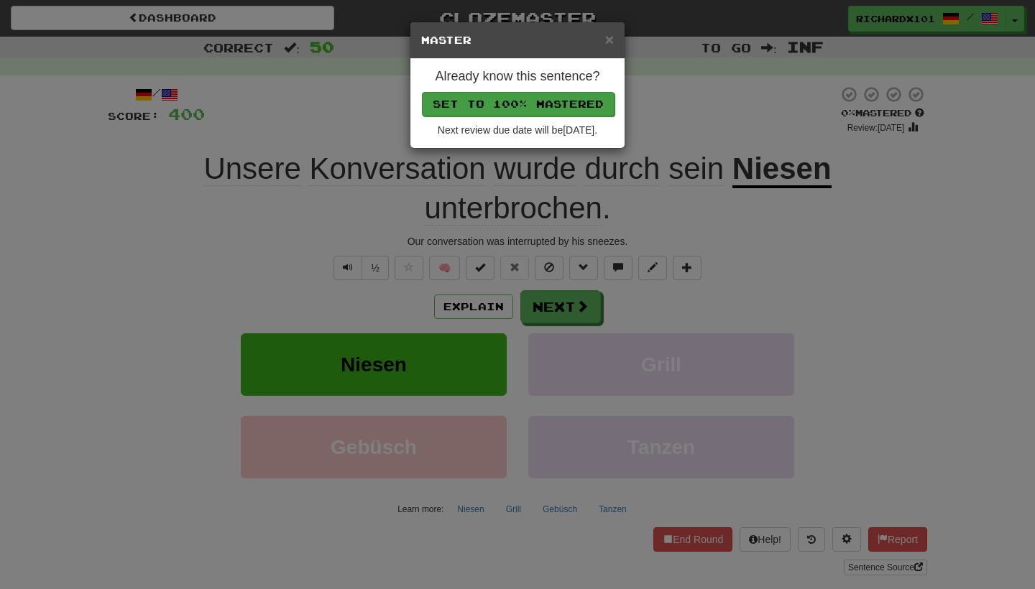
click at [557, 105] on button "Set to 100% Mastered" at bounding box center [518, 104] width 193 height 24
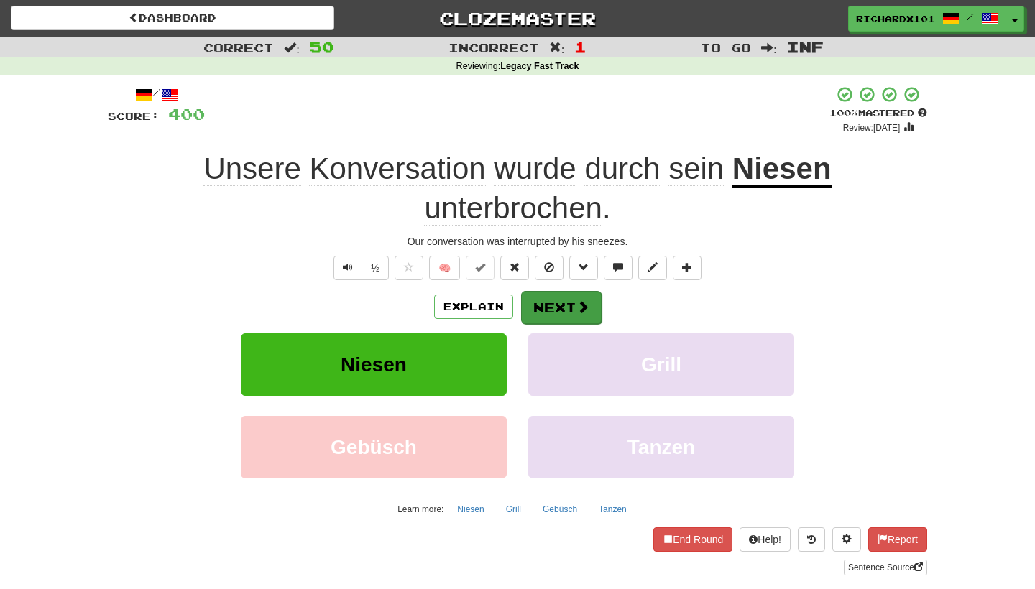
click at [548, 309] on button "Next" at bounding box center [561, 307] width 81 height 33
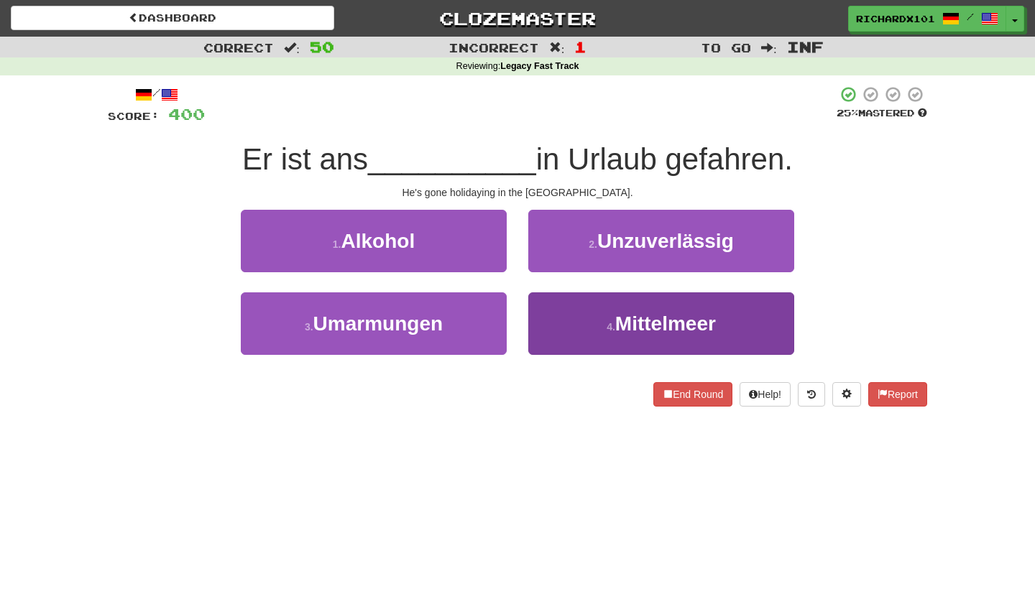
click at [549, 309] on button "4 . Mittelmeer" at bounding box center [661, 324] width 266 height 63
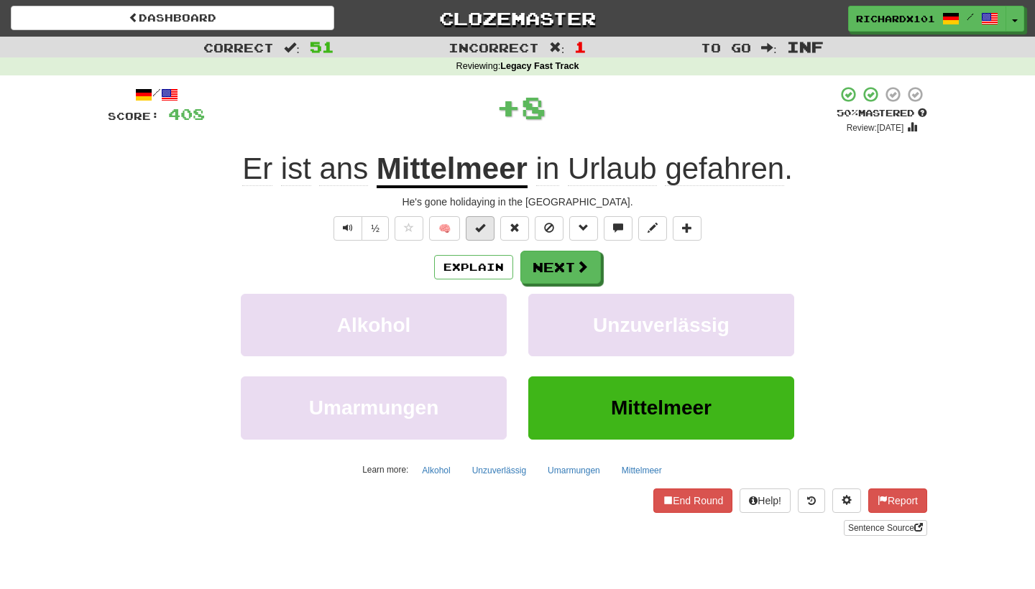
click at [483, 224] on span at bounding box center [480, 228] width 10 height 10
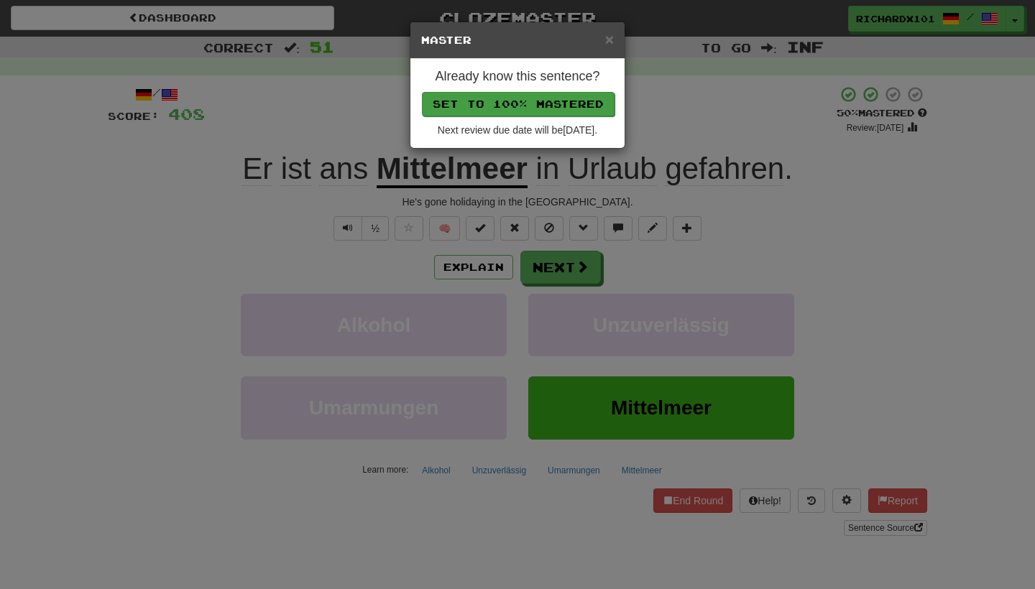
click at [512, 94] on button "Set to 100% Mastered" at bounding box center [518, 104] width 193 height 24
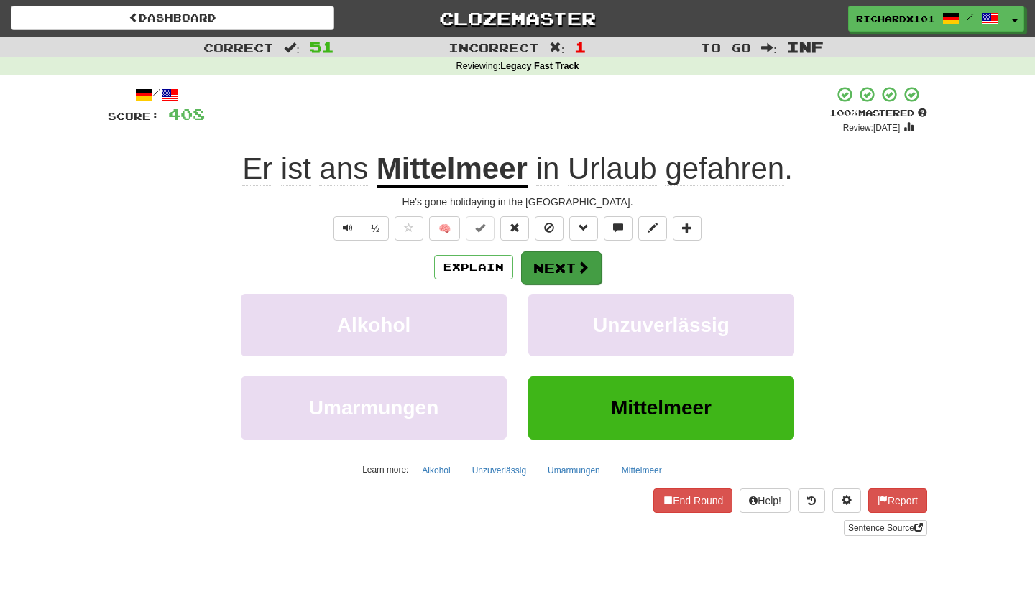
click at [559, 258] on button "Next" at bounding box center [561, 268] width 81 height 33
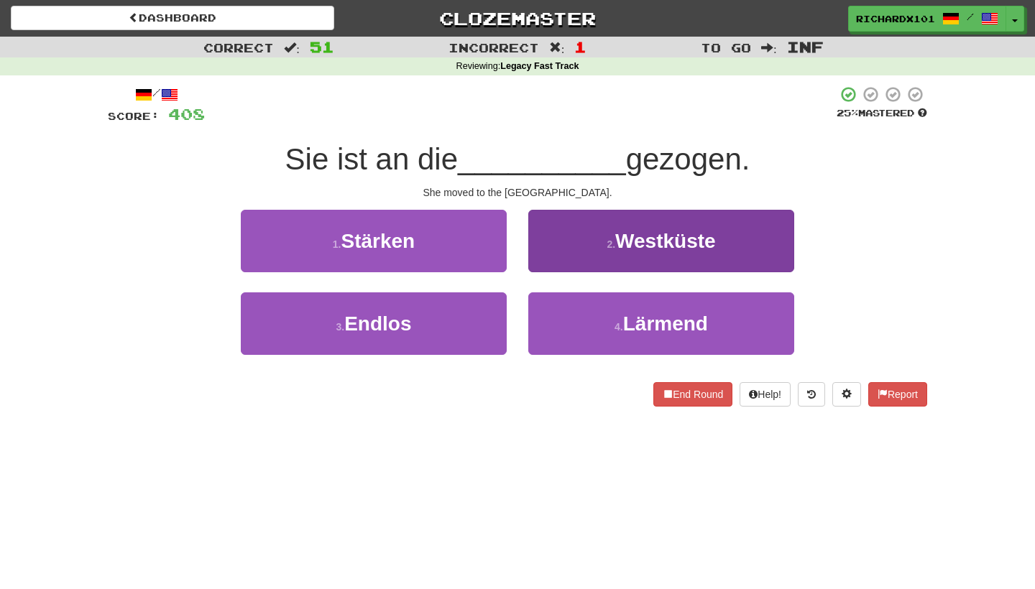
click at [575, 224] on button "2 . Westküste" at bounding box center [661, 241] width 266 height 63
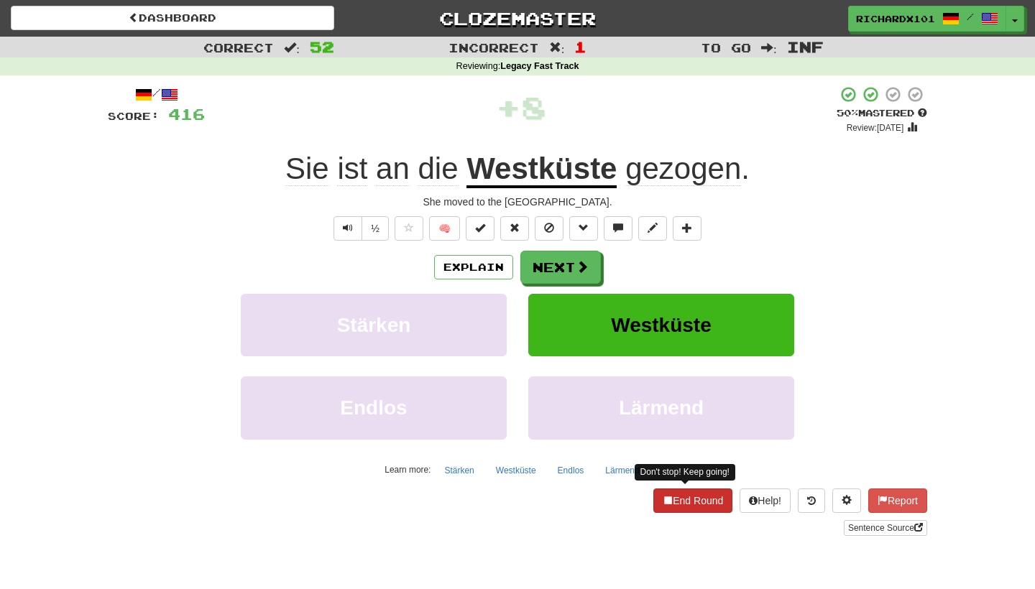
click at [679, 505] on button "End Round" at bounding box center [692, 501] width 79 height 24
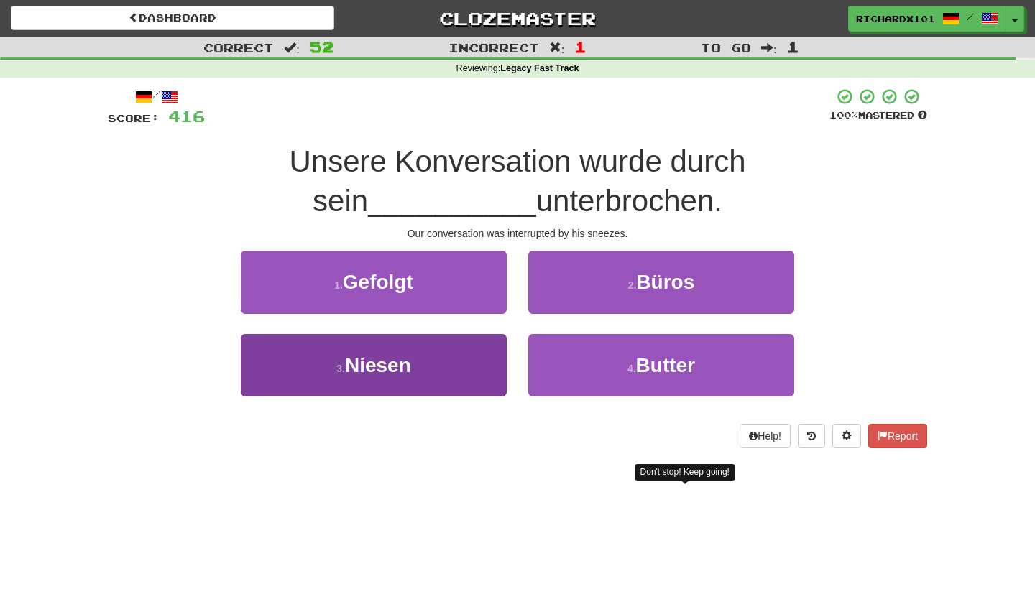
click at [475, 372] on button "3 . Niesen" at bounding box center [374, 365] width 266 height 63
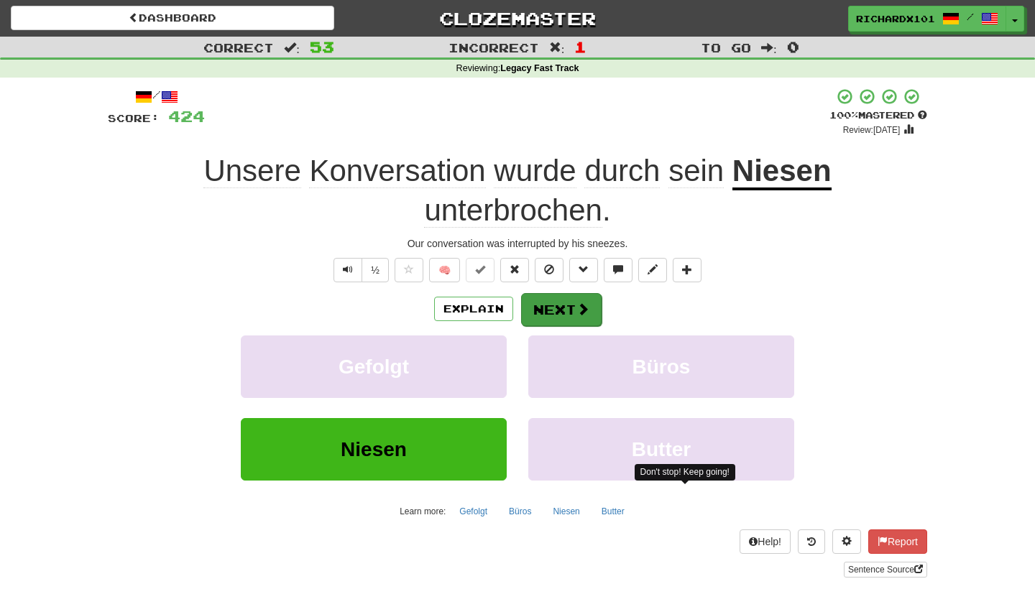
click at [544, 304] on button "Next" at bounding box center [561, 309] width 81 height 33
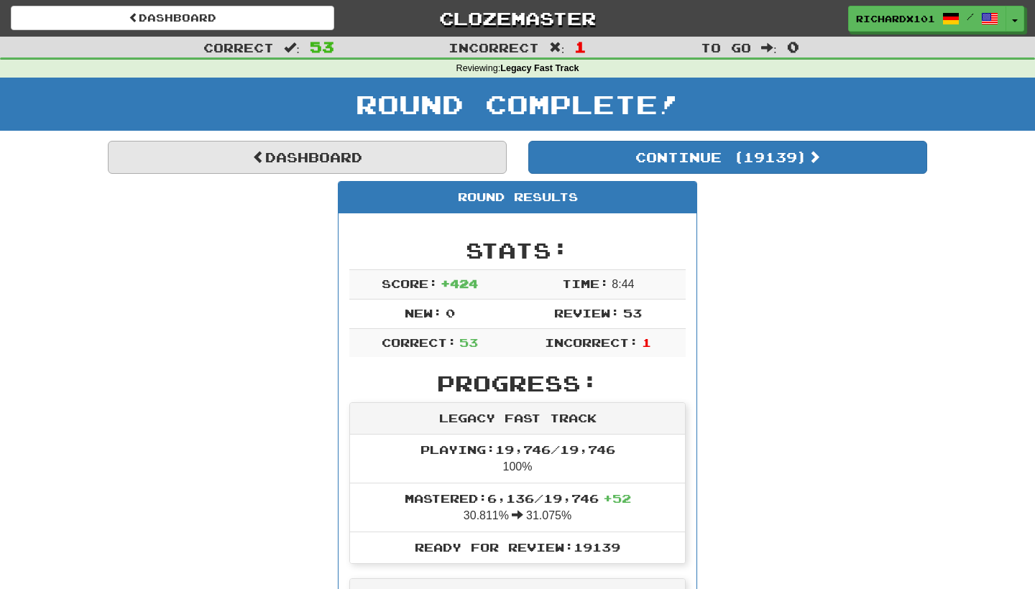
click at [406, 142] on link "Dashboard" at bounding box center [307, 157] width 399 height 33
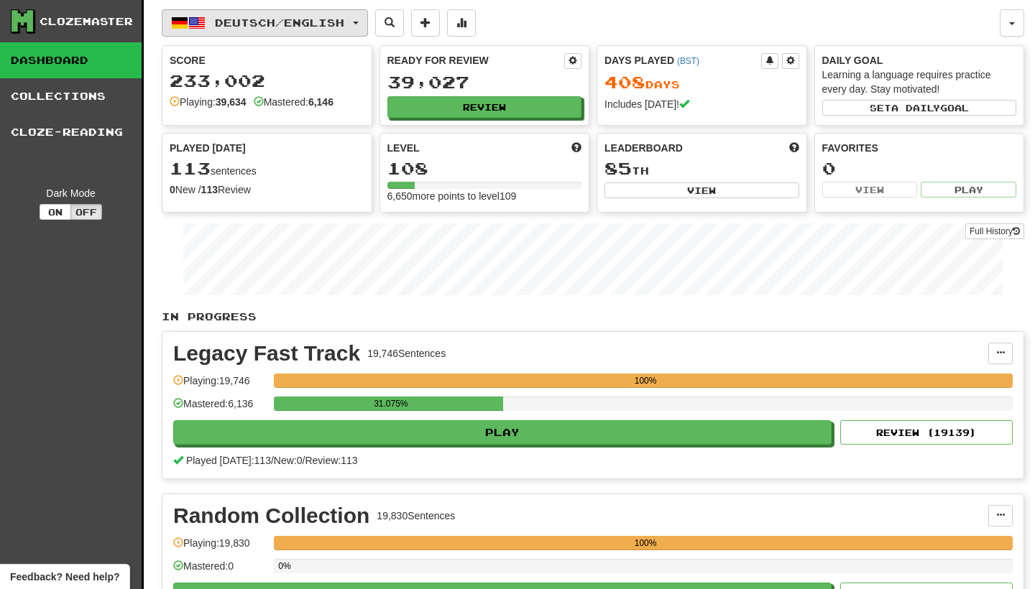
click at [365, 20] on button "Deutsch / English" at bounding box center [265, 22] width 206 height 27
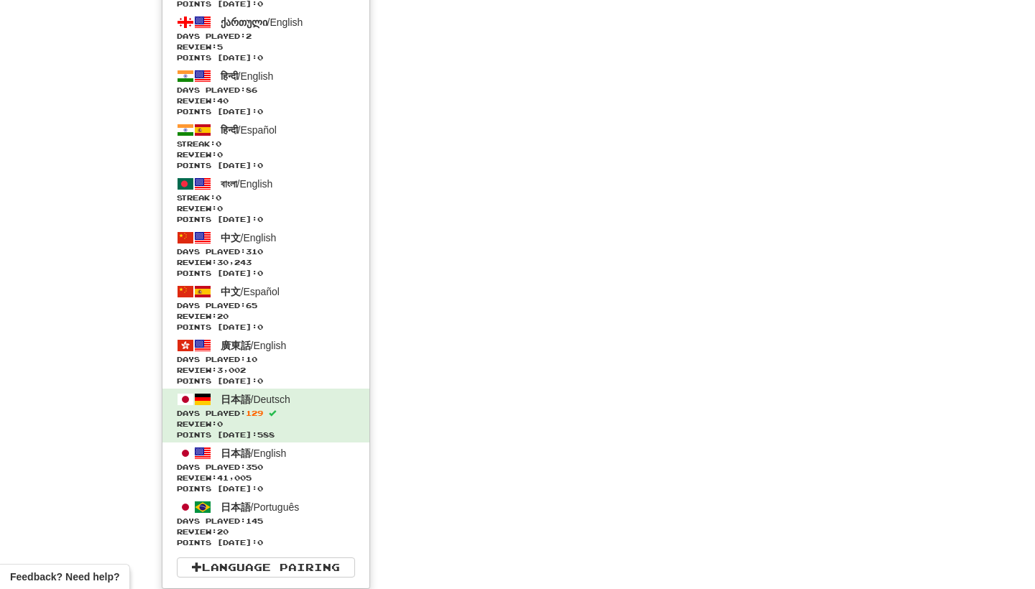
scroll to position [3859, 0]
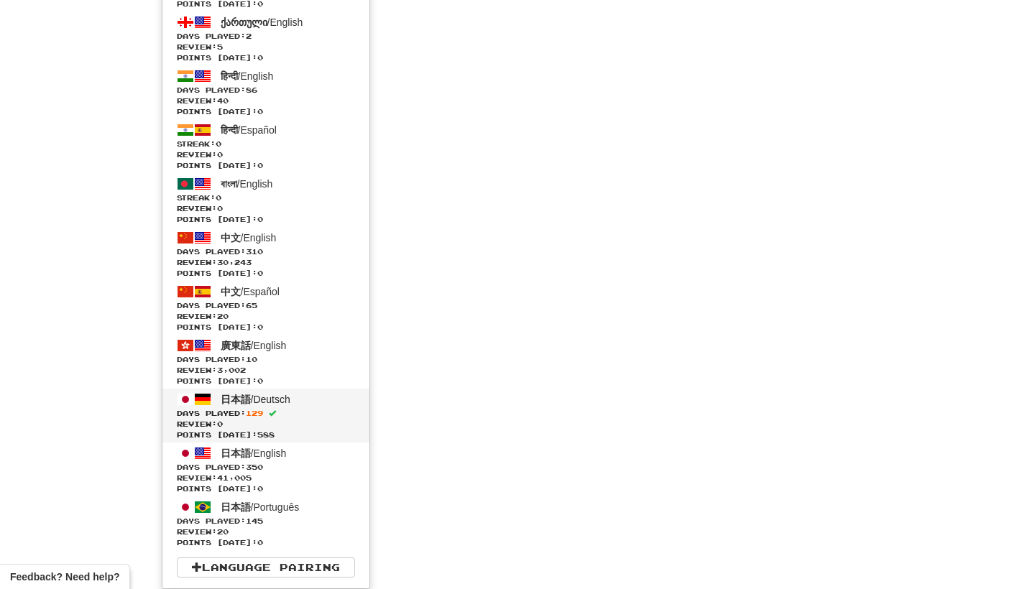
click at [308, 403] on link "日本語 / Deutsch Days Played: 129 Review: 0 Points [DATE]: 588" at bounding box center [265, 416] width 207 height 54
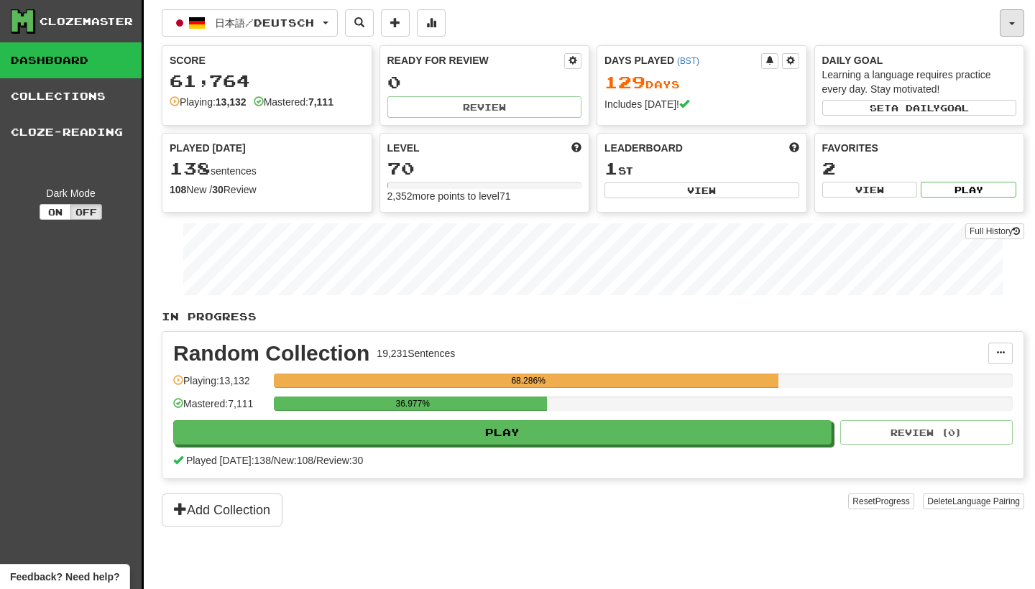
click at [1007, 23] on button "button" at bounding box center [1012, 22] width 24 height 27
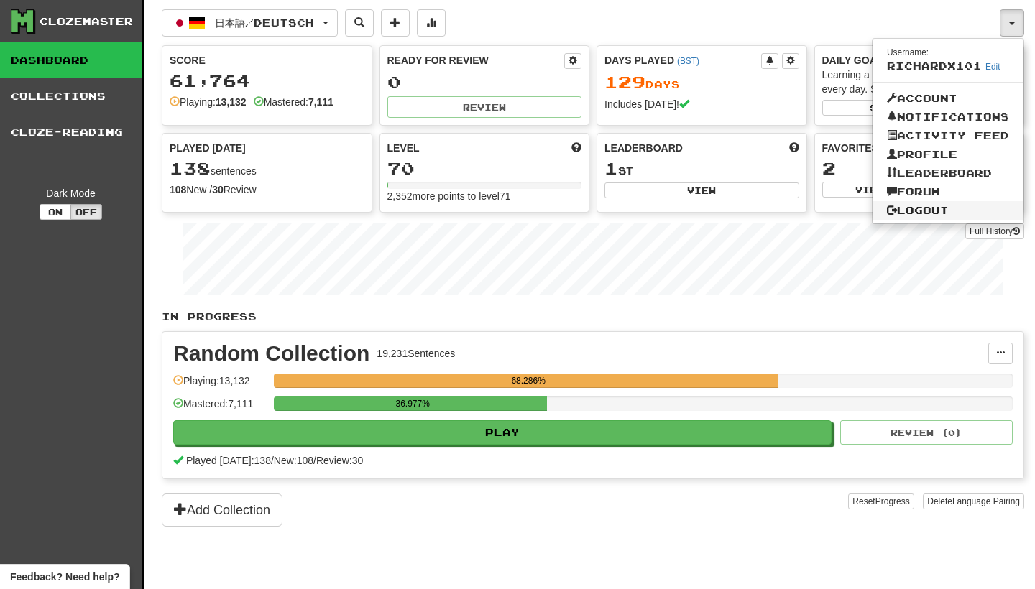
click at [945, 208] on link "Logout" at bounding box center [948, 210] width 151 height 19
